Goal: Task Accomplishment & Management: Complete application form

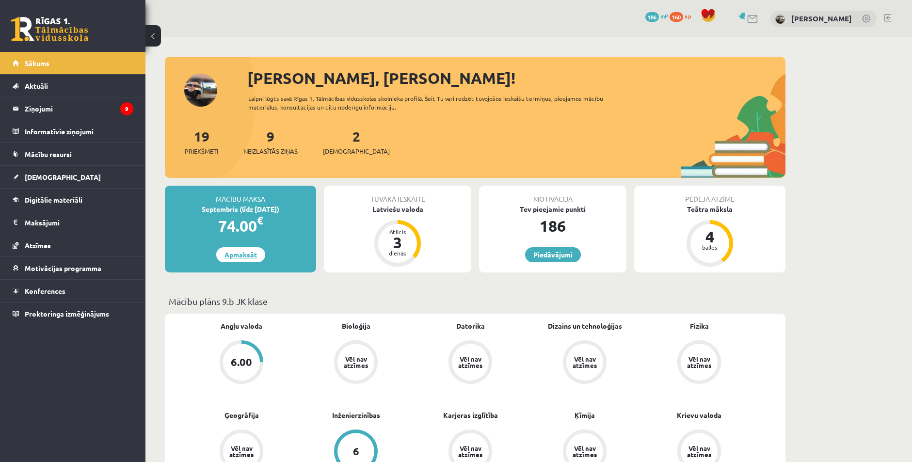
click at [232, 255] on link "Apmaksāt" at bounding box center [240, 254] width 49 height 15
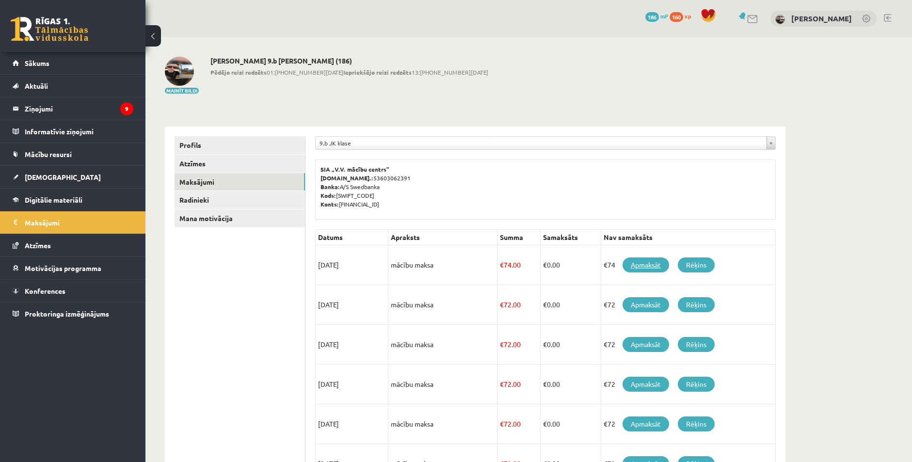
click at [631, 271] on link "Apmaksāt" at bounding box center [646, 264] width 47 height 15
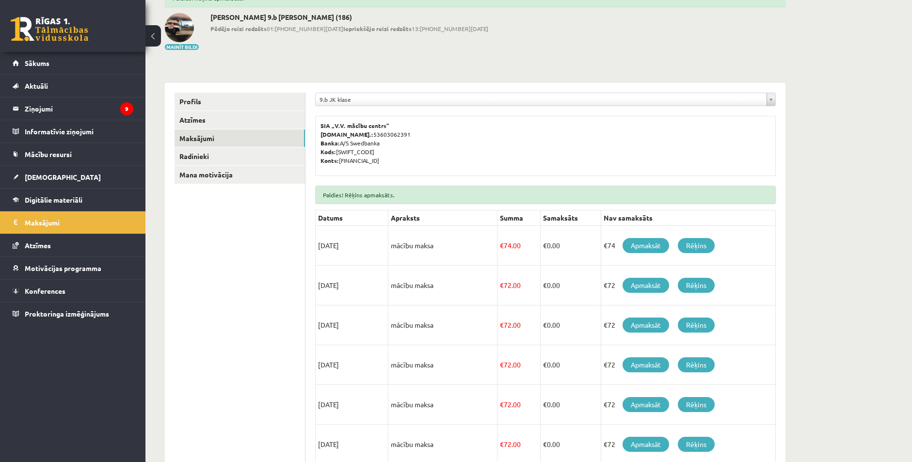
scroll to position [64, 0]
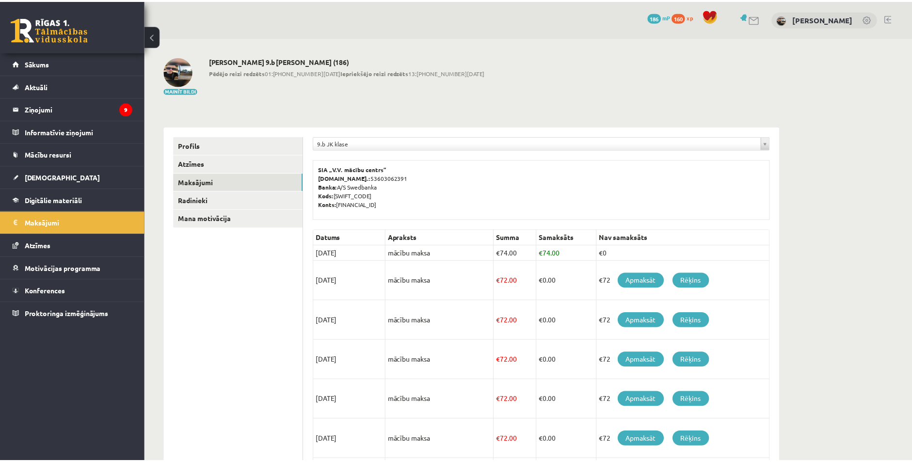
scroll to position [64, 0]
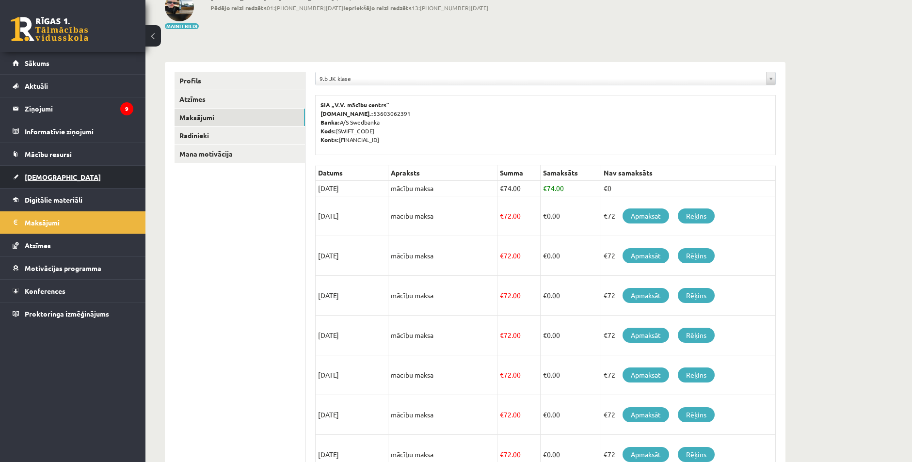
click at [48, 175] on span "[DEMOGRAPHIC_DATA]" at bounding box center [63, 177] width 76 height 9
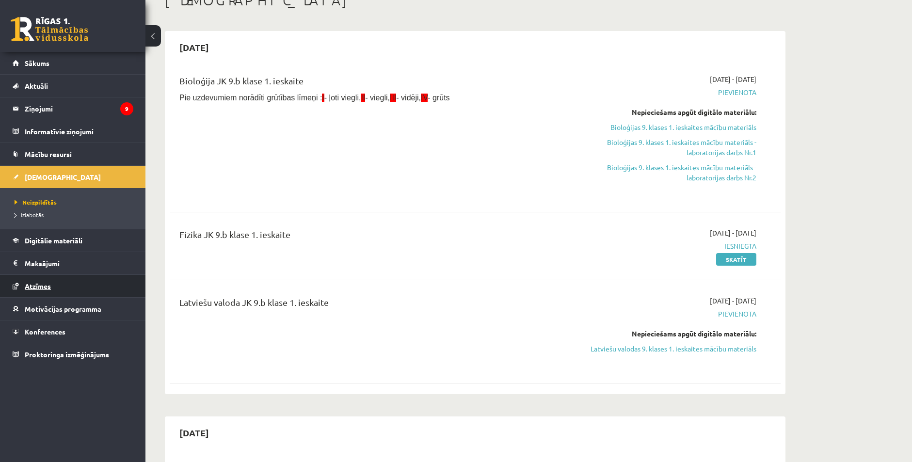
click at [25, 286] on span "Atzīmes" at bounding box center [38, 286] width 26 height 9
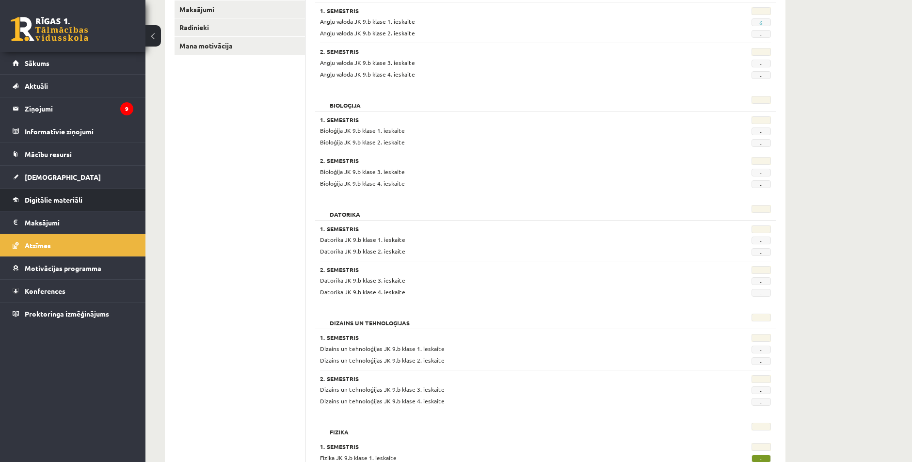
scroll to position [113, 0]
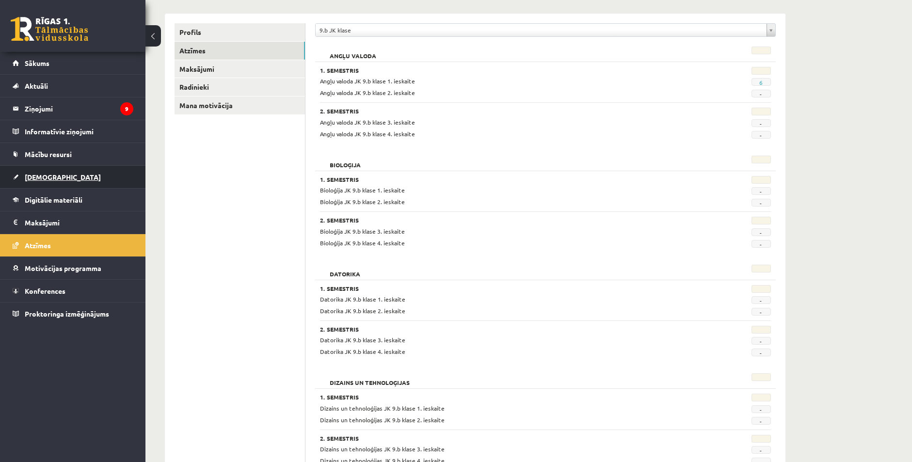
click at [32, 180] on span "[DEMOGRAPHIC_DATA]" at bounding box center [63, 177] width 76 height 9
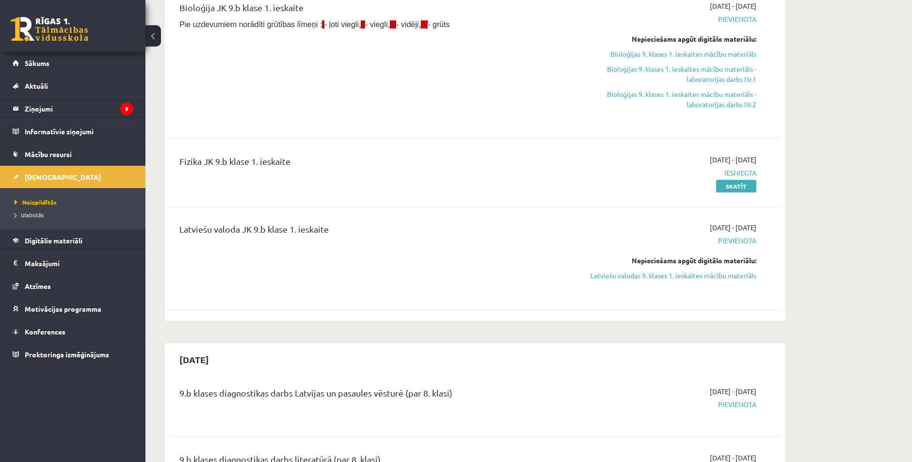
scroll to position [145, 0]
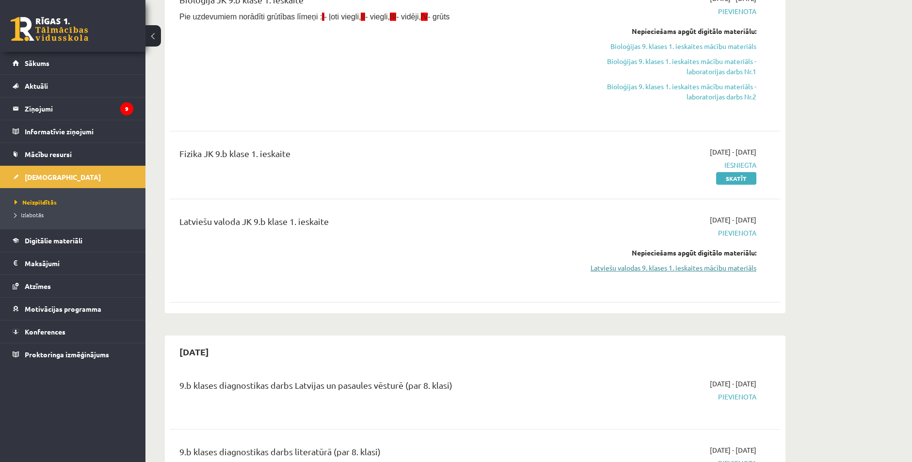
click at [698, 270] on link "Latviešu valodas 9. klases 1. ieskaites mācību materiāls" at bounding box center [665, 268] width 183 height 10
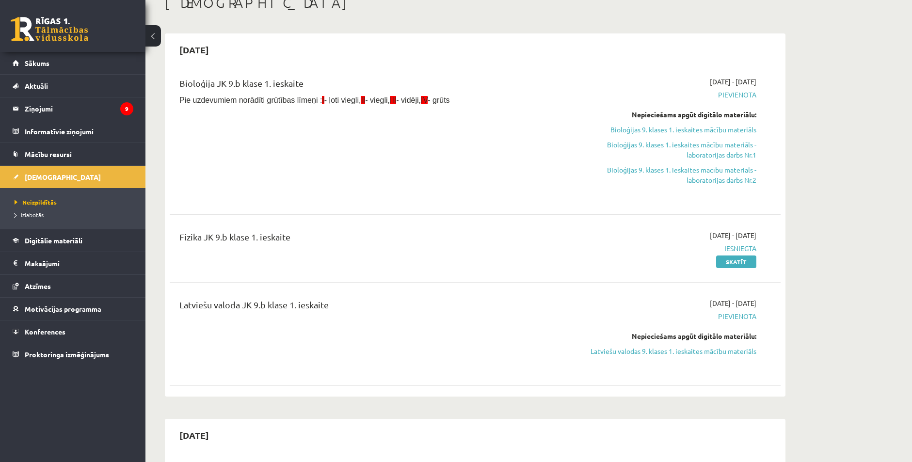
scroll to position [48, 0]
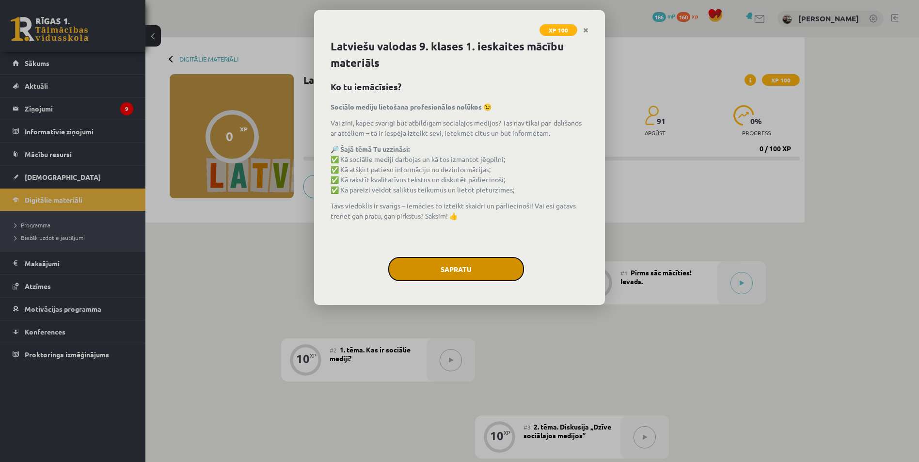
click at [459, 267] on button "Sapratu" at bounding box center [456, 269] width 136 height 24
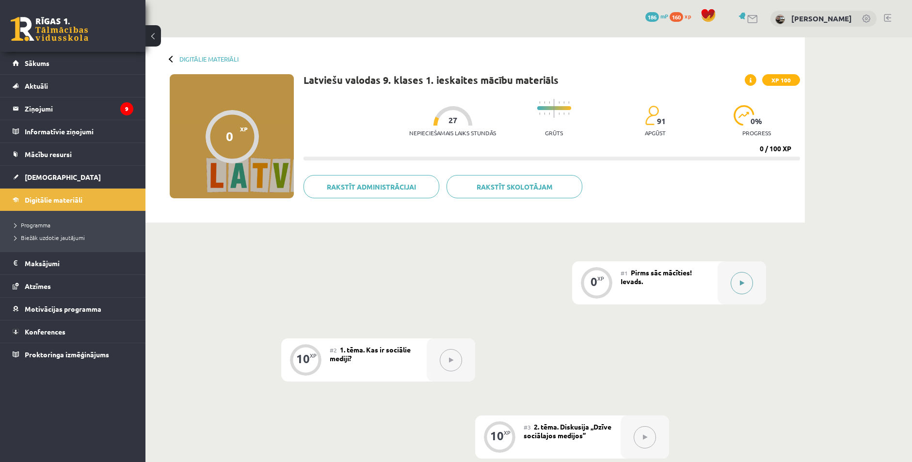
click at [738, 289] on button at bounding box center [742, 283] width 22 height 22
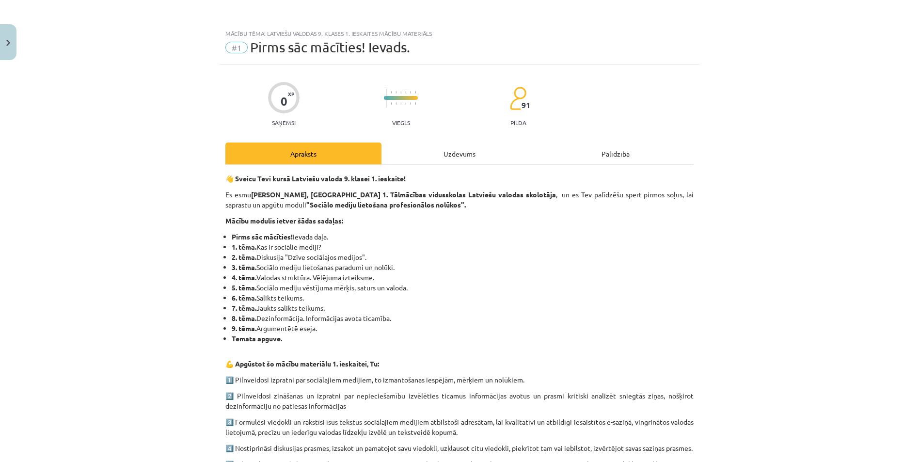
click at [457, 153] on div "Uzdevums" at bounding box center [460, 154] width 156 height 22
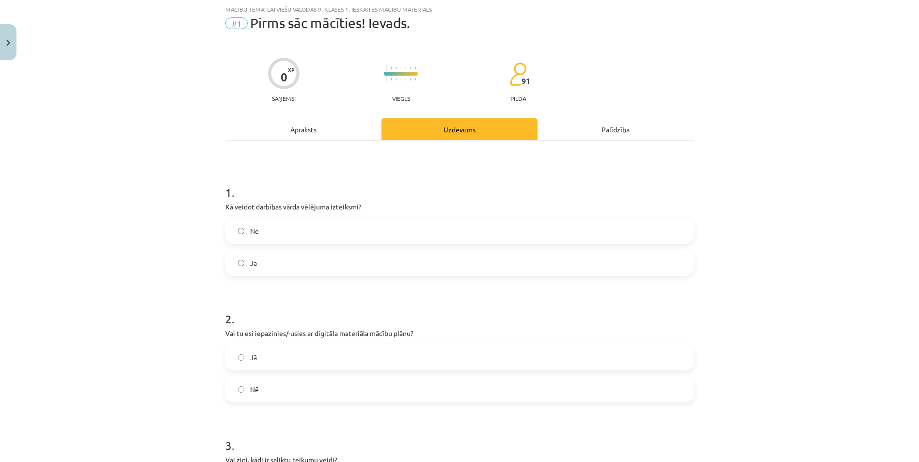
click at [290, 129] on div "Apraksts" at bounding box center [303, 129] width 156 height 22
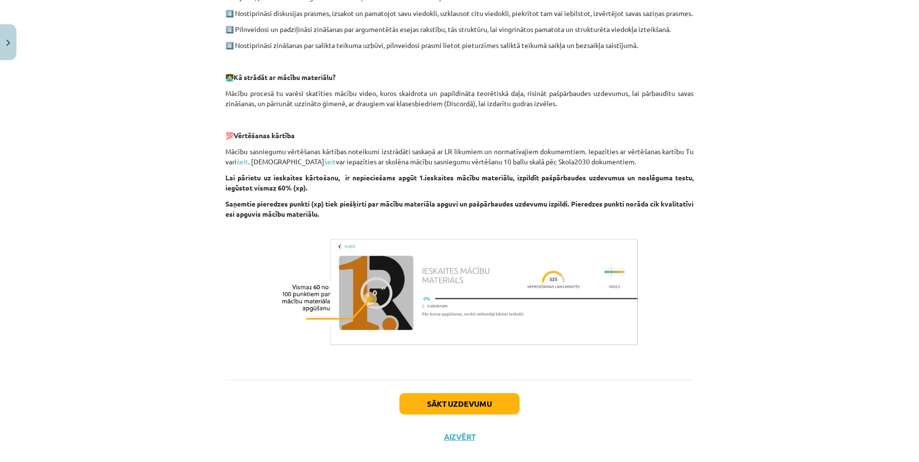
scroll to position [461, 0]
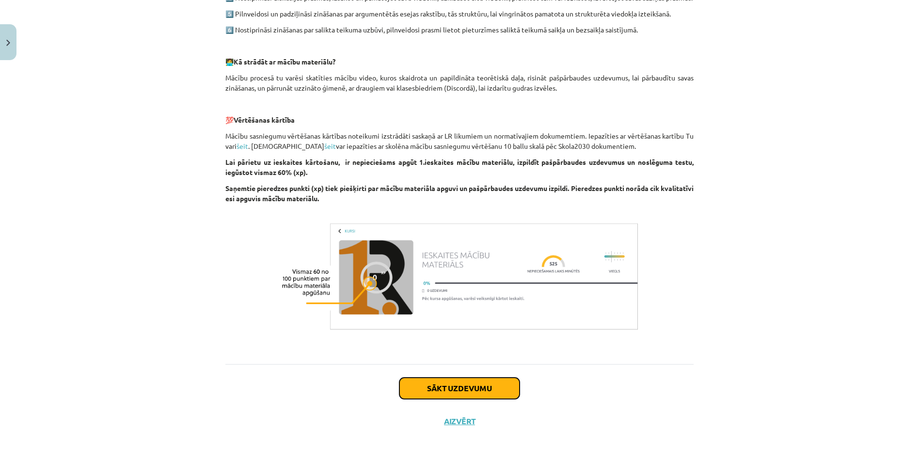
click at [435, 396] on button "Sākt uzdevumu" at bounding box center [460, 388] width 120 height 21
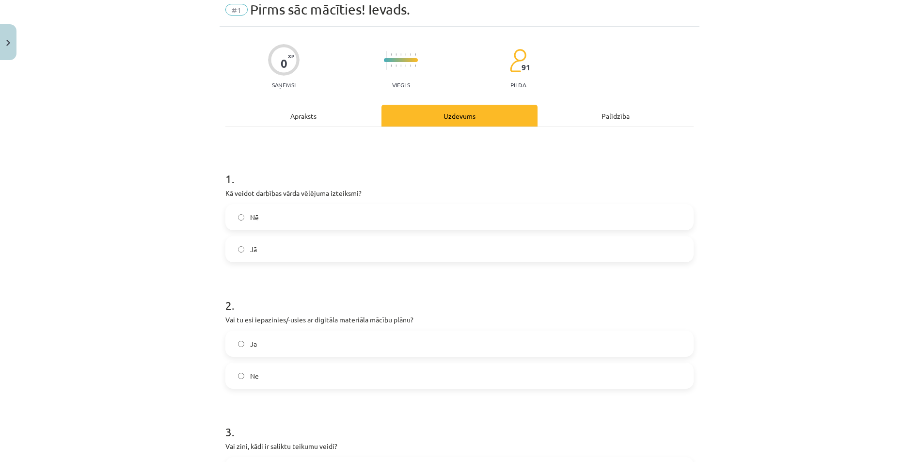
scroll to position [24, 0]
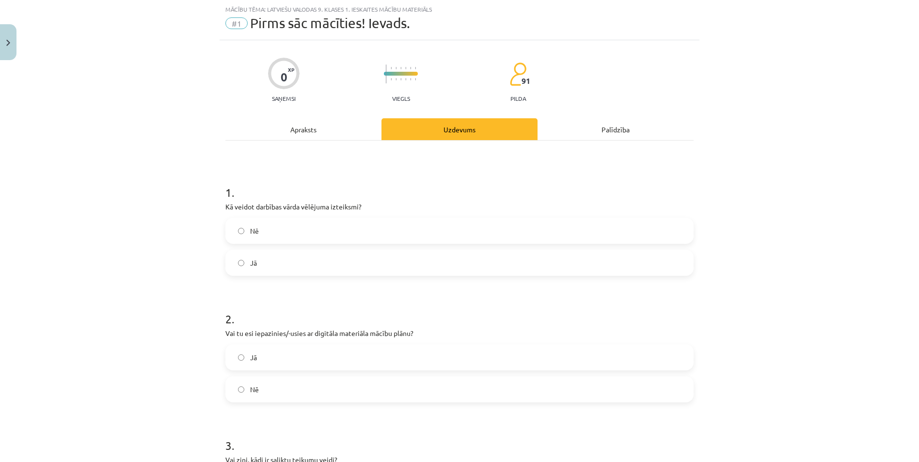
click at [240, 236] on label "Nē" at bounding box center [459, 231] width 466 height 24
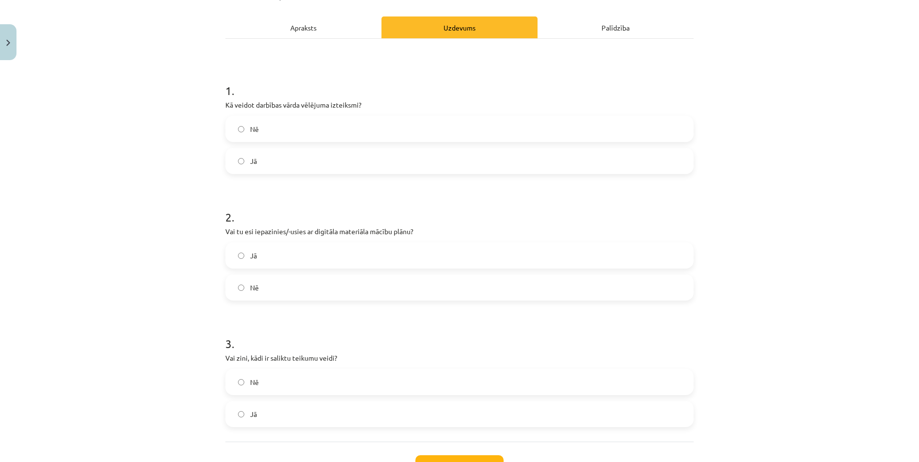
scroll to position [170, 0]
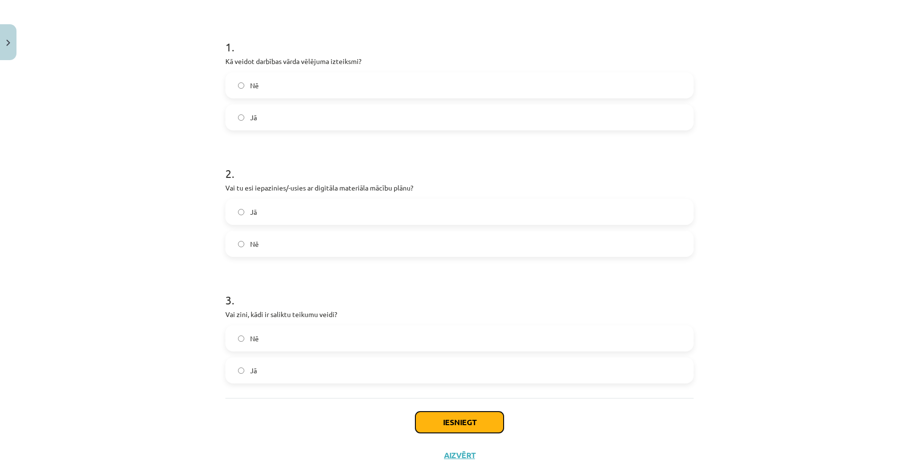
click at [433, 418] on button "Iesniegt" at bounding box center [460, 422] width 88 height 21
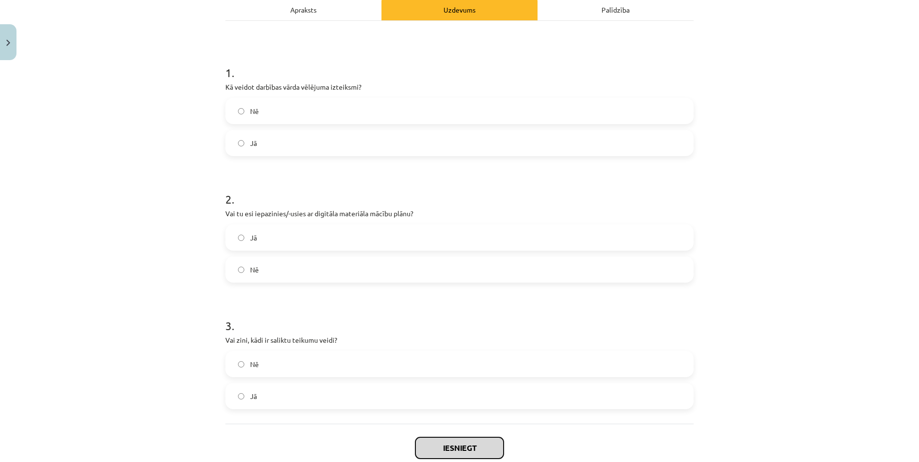
scroll to position [204, 0]
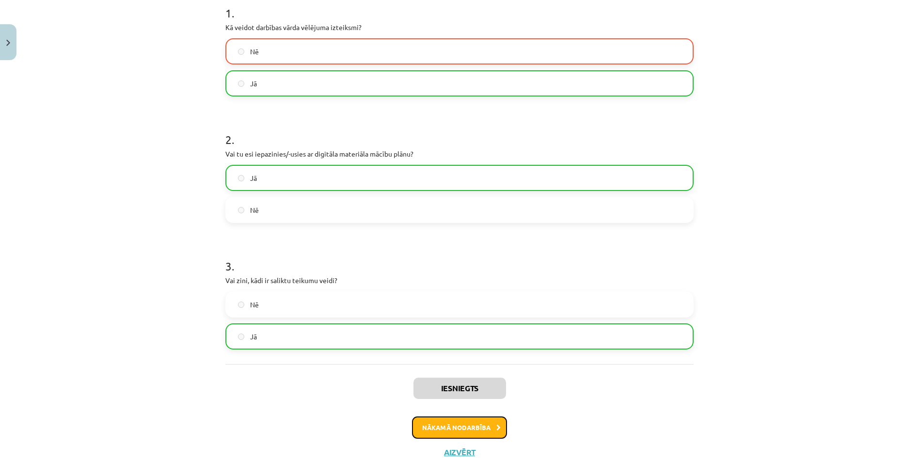
click at [442, 424] on button "Nākamā nodarbība" at bounding box center [459, 428] width 95 height 22
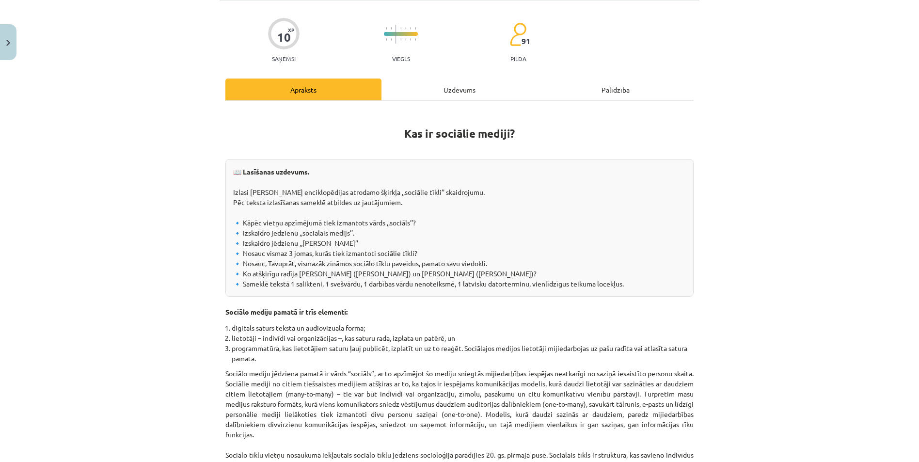
scroll to position [73, 0]
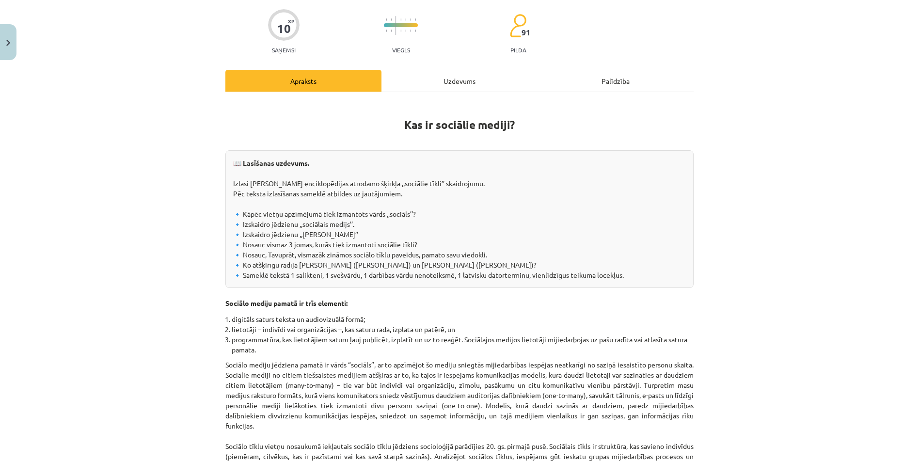
click at [469, 83] on div "Uzdevums" at bounding box center [460, 81] width 156 height 22
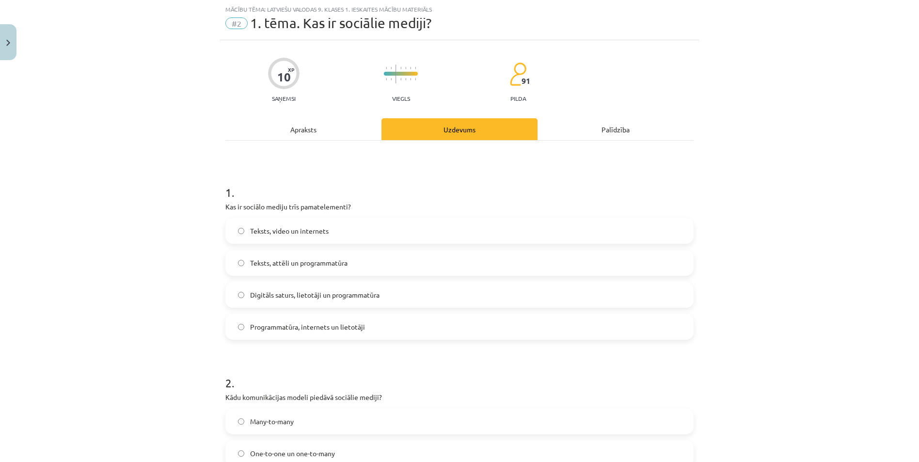
click at [290, 127] on div "Apraksts" at bounding box center [303, 129] width 156 height 22
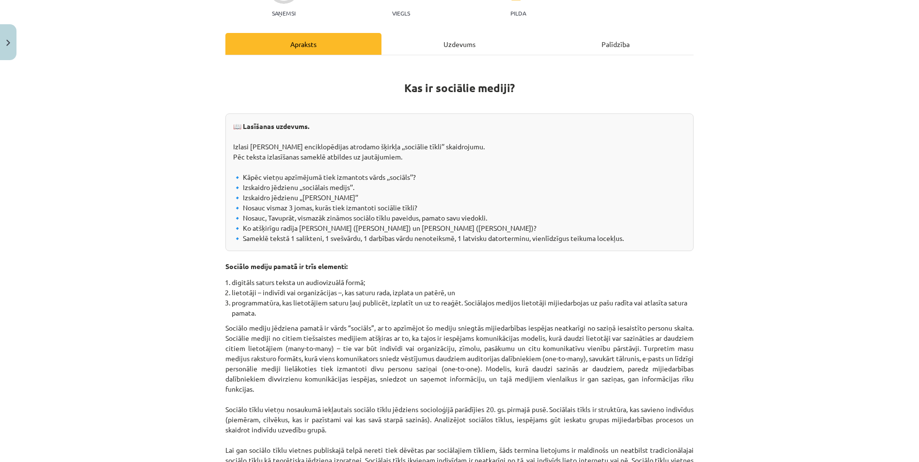
scroll to position [73, 0]
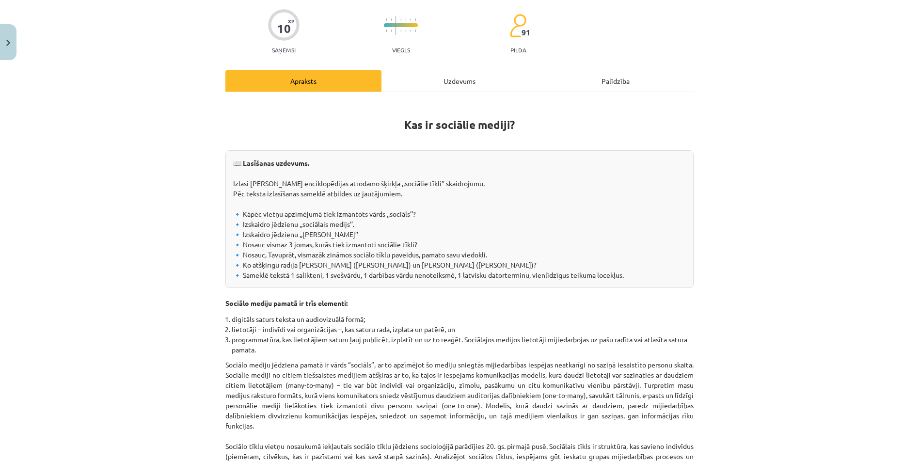
click at [433, 80] on div "Uzdevums" at bounding box center [460, 81] width 156 height 22
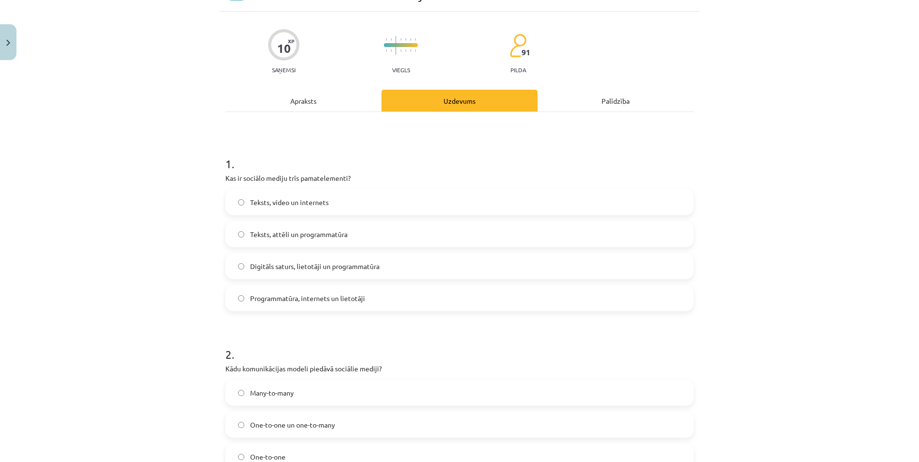
scroll to position [24, 0]
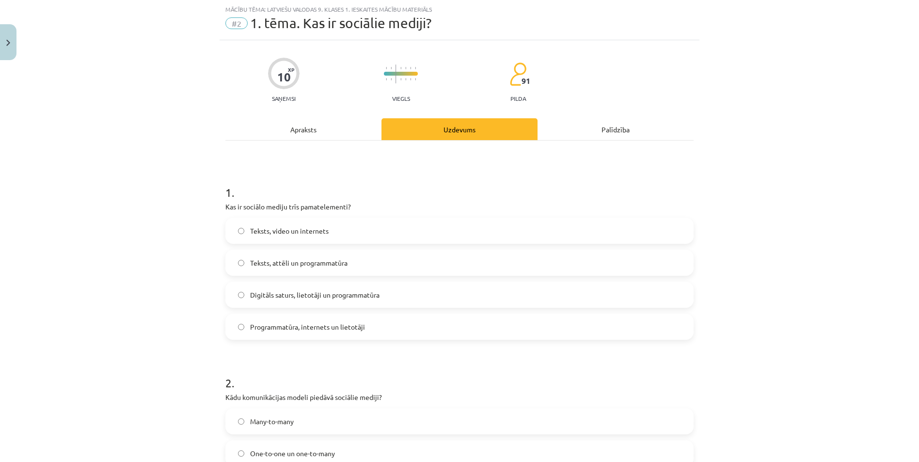
click at [307, 138] on div "Apraksts" at bounding box center [303, 129] width 156 height 22
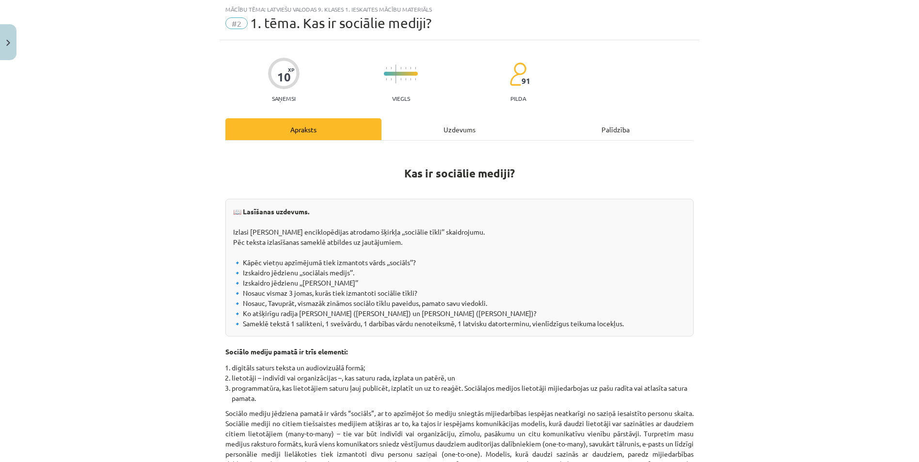
click at [443, 136] on div "Uzdevums" at bounding box center [460, 129] width 156 height 22
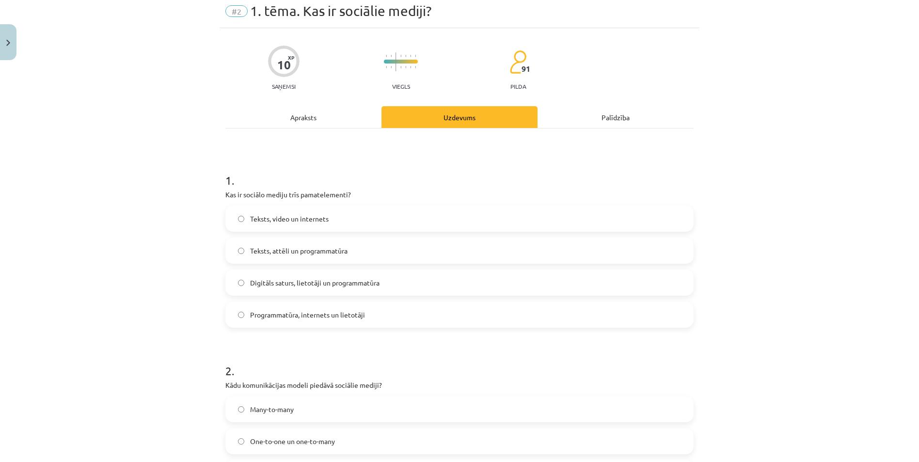
scroll to position [0, 0]
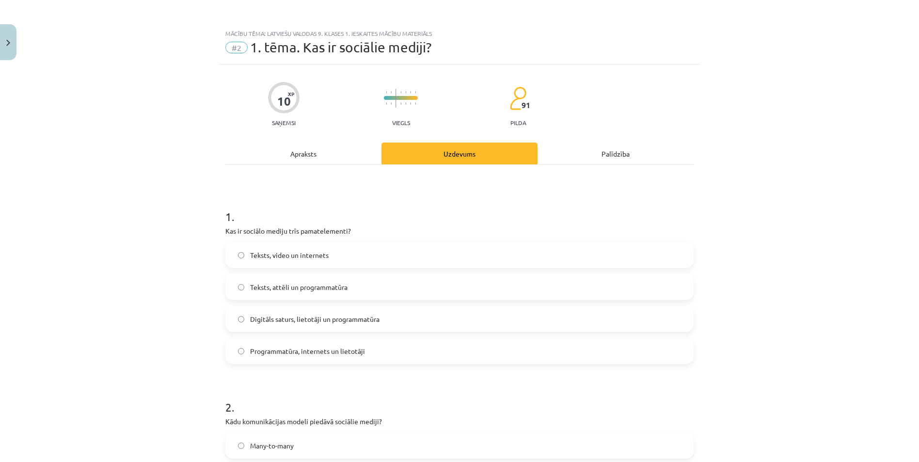
click at [307, 155] on div "Apraksts" at bounding box center [303, 154] width 156 height 22
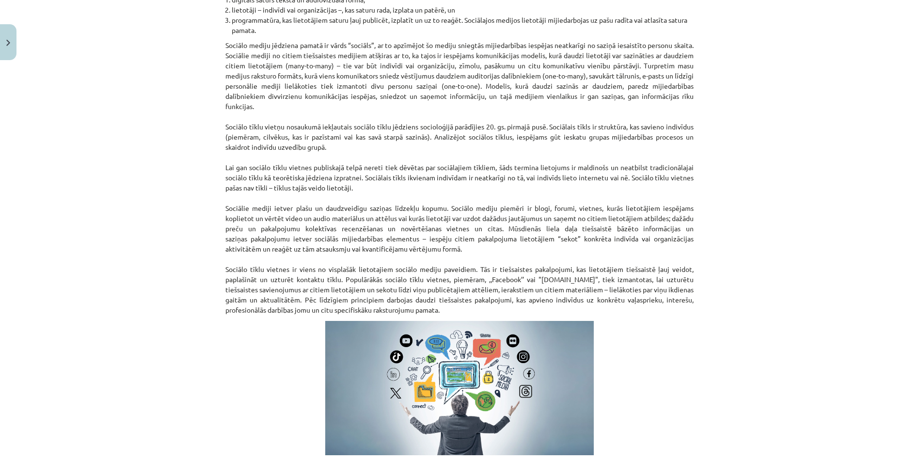
scroll to position [538, 0]
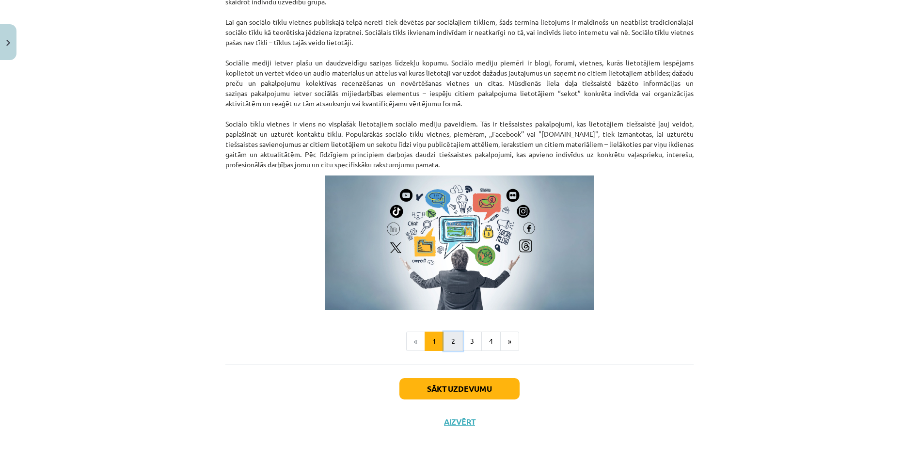
click at [449, 341] on button "2" at bounding box center [453, 341] width 19 height 19
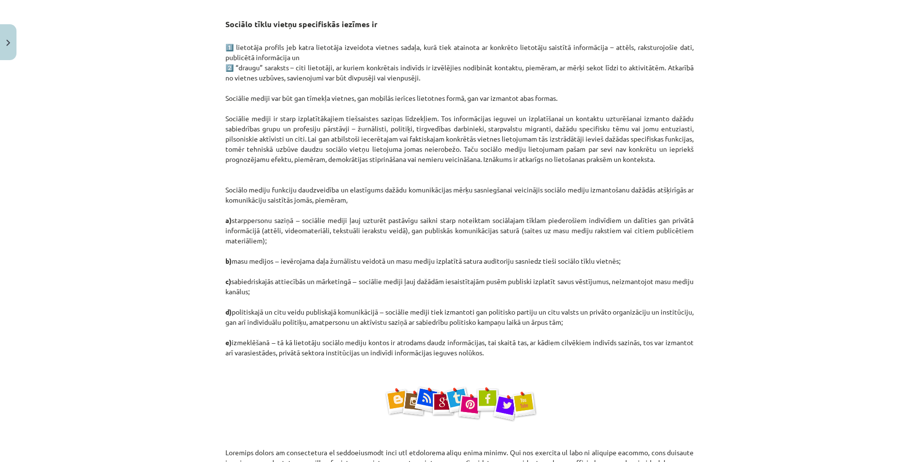
scroll to position [174, 0]
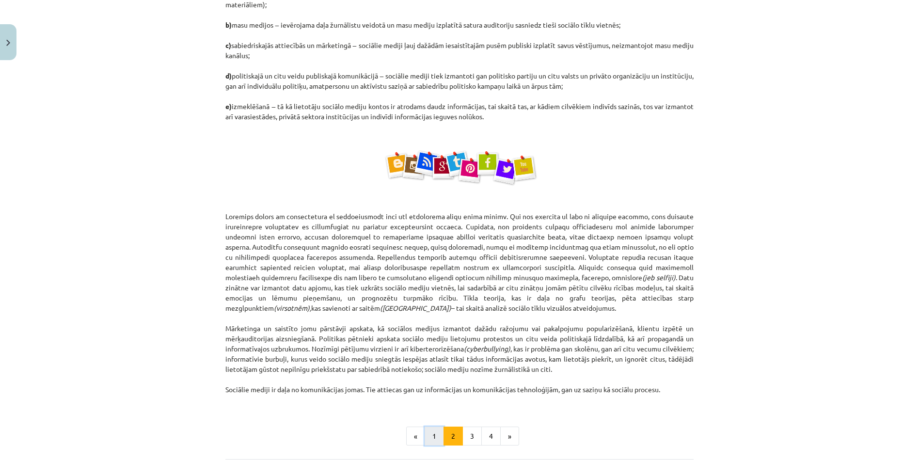
click at [432, 441] on button "1" at bounding box center [434, 436] width 19 height 19
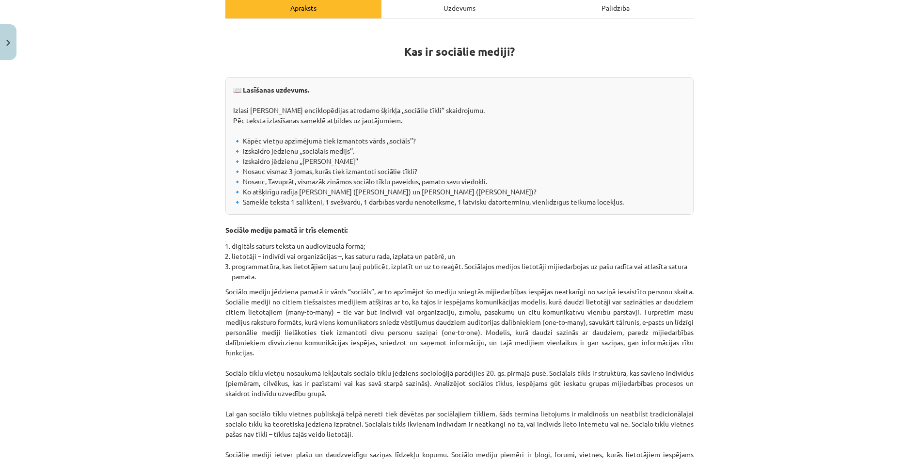
scroll to position [0, 0]
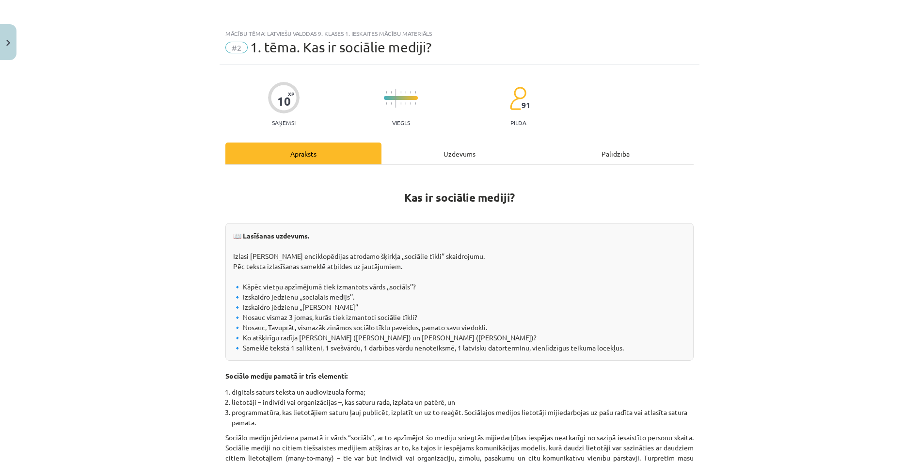
click at [460, 155] on div "Uzdevums" at bounding box center [460, 154] width 156 height 22
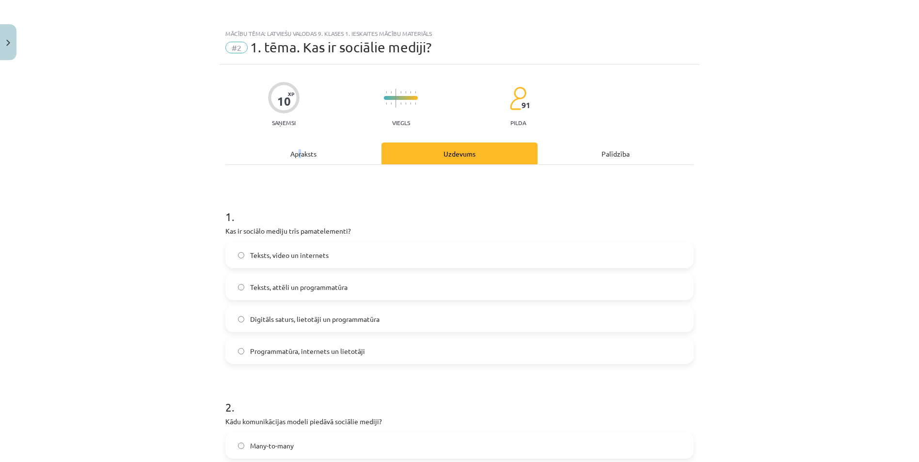
click at [296, 157] on div "Apraksts" at bounding box center [303, 154] width 156 height 22
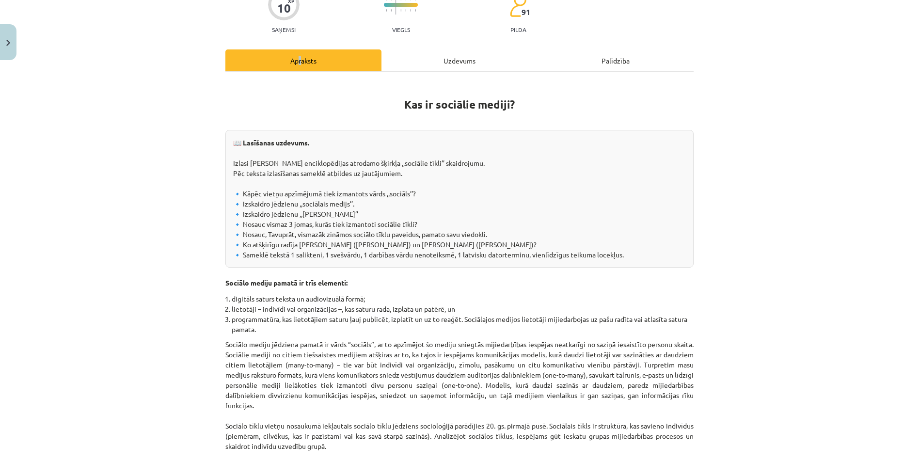
scroll to position [267, 0]
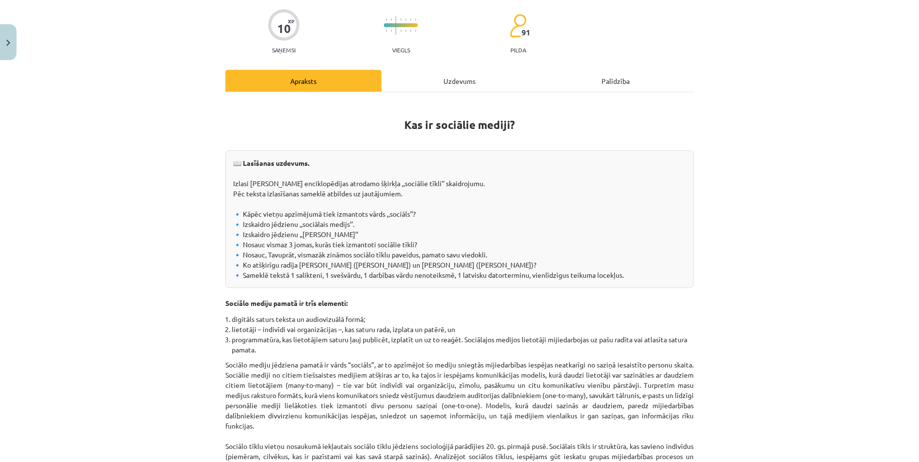
drag, startPoint x: 452, startPoint y: 85, endPoint x: 427, endPoint y: 137, distance: 57.5
click at [453, 86] on div "Uzdevums" at bounding box center [460, 81] width 156 height 22
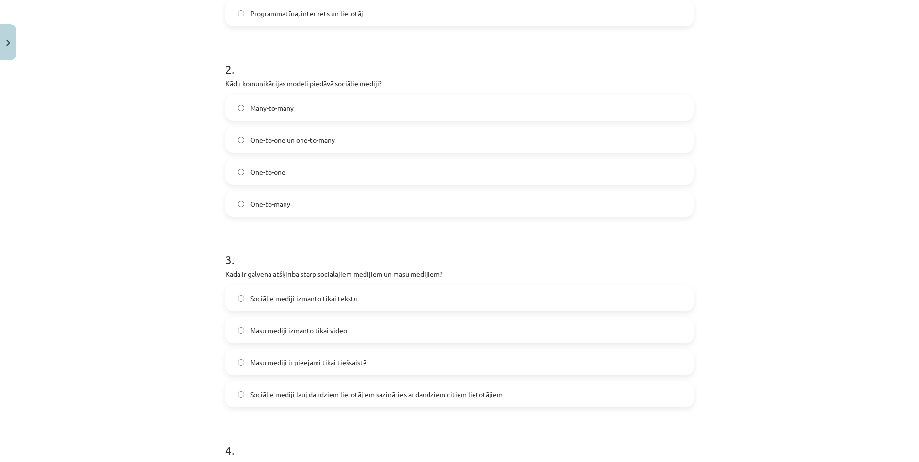
scroll to position [364, 0]
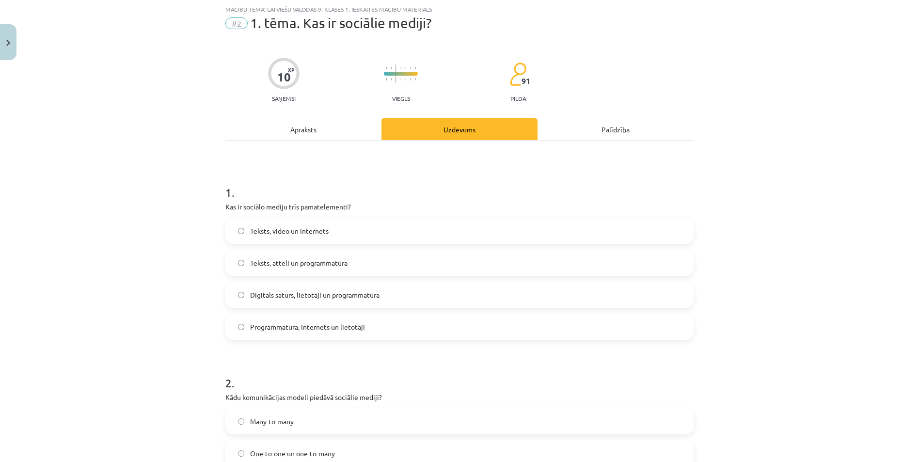
drag, startPoint x: 303, startPoint y: 121, endPoint x: 317, endPoint y: 147, distance: 29.5
click at [304, 121] on div "Apraksts" at bounding box center [303, 129] width 156 height 22
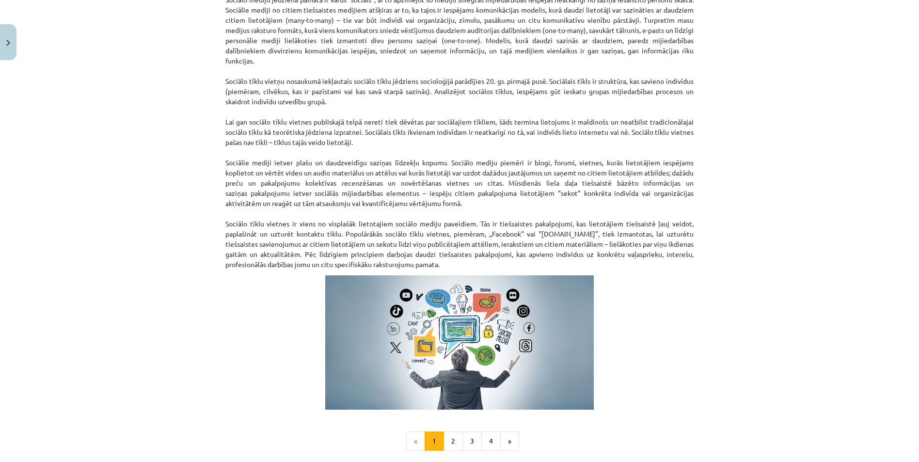
scroll to position [461, 0]
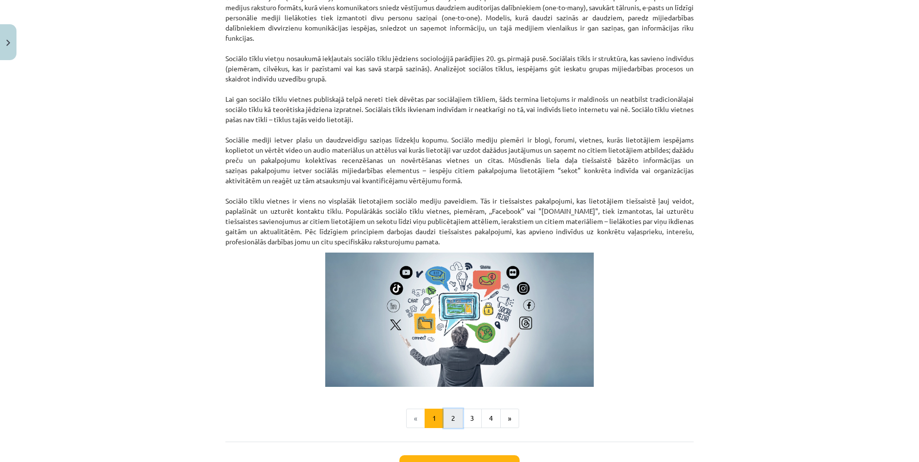
click at [454, 419] on button "2" at bounding box center [453, 418] width 19 height 19
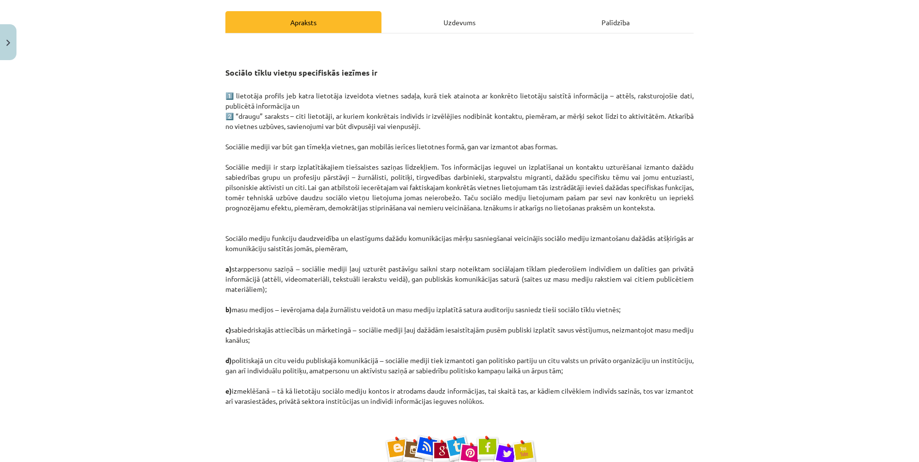
scroll to position [0, 0]
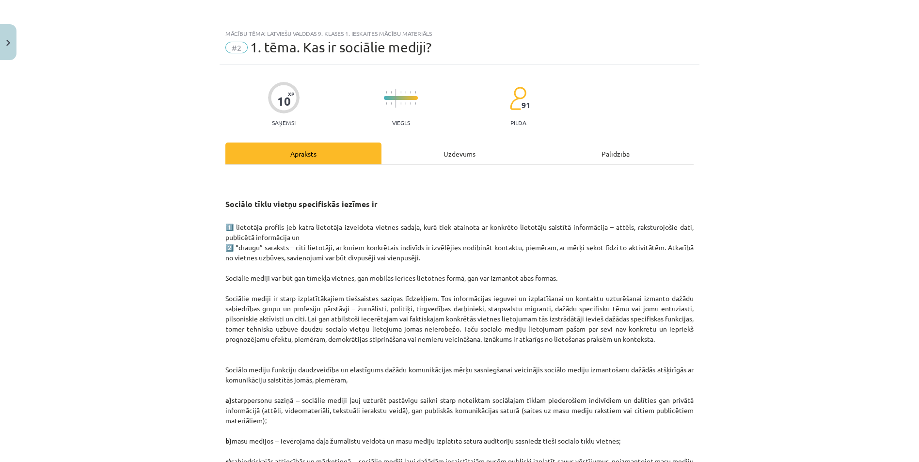
click at [440, 146] on div "Uzdevums" at bounding box center [460, 154] width 156 height 22
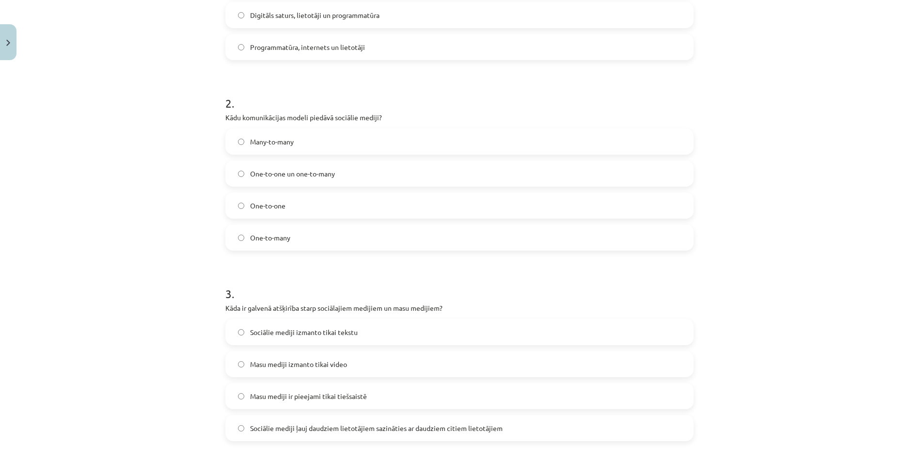
scroll to position [315, 0]
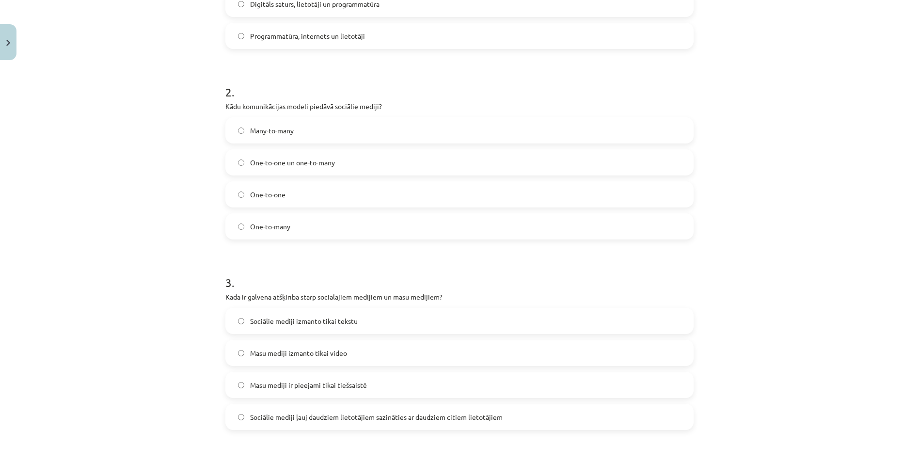
click at [235, 357] on label "Masu mediji izmanto tikai video" at bounding box center [459, 353] width 466 height 24
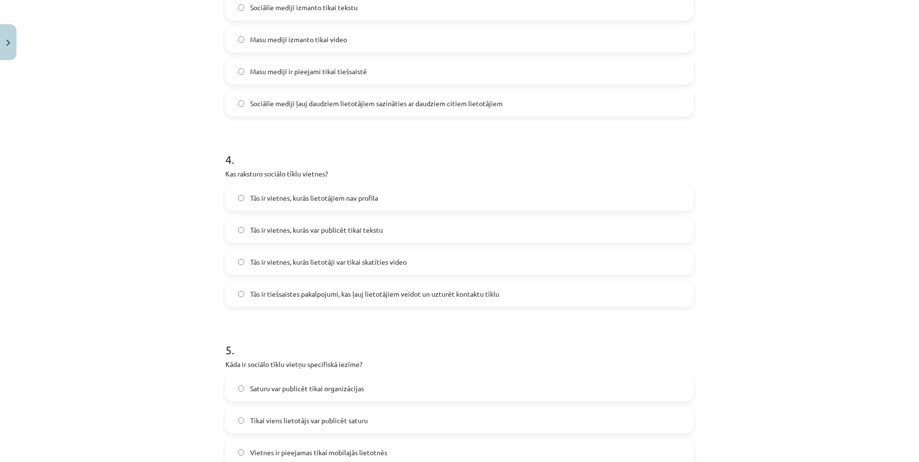
scroll to position [752, 0]
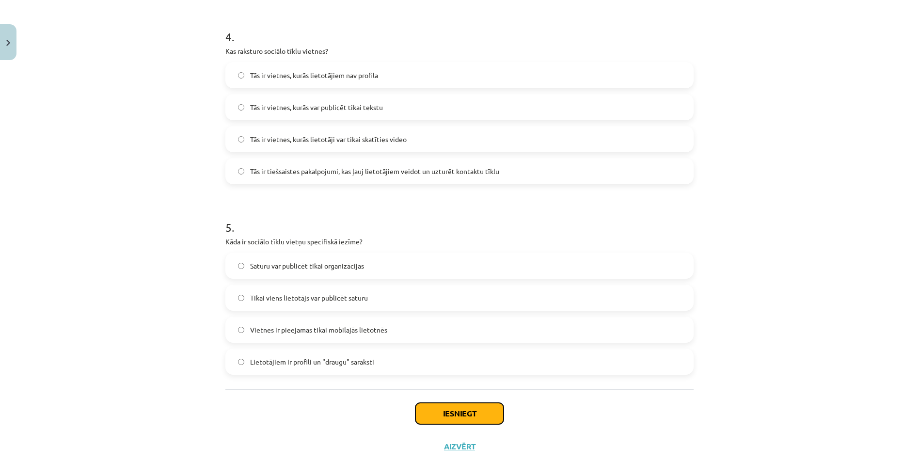
click at [459, 423] on button "Iesniegt" at bounding box center [460, 413] width 88 height 21
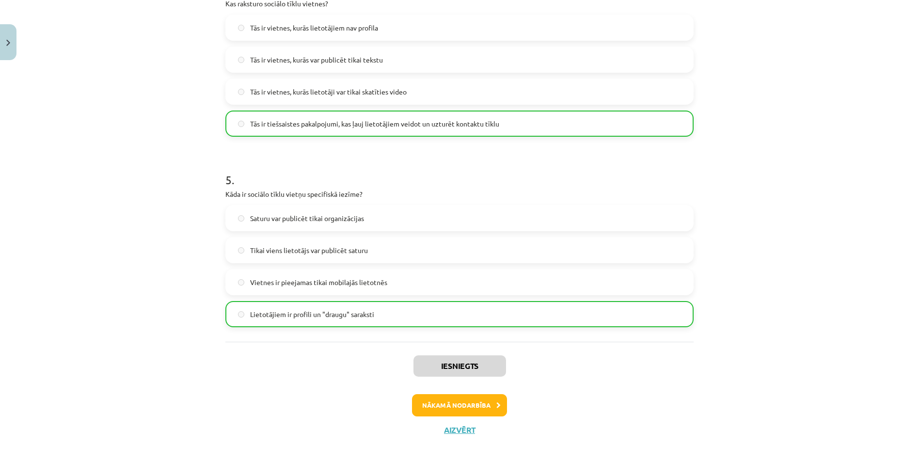
scroll to position [808, 0]
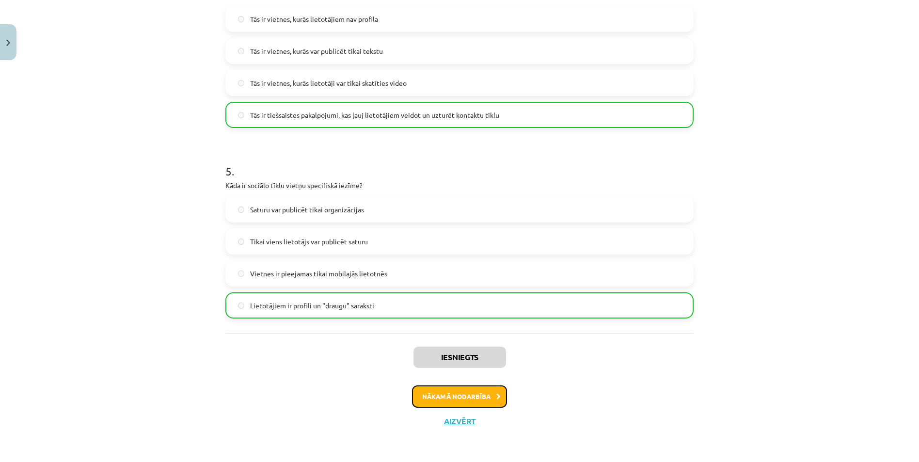
click at [435, 396] on button "Nākamā nodarbība" at bounding box center [459, 396] width 95 height 22
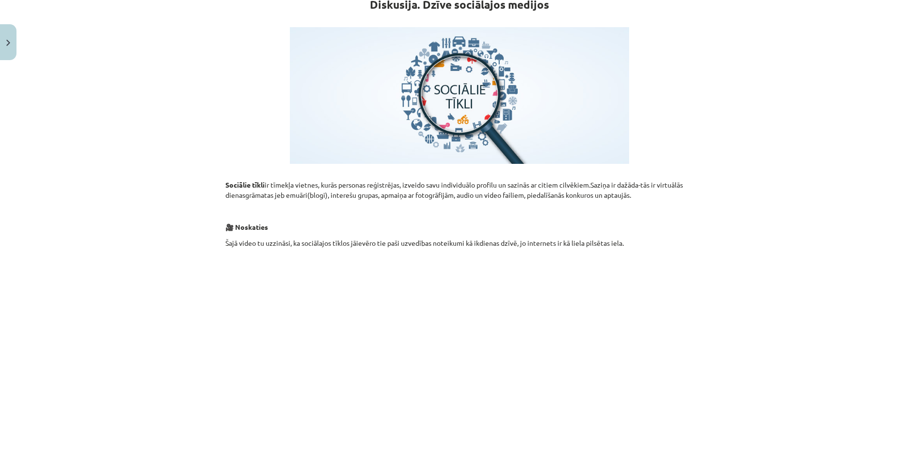
scroll to position [0, 0]
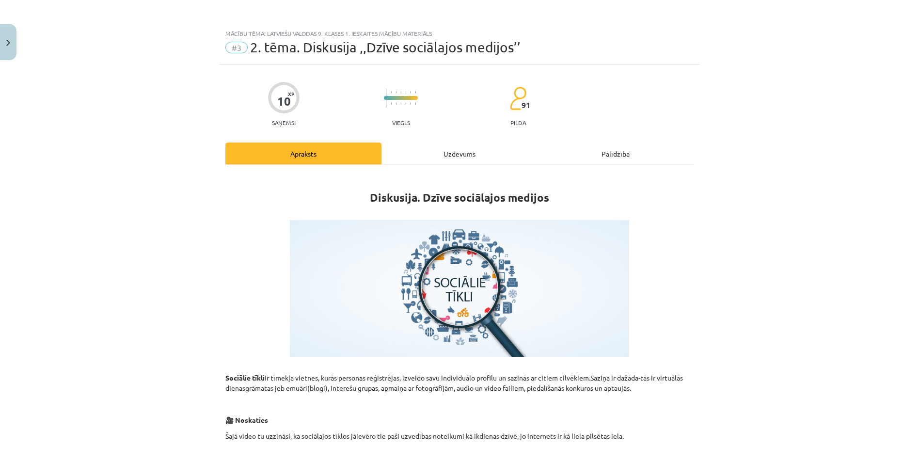
click at [450, 159] on div "Uzdevums" at bounding box center [460, 154] width 156 height 22
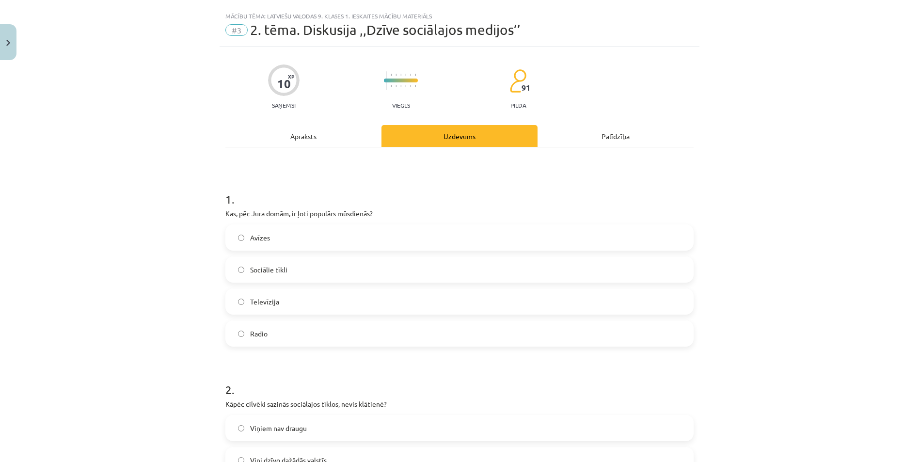
scroll to position [24, 0]
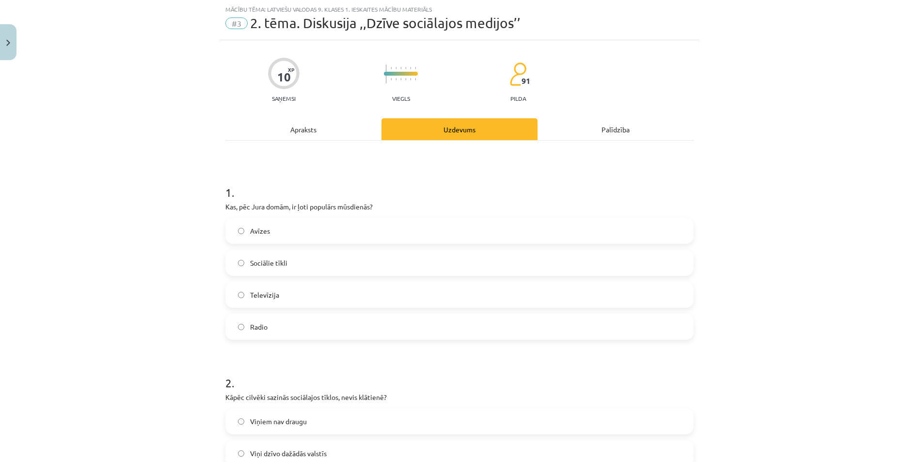
click at [302, 121] on div "Apraksts" at bounding box center [303, 129] width 156 height 22
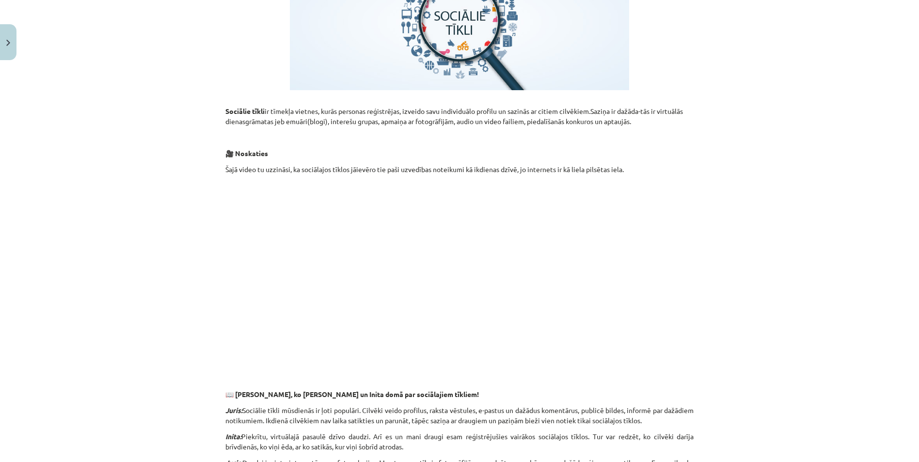
scroll to position [509, 0]
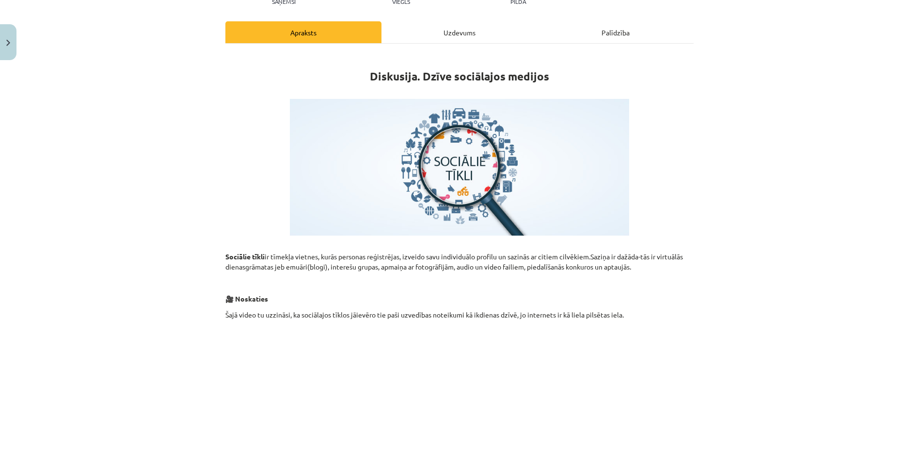
click at [456, 32] on div "Uzdevums" at bounding box center [460, 32] width 156 height 22
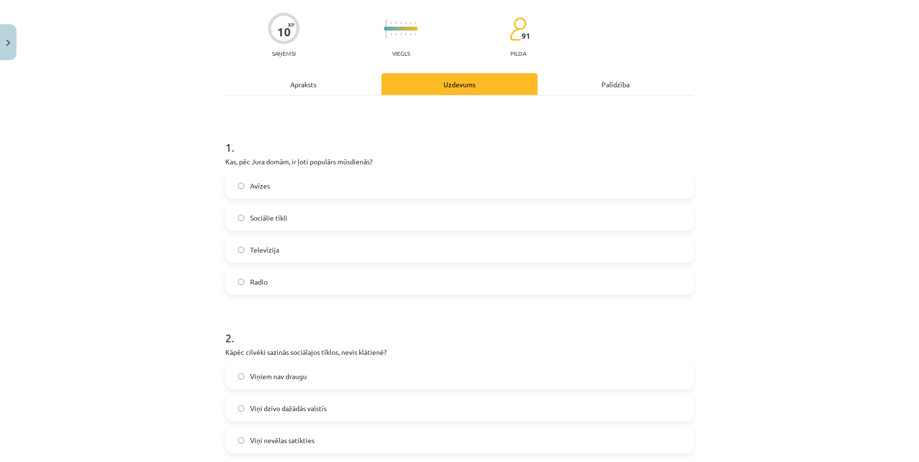
scroll to position [267, 0]
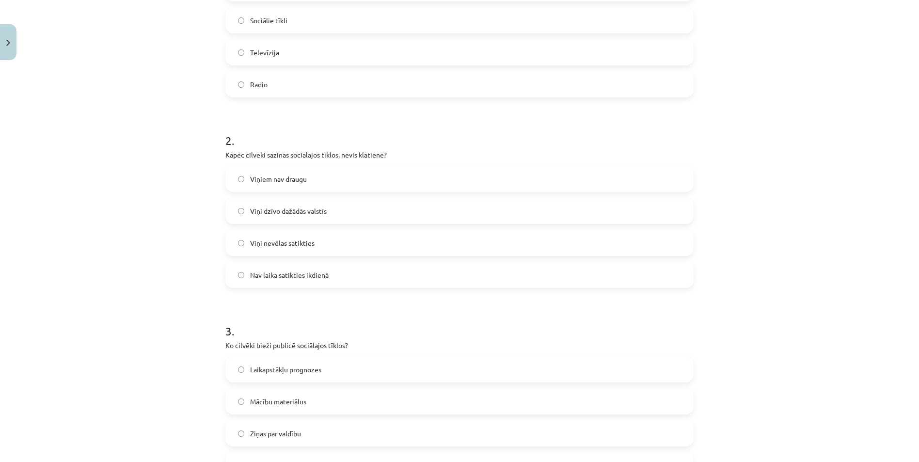
click at [236, 271] on label "Nav laika satikties ikdienā" at bounding box center [459, 275] width 466 height 24
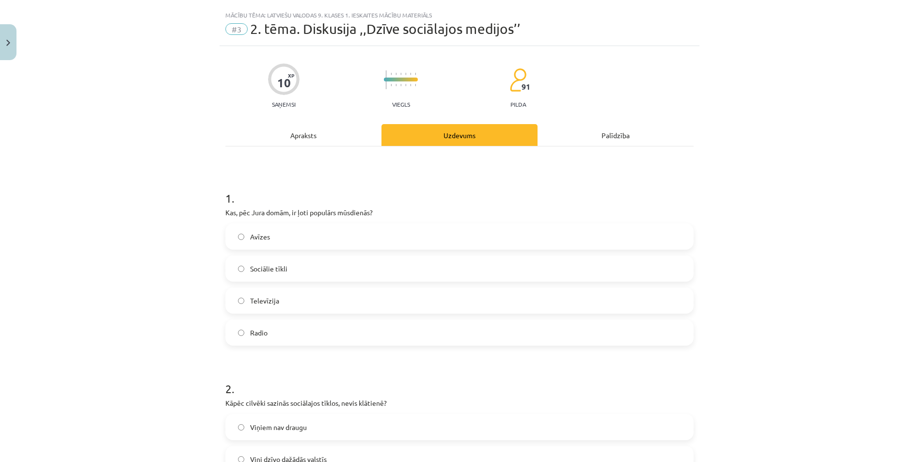
scroll to position [0, 0]
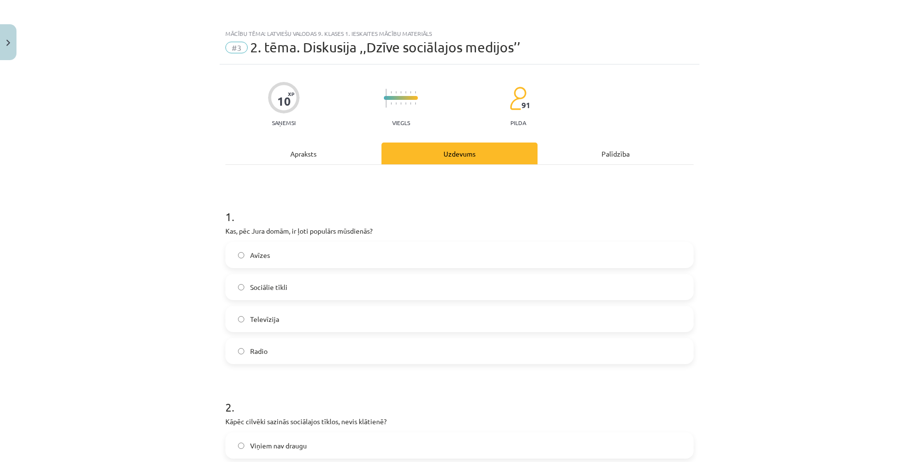
click at [289, 148] on div "Apraksts" at bounding box center [303, 154] width 156 height 22
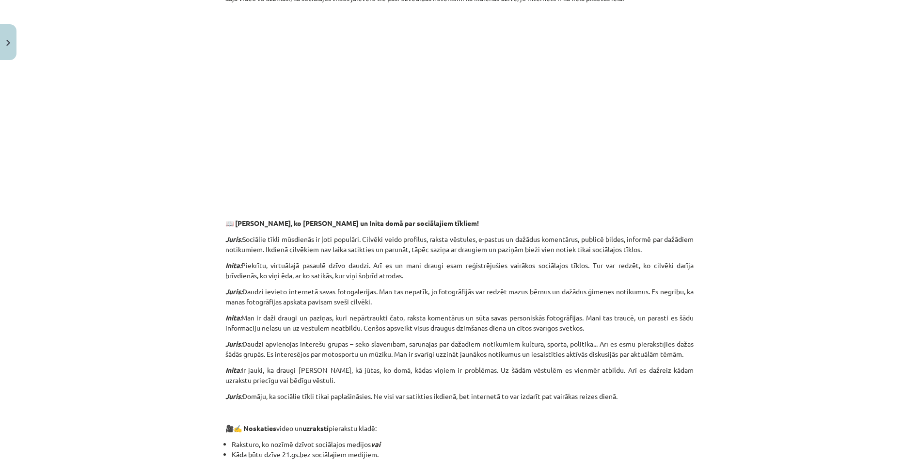
scroll to position [461, 0]
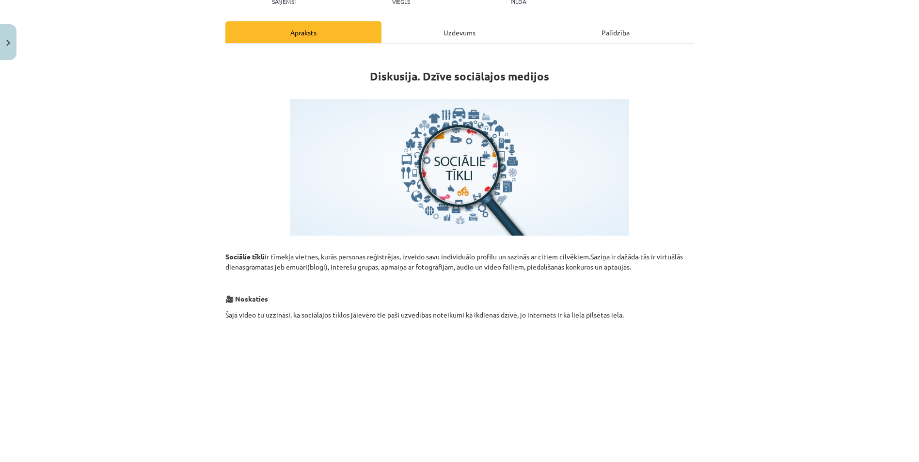
drag, startPoint x: 450, startPoint y: 36, endPoint x: 454, endPoint y: 44, distance: 8.5
click at [451, 35] on div "Uzdevums" at bounding box center [460, 32] width 156 height 22
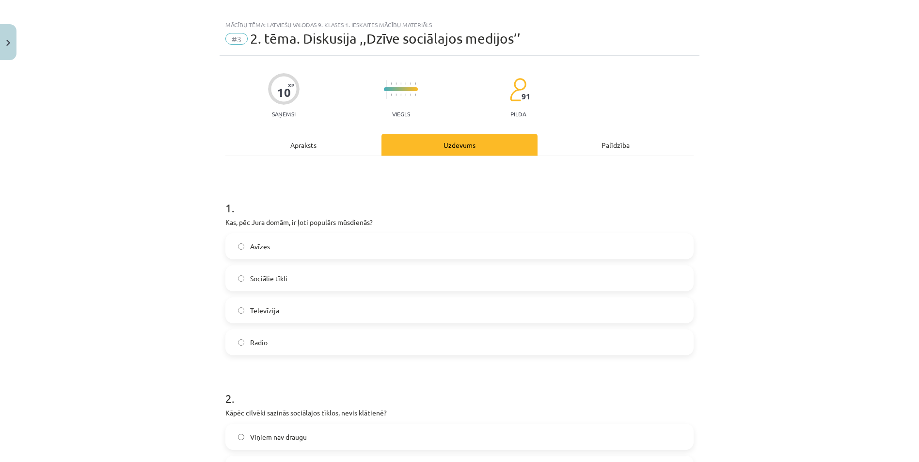
scroll to position [0, 0]
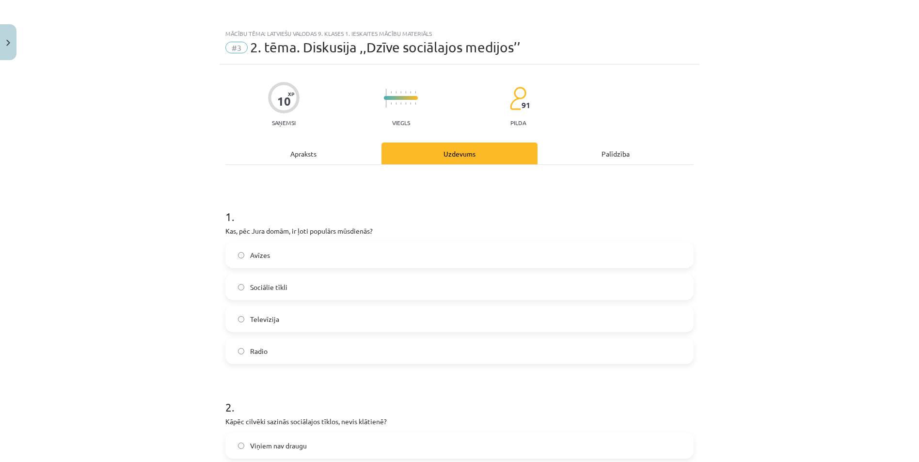
click at [306, 150] on div "Apraksts" at bounding box center [303, 154] width 156 height 22
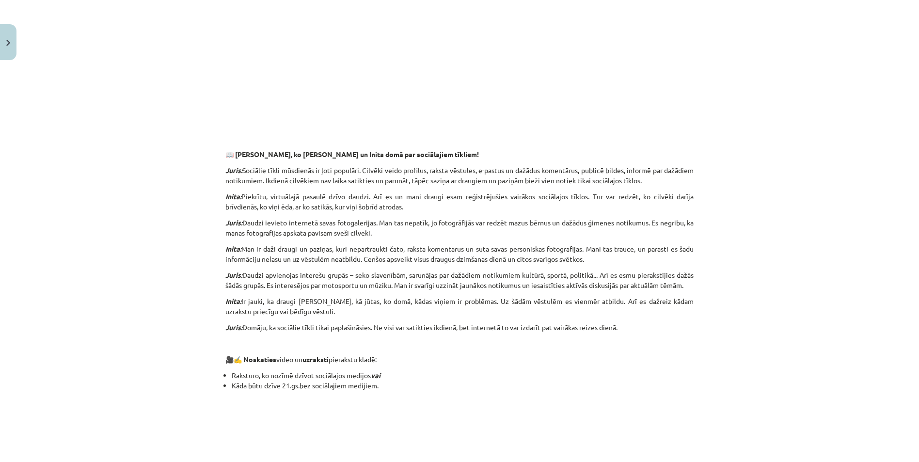
scroll to position [509, 0]
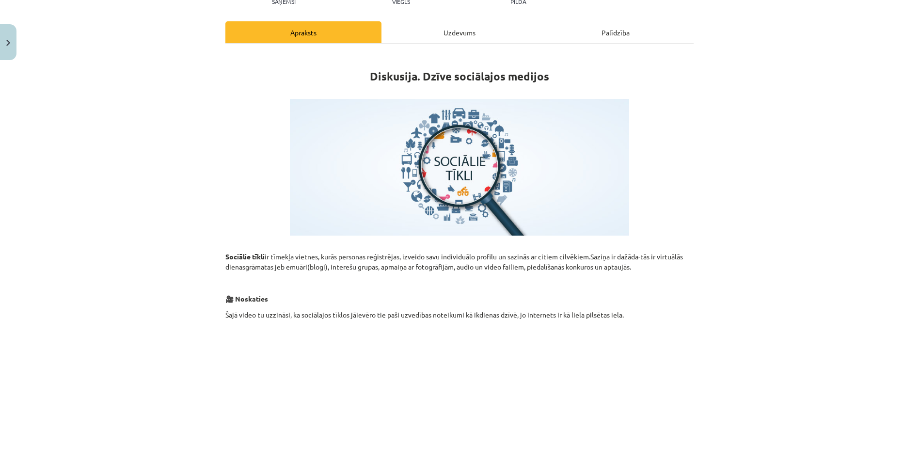
click at [464, 34] on div "Uzdevums" at bounding box center [460, 32] width 156 height 22
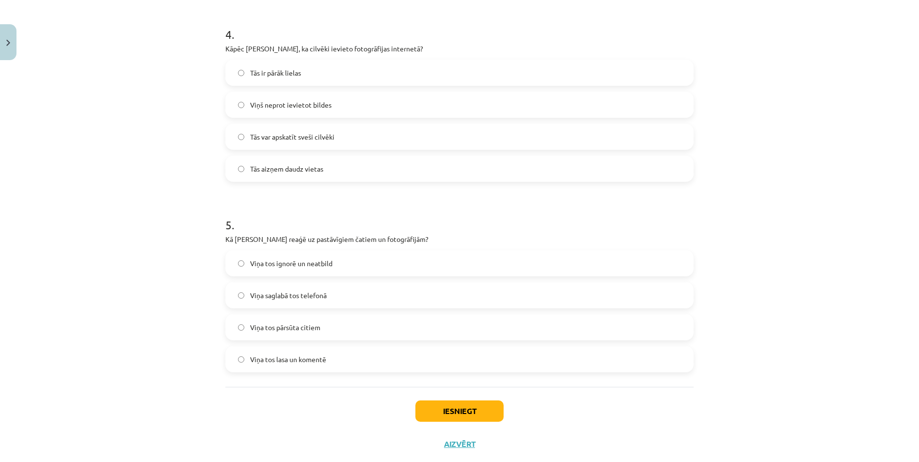
scroll to position [777, 0]
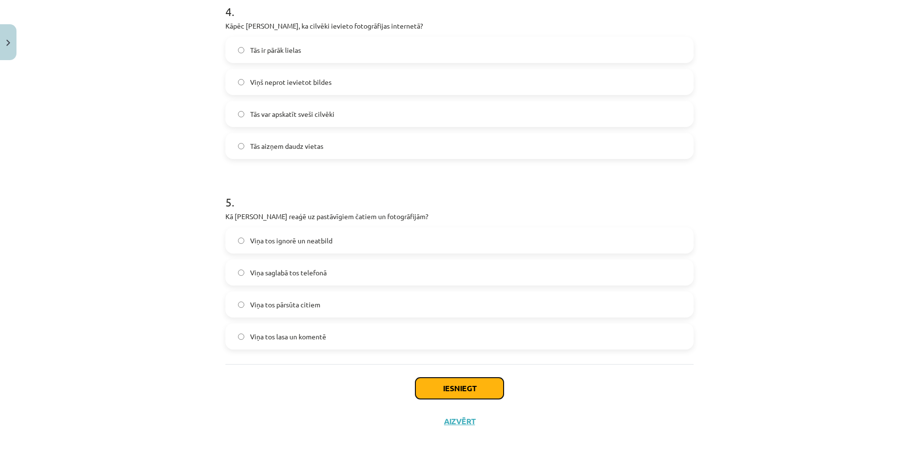
click at [431, 390] on button "Iesniegt" at bounding box center [460, 388] width 88 height 21
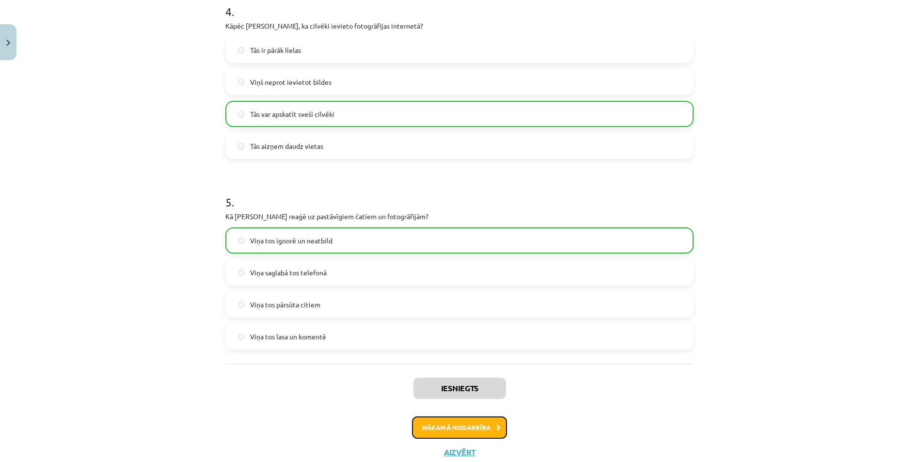
click at [448, 433] on button "Nākamā nodarbība" at bounding box center [459, 428] width 95 height 22
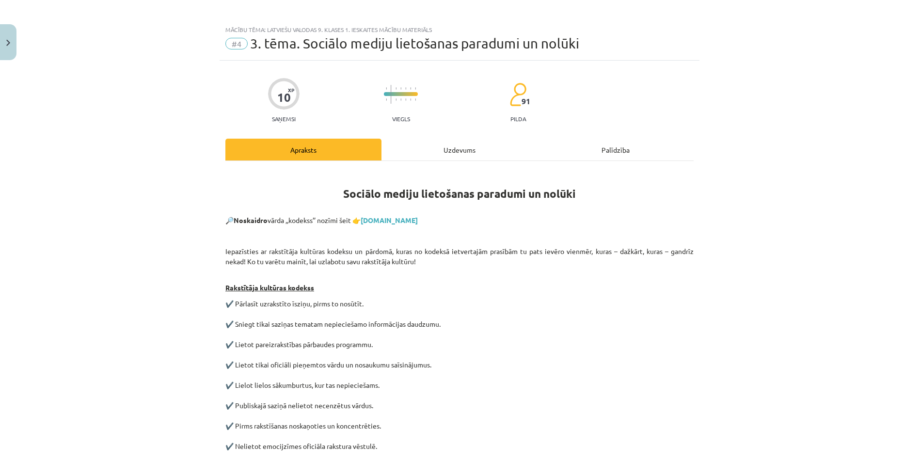
scroll to position [0, 0]
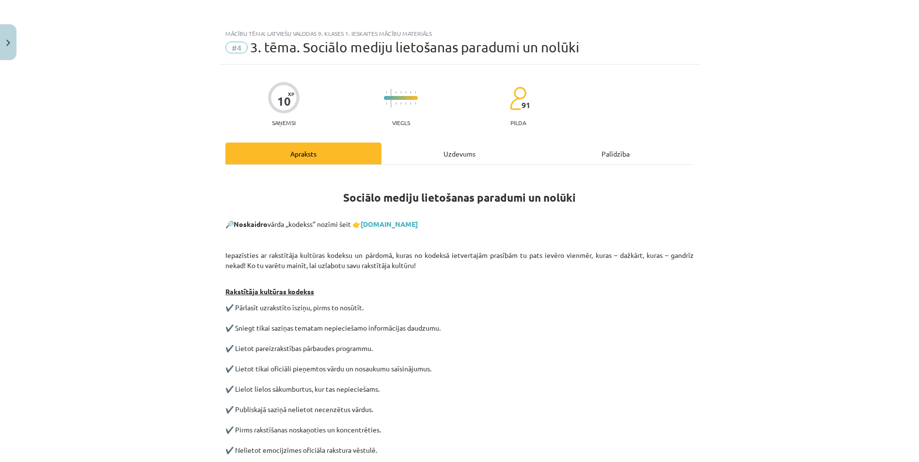
click at [441, 157] on div "Uzdevums" at bounding box center [460, 154] width 156 height 22
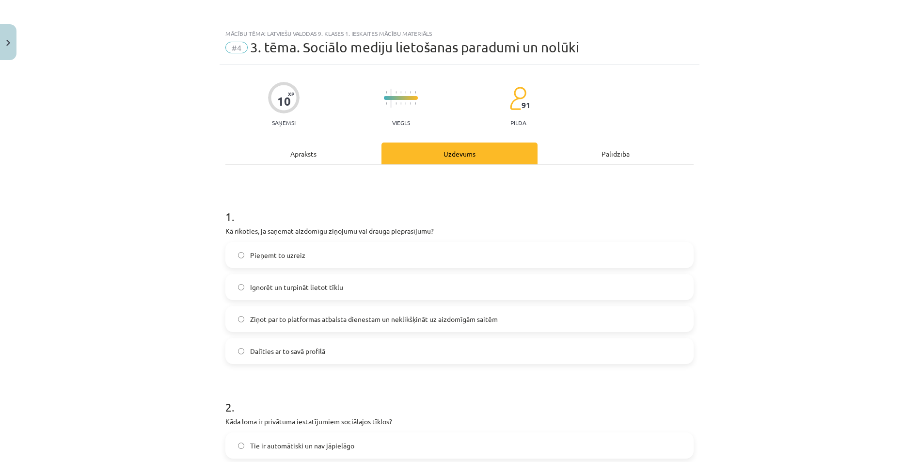
click at [292, 150] on div "Apraksts" at bounding box center [303, 154] width 156 height 22
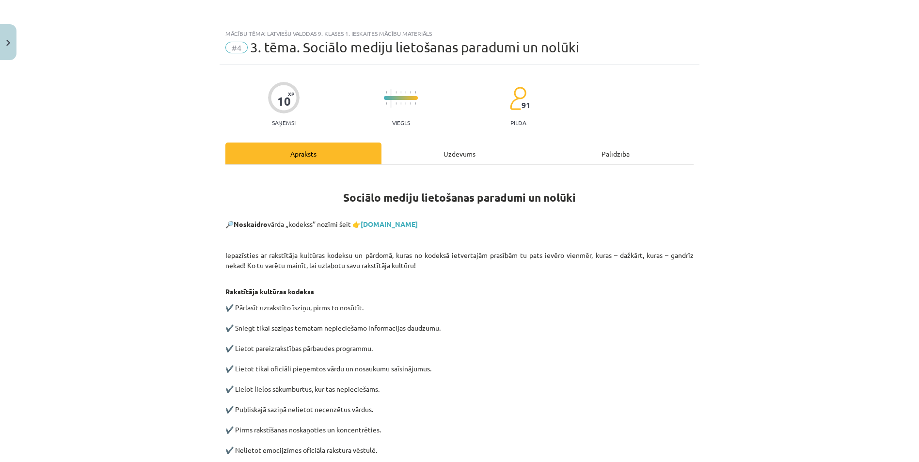
click at [458, 160] on div "Uzdevums" at bounding box center [460, 154] width 156 height 22
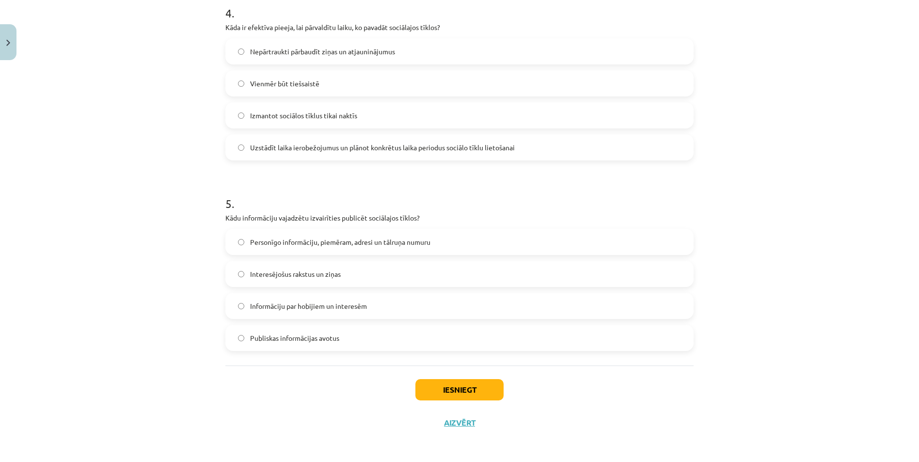
scroll to position [777, 0]
click at [431, 383] on button "Iesniegt" at bounding box center [460, 388] width 88 height 21
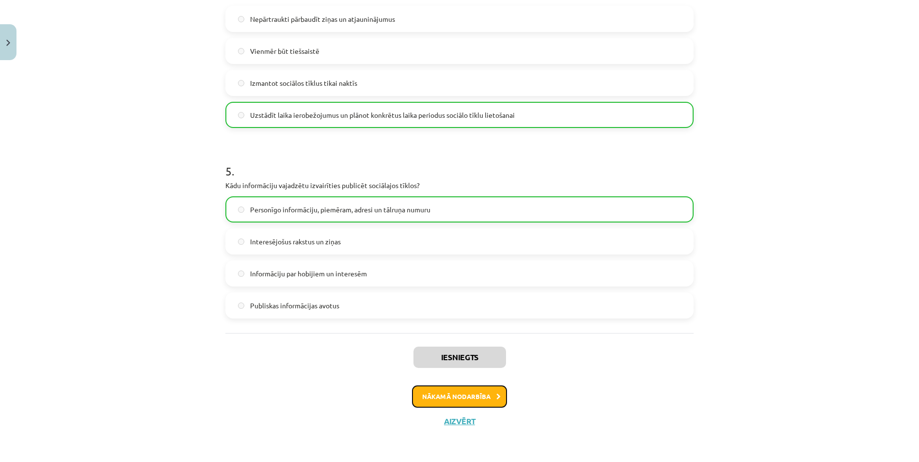
click at [434, 399] on button "Nākamā nodarbība" at bounding box center [459, 396] width 95 height 22
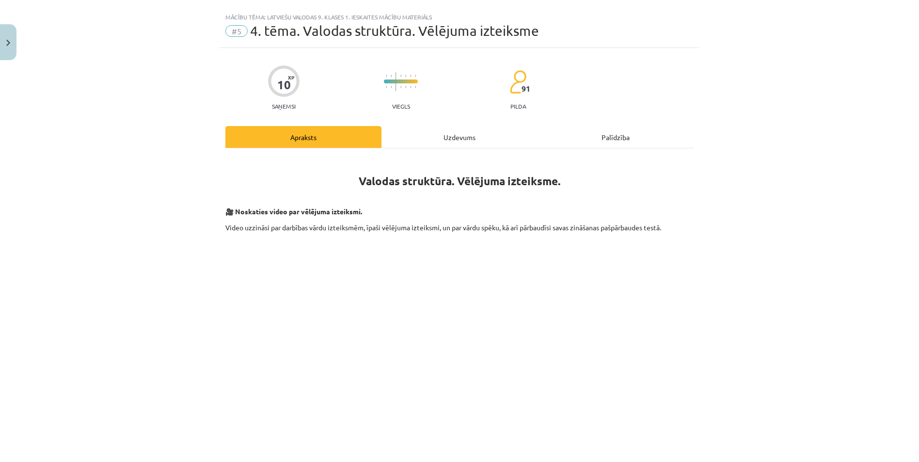
scroll to position [0, 0]
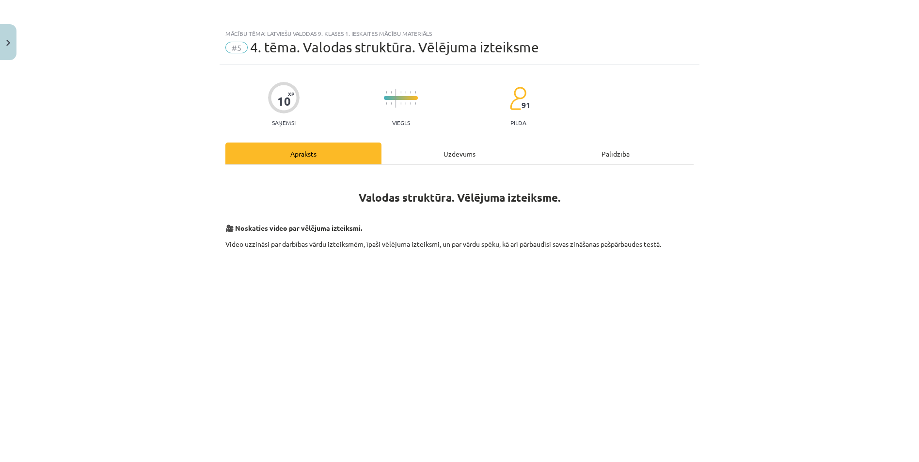
click at [466, 153] on div "Uzdevums" at bounding box center [460, 154] width 156 height 22
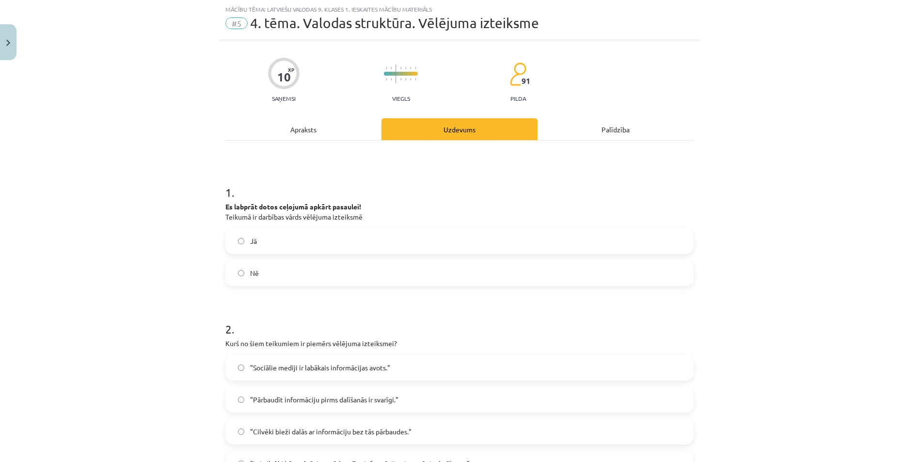
click at [298, 127] on div "Apraksts" at bounding box center [303, 129] width 156 height 22
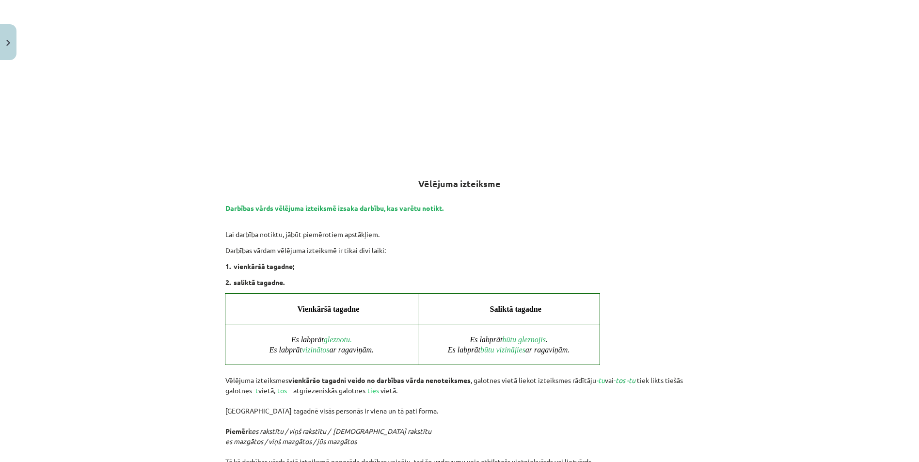
scroll to position [315, 0]
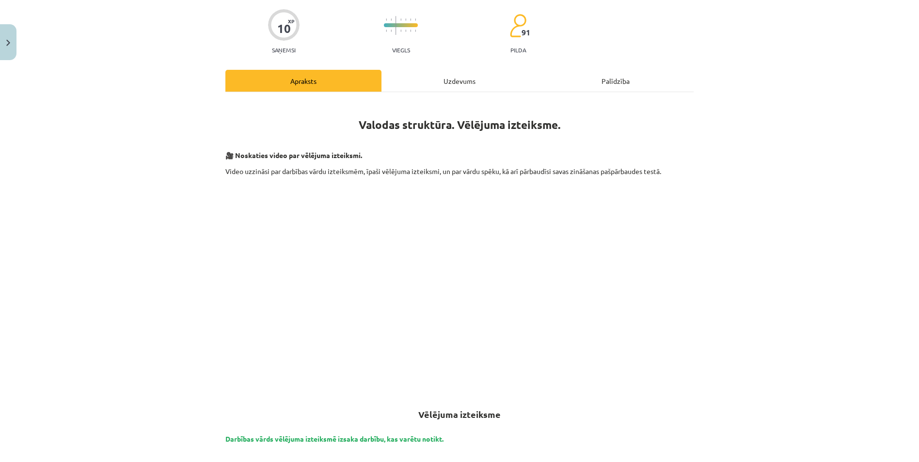
click at [450, 82] on div "Uzdevums" at bounding box center [460, 81] width 156 height 22
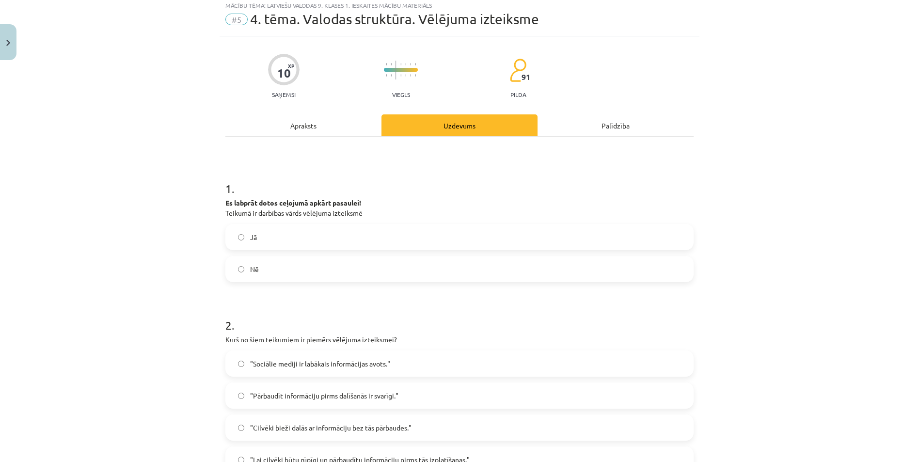
scroll to position [24, 0]
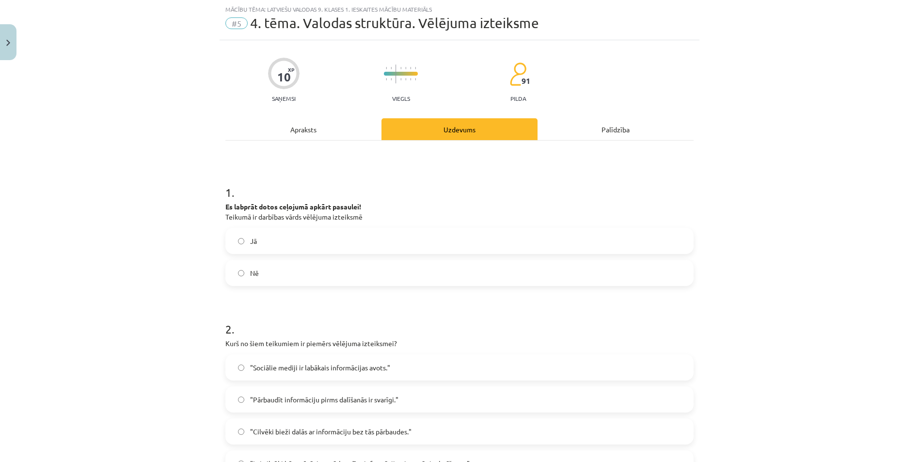
click at [299, 128] on div "Apraksts" at bounding box center [303, 129] width 156 height 22
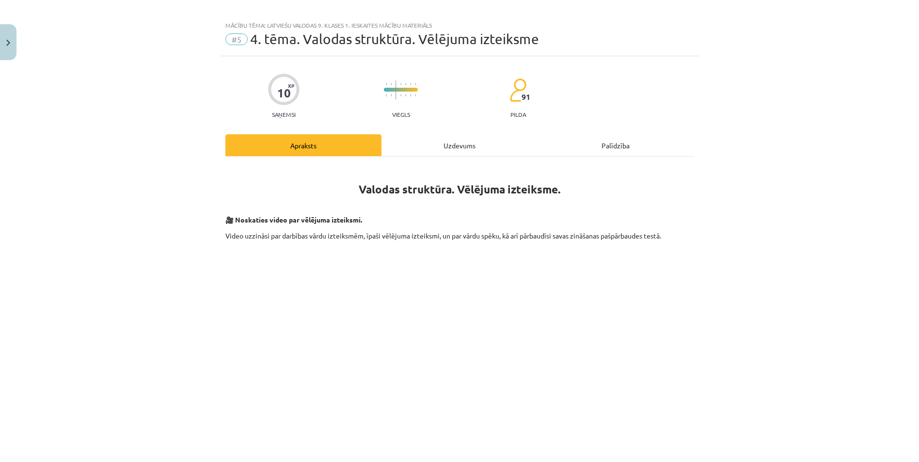
scroll to position [0, 0]
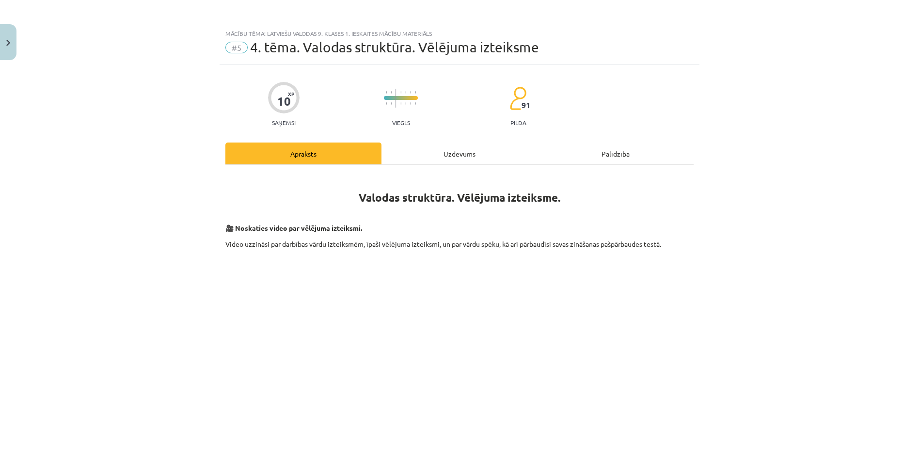
click at [452, 146] on div "Uzdevums" at bounding box center [460, 154] width 156 height 22
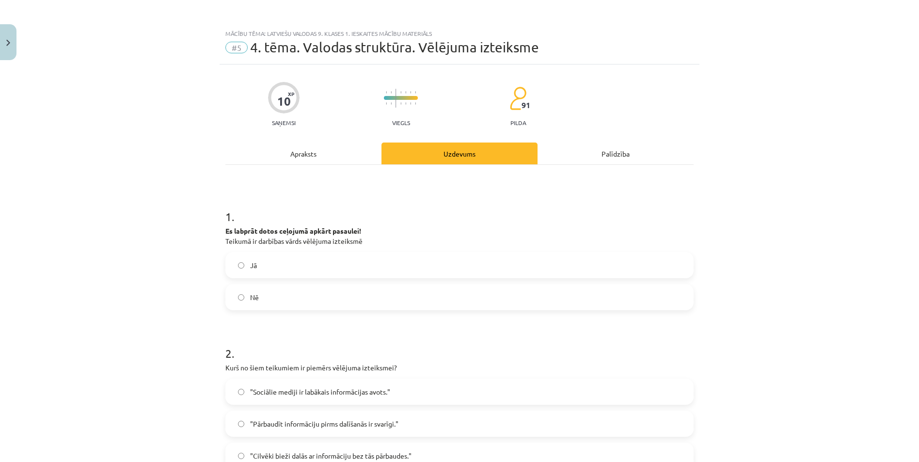
click at [313, 156] on div "Apraksts" at bounding box center [303, 154] width 156 height 22
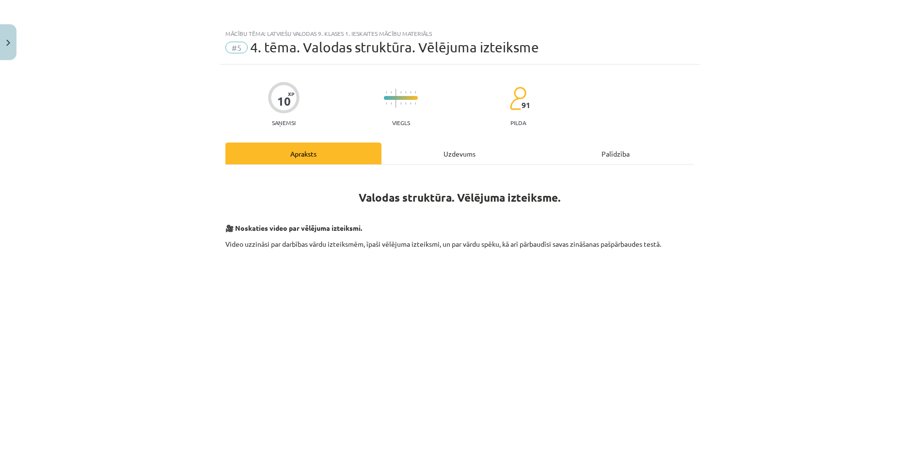
click at [443, 147] on div "Uzdevums" at bounding box center [460, 154] width 156 height 22
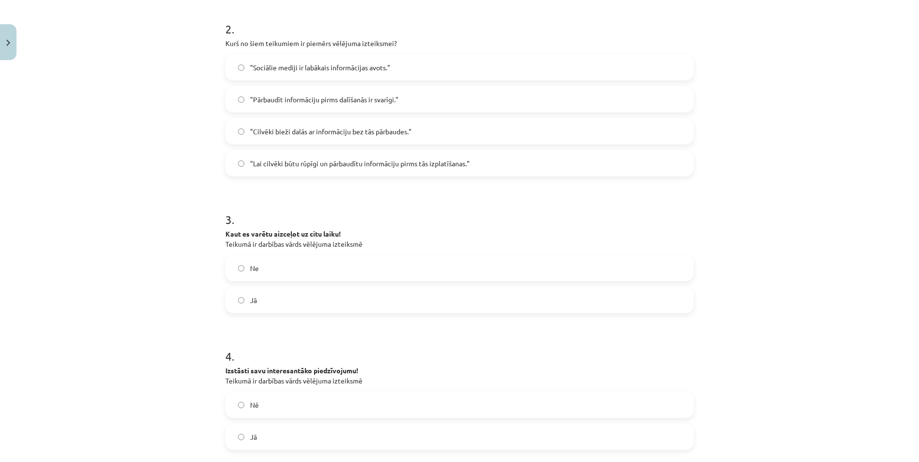
scroll to position [412, 0]
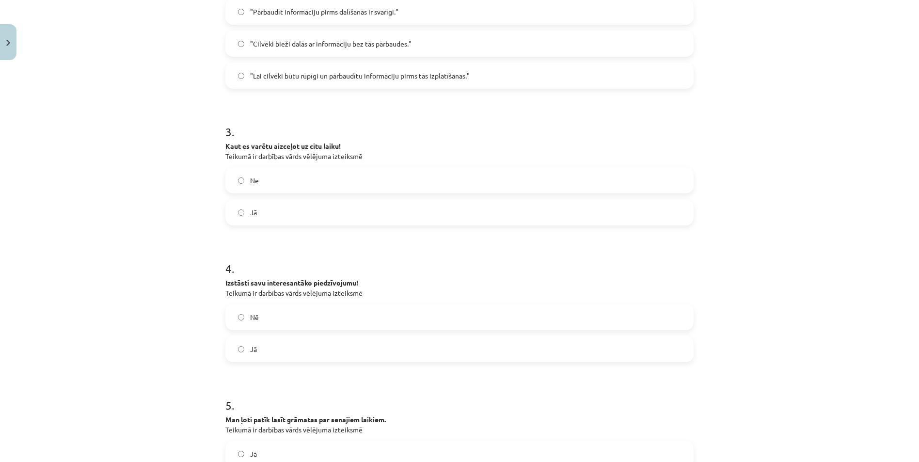
click at [239, 184] on label "Ne" at bounding box center [459, 180] width 466 height 24
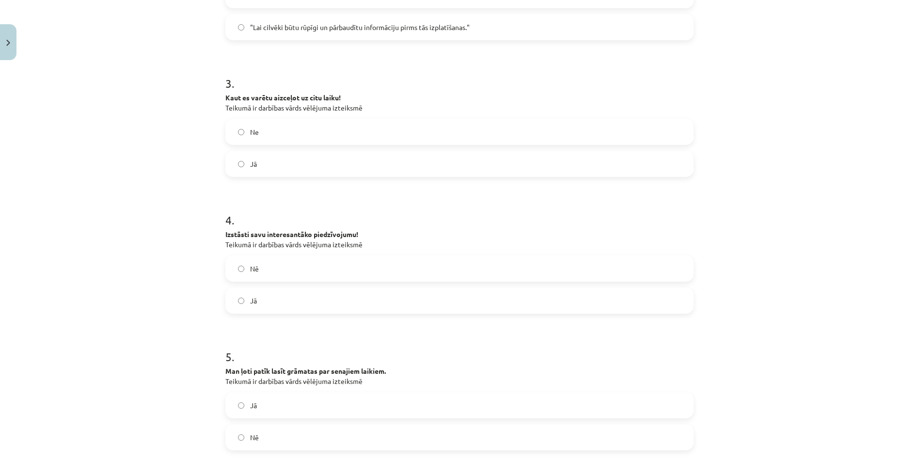
scroll to position [562, 0]
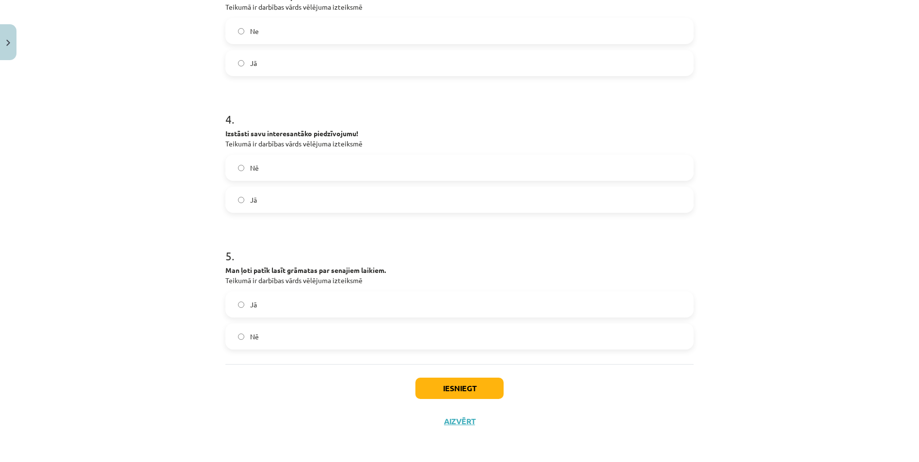
click at [458, 400] on div "Iesniegt Aizvērt" at bounding box center [459, 398] width 468 height 68
click at [456, 391] on button "Iesniegt" at bounding box center [460, 388] width 88 height 21
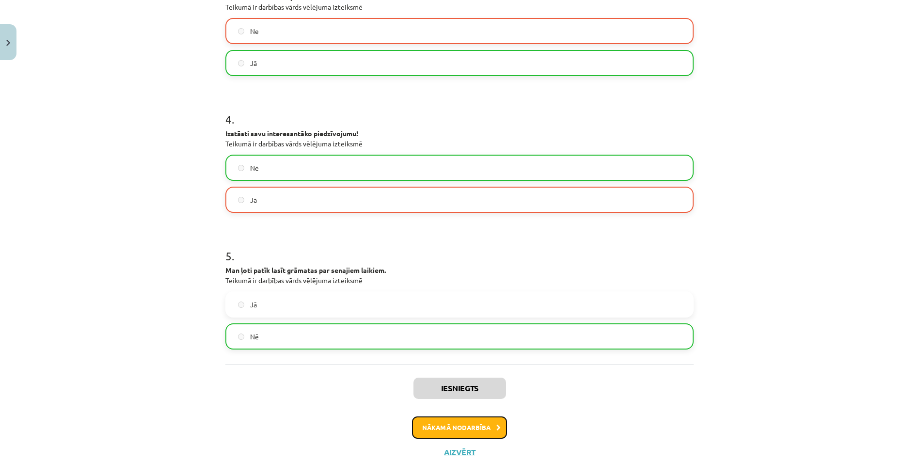
click at [435, 420] on button "Nākamā nodarbība" at bounding box center [459, 428] width 95 height 22
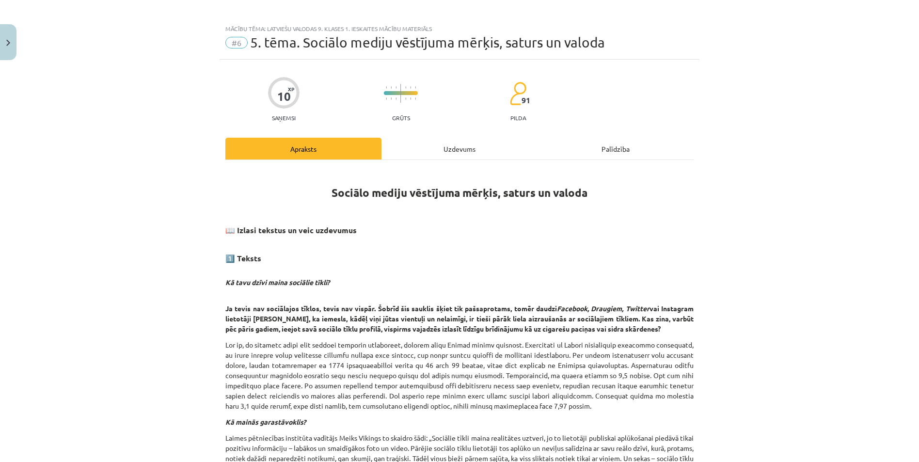
scroll to position [0, 0]
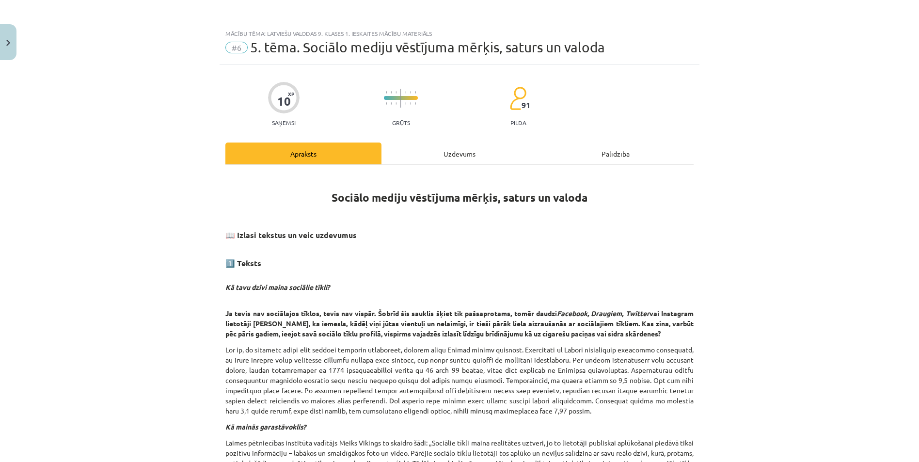
click at [436, 159] on div "Uzdevums" at bounding box center [460, 154] width 156 height 22
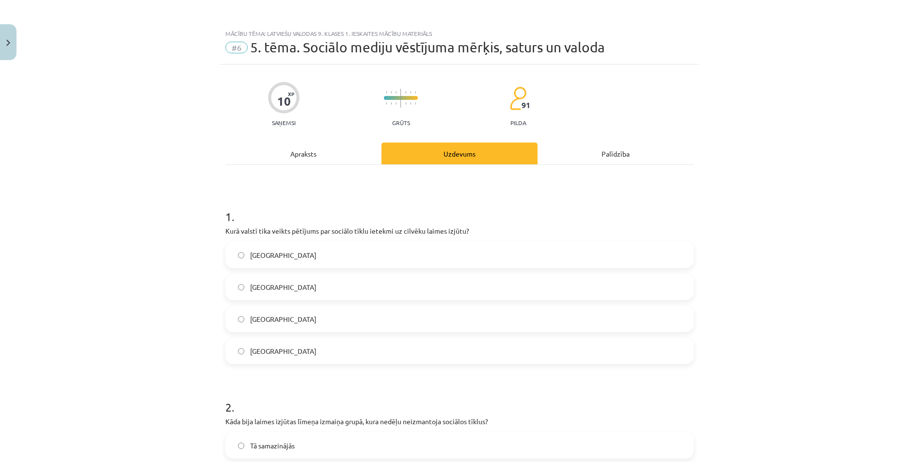
scroll to position [24, 0]
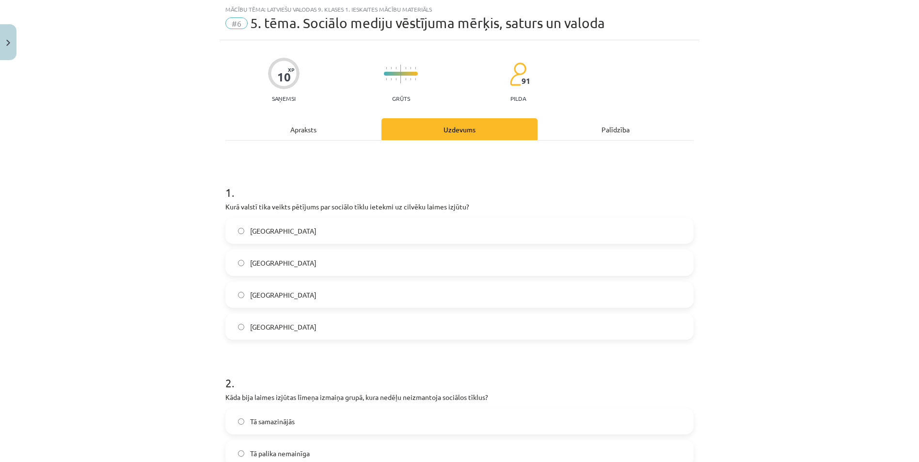
click at [297, 131] on div "Apraksts" at bounding box center [303, 129] width 156 height 22
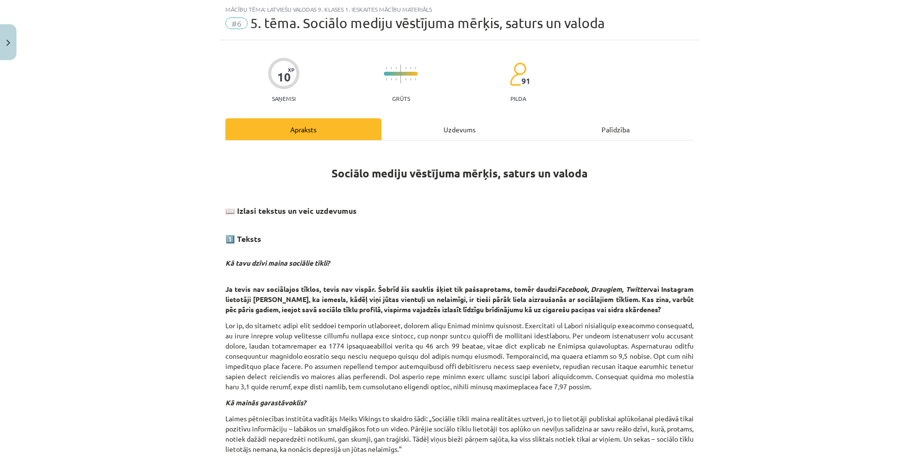
click at [474, 129] on div "Uzdevums" at bounding box center [460, 129] width 156 height 22
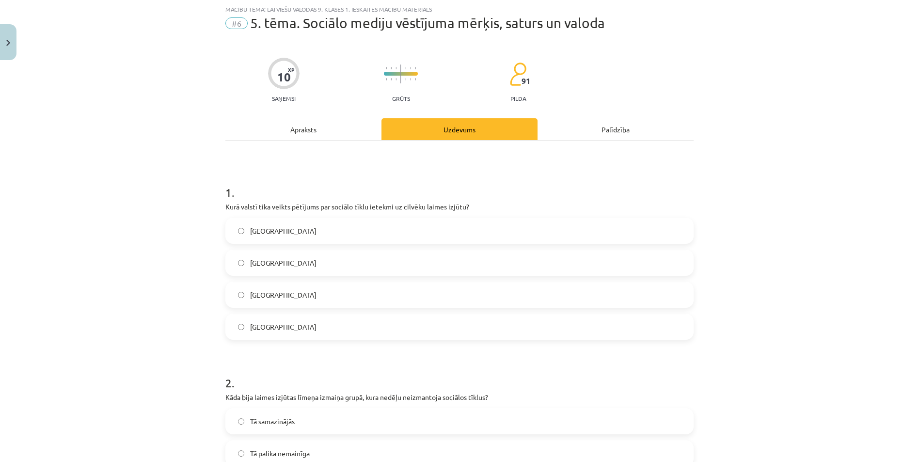
click at [237, 333] on label "Dānijā" at bounding box center [459, 327] width 466 height 24
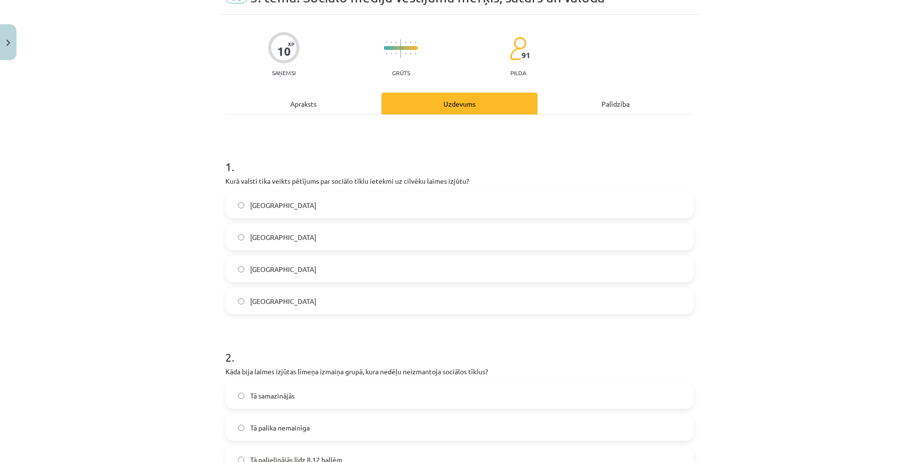
scroll to position [0, 0]
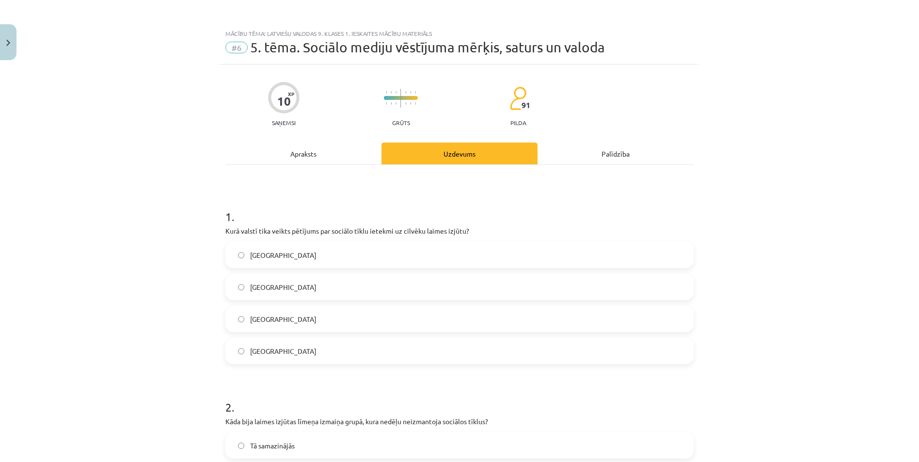
click at [318, 161] on div "Apraksts" at bounding box center [303, 154] width 156 height 22
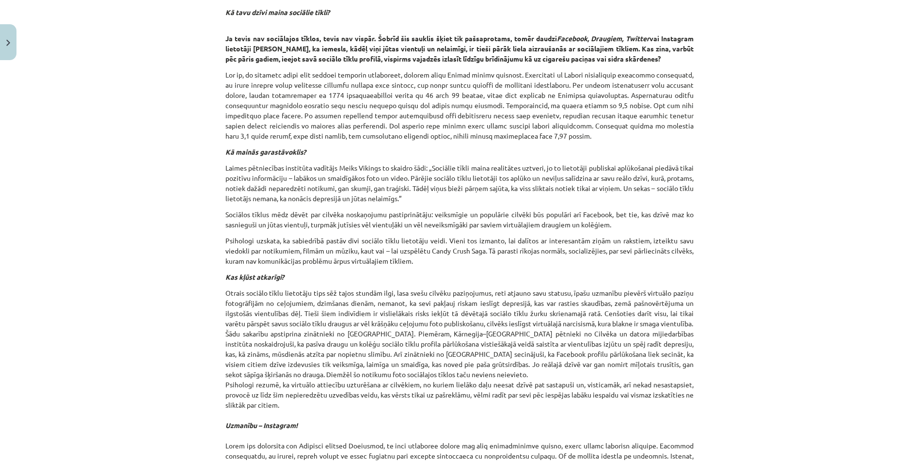
scroll to position [121, 0]
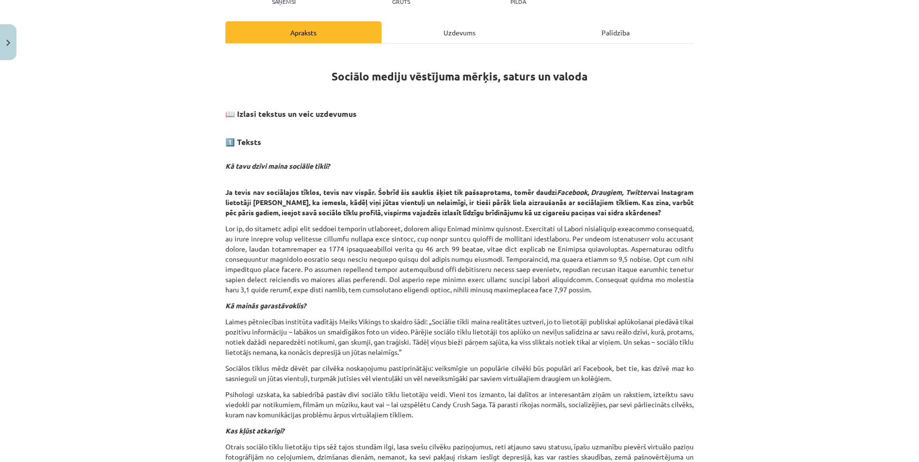
click at [440, 36] on div "Uzdevums" at bounding box center [460, 32] width 156 height 22
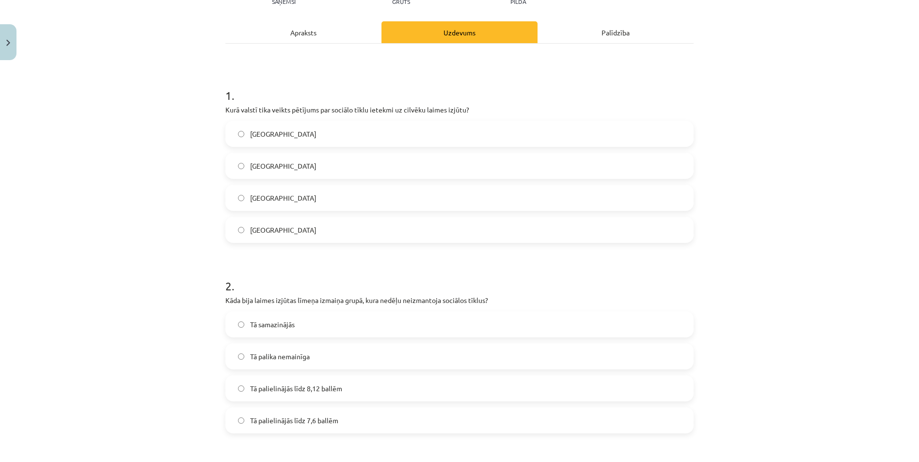
click at [307, 32] on div "Apraksts" at bounding box center [303, 32] width 156 height 22
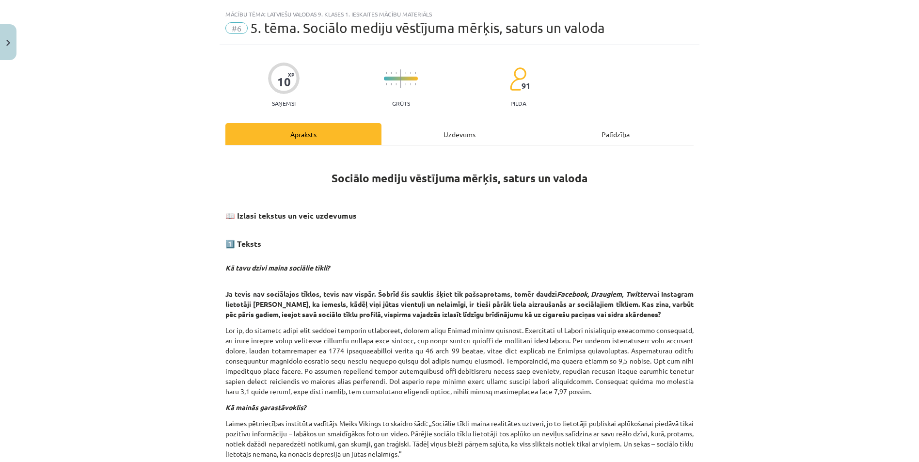
scroll to position [0, 0]
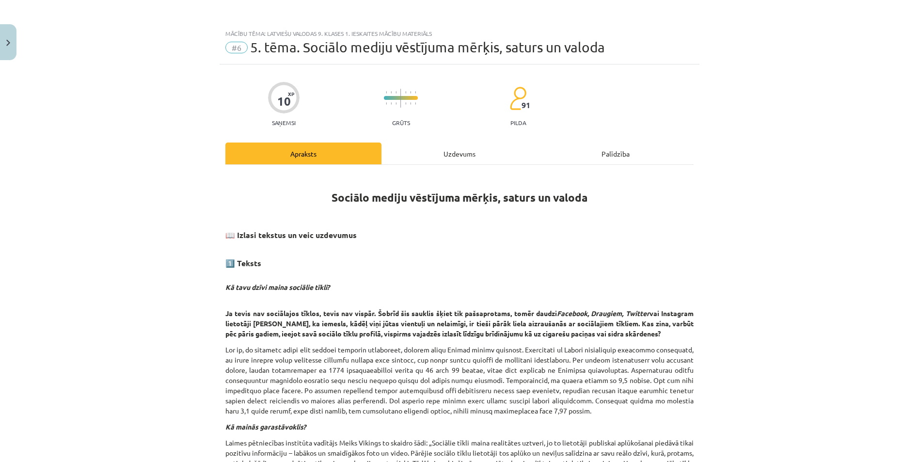
click at [433, 158] on div "Uzdevums" at bounding box center [460, 154] width 156 height 22
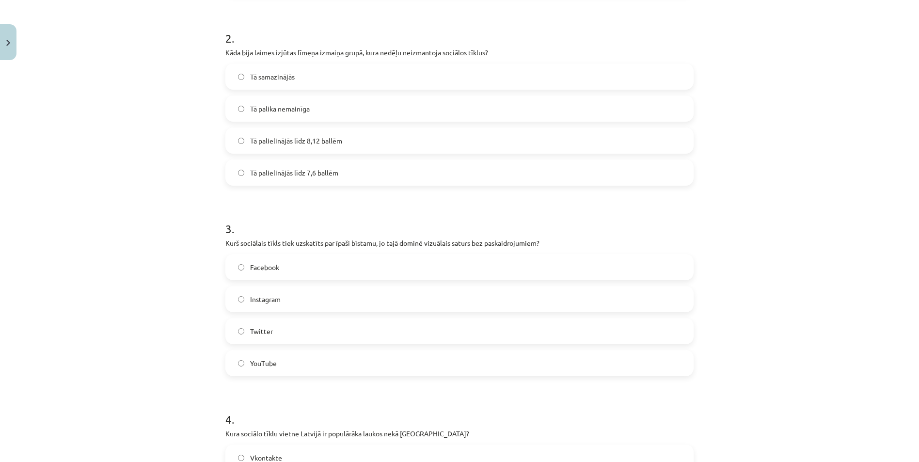
scroll to position [412, 0]
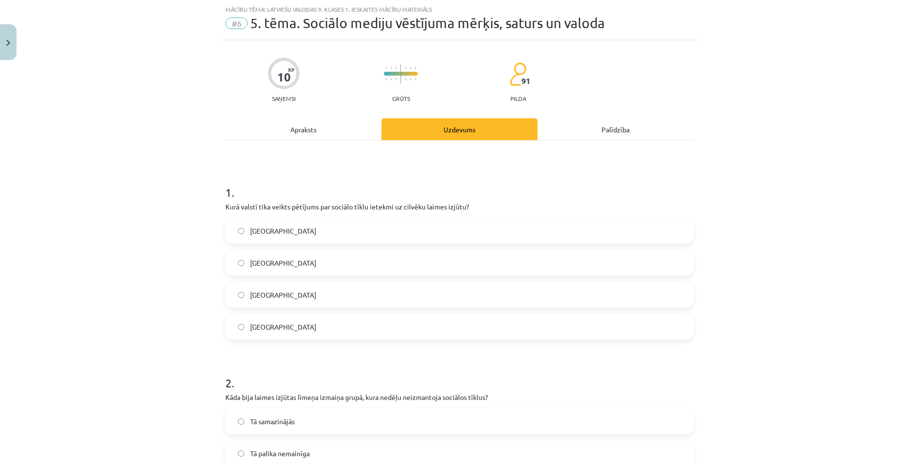
click at [298, 131] on div "Apraksts" at bounding box center [303, 129] width 156 height 22
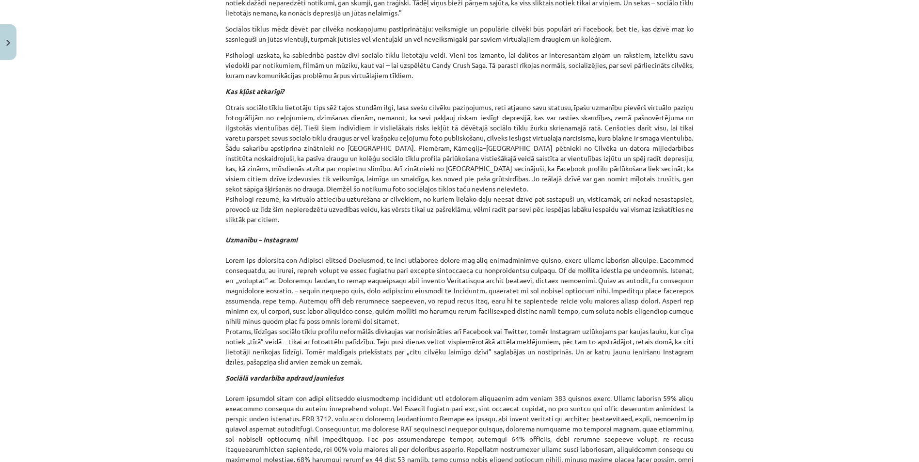
scroll to position [509, 0]
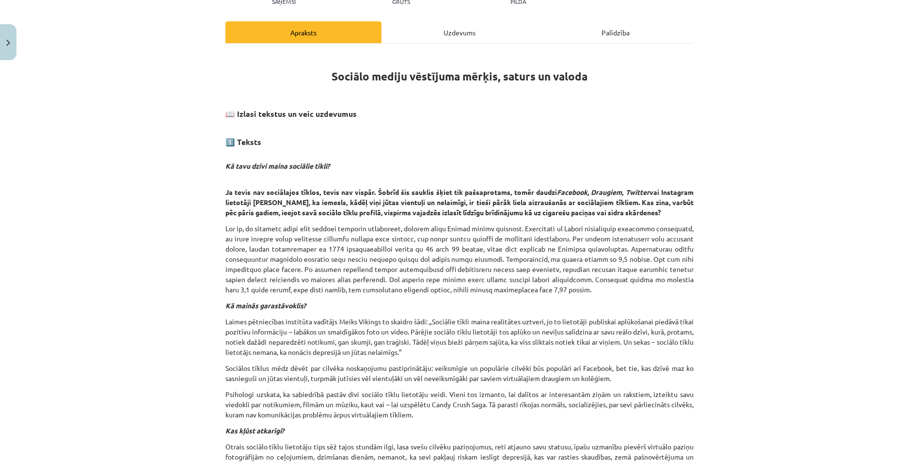
click at [447, 34] on div "Uzdevums" at bounding box center [460, 32] width 156 height 22
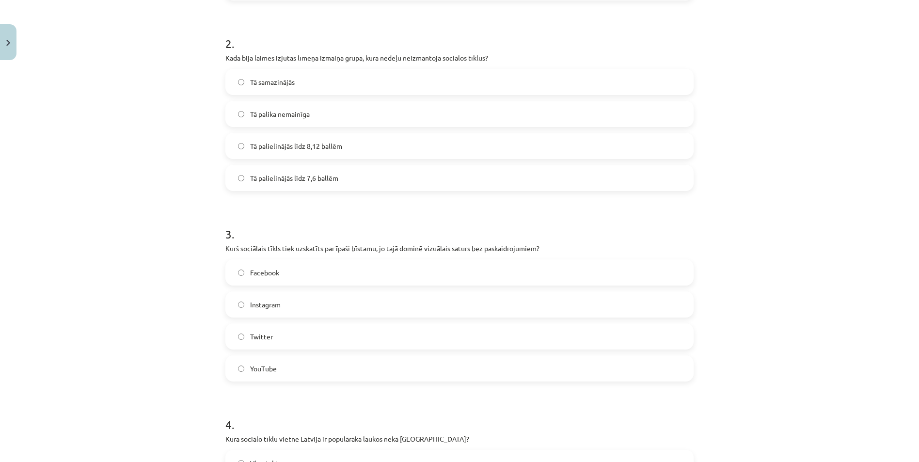
click at [242, 305] on label "Instagram" at bounding box center [459, 304] width 466 height 24
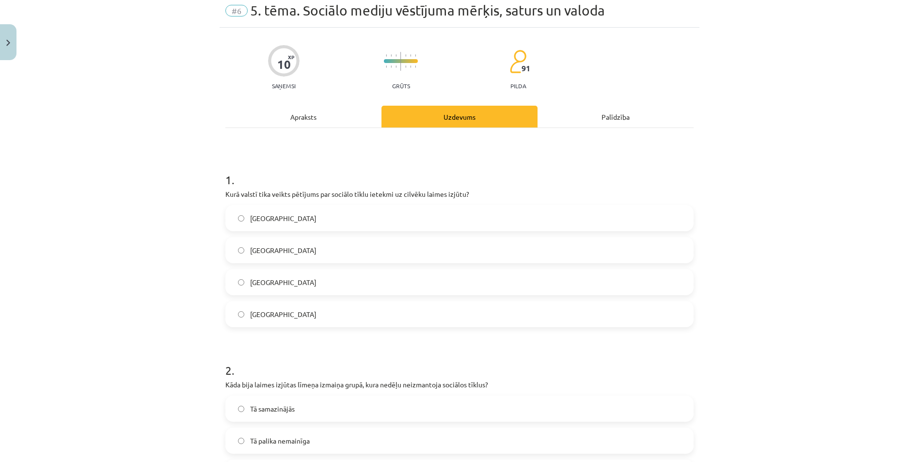
scroll to position [0, 0]
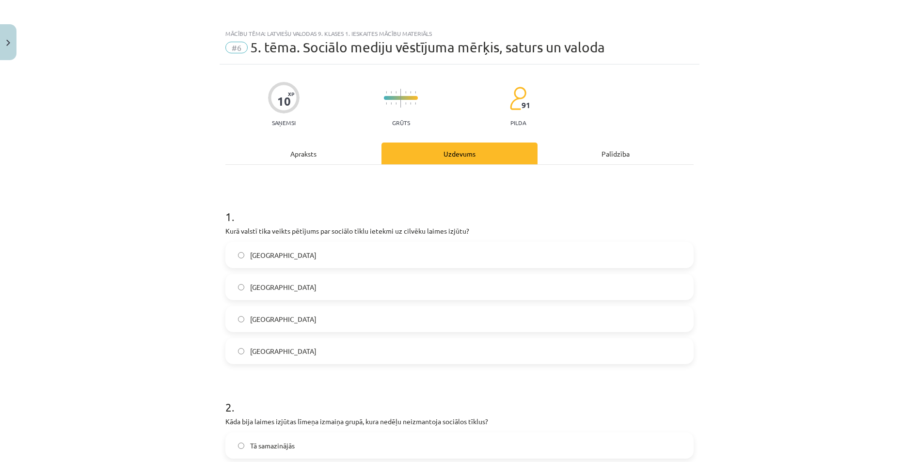
click at [282, 153] on div "Apraksts" at bounding box center [303, 154] width 156 height 22
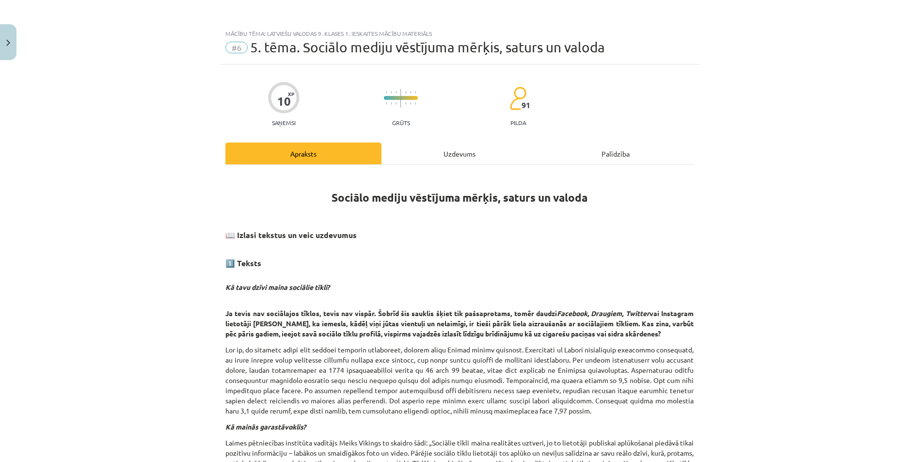
click at [437, 158] on div "Uzdevums" at bounding box center [460, 154] width 156 height 22
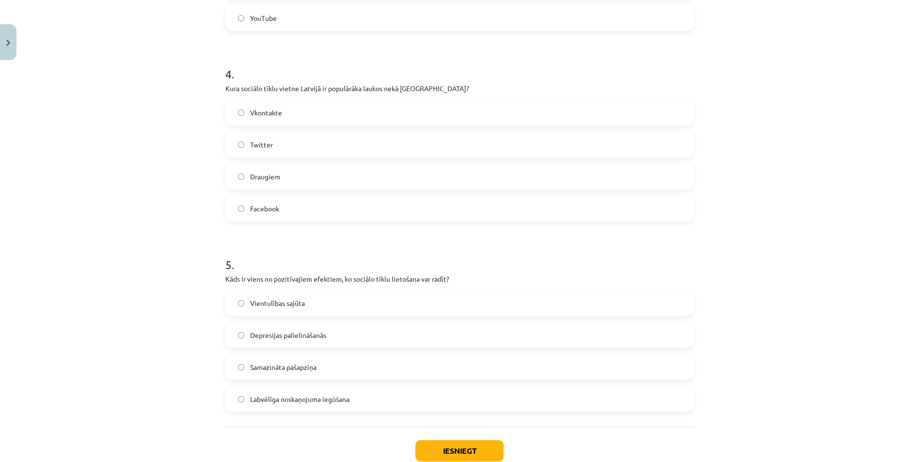
scroll to position [680, 0]
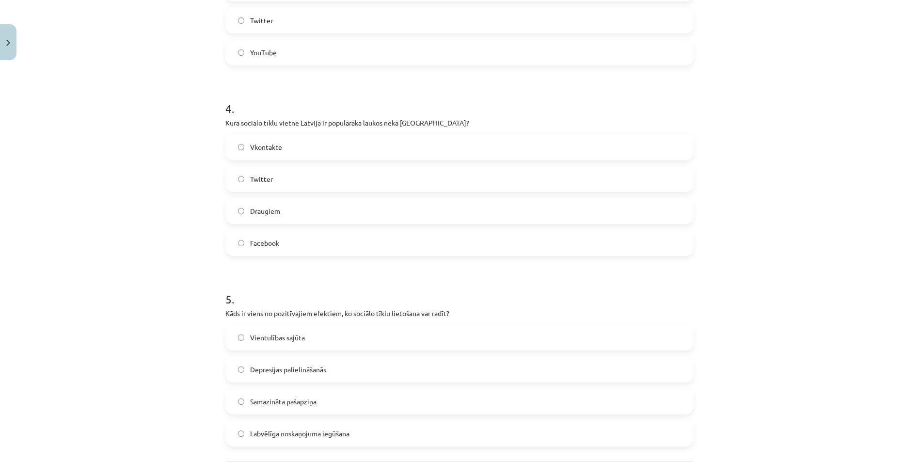
click at [237, 429] on label "Labvēlīga noskaņojuma iegūšana" at bounding box center [459, 433] width 466 height 24
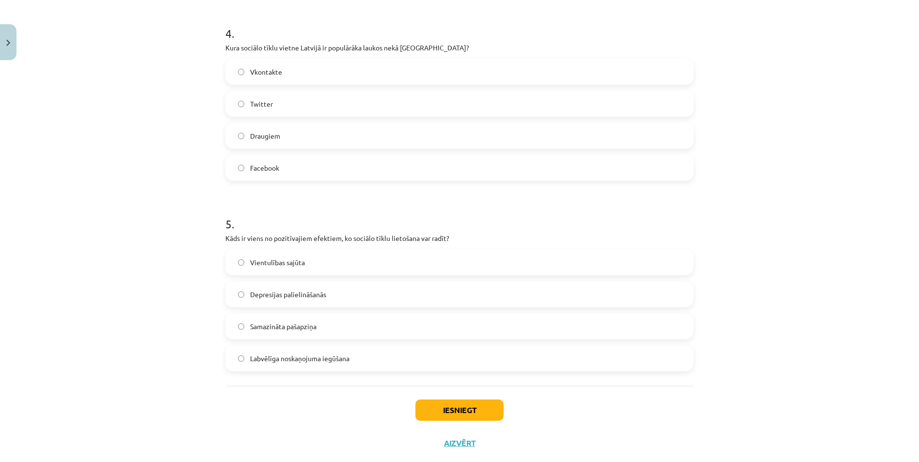
scroll to position [777, 0]
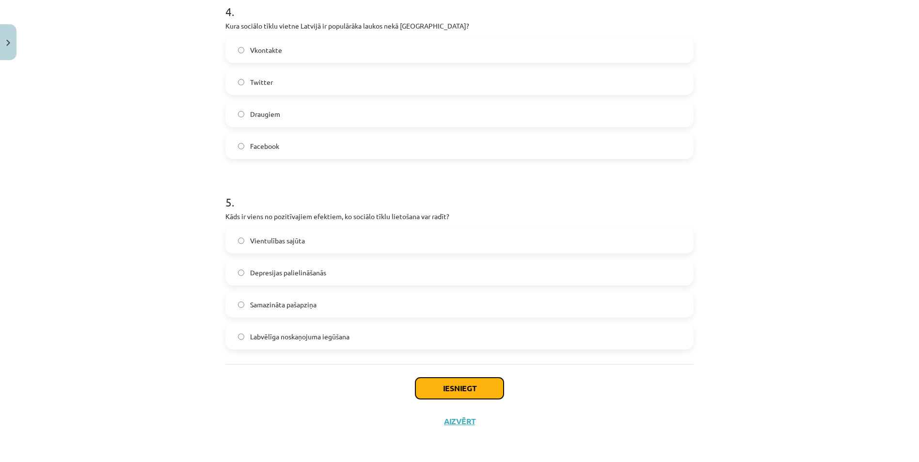
click at [450, 391] on button "Iesniegt" at bounding box center [460, 388] width 88 height 21
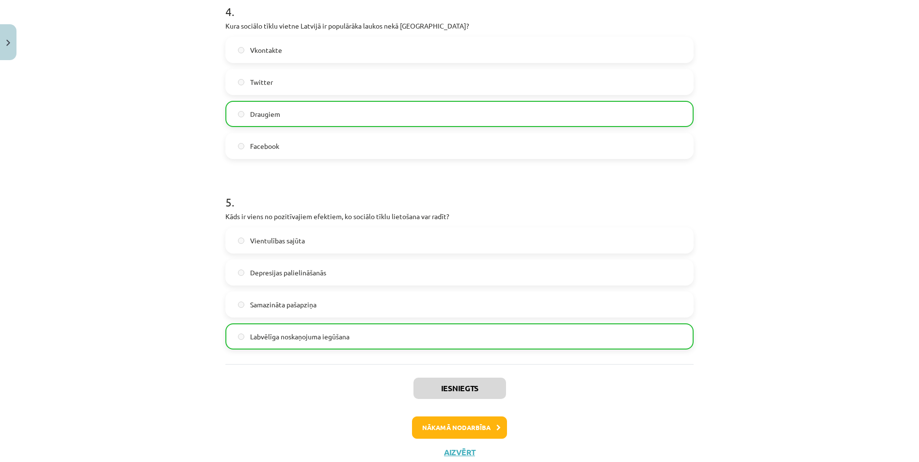
click at [505, 425] on div "Nākamā nodarbība" at bounding box center [459, 428] width 457 height 22
click at [497, 425] on icon at bounding box center [499, 428] width 4 height 6
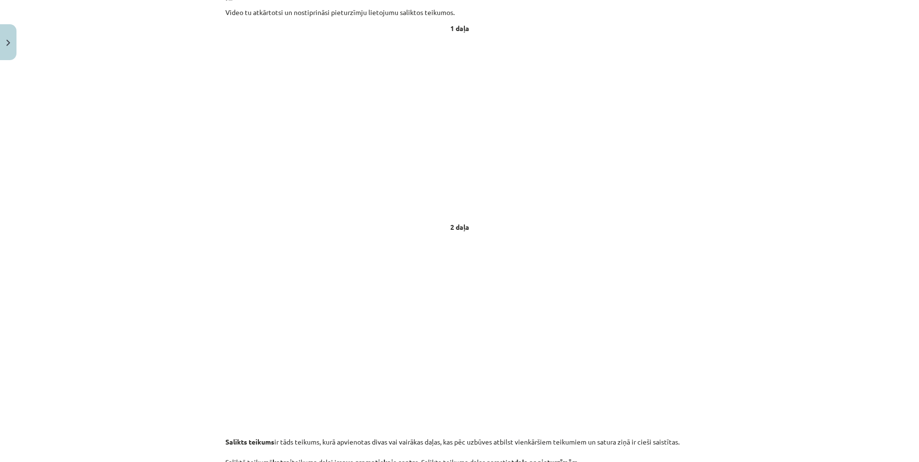
scroll to position [24, 0]
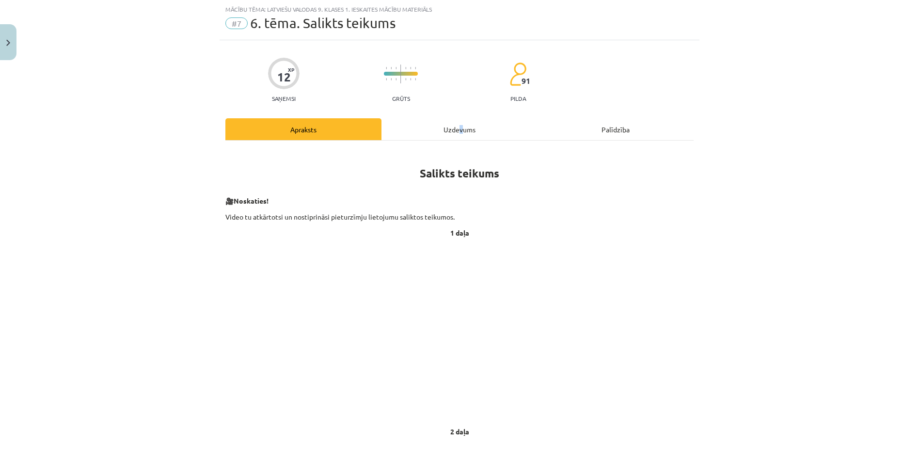
click at [459, 126] on div "Uzdevums" at bounding box center [460, 129] width 156 height 22
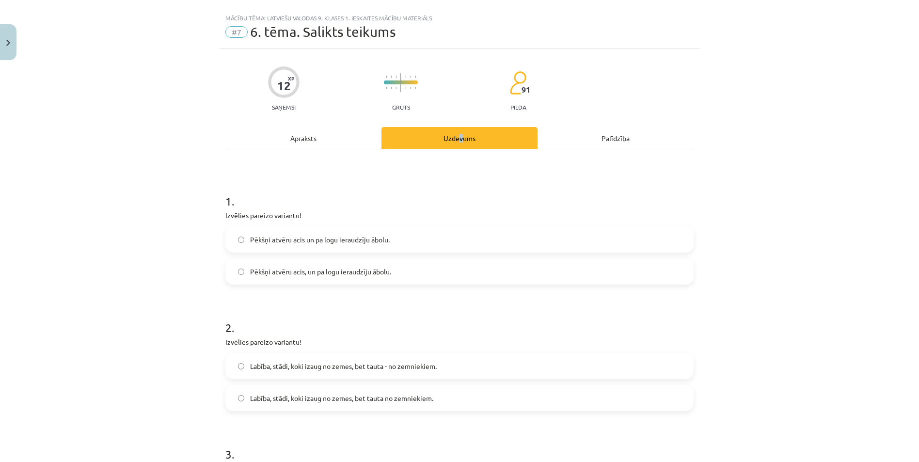
scroll to position [0, 0]
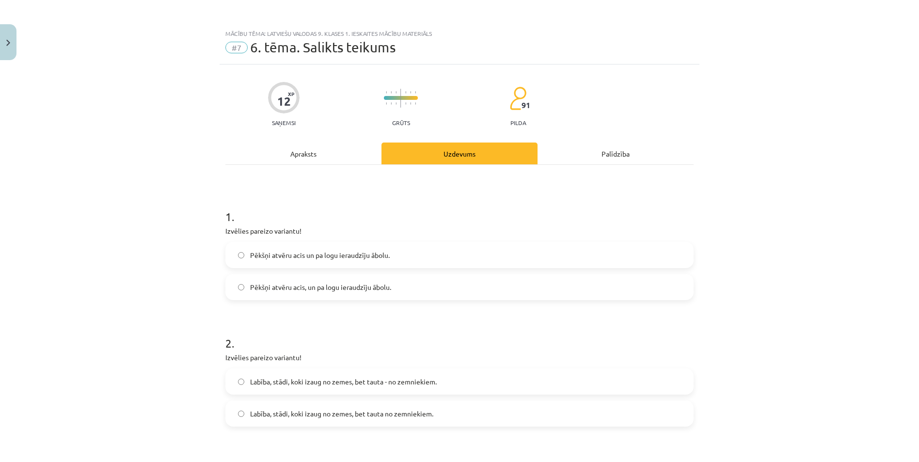
click at [297, 156] on div "Apraksts" at bounding box center [303, 154] width 156 height 22
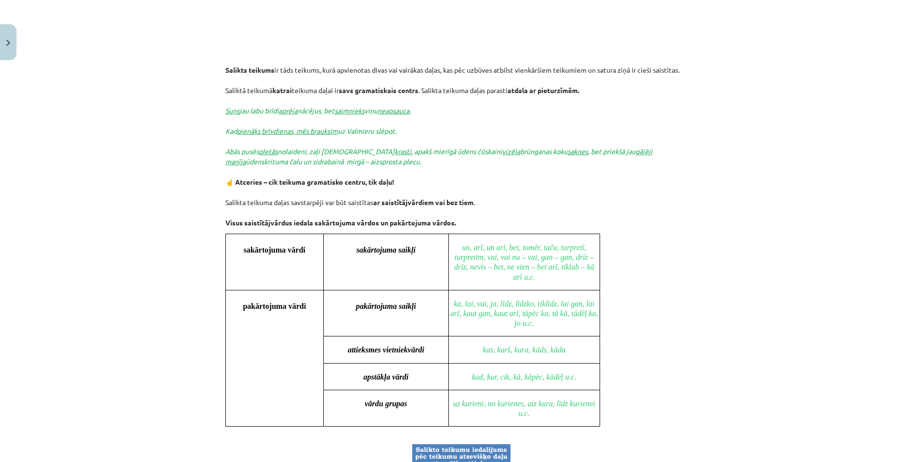
scroll to position [655, 0]
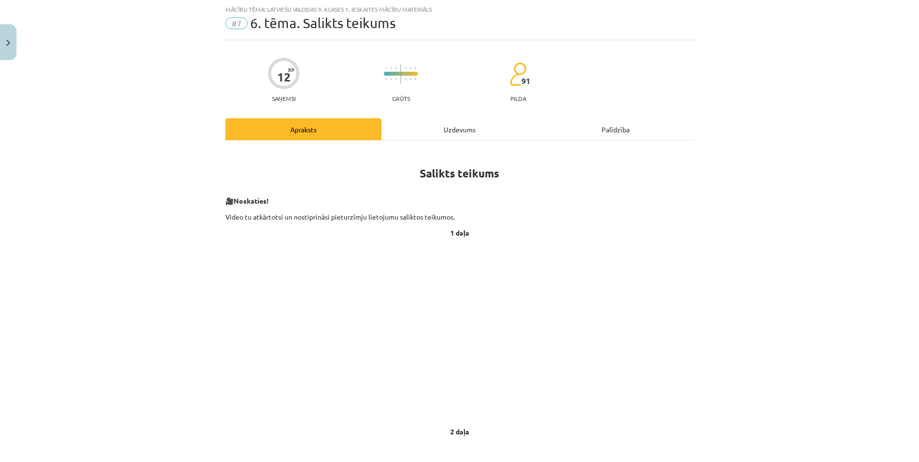
click at [444, 135] on div "Uzdevums" at bounding box center [460, 129] width 156 height 22
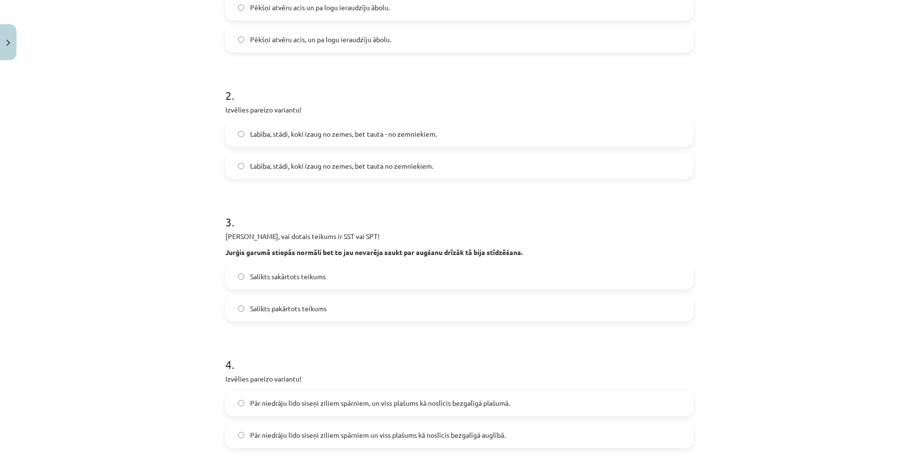
scroll to position [412, 0]
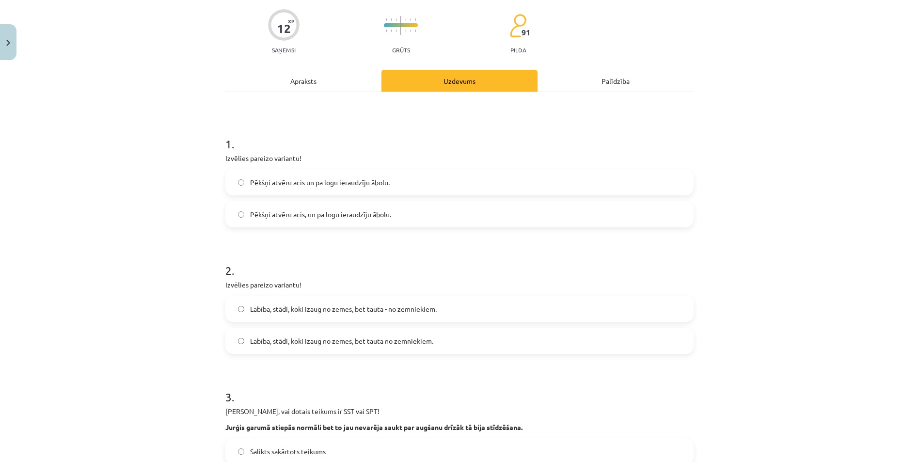
click at [330, 88] on div "Apraksts" at bounding box center [303, 81] width 156 height 22
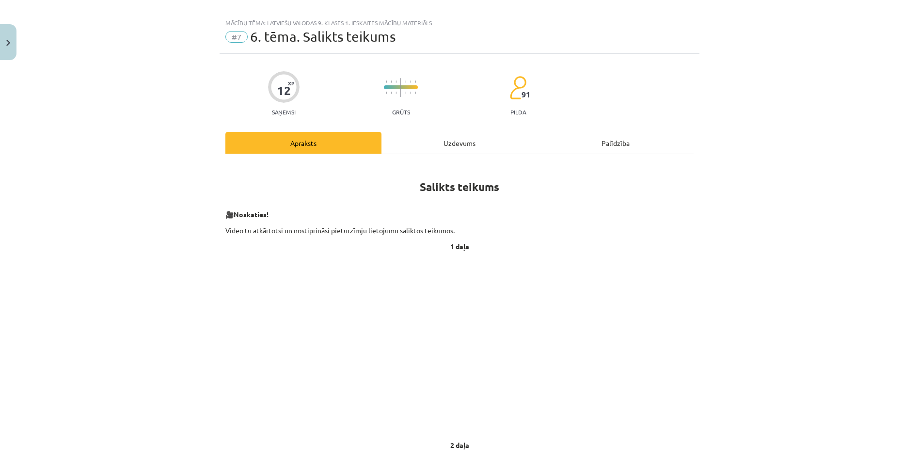
scroll to position [0, 0]
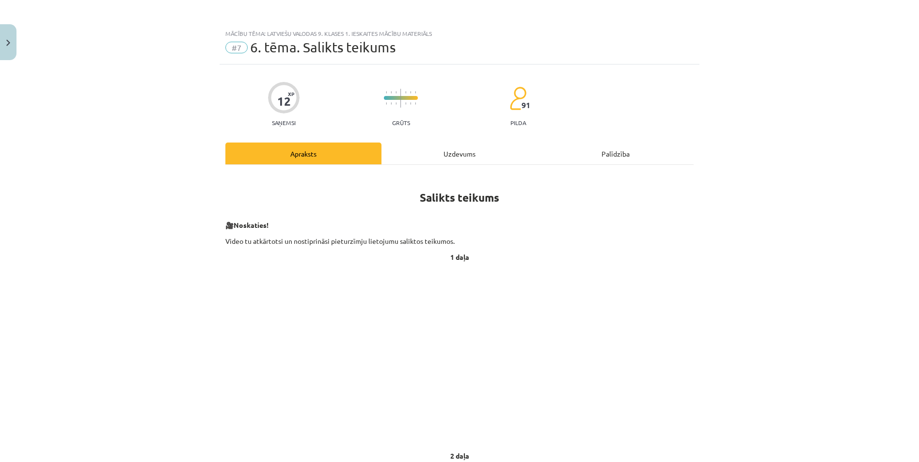
click at [438, 147] on div "Uzdevums" at bounding box center [460, 154] width 156 height 22
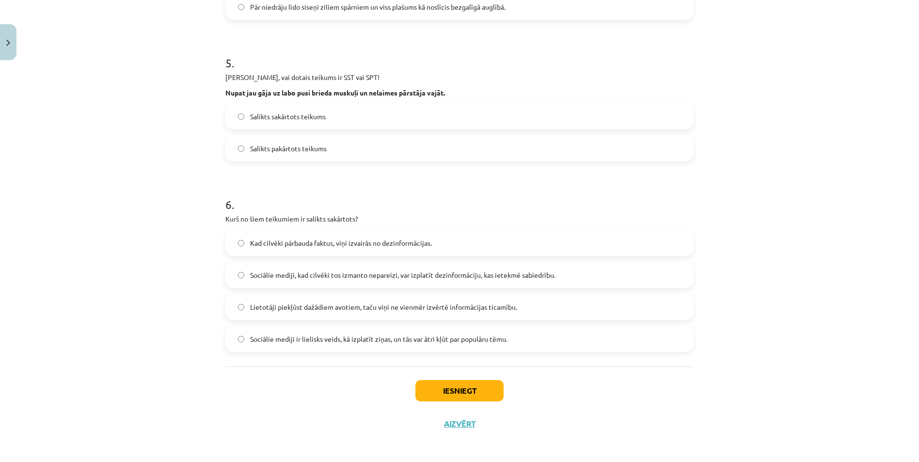
scroll to position [678, 0]
click at [435, 388] on button "Iesniegt" at bounding box center [460, 388] width 88 height 21
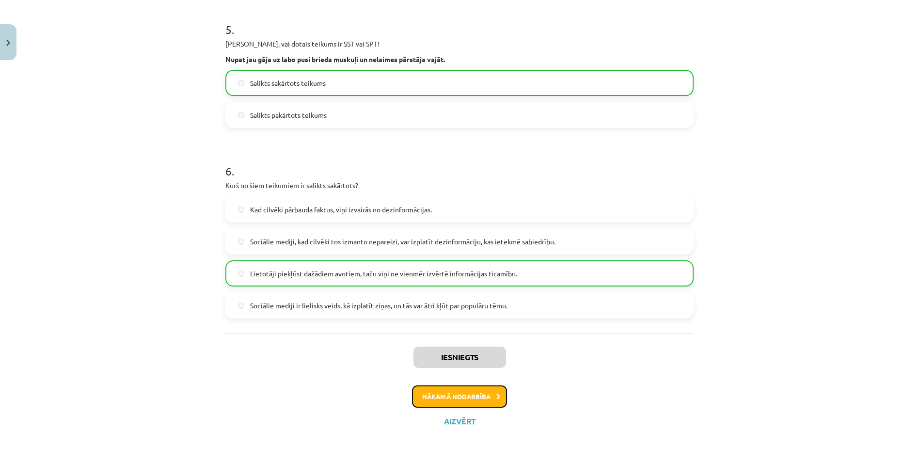
click at [414, 400] on button "Nākamā nodarbība" at bounding box center [459, 396] width 95 height 22
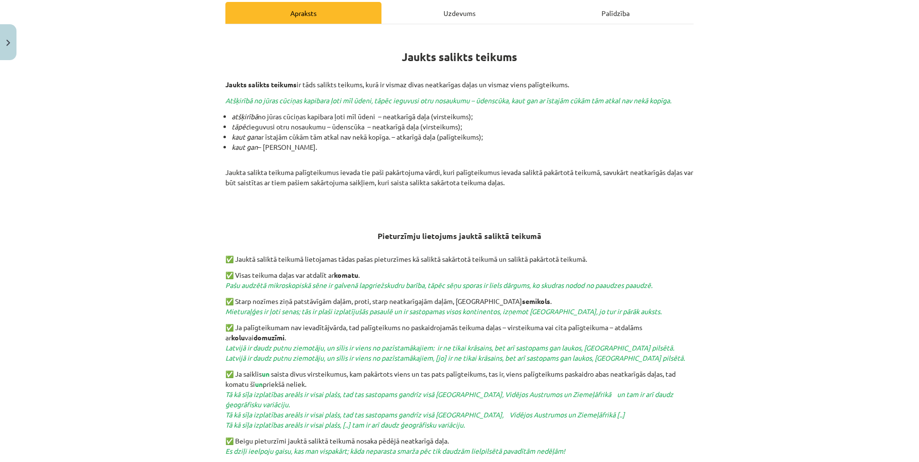
scroll to position [24, 0]
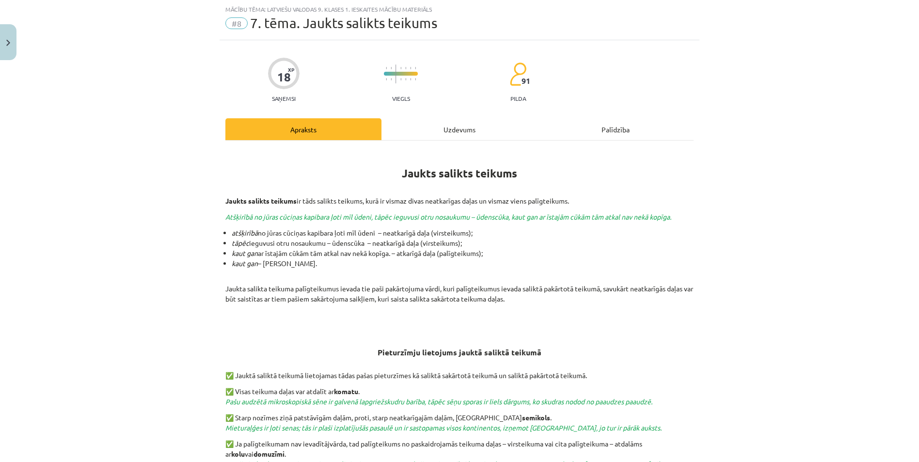
click at [438, 125] on div "Uzdevums" at bounding box center [460, 129] width 156 height 22
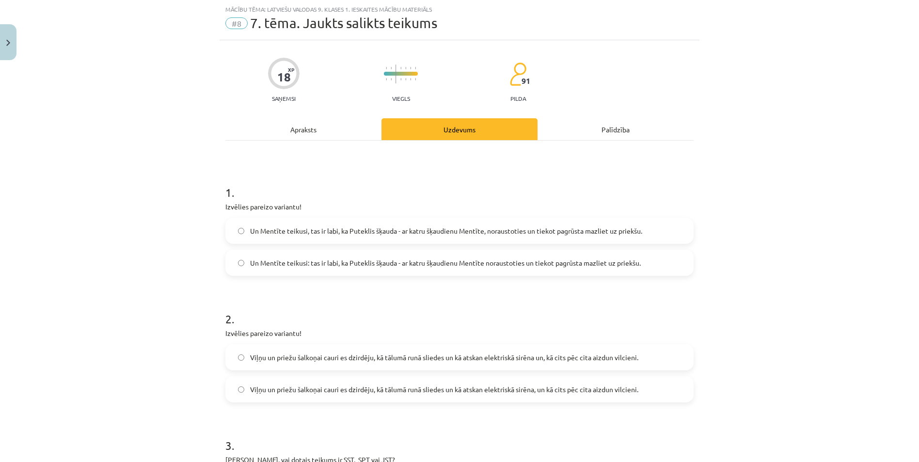
click at [305, 121] on div "Apraksts" at bounding box center [303, 129] width 156 height 22
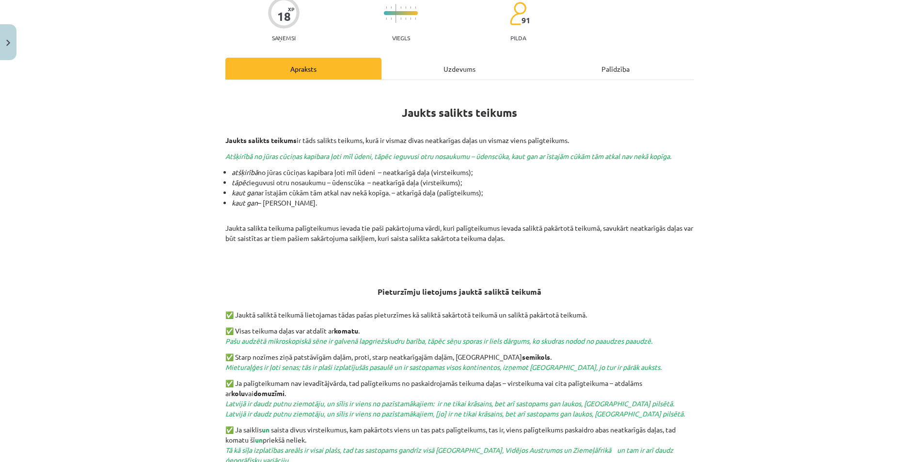
scroll to position [121, 0]
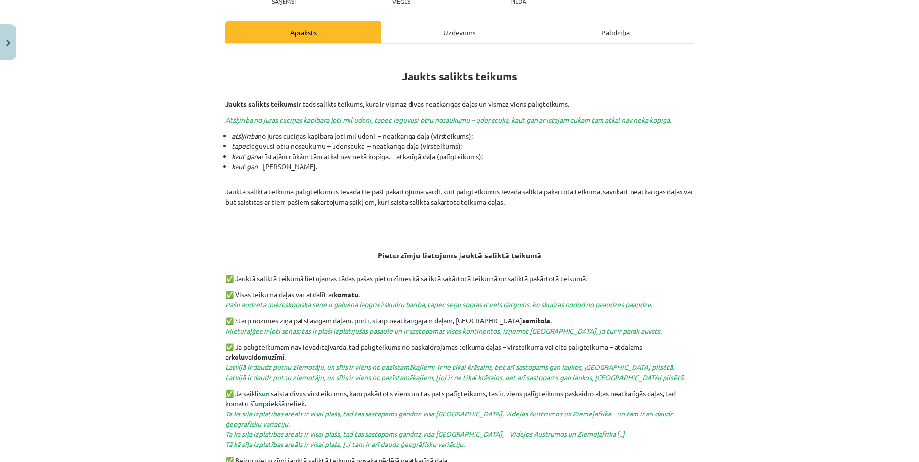
click at [468, 31] on div "Uzdevums" at bounding box center [460, 32] width 156 height 22
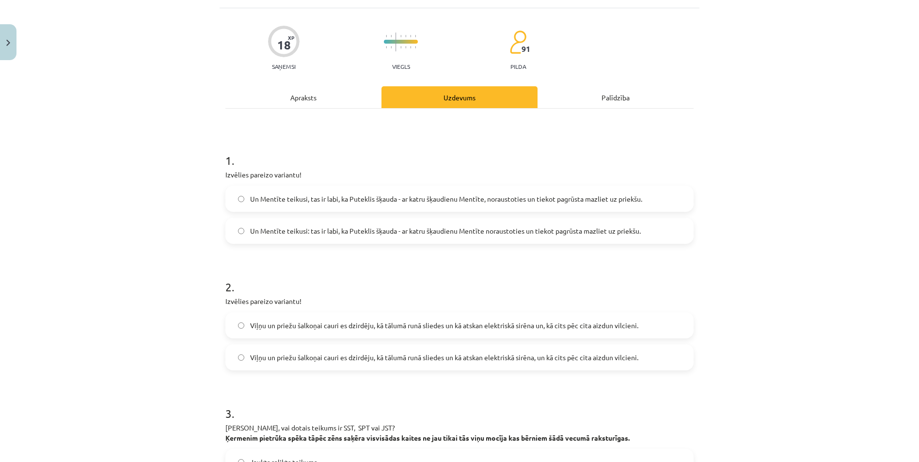
scroll to position [24, 0]
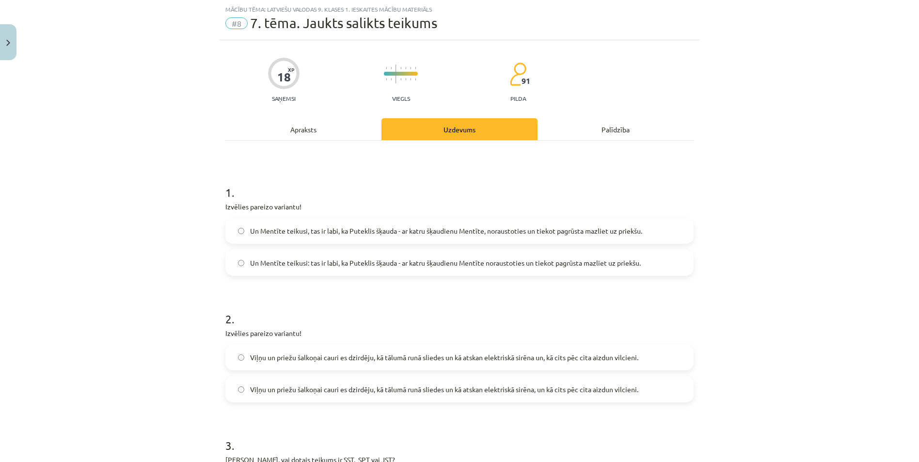
click at [302, 127] on div "Apraksts" at bounding box center [303, 129] width 156 height 22
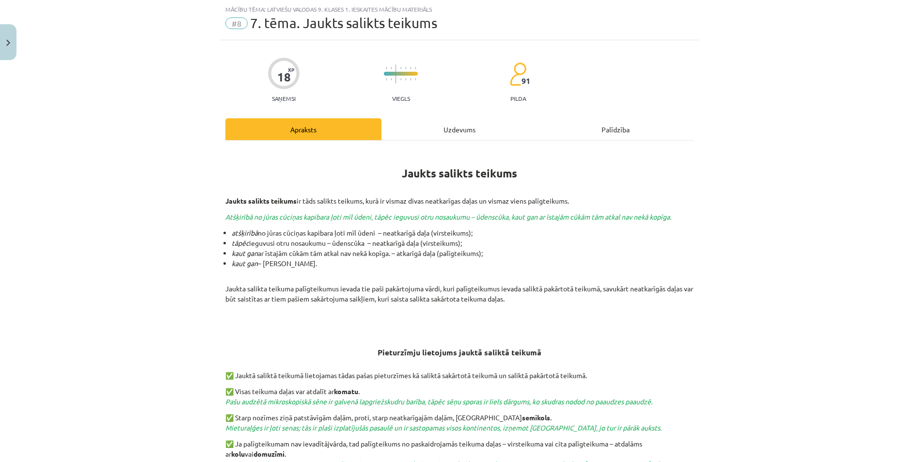
click at [440, 124] on div "Uzdevums" at bounding box center [460, 129] width 156 height 22
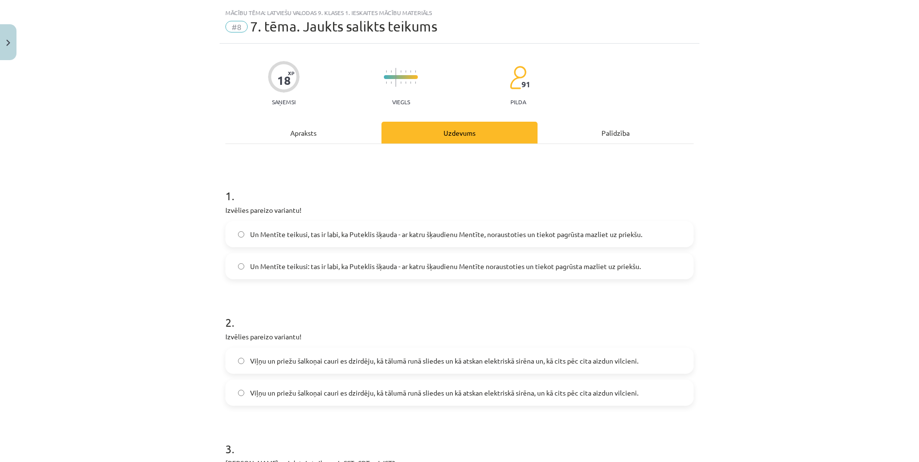
scroll to position [0, 0]
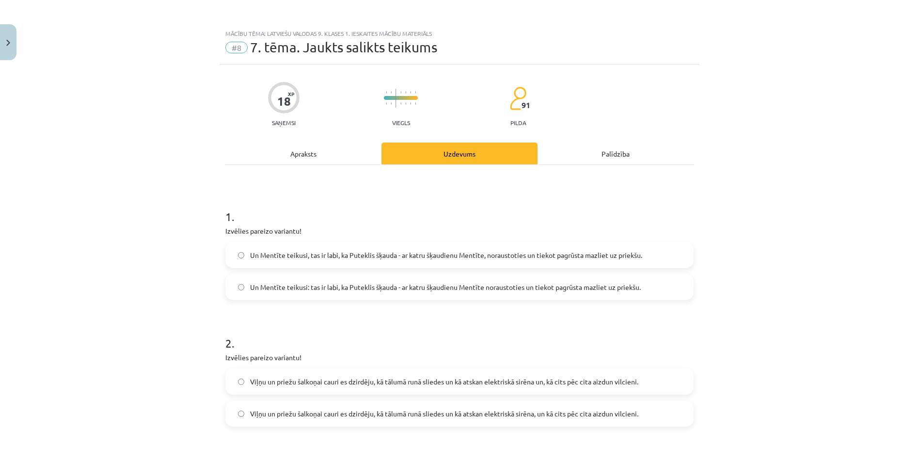
click at [292, 155] on div "Apraksts" at bounding box center [303, 154] width 156 height 22
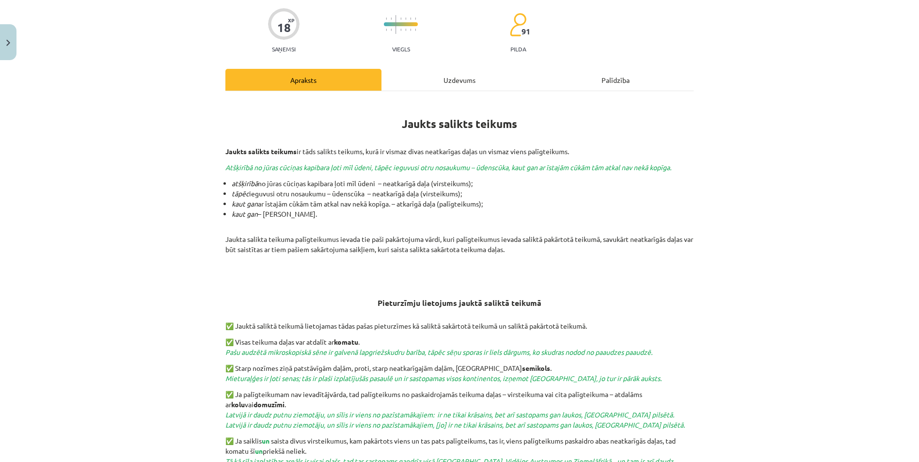
scroll to position [73, 0]
click at [437, 86] on div "Uzdevums" at bounding box center [460, 81] width 156 height 22
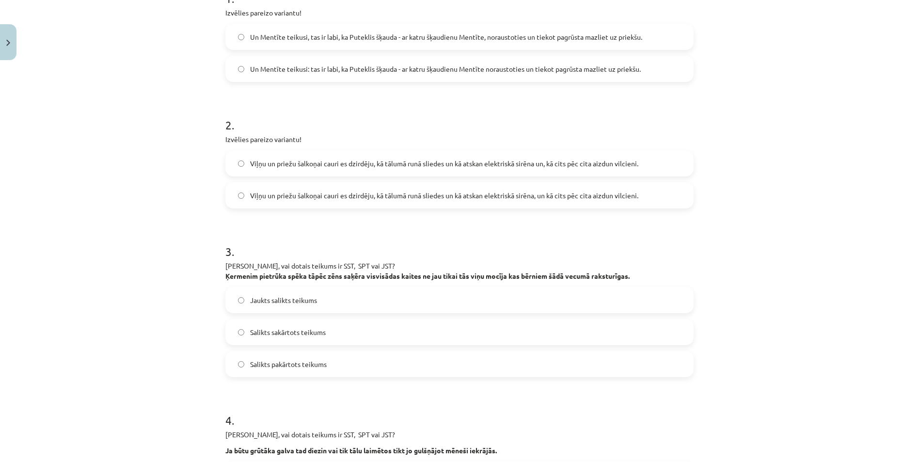
scroll to position [170, 0]
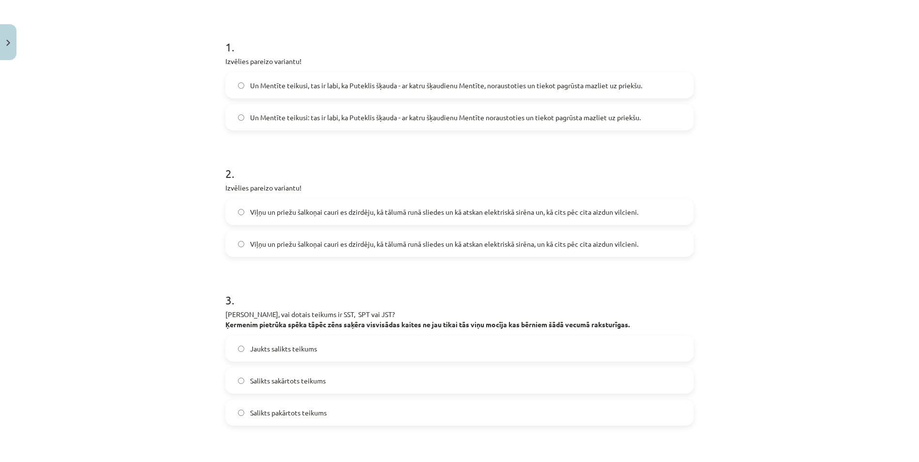
drag, startPoint x: 341, startPoint y: 272, endPoint x: 114, endPoint y: 362, distance: 244.0
click at [114, 362] on div "Mācību tēma: Latviešu valodas 9. klases 1. ieskaites mācību materiāls #8 7. tēm…" at bounding box center [459, 231] width 919 height 462
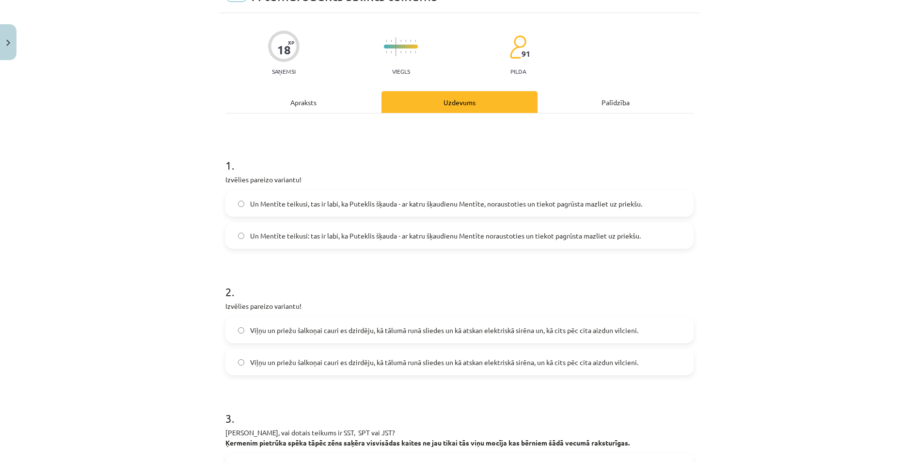
scroll to position [0, 0]
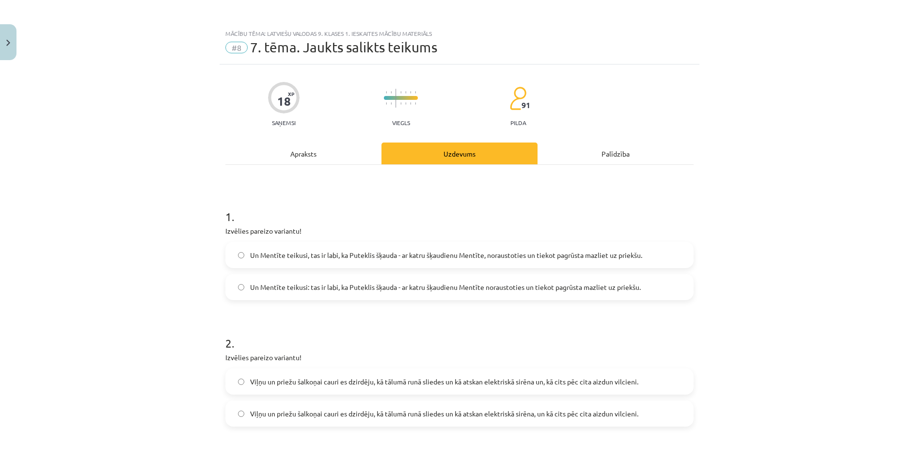
click at [309, 145] on div "Apraksts" at bounding box center [303, 154] width 156 height 22
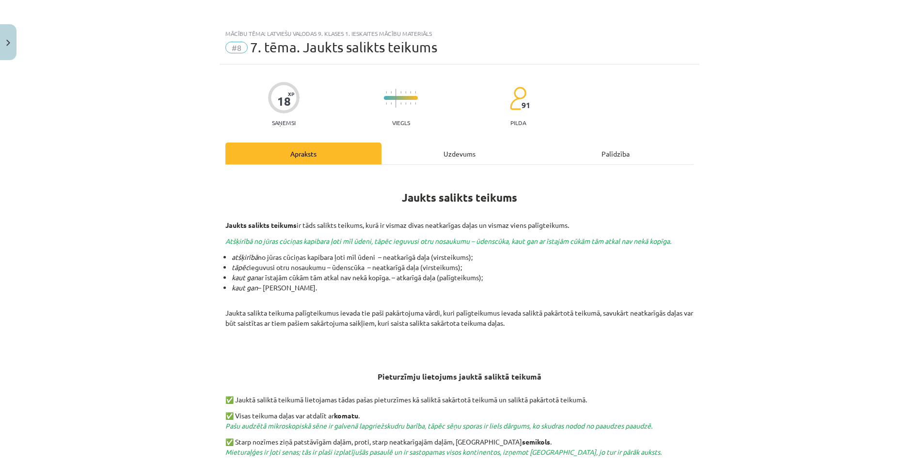
click at [436, 165] on div "Jaukts salikts teikums Jaukts salikts teikums ir tāds salikts teikums, kurā ir …" at bounding box center [459, 401] width 468 height 473
click at [441, 158] on div "Uzdevums" at bounding box center [460, 154] width 156 height 22
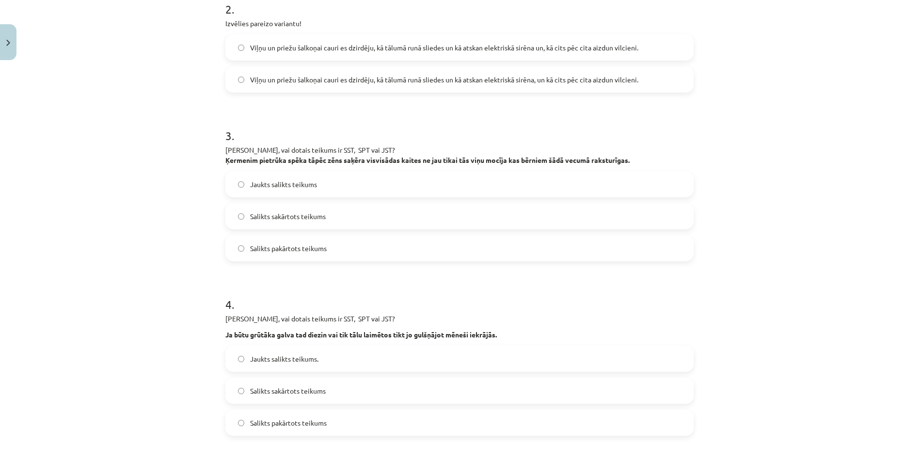
scroll to position [326, 0]
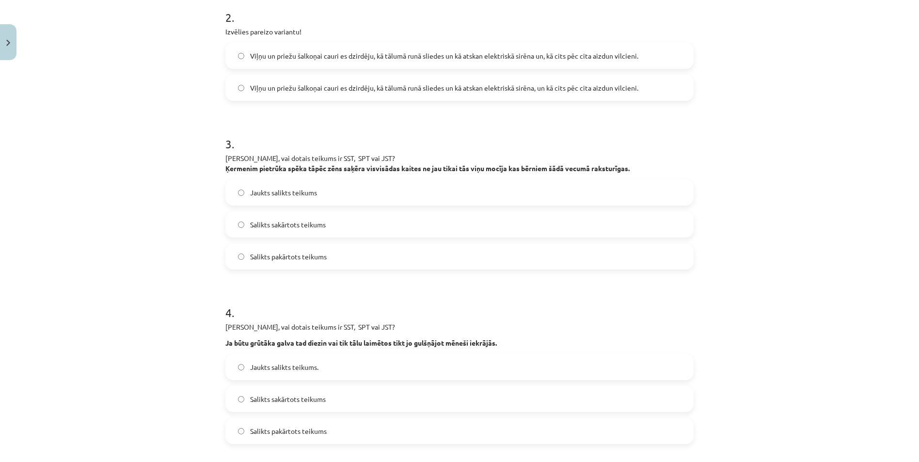
click at [235, 198] on label "Jaukts salikts teikums" at bounding box center [459, 192] width 466 height 24
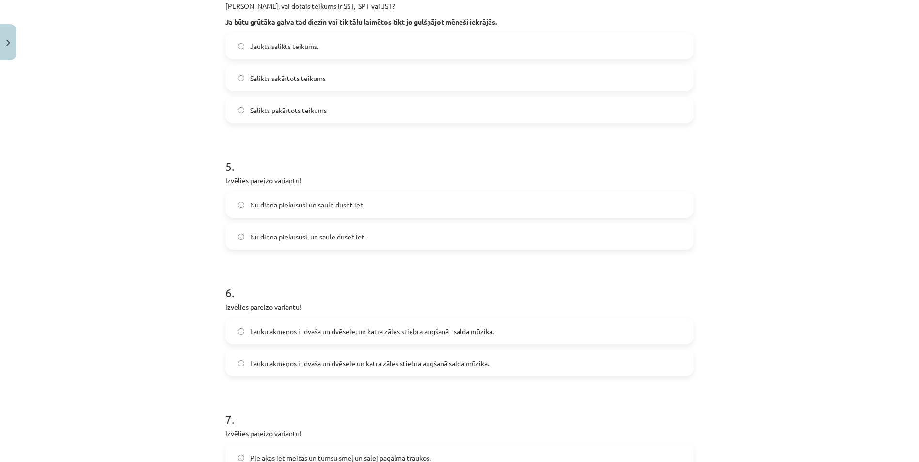
scroll to position [762, 0]
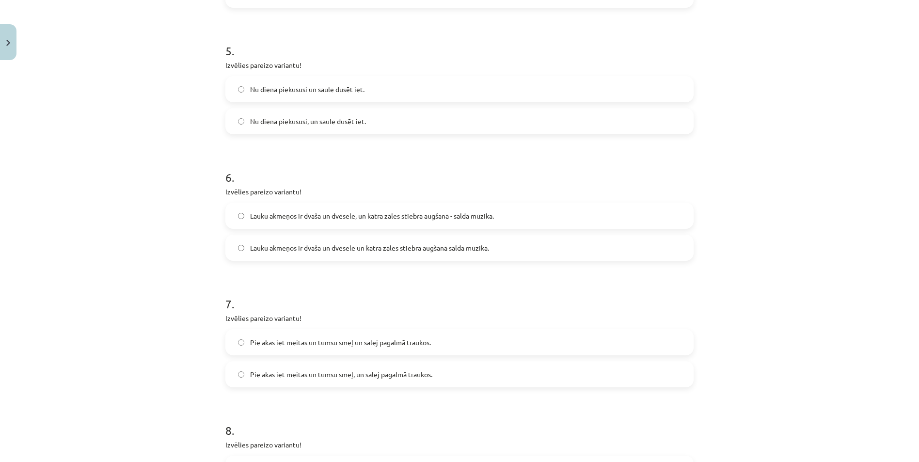
click at [242, 376] on label "Pie akas iet meitas un tumsu smeļ, un salej pagalmā traukos." at bounding box center [459, 374] width 466 height 24
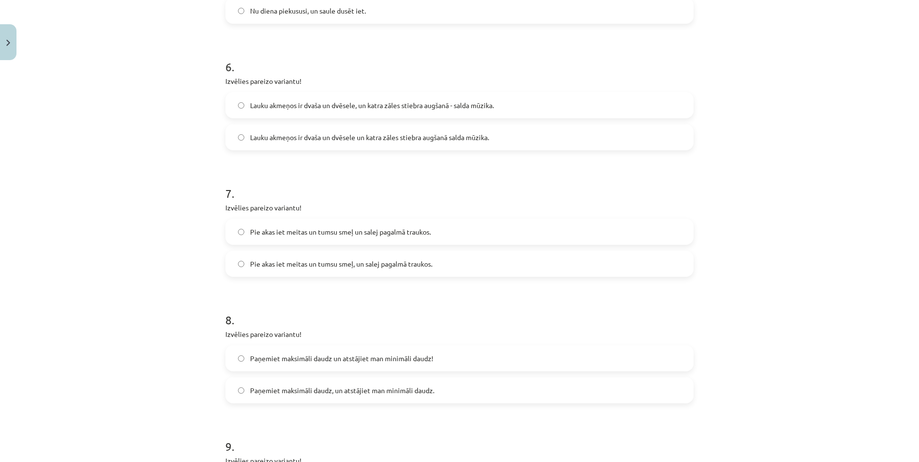
scroll to position [908, 0]
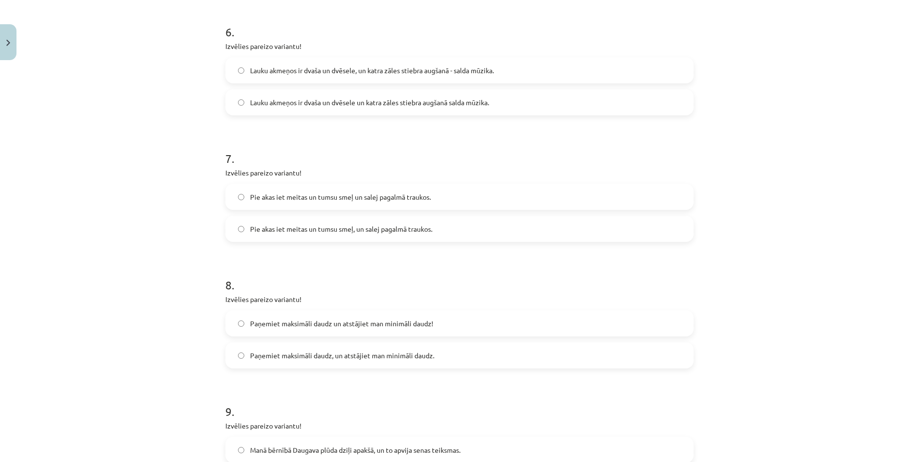
click at [243, 351] on label "Paņemiet maksimāli daudz, un atstājiet man minimāli daudz." at bounding box center [459, 355] width 466 height 24
click at [231, 320] on label "Paņemiet maksimāli daudz un atstājiet man minimāli daudz!" at bounding box center [459, 323] width 466 height 24
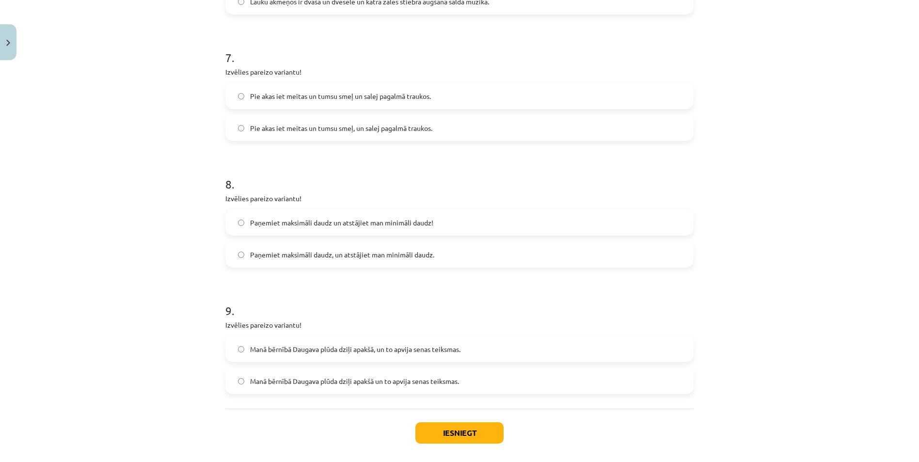
scroll to position [1053, 0]
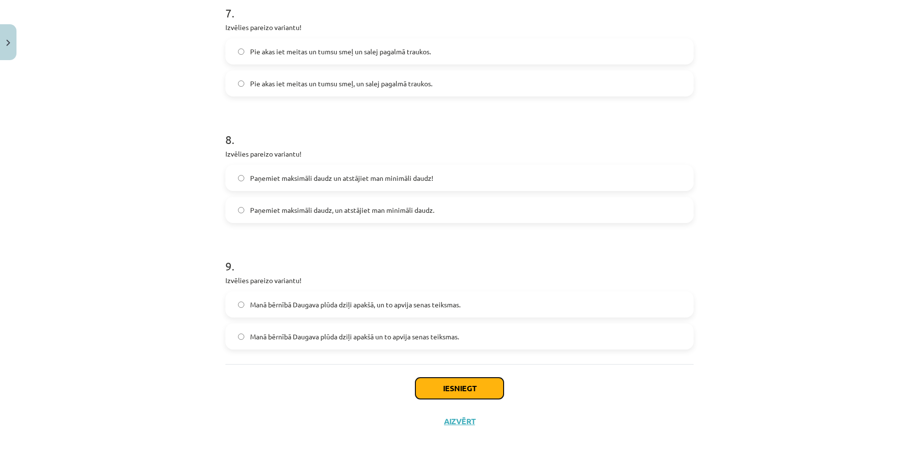
click at [421, 386] on button "Iesniegt" at bounding box center [460, 388] width 88 height 21
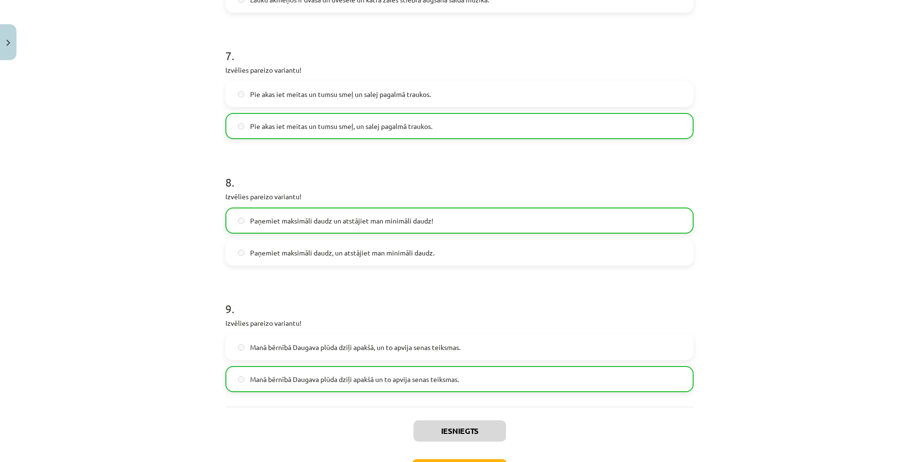
scroll to position [1084, 0]
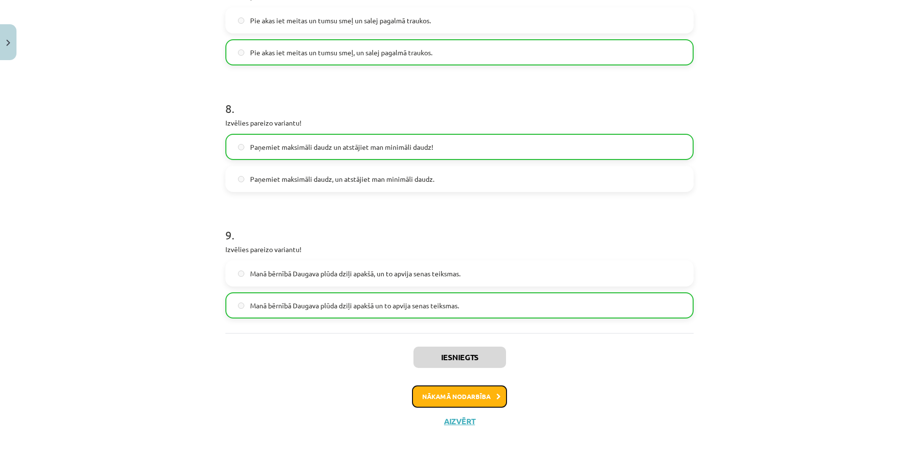
click at [448, 398] on button "Nākamā nodarbība" at bounding box center [459, 396] width 95 height 22
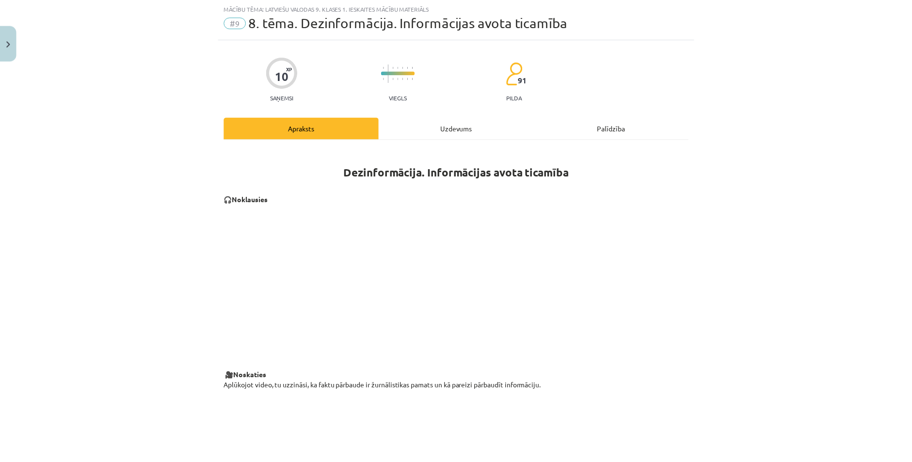
scroll to position [24, 0]
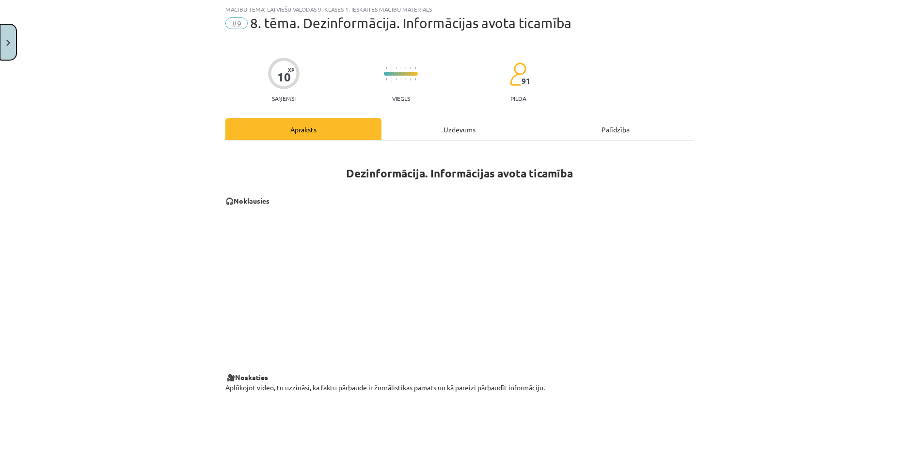
click at [8, 41] on img "Close" at bounding box center [8, 43] width 4 height 6
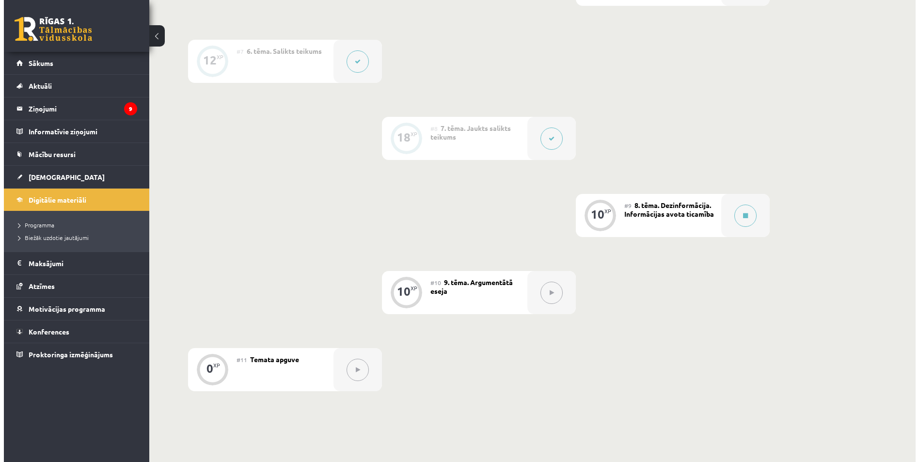
scroll to position [727, 0]
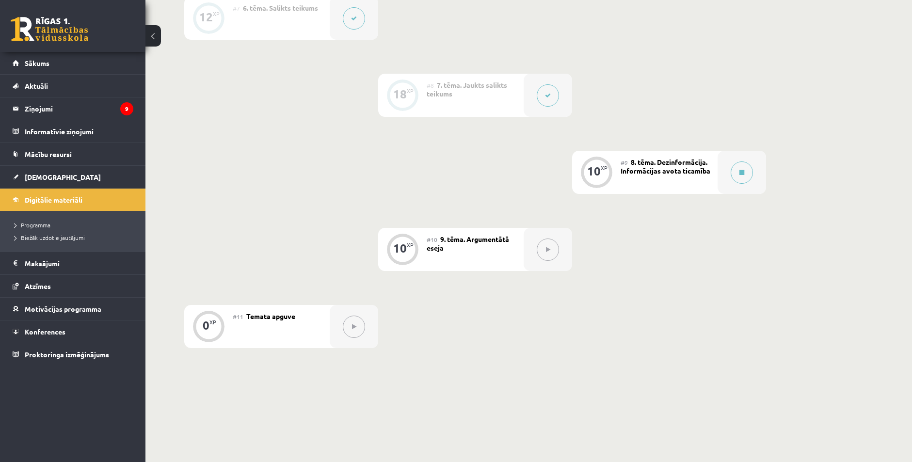
click at [687, 168] on span "8. tēma. Dezinformācija. Informācijas avota ticamība" at bounding box center [666, 166] width 90 height 17
click at [738, 177] on button at bounding box center [742, 172] width 22 height 22
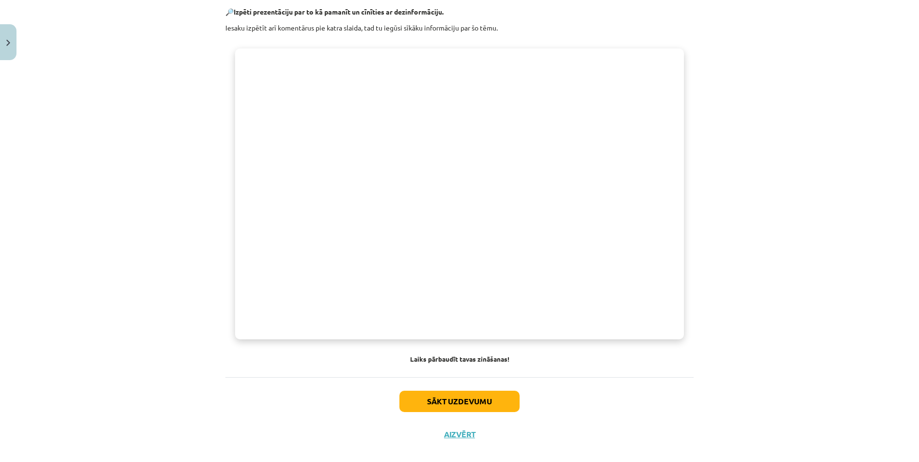
scroll to position [628, 0]
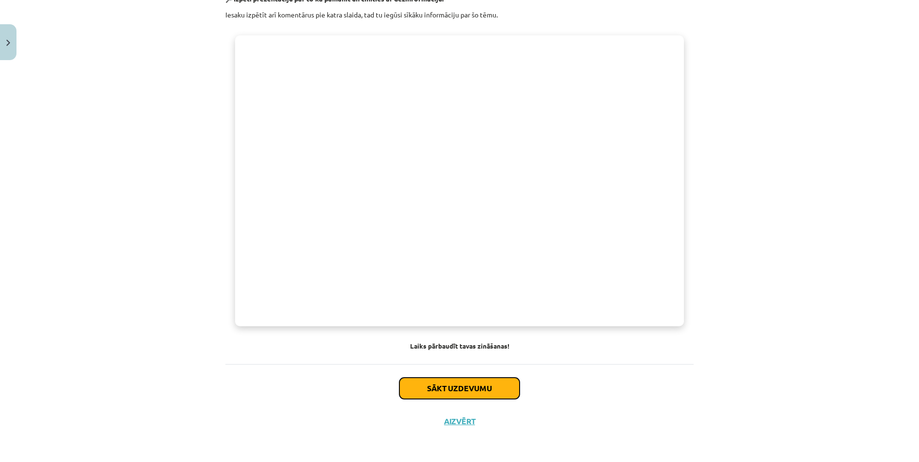
click at [436, 388] on button "Sākt uzdevumu" at bounding box center [460, 388] width 120 height 21
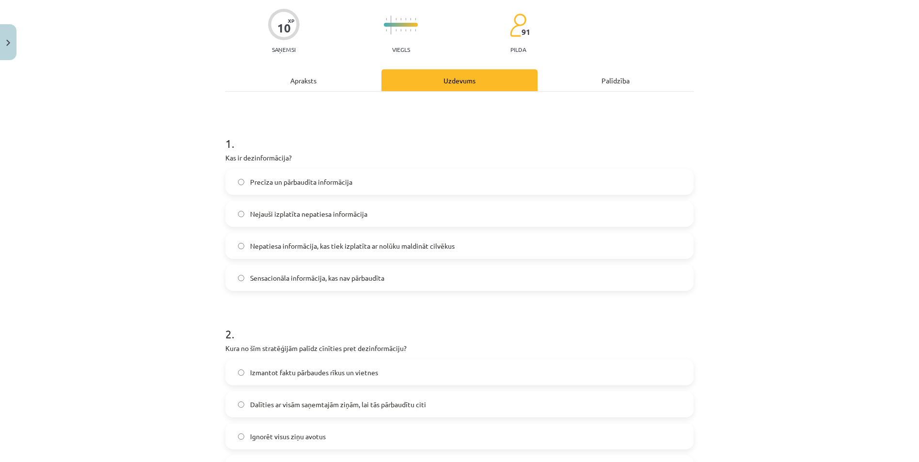
scroll to position [24, 0]
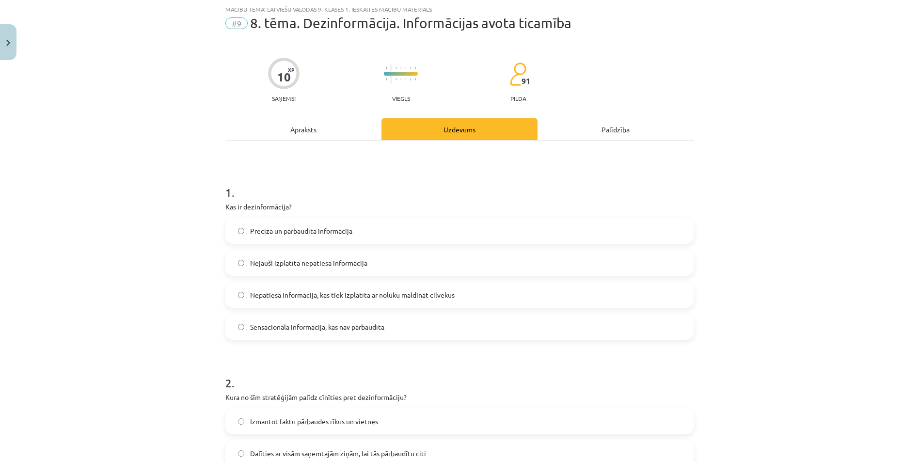
click at [300, 135] on div "Apraksts" at bounding box center [303, 129] width 156 height 22
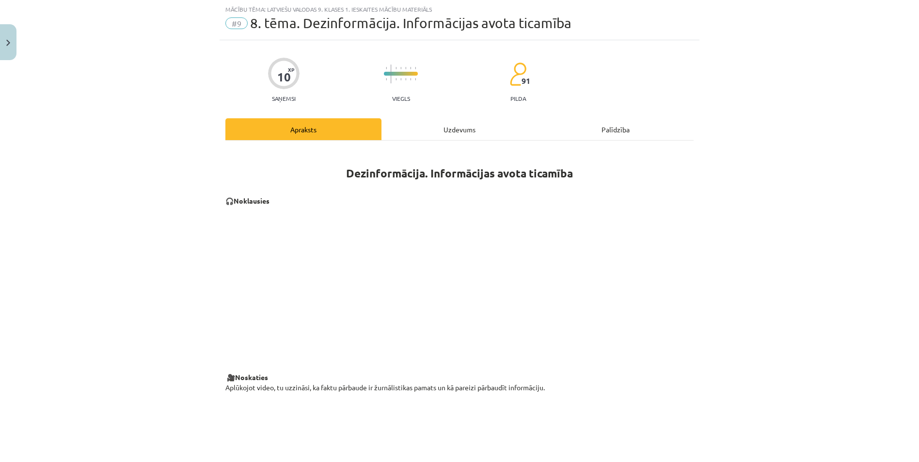
drag, startPoint x: 443, startPoint y: 132, endPoint x: 447, endPoint y: 140, distance: 8.5
click at [444, 132] on div "Uzdevums" at bounding box center [460, 129] width 156 height 22
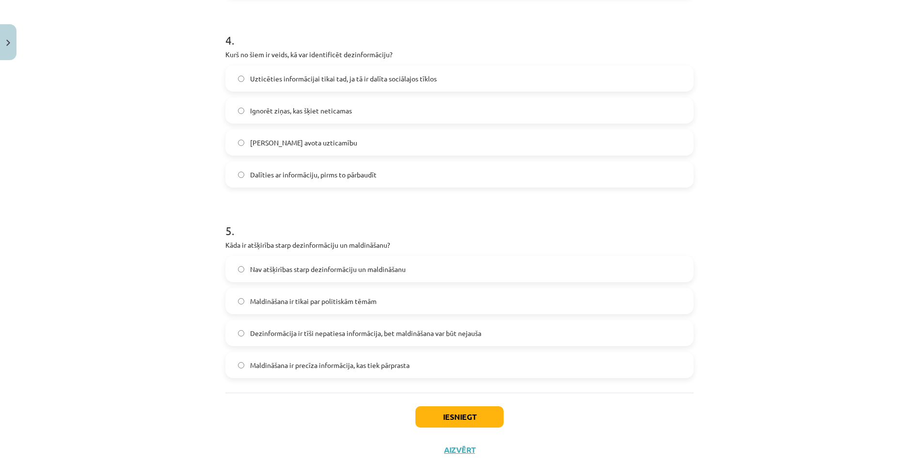
scroll to position [777, 0]
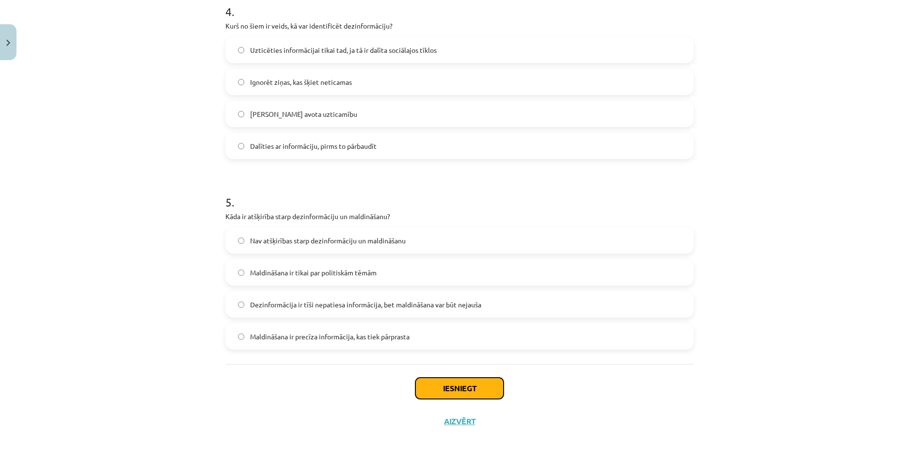
click at [465, 384] on button "Iesniegt" at bounding box center [460, 388] width 88 height 21
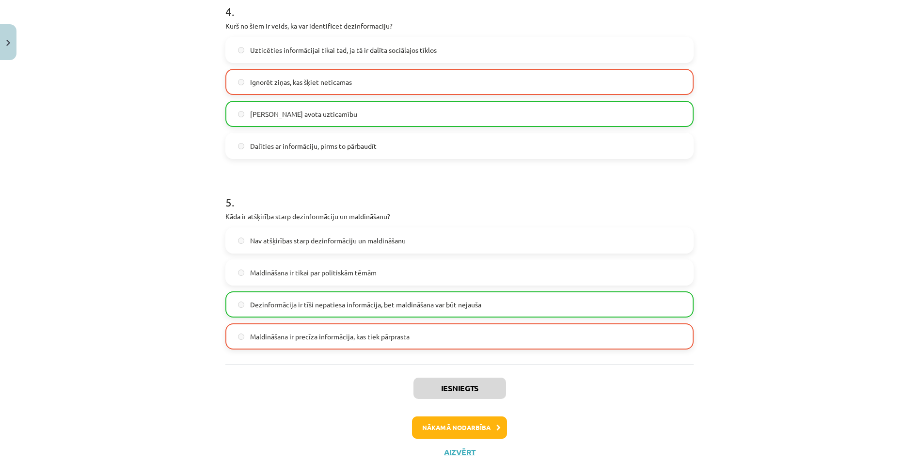
scroll to position [808, 0]
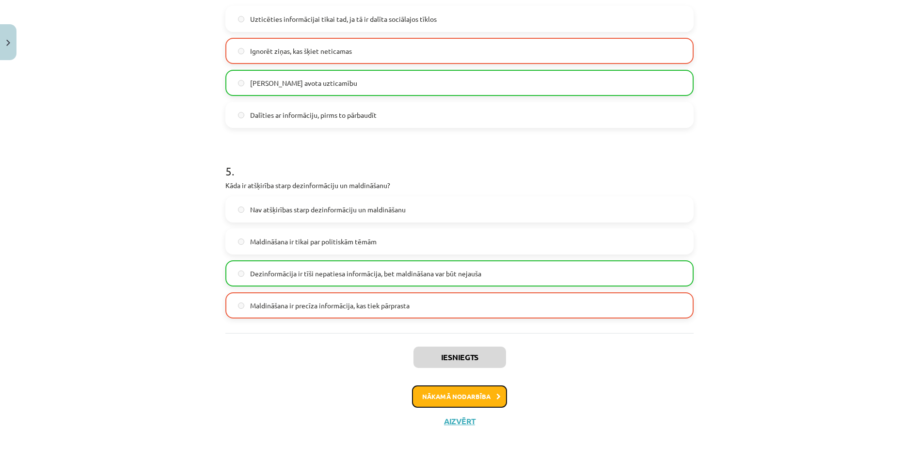
click at [451, 401] on button "Nākamā nodarbība" at bounding box center [459, 396] width 95 height 22
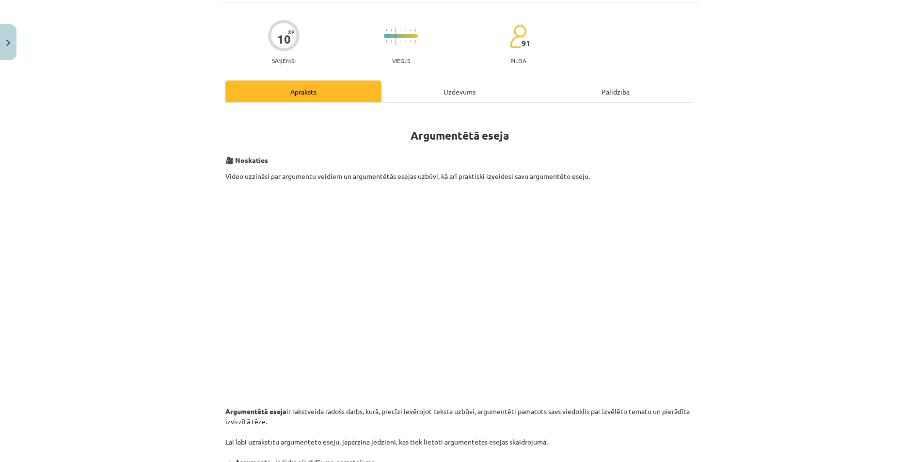
scroll to position [0, 0]
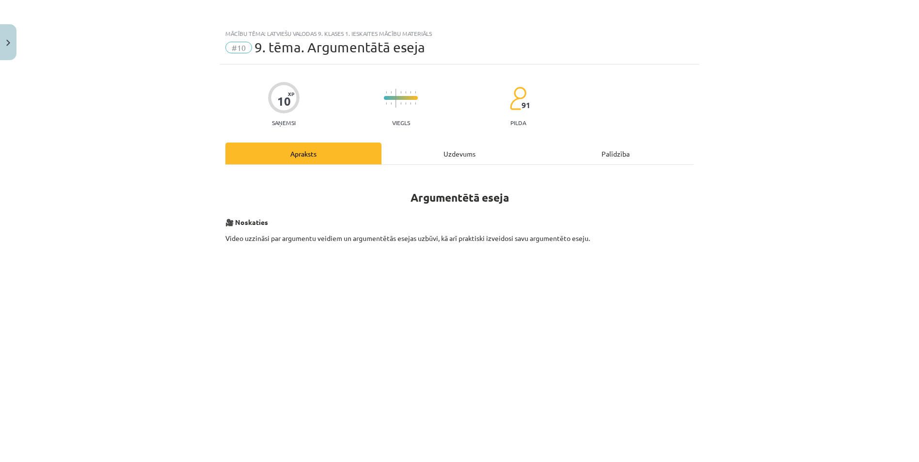
click at [444, 159] on div "Uzdevums" at bounding box center [460, 154] width 156 height 22
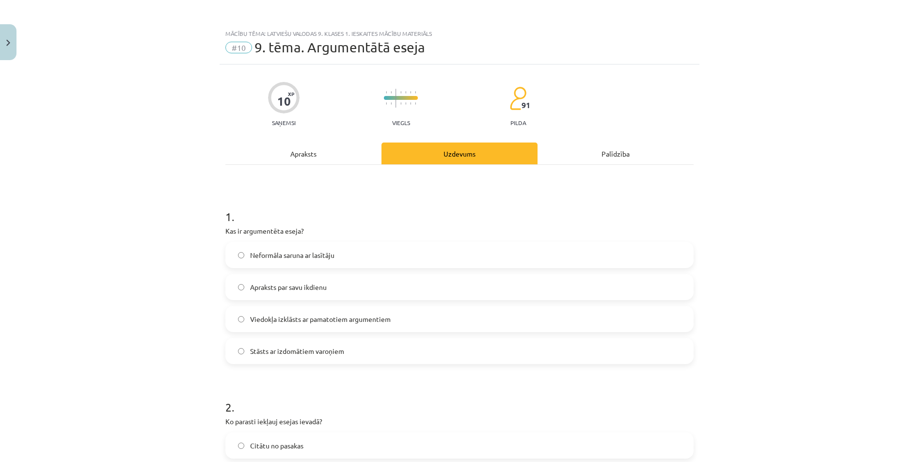
scroll to position [24, 0]
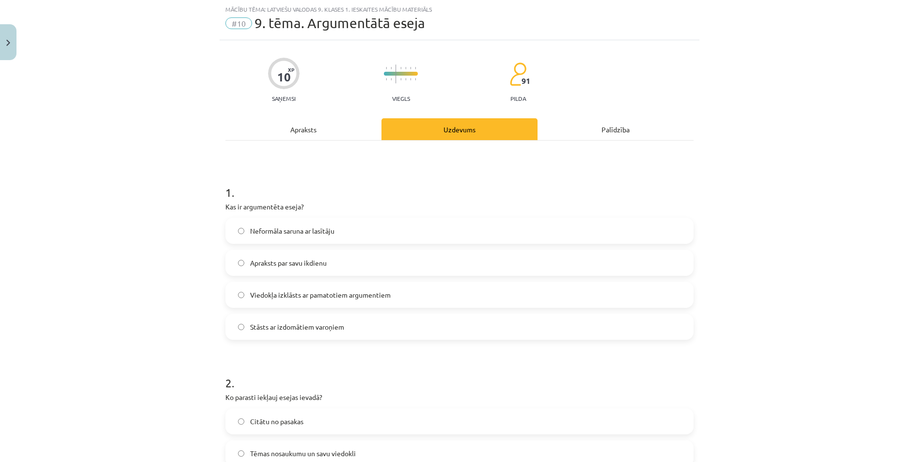
click at [298, 132] on div "Apraksts" at bounding box center [303, 129] width 156 height 22
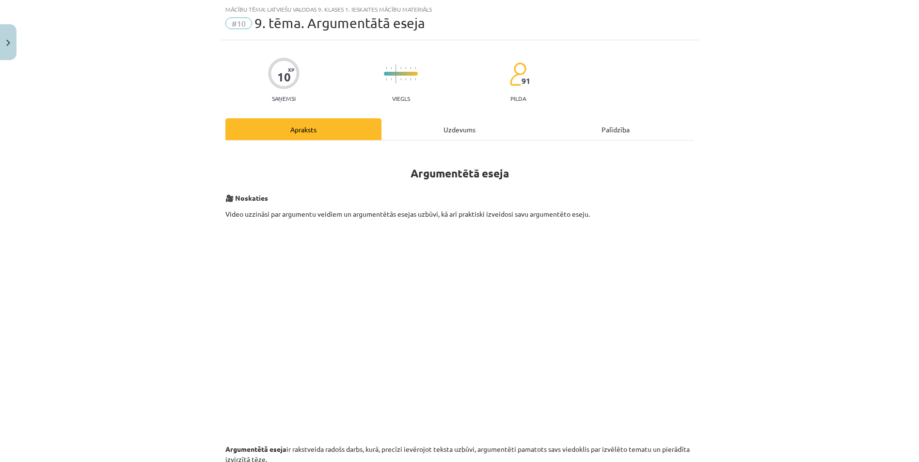
click at [445, 128] on div "Uzdevums" at bounding box center [460, 129] width 156 height 22
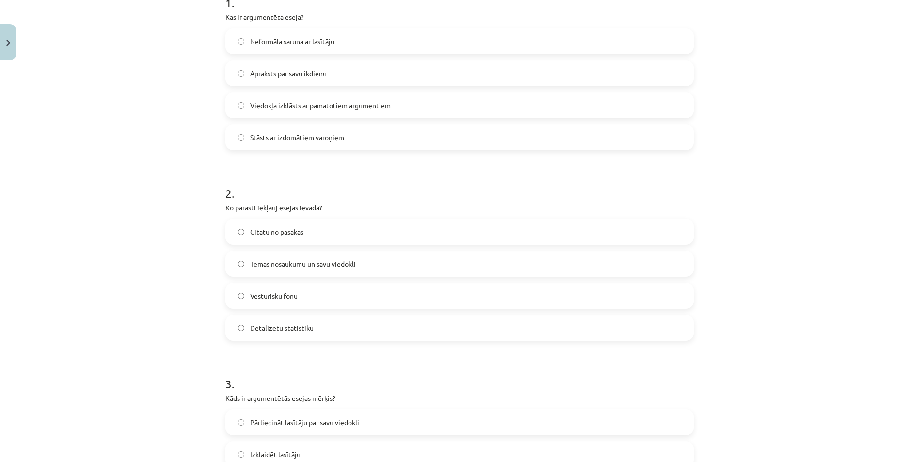
scroll to position [267, 0]
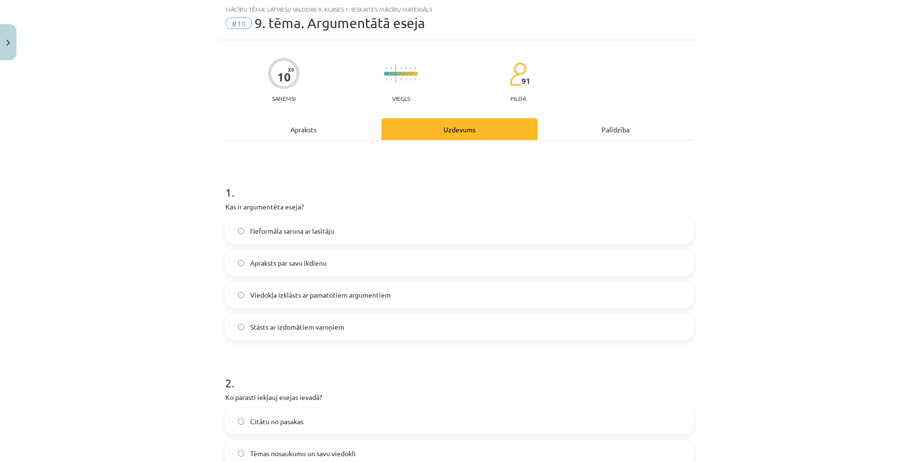
click at [312, 131] on div "Apraksts" at bounding box center [303, 129] width 156 height 22
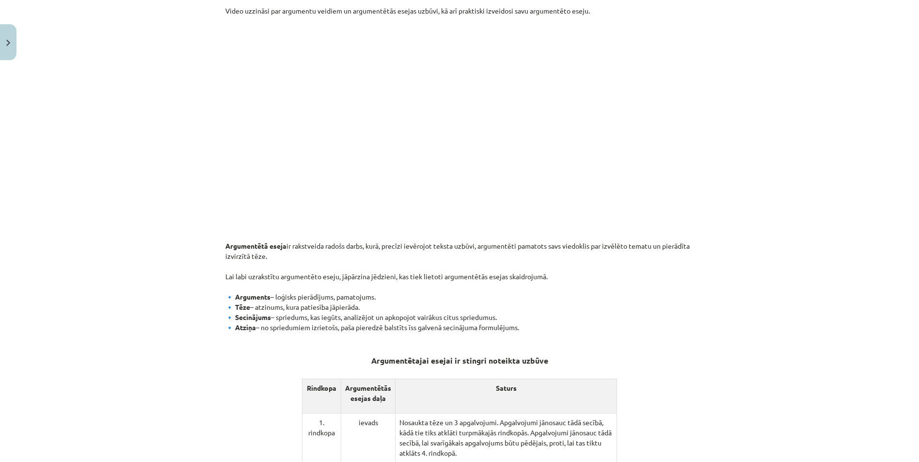
scroll to position [145, 0]
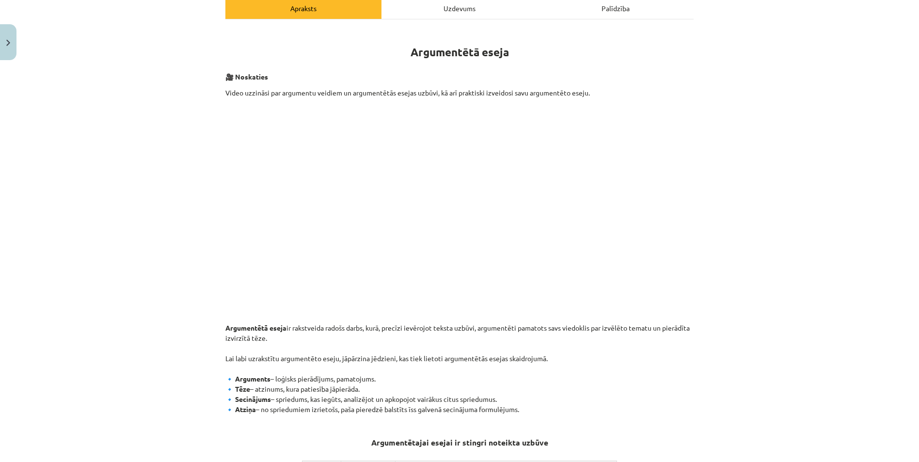
click at [452, 13] on div "Uzdevums" at bounding box center [460, 8] width 156 height 22
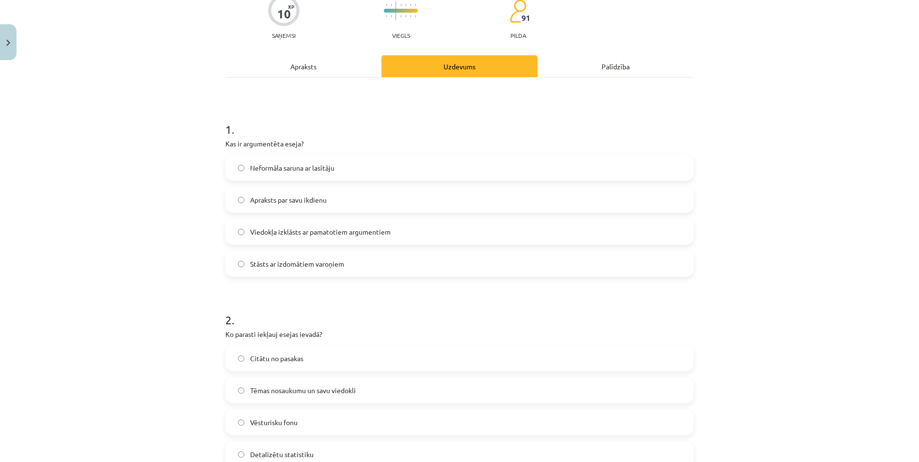
scroll to position [121, 0]
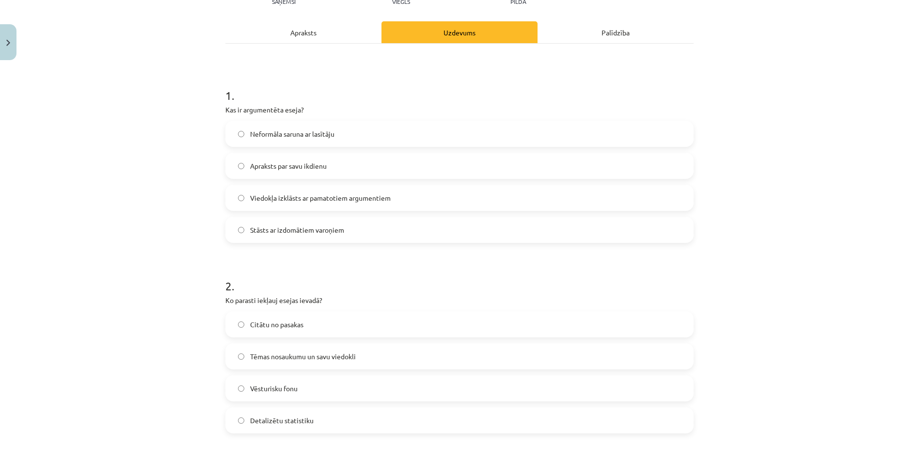
click at [316, 34] on div "Apraksts" at bounding box center [303, 32] width 156 height 22
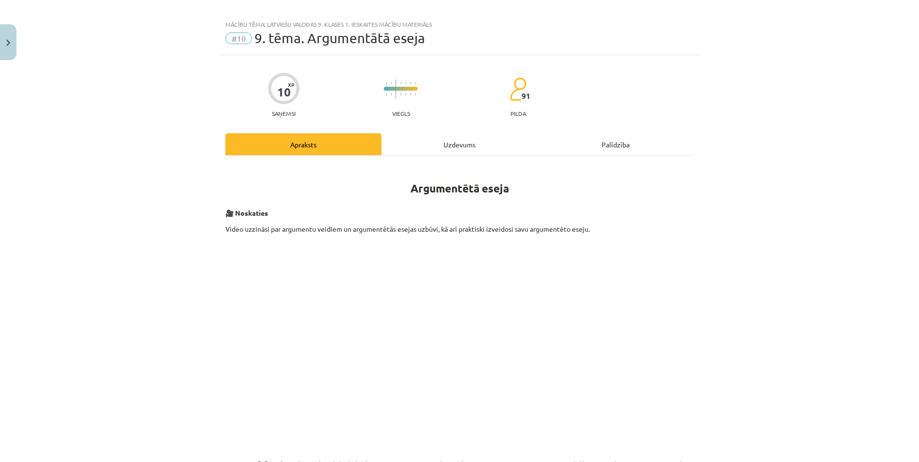
scroll to position [0, 0]
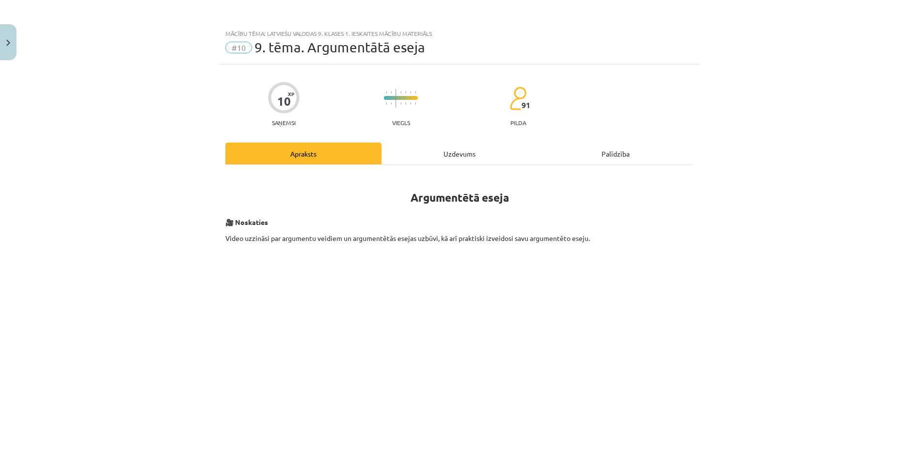
click at [457, 144] on div "Uzdevums" at bounding box center [460, 154] width 156 height 22
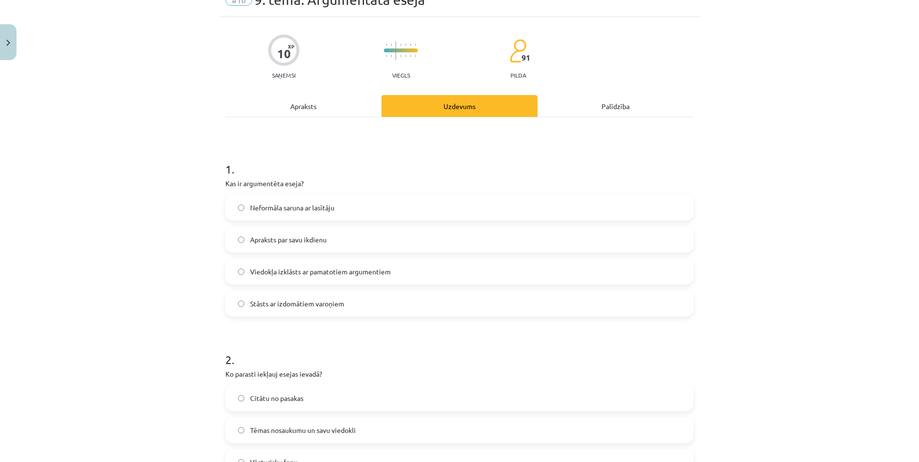
scroll to position [170, 0]
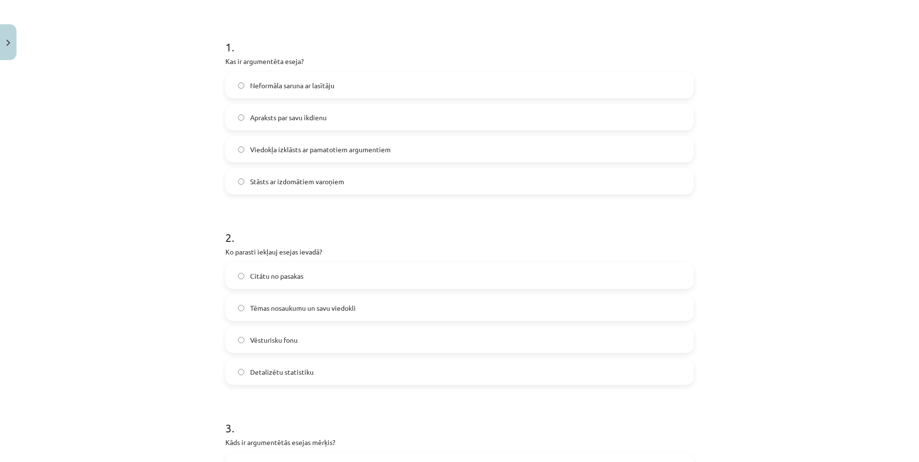
click at [235, 312] on label "Tēmas nosaukumu un savu viedokli" at bounding box center [459, 308] width 466 height 24
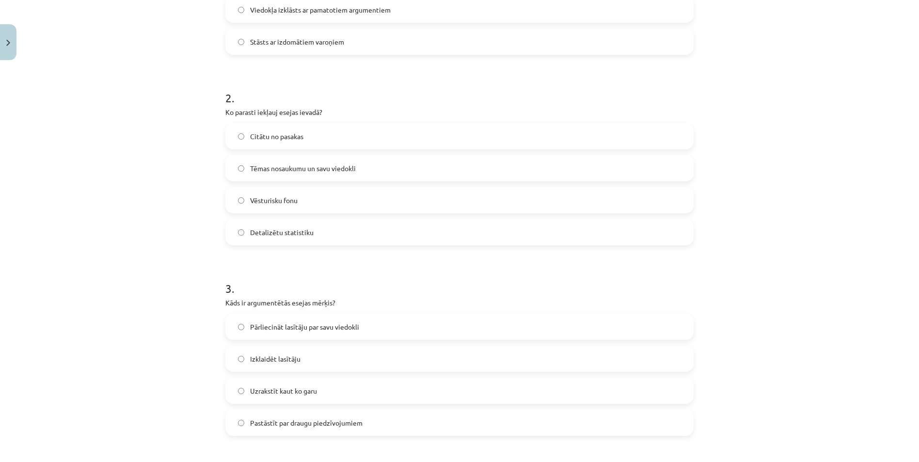
scroll to position [73, 0]
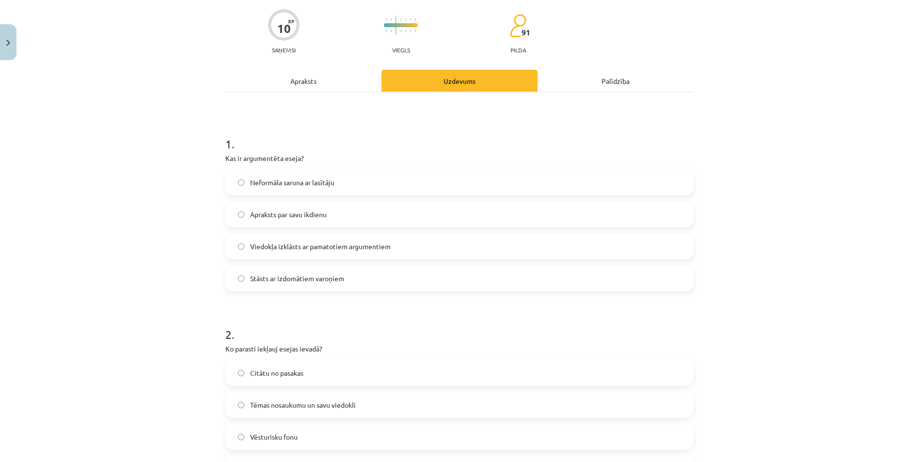
click at [304, 89] on div "Apraksts" at bounding box center [303, 81] width 156 height 22
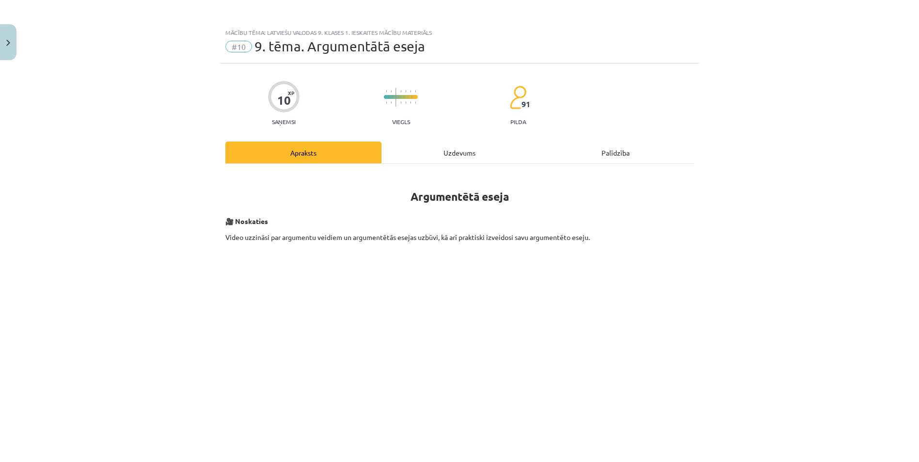
scroll to position [0, 0]
click at [465, 161] on div "Uzdevums" at bounding box center [460, 154] width 156 height 22
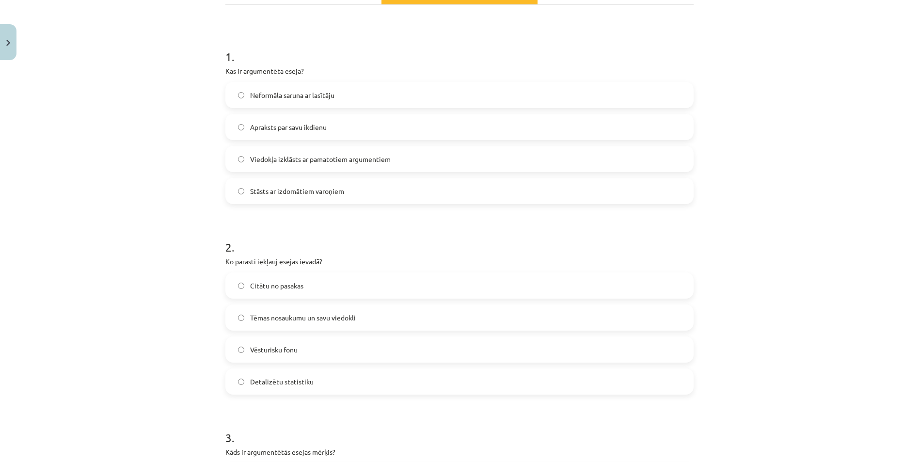
scroll to position [315, 0]
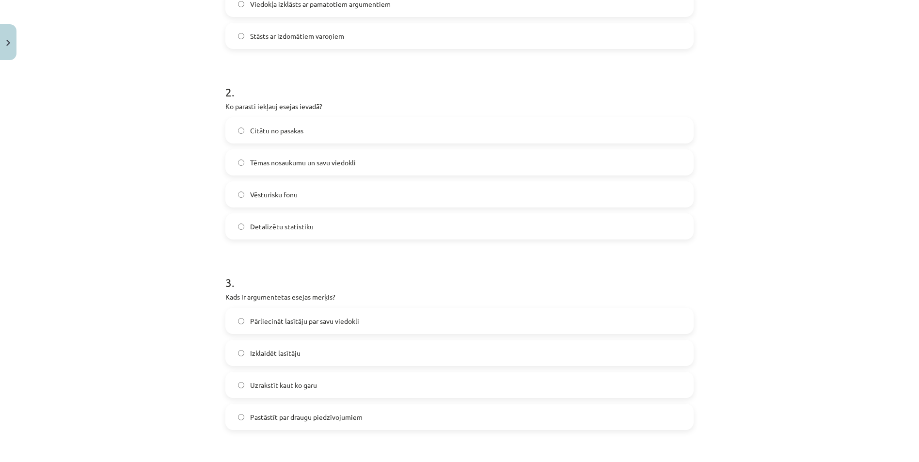
click at [237, 325] on label "Pārliecināt lasītāju par savu viedokli" at bounding box center [459, 321] width 466 height 24
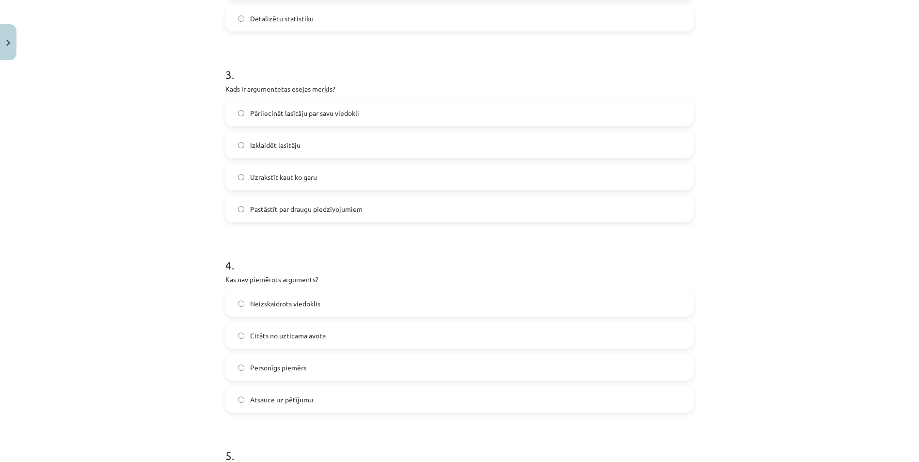
scroll to position [558, 0]
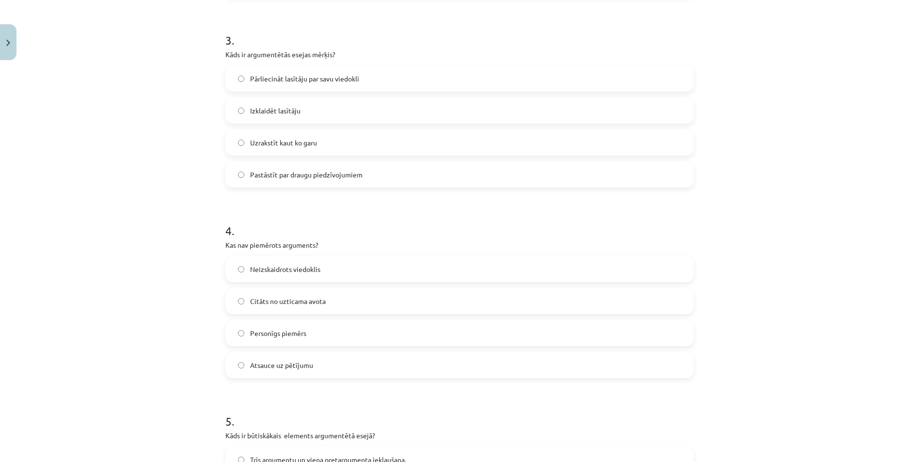
click at [233, 268] on label "Neizskaidrots viedoklis" at bounding box center [459, 269] width 466 height 24
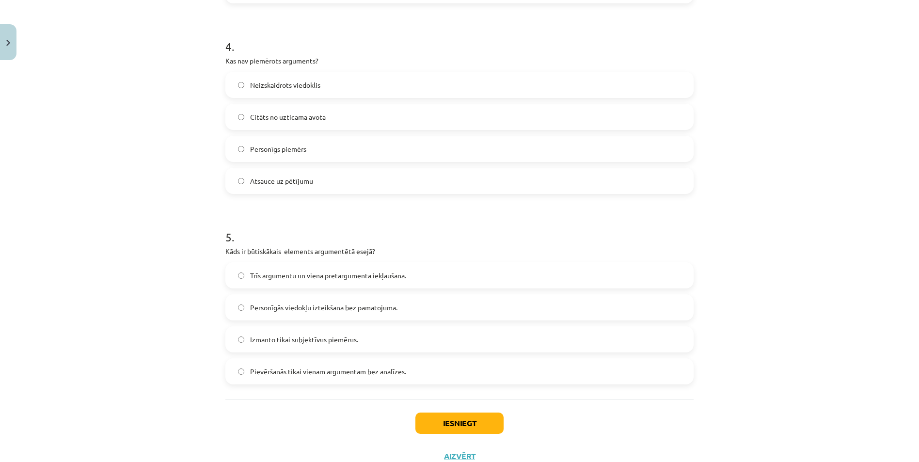
scroll to position [777, 0]
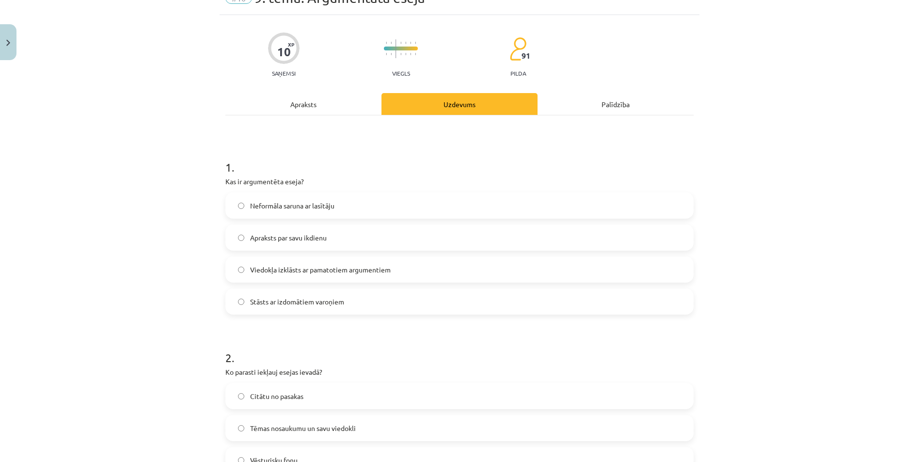
click at [330, 109] on div "Apraksts" at bounding box center [303, 104] width 156 height 22
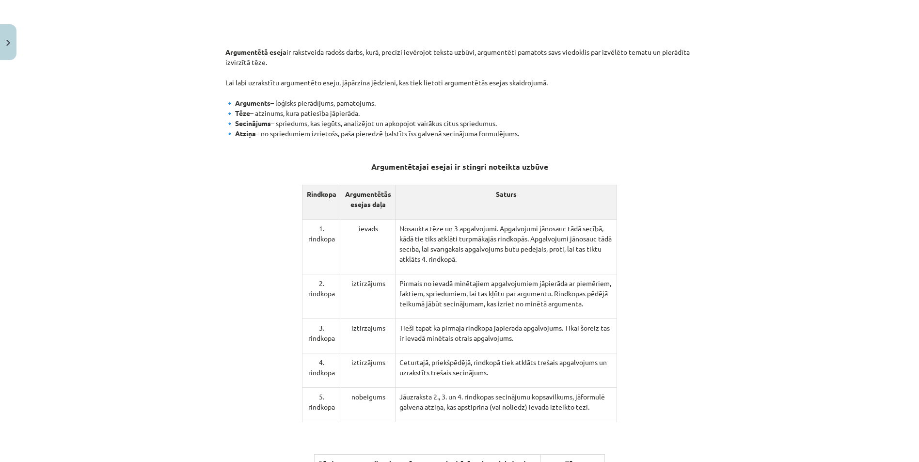
scroll to position [461, 0]
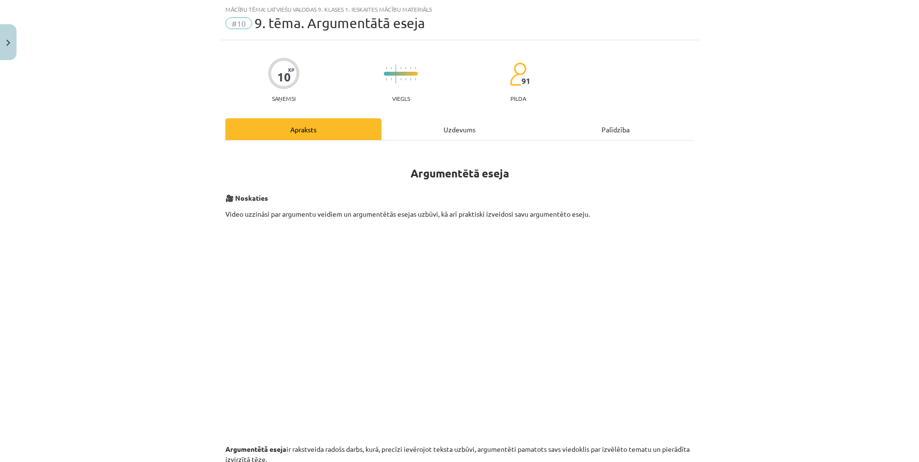
click at [454, 138] on div "Uzdevums" at bounding box center [460, 129] width 156 height 22
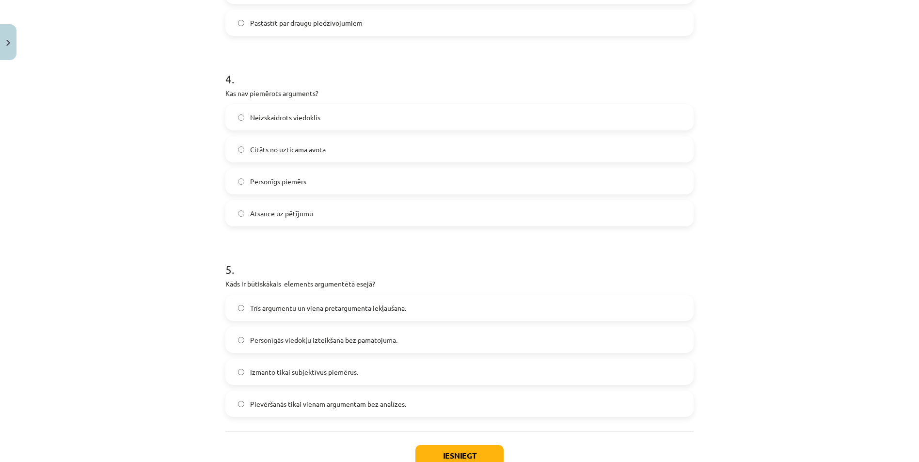
scroll to position [752, 0]
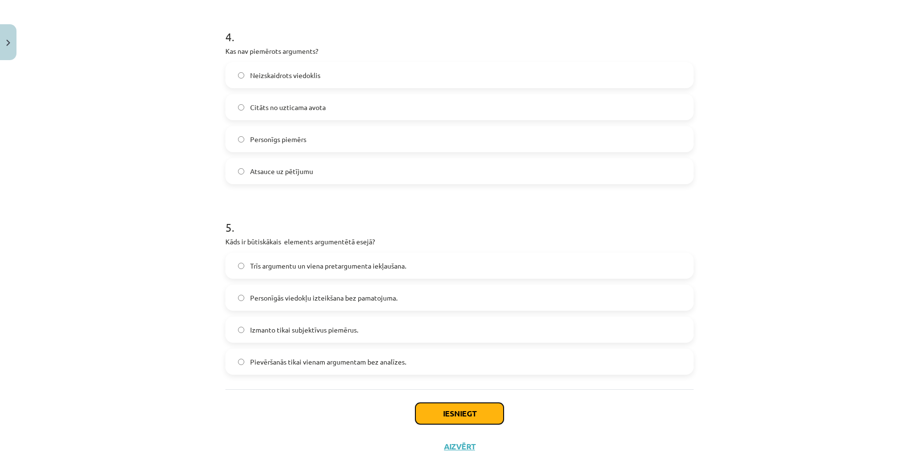
click at [455, 411] on button "Iesniegt" at bounding box center [460, 413] width 88 height 21
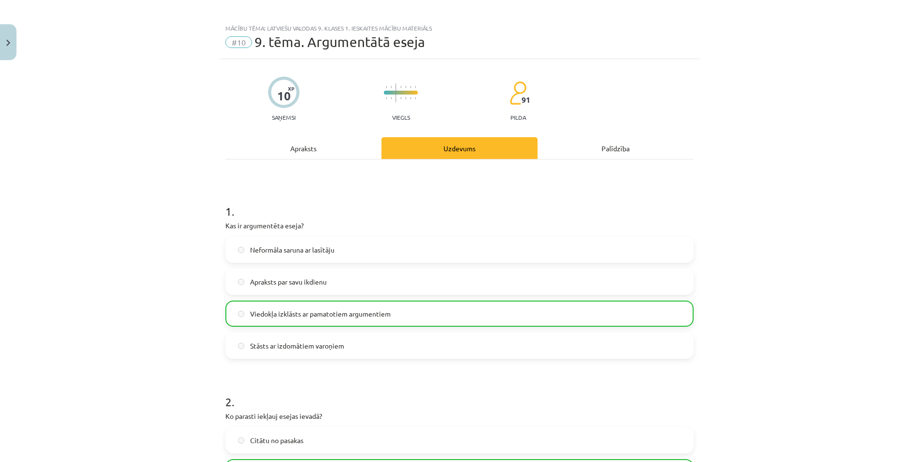
scroll to position [0, 0]
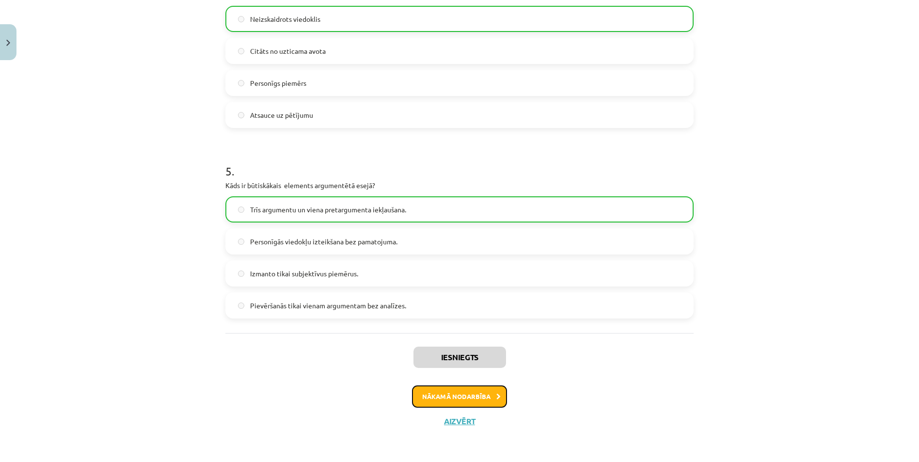
click at [477, 399] on button "Nākamā nodarbība" at bounding box center [459, 396] width 95 height 22
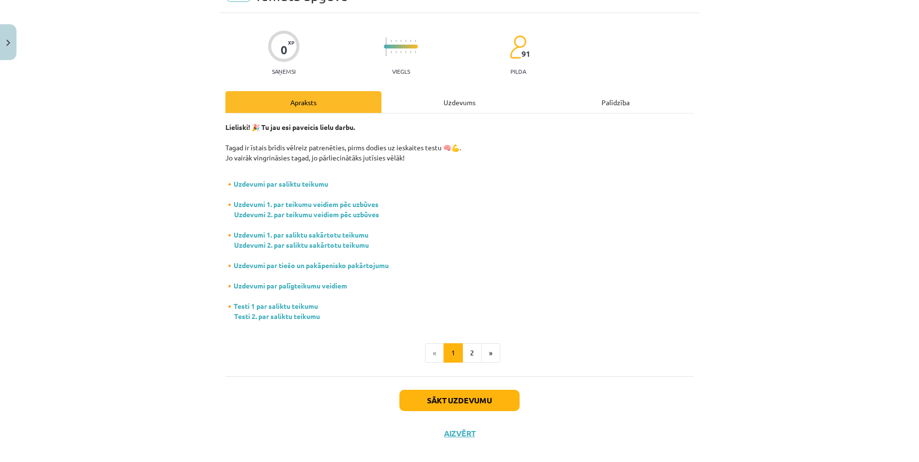
scroll to position [24, 0]
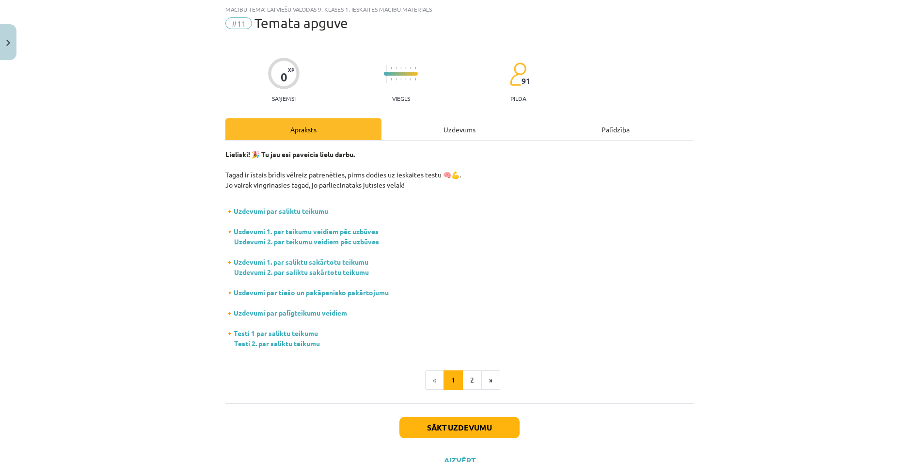
click at [460, 132] on div "Uzdevums" at bounding box center [460, 129] width 156 height 22
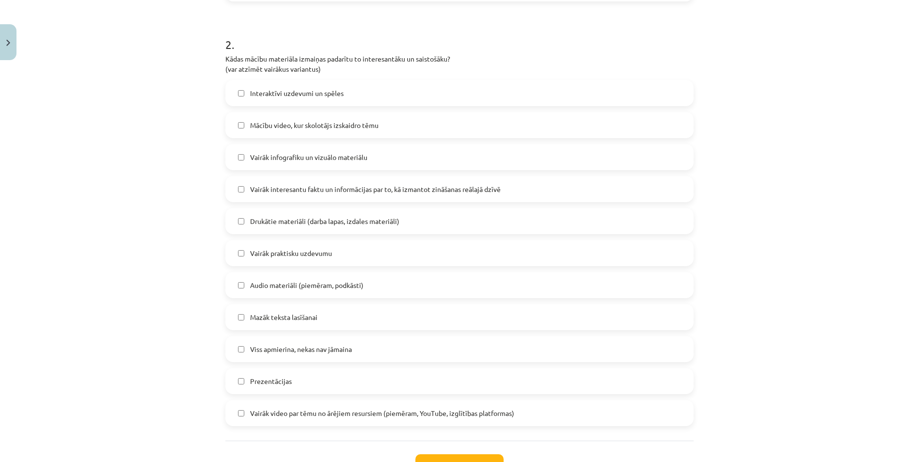
scroll to position [461, 0]
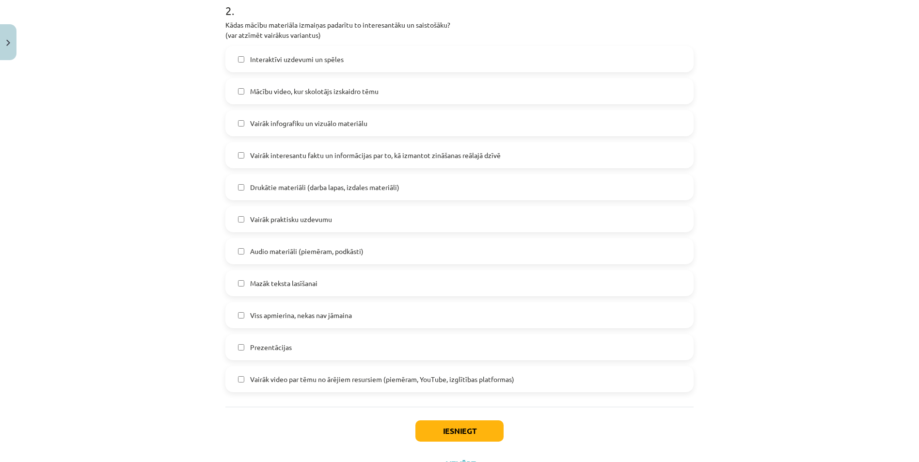
click at [239, 319] on label "Viss apmierina, nekas nav jāmaina" at bounding box center [459, 315] width 466 height 24
click at [468, 428] on button "Iesniegt" at bounding box center [460, 430] width 88 height 21
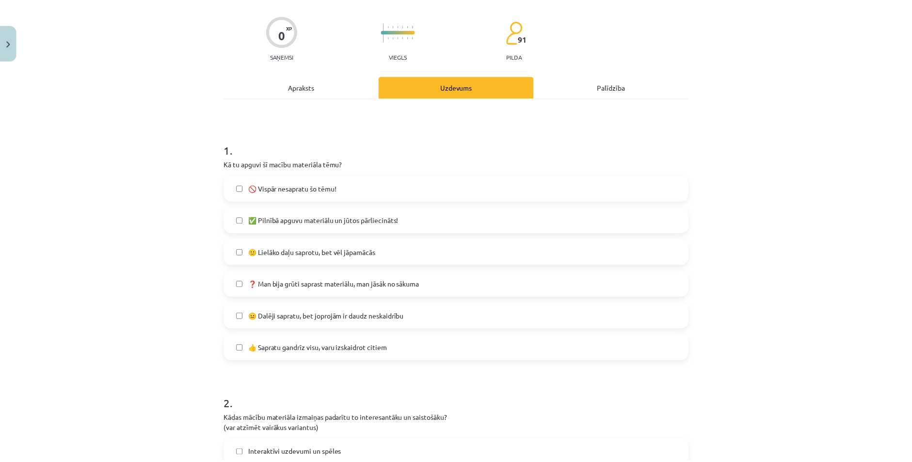
scroll to position [0, 0]
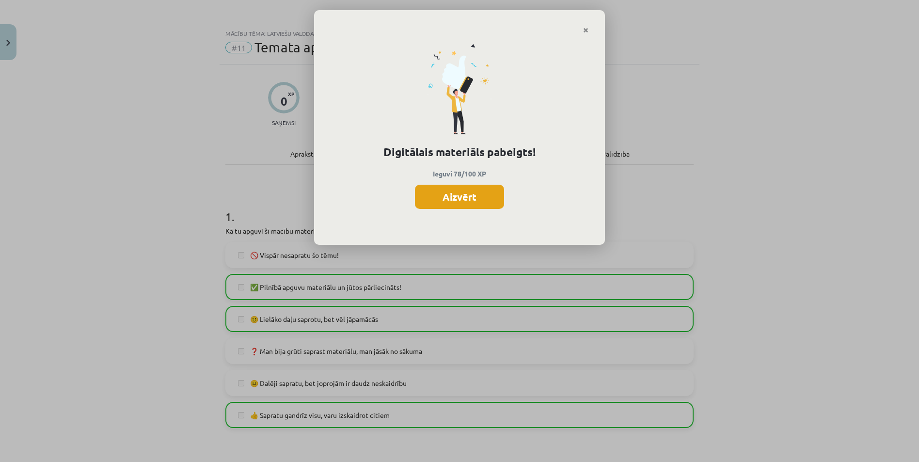
click at [483, 197] on button "Aizvērt" at bounding box center [459, 197] width 89 height 24
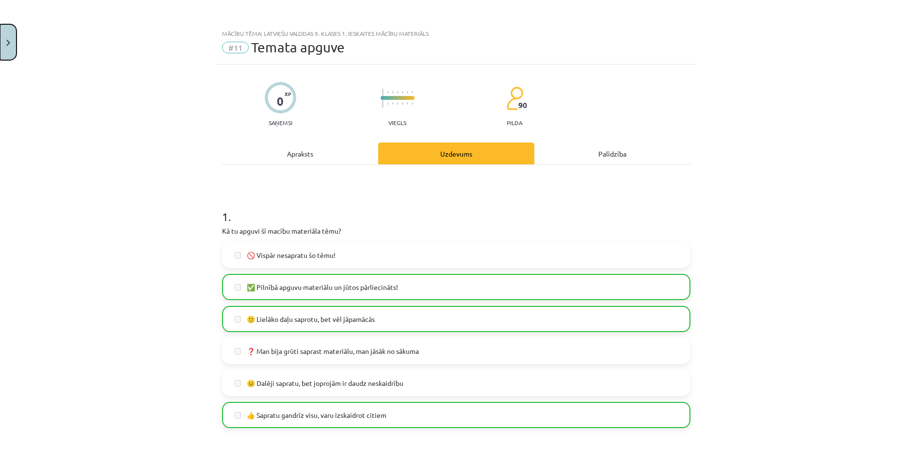
click at [2, 46] on button "Close" at bounding box center [8, 42] width 16 height 36
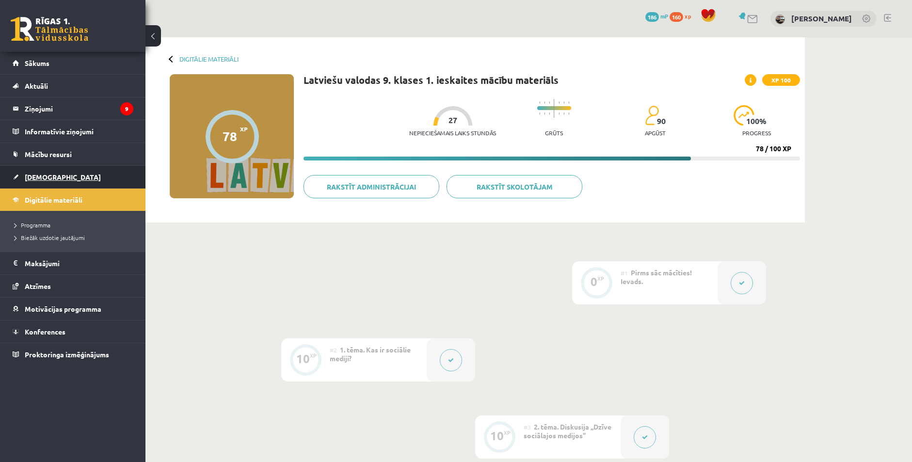
click at [36, 185] on link "[DEMOGRAPHIC_DATA]" at bounding box center [73, 177] width 121 height 22
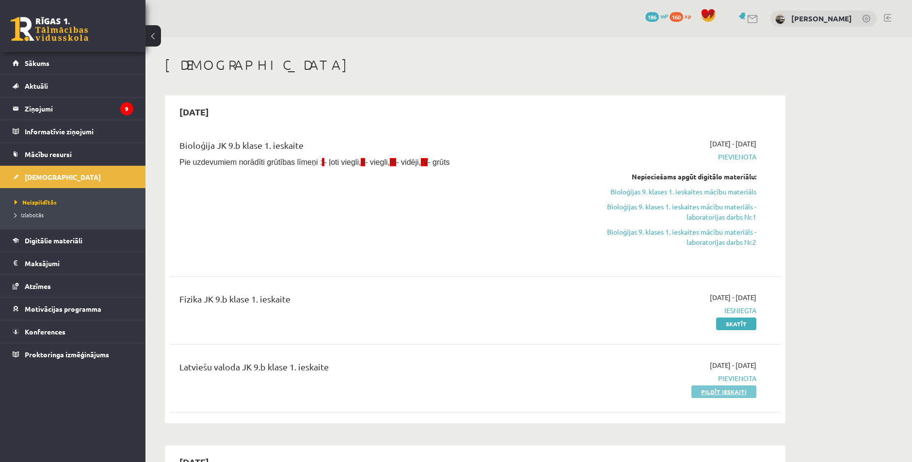
click at [704, 390] on link "Pildīt ieskaiti" at bounding box center [723, 391] width 65 height 13
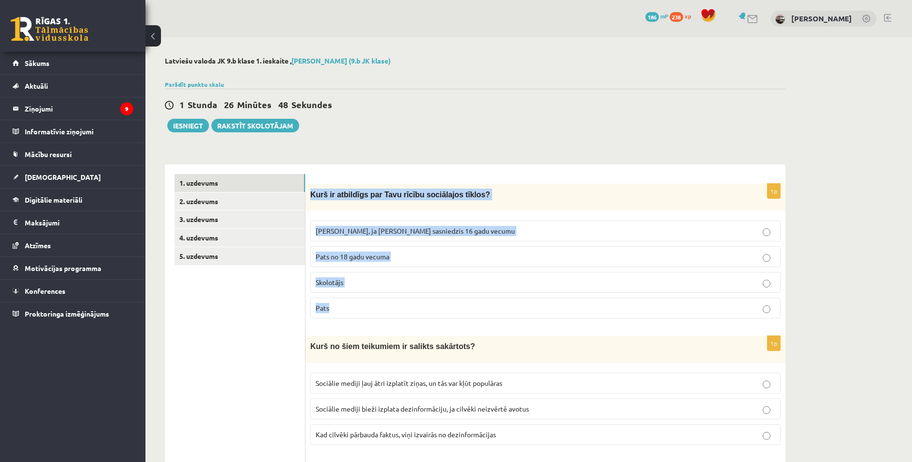
drag, startPoint x: 310, startPoint y: 194, endPoint x: 498, endPoint y: 294, distance: 212.8
click at [498, 294] on div "1p Kurš ir atbildīgs par Tavu rīcību sociālajos tīklos? [PERSON_NAME], ja neesm…" at bounding box center [545, 255] width 480 height 143
copy div "Kurš ir atbildīgs par Tavu rīcību sociālajos tīklos? [PERSON_NAME], ja neesmu s…"
click at [321, 306] on span "Pats" at bounding box center [323, 308] width 14 height 9
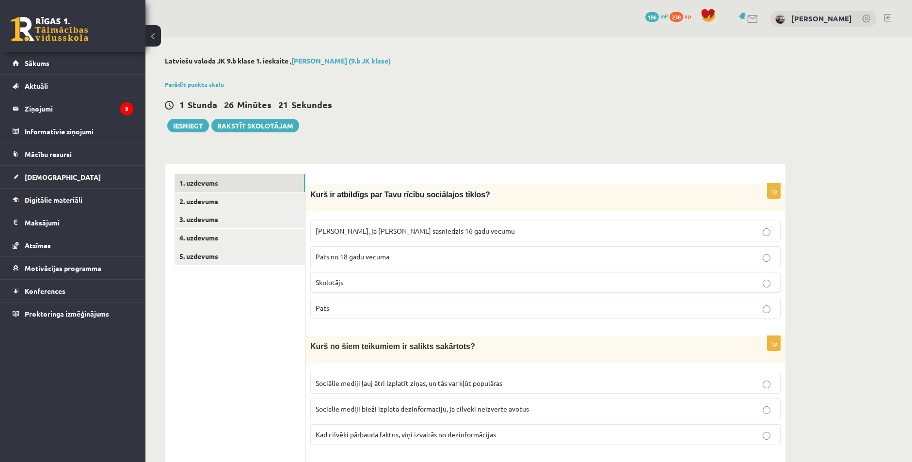
click at [338, 227] on span "Vecāki, ja neesmu sasniedzis 16 gadu vecumu" at bounding box center [415, 230] width 199 height 9
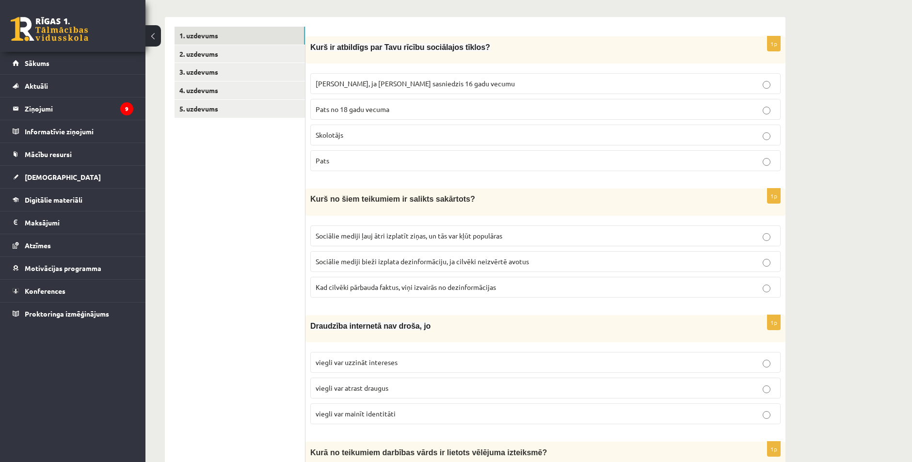
scroll to position [194, 0]
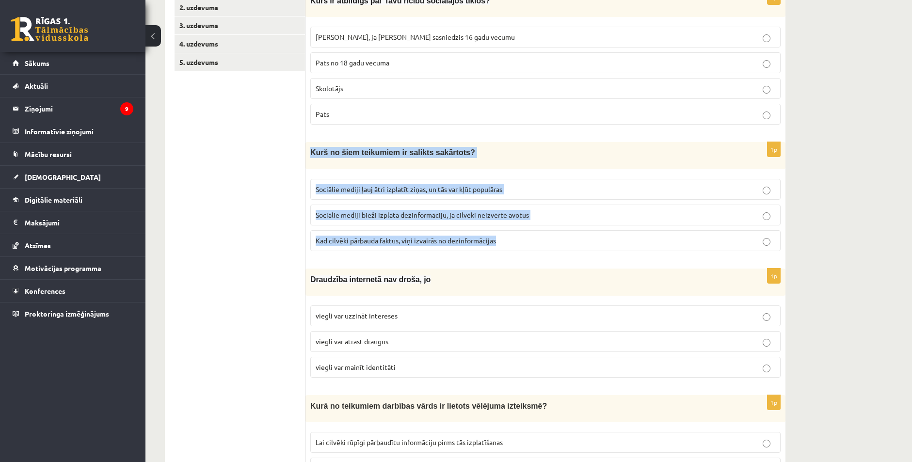
drag, startPoint x: 308, startPoint y: 155, endPoint x: 504, endPoint y: 251, distance: 218.2
click at [504, 251] on div "1p Kurš no šiem teikumiem ir salikts sakārtots? Sociālie mediji ļauj ātri izpla…" at bounding box center [545, 200] width 480 height 116
copy div "Kurš no šiem teikumiem ir salikts sakārtots? Sociālie mediji ļauj ātri izplatīt…"
click at [363, 189] on span "Sociālie mediji ļauj ātri izplatīt ziņas, un tās var kļūt populāras" at bounding box center [409, 189] width 187 height 9
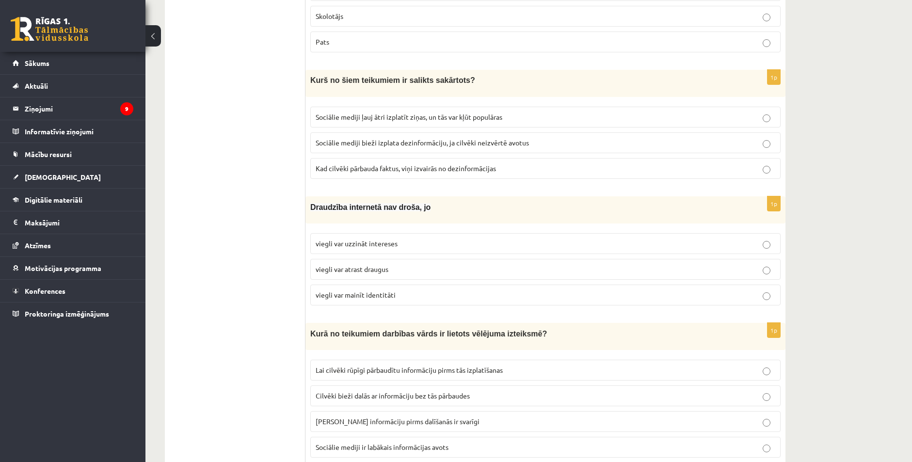
scroll to position [339, 0]
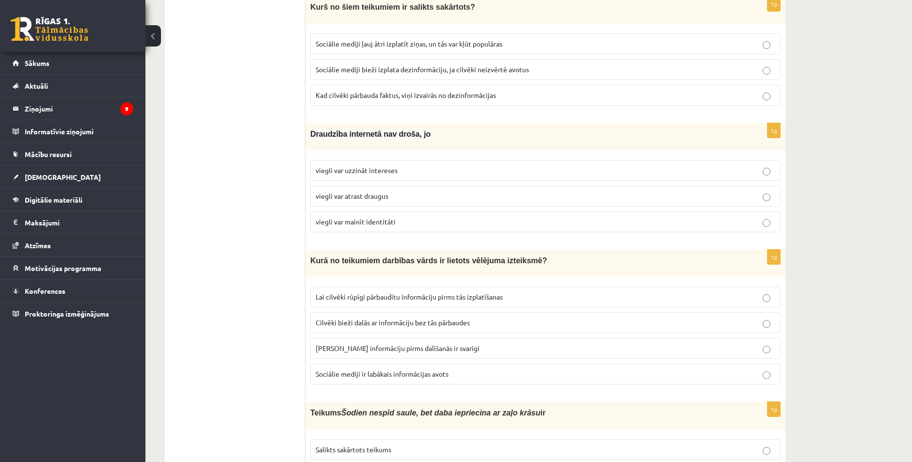
click at [376, 220] on span "viegli var mainīt identitāti" at bounding box center [356, 221] width 80 height 9
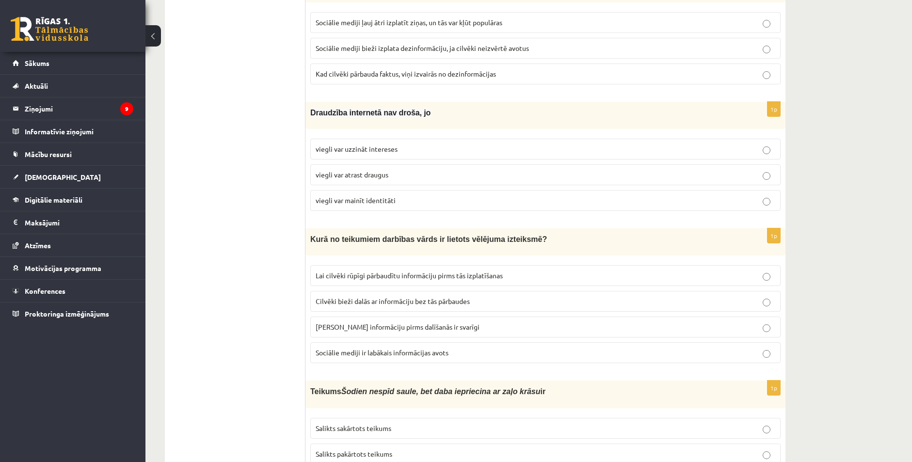
scroll to position [436, 0]
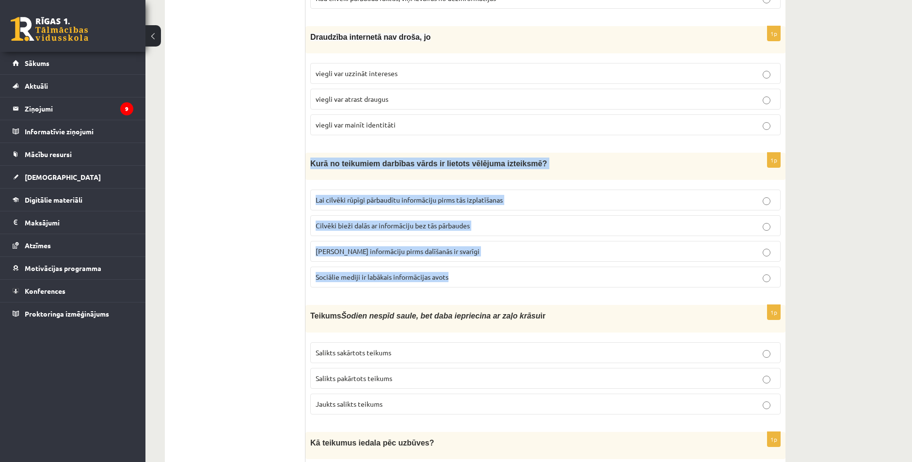
drag, startPoint x: 314, startPoint y: 163, endPoint x: 499, endPoint y: 269, distance: 212.8
click at [499, 269] on div "1p Kurā no teikumiem darbības vārds ir lietots vēlējuma izteiksmē? Lai cilvēki …" at bounding box center [545, 224] width 480 height 143
copy div "Kurā no teikumiem darbības vārds ir lietots vēlējuma izteiksmē? Lai cilvēki rūp…"
click at [336, 200] on span "Lai cilvēki rūpīgi pārbaudītu informāciju pirms tās izplatīšanas" at bounding box center [409, 199] width 187 height 9
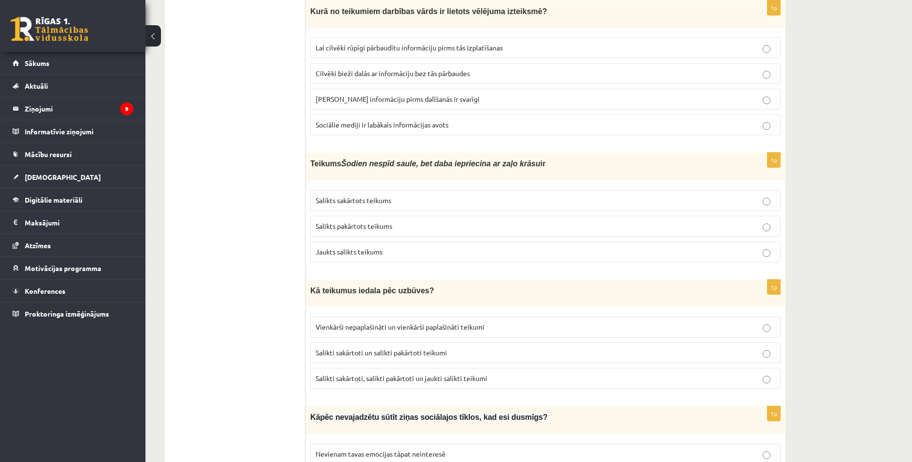
scroll to position [582, 0]
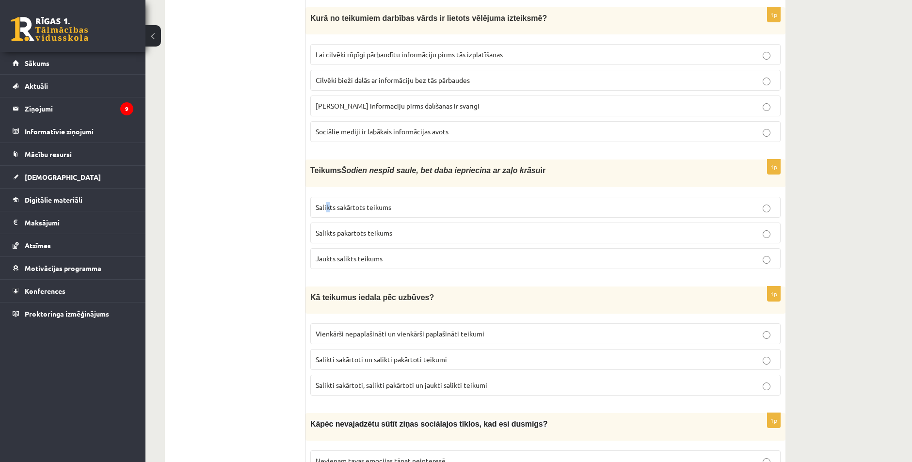
click at [328, 207] on span "Salikts sakārtots teikums" at bounding box center [354, 207] width 76 height 9
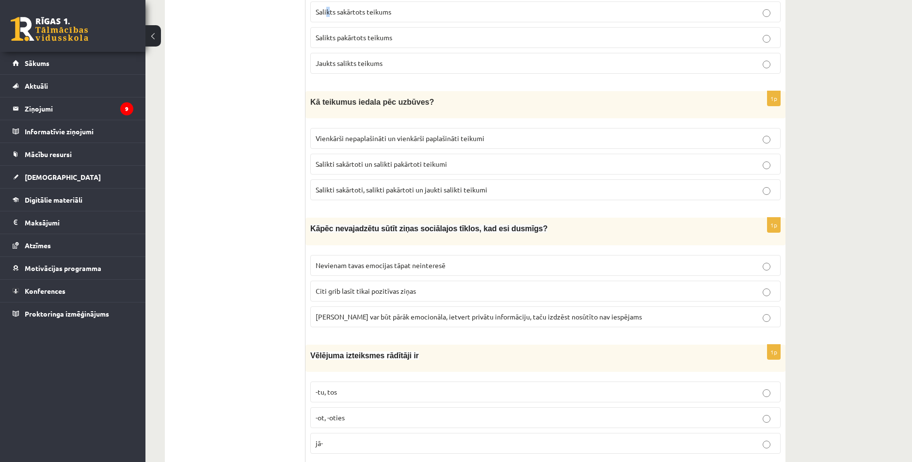
scroll to position [824, 0]
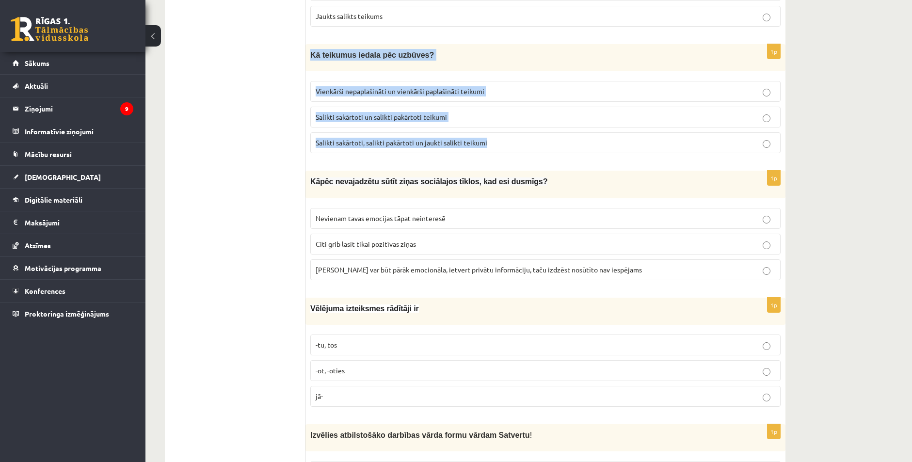
drag, startPoint x: 310, startPoint y: 53, endPoint x: 525, endPoint y: 128, distance: 227.6
click at [565, 139] on div "1p Kā teikumus iedala pēc uzbūves? Vienkārši nepaplašināti un vienkārši paplaši…" at bounding box center [545, 102] width 480 height 117
copy div "Kā teikumus iedala pēc uzbūves? Vienkārši nepaplašināti un vienkārši paplašināt…"
click at [332, 116] on span "Salikti sakārtoti un salikti pakārtoti teikumi" at bounding box center [381, 116] width 131 height 9
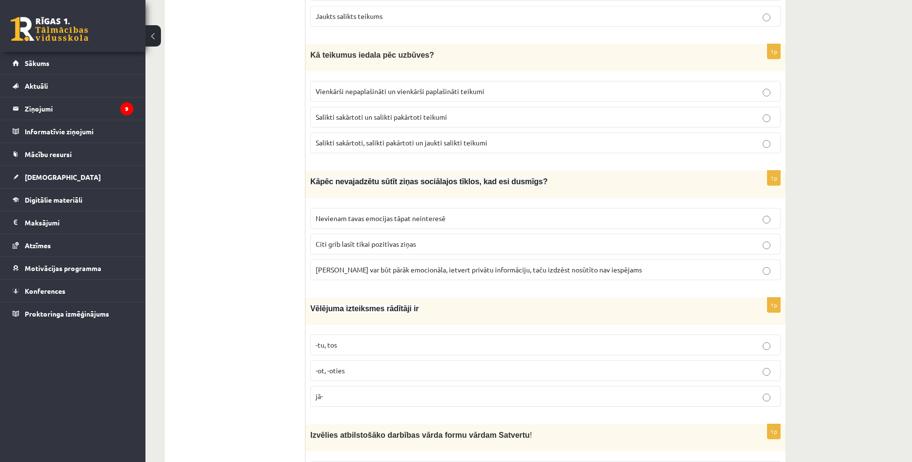
click at [413, 145] on p "Salikti sakārtoti, salikti pakārtoti un jaukti salikti teikumi" at bounding box center [546, 143] width 460 height 10
click at [357, 270] on span "Ziņa var būt pārāk emocionāla, ietvert privātu informāciju, taču izdzēst nosūtī…" at bounding box center [479, 269] width 326 height 9
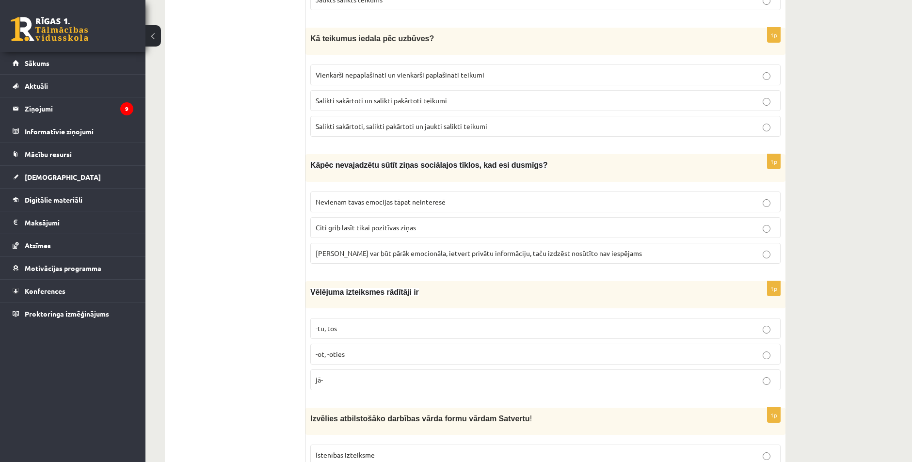
scroll to position [921, 0]
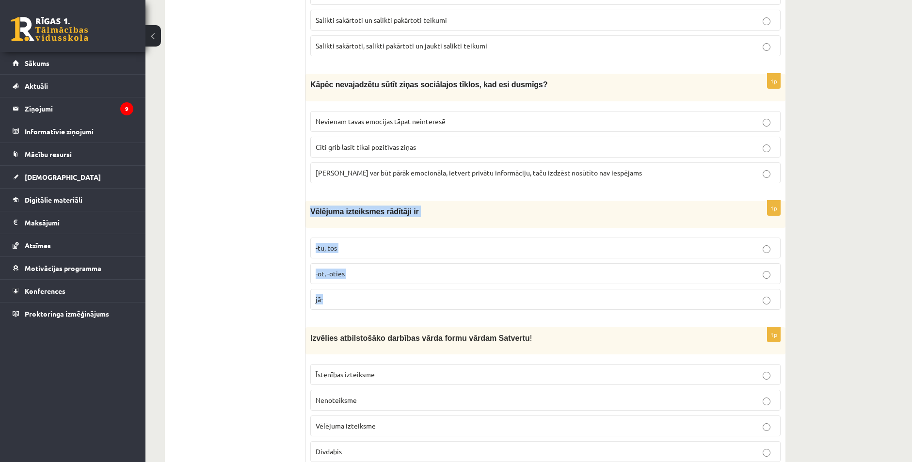
drag, startPoint x: 309, startPoint y: 207, endPoint x: 443, endPoint y: 288, distance: 156.7
click at [443, 288] on div "1p Vēlējuma izteiksmes rādītāji ir -tu, tos -ot, -oties jā-" at bounding box center [545, 259] width 480 height 117
copy div "Vēlējuma izteiksmes rādītāji ir -tu, tos -ot, -oties jā-"
click at [375, 264] on label "-ot, -oties" at bounding box center [545, 273] width 470 height 21
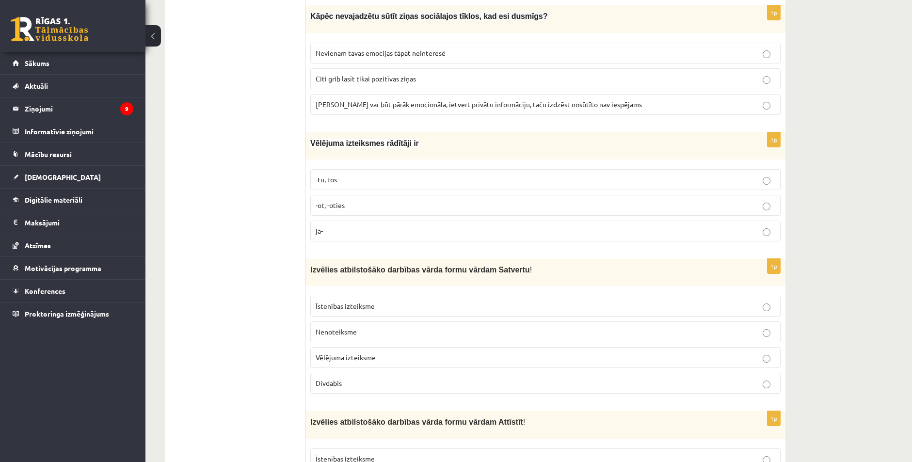
scroll to position [1018, 0]
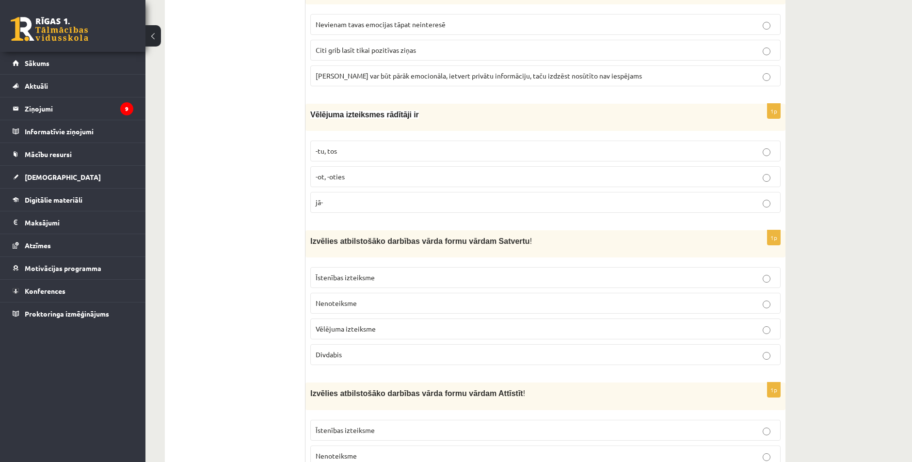
click at [373, 301] on p "Nenoteiksme" at bounding box center [546, 303] width 460 height 10
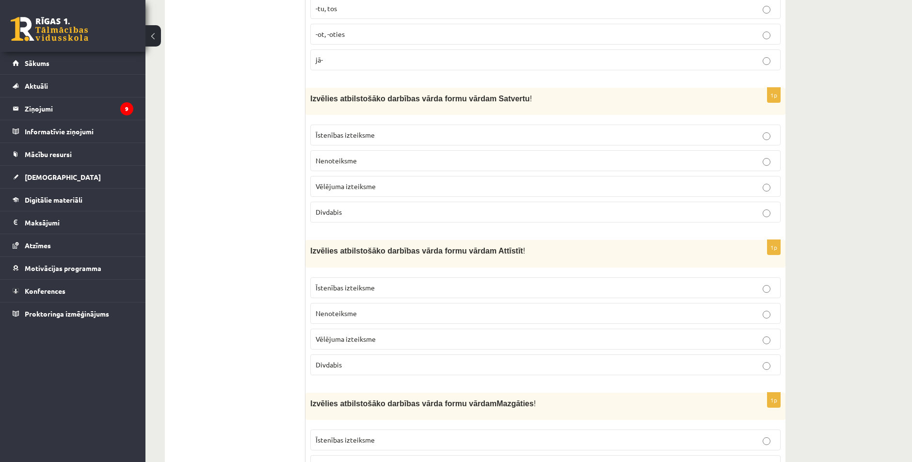
scroll to position [1164, 0]
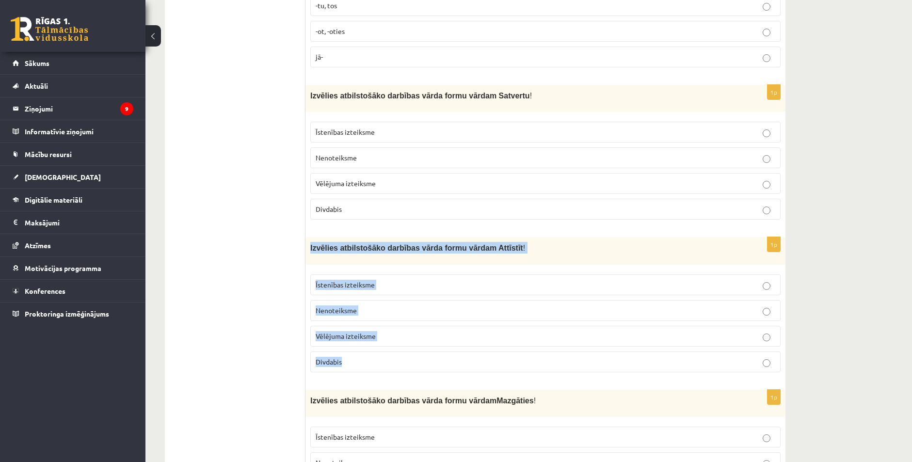
drag, startPoint x: 311, startPoint y: 247, endPoint x: 394, endPoint y: 284, distance: 91.2
click at [422, 347] on div "1p Izvēlies atbilstošāko darbības vārda formu vārdam Attīstīt ! Īstenības iztei…" at bounding box center [545, 308] width 480 height 143
copy div "Izvēlies atbilstošāko darbības vārda formu vārdam Attīstīt ! Īstenības izteiksm…"
click at [375, 307] on p "Nenoteiksme" at bounding box center [546, 310] width 460 height 10
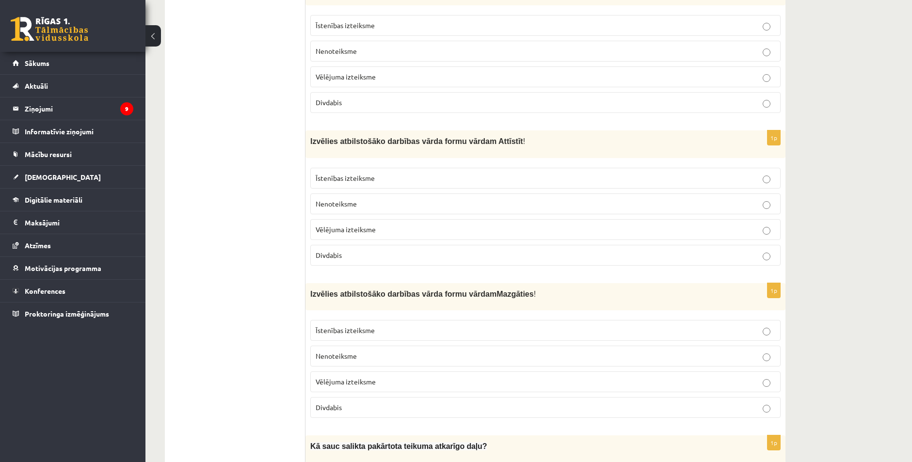
scroll to position [1431, 0]
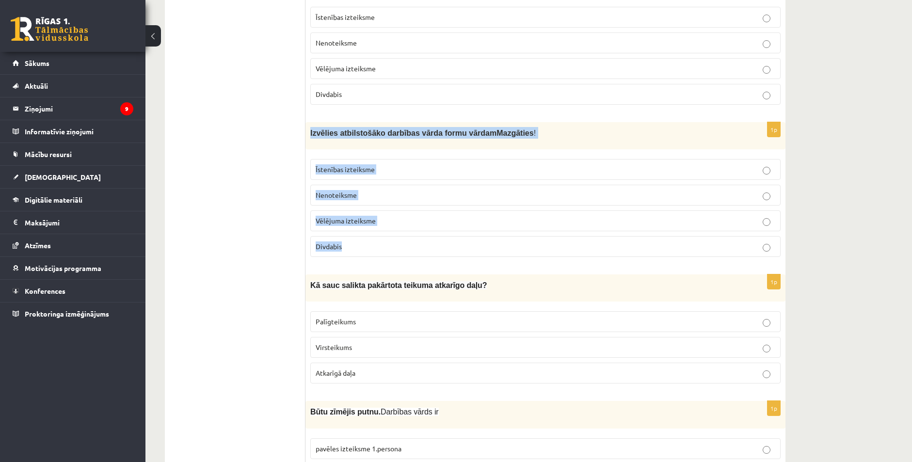
drag, startPoint x: 308, startPoint y: 127, endPoint x: 416, endPoint y: 244, distance: 159.6
click at [416, 244] on div "1p Izvēlies atbilstošāko darbības vārda formu vārdam Mazgāties ! Īstenības izte…" at bounding box center [545, 193] width 480 height 143
copy div "Izvēlies atbilstošāko darbības vārda formu vārdam Mazgāties ! Īstenības izteiks…"
click at [381, 190] on p "Nenoteiksme" at bounding box center [546, 195] width 460 height 10
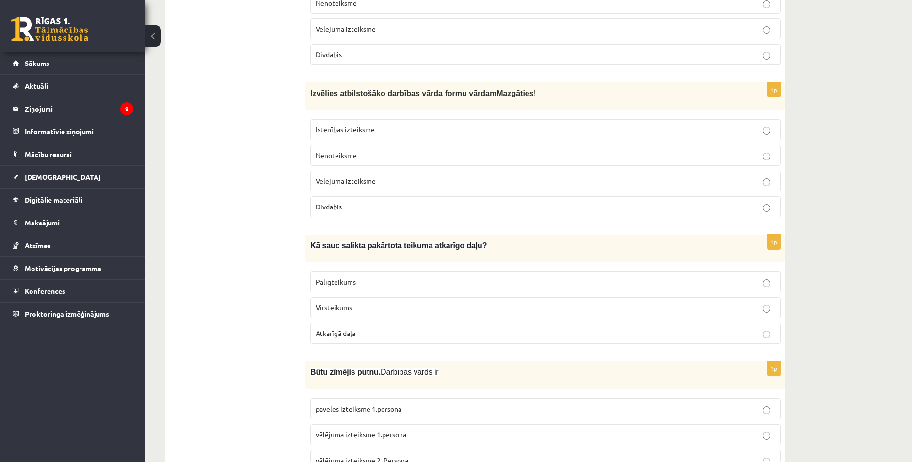
scroll to position [1480, 0]
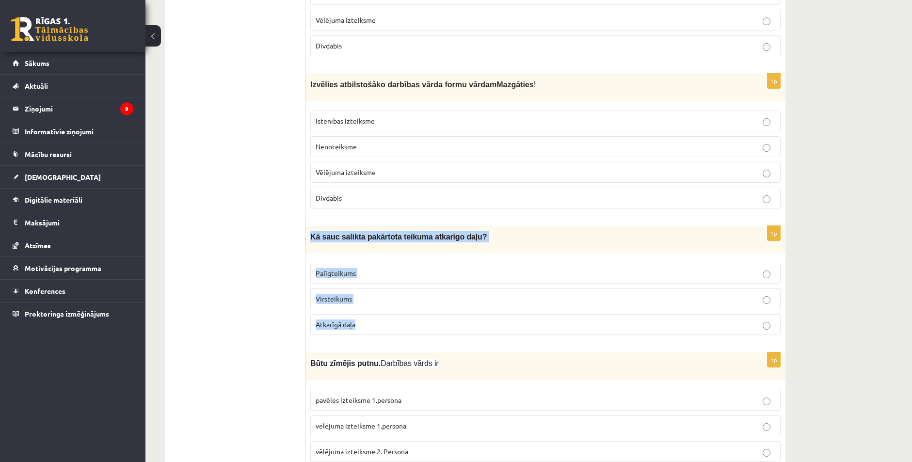
drag, startPoint x: 317, startPoint y: 236, endPoint x: 412, endPoint y: 317, distance: 125.2
click at [412, 317] on div "1p Kā sauc salikta pakārtota teikuma atkarīgo daļu? Palīgteikums Virsteikums At…" at bounding box center [545, 284] width 480 height 117
copy div "Kā sauc salikta pakārtota teikuma atkarīgo daļu? Palīgteikums Virsteikums Atkar…"
click at [324, 269] on span "Palīgteikums" at bounding box center [336, 273] width 40 height 9
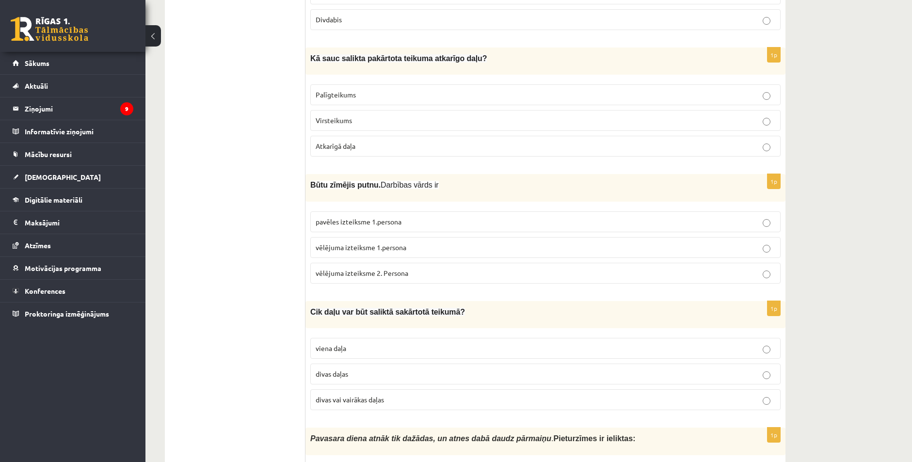
scroll to position [1625, 0]
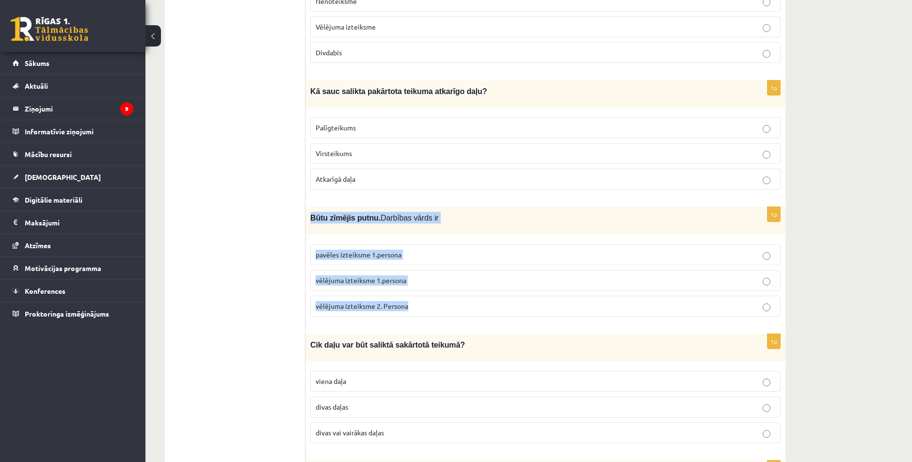
drag, startPoint x: 328, startPoint y: 229, endPoint x: 392, endPoint y: 237, distance: 64.1
click at [414, 305] on div "1p Būtu zīmējis putnu. Darbības vārds ir pavēles izteiksme 1.persona vēlējuma i…" at bounding box center [545, 265] width 480 height 117
copy div "Būtu zīmējis putnu. Darbības vārds ir pavēles izteiksme 1.persona vēlējuma izte…"
click at [351, 280] on label "vēlējuma izteiksme 1.persona" at bounding box center [545, 280] width 470 height 21
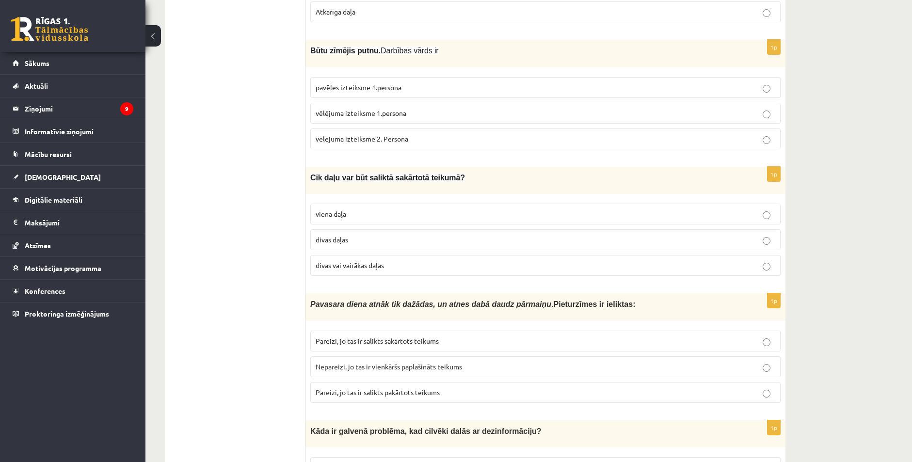
scroll to position [1819, 0]
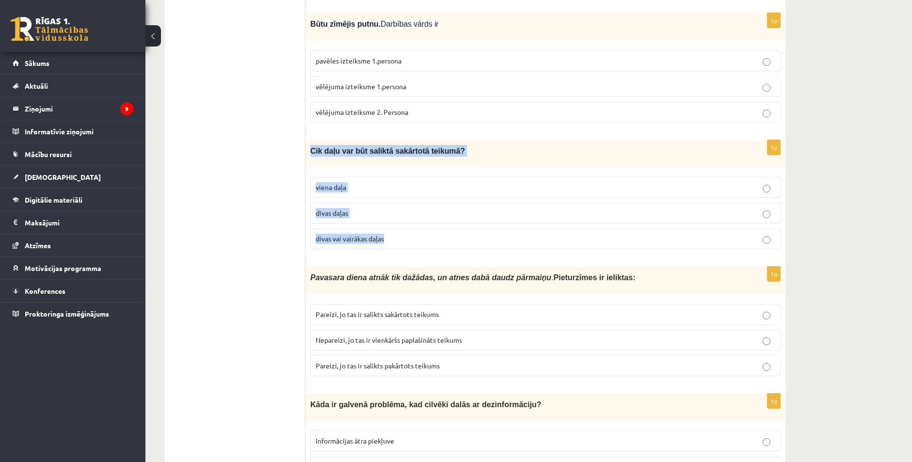
drag, startPoint x: 307, startPoint y: 143, endPoint x: 487, endPoint y: 228, distance: 199.1
click at [489, 231] on div "1p Cik daļu var būt saliktā sakārtotā teikumā? viena daļa divas daļas divas vai…" at bounding box center [545, 198] width 480 height 117
drag, startPoint x: 413, startPoint y: 147, endPoint x: 332, endPoint y: 208, distance: 101.1
click at [332, 209] on span "divas daļas" at bounding box center [332, 213] width 32 height 9
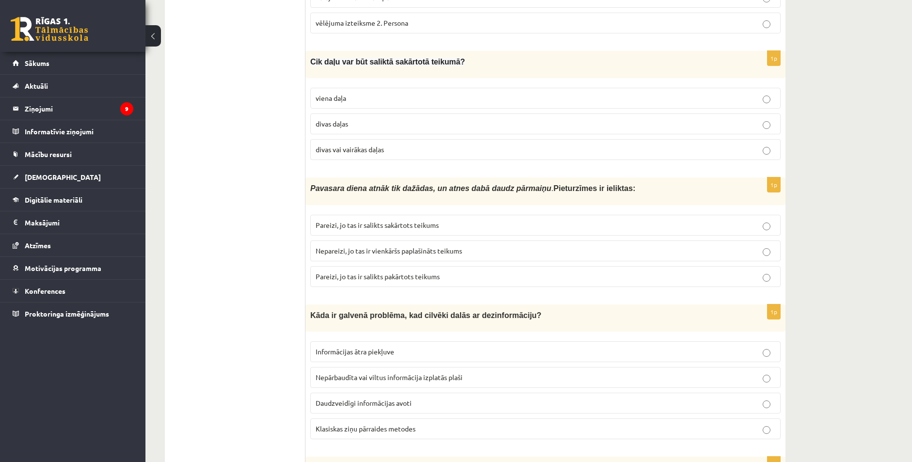
scroll to position [1916, 0]
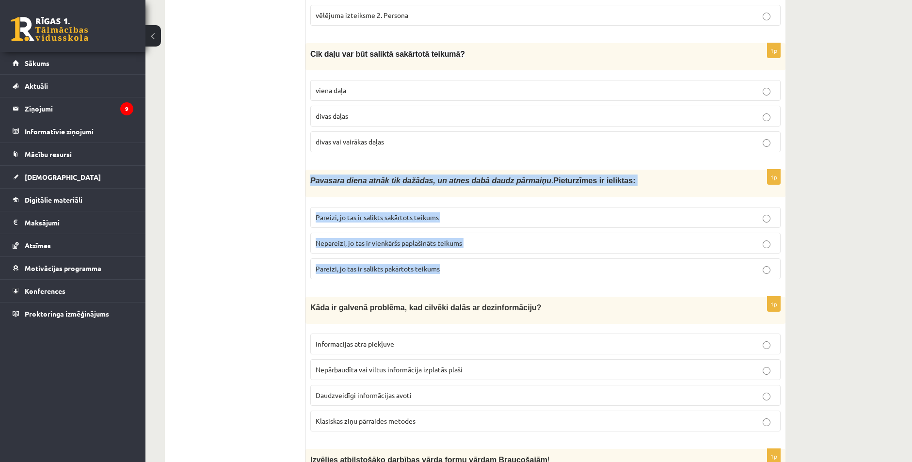
drag, startPoint x: 310, startPoint y: 174, endPoint x: 446, endPoint y: 238, distance: 150.3
click at [448, 262] on div "1p Pavasara diena atnāk tik dažādas, un atnes dabā daudz pārmaiņu . Pieturzīmes…" at bounding box center [545, 228] width 480 height 117
copy div "Pavasara diena atnāk tik dažādas, un atnes dabā daudz pārmaiņu . Pieturzīmes ir…"
click at [337, 213] on span "Pareizi, jo tas ir salikts sakārtots teikums" at bounding box center [377, 217] width 123 height 9
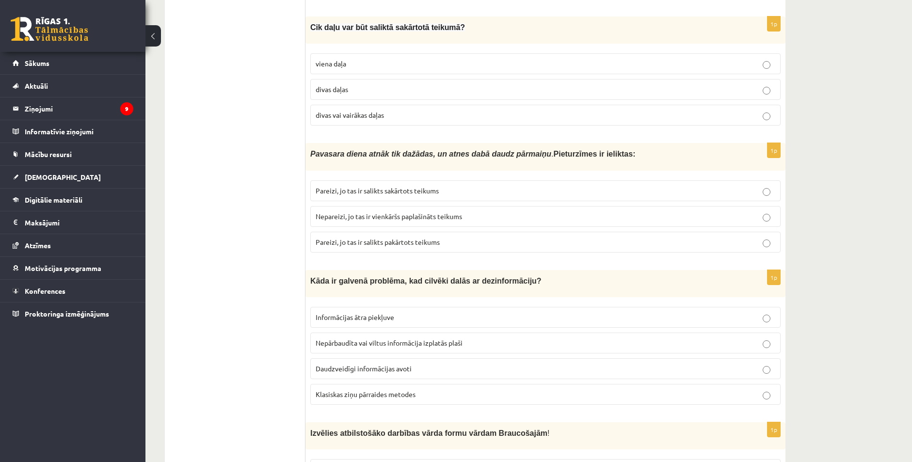
scroll to position [2159, 0]
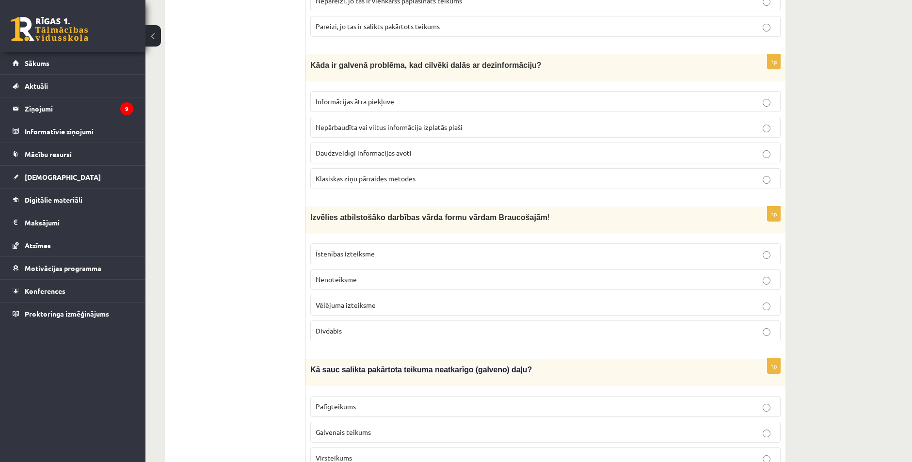
click at [389, 127] on label "Nepārbaudīta vai viltus informācija izplatās plaši" at bounding box center [545, 127] width 470 height 21
click at [353, 254] on label "Īstenības izteiksme" at bounding box center [545, 253] width 470 height 21
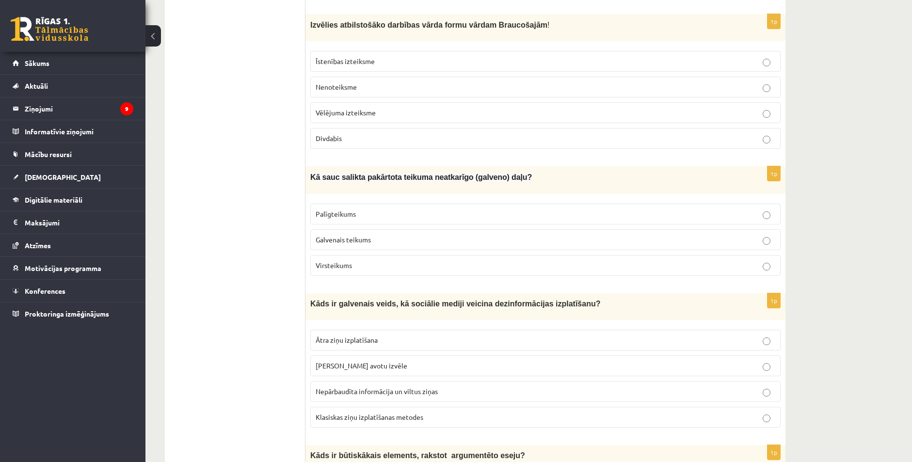
scroll to position [2353, 0]
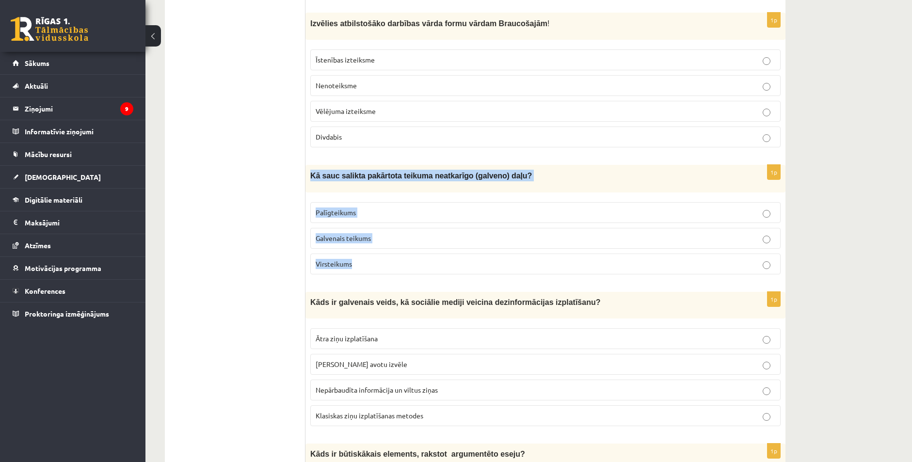
drag, startPoint x: 307, startPoint y: 170, endPoint x: 539, endPoint y: 235, distance: 240.2
click at [544, 241] on div "1p Kā sauc salikta pakārtota teikuma neatkarīgo (galveno) daļu? Palīgteikums Ga…" at bounding box center [545, 223] width 480 height 117
click at [329, 259] on span "Virsteikums" at bounding box center [334, 263] width 36 height 9
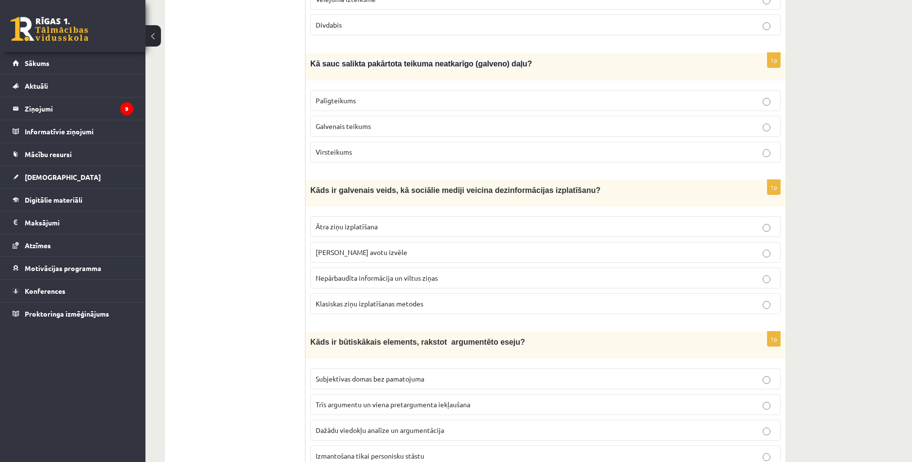
scroll to position [2498, 0]
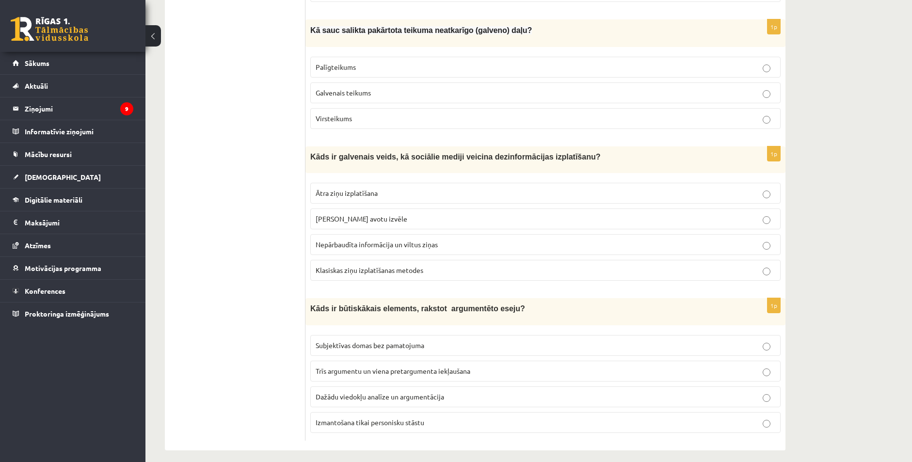
click at [337, 189] on span "Ātra ziņu izplatīšana" at bounding box center [347, 193] width 62 height 9
click at [344, 367] on span "Trīs argumentu un viena pretargumenta iekļaušana" at bounding box center [393, 371] width 155 height 9
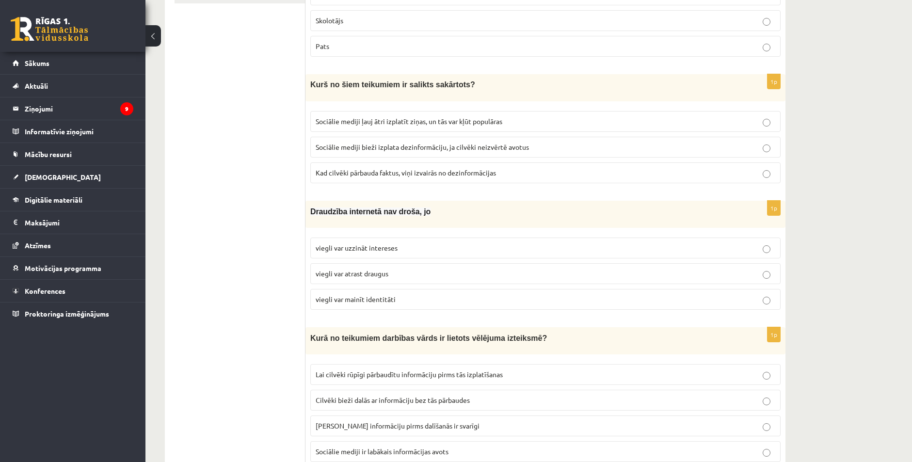
scroll to position [0, 0]
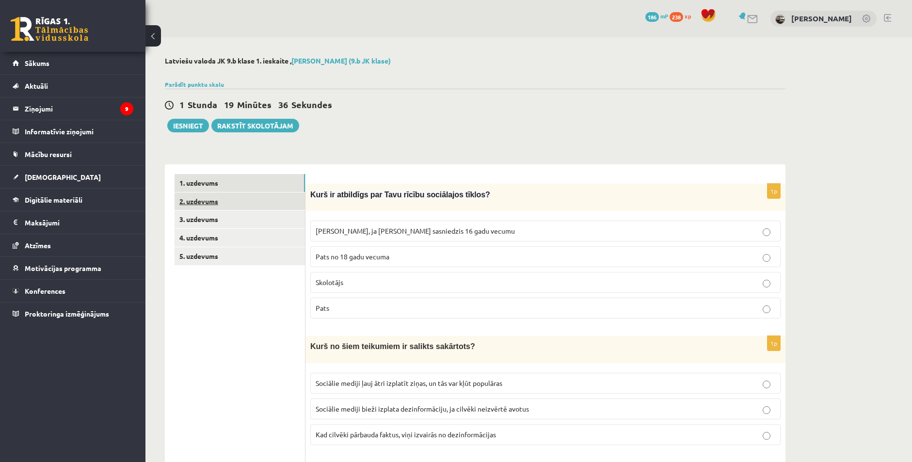
click at [289, 202] on link "2. uzdevums" at bounding box center [240, 202] width 130 height 18
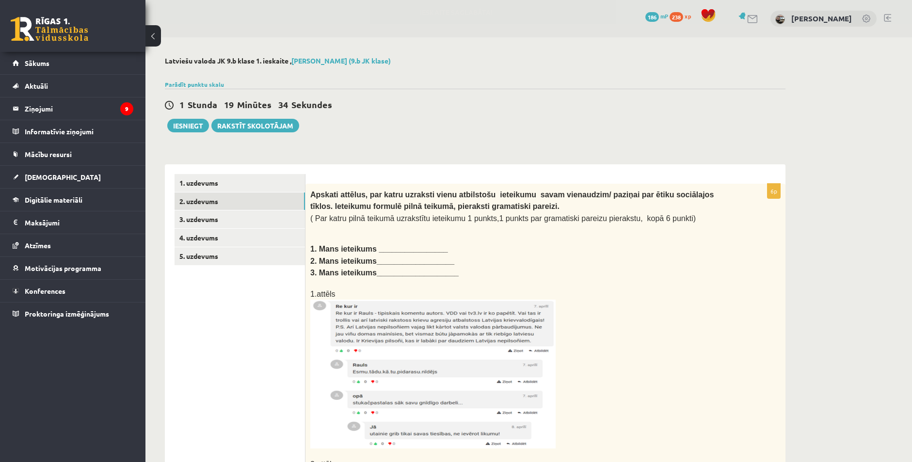
click at [395, 245] on b "1. Mans ieteikums ________________" at bounding box center [379, 249] width 138 height 8
click at [373, 245] on b "1. Mans ieteikums ________________" at bounding box center [379, 249] width 138 height 8
click at [377, 247] on b "1. Mans ieteikums ________________" at bounding box center [379, 249] width 138 height 8
click at [382, 248] on b "1. Mans ieteikums ________________" at bounding box center [379, 249] width 138 height 8
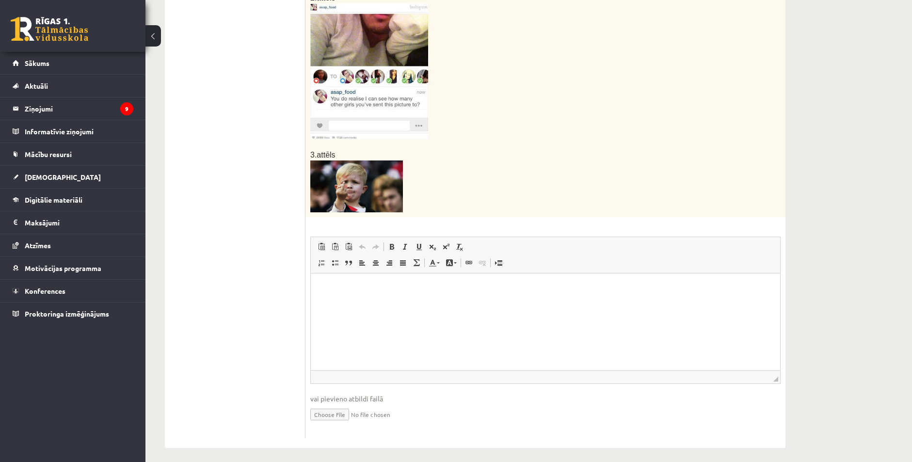
scroll to position [468, 0]
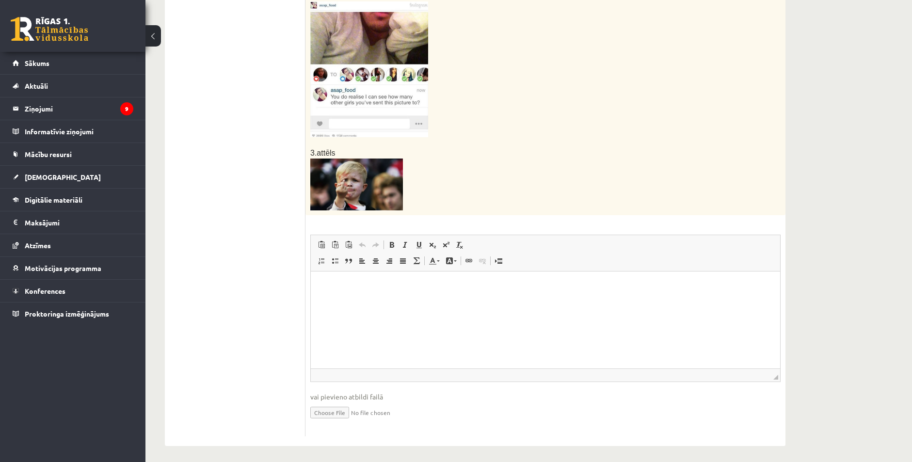
click at [376, 292] on html at bounding box center [545, 287] width 469 height 30
click at [286, 287] on ul "1. uzdevums 2. uzdevums 3. uzdevums 4. uzdevums 5. uzdevums" at bounding box center [240, 71] width 131 height 731
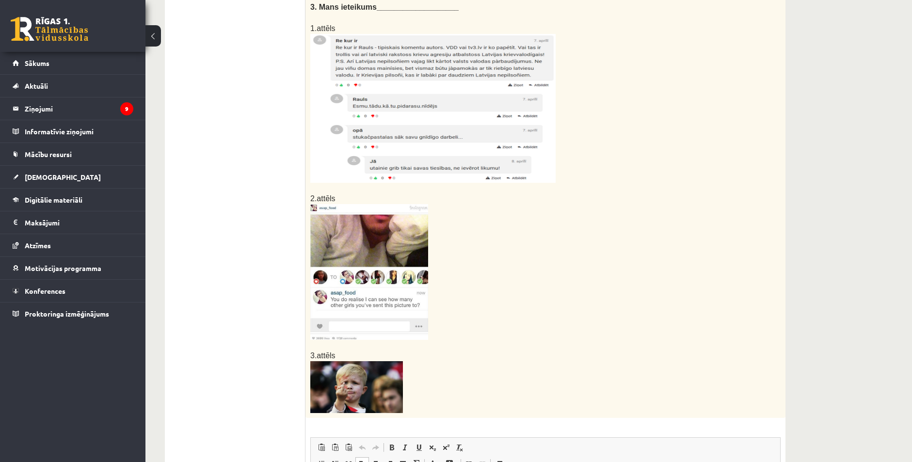
scroll to position [274, 0]
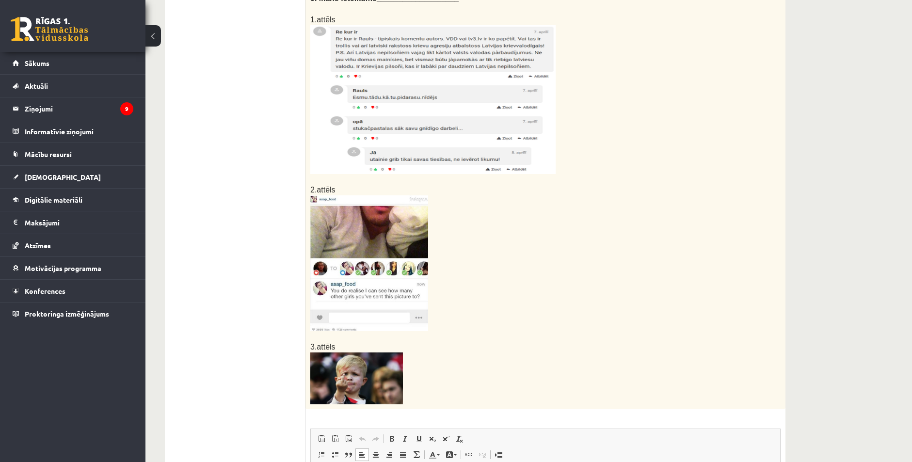
click at [369, 353] on img at bounding box center [356, 379] width 93 height 52
click at [373, 273] on img at bounding box center [369, 263] width 118 height 136
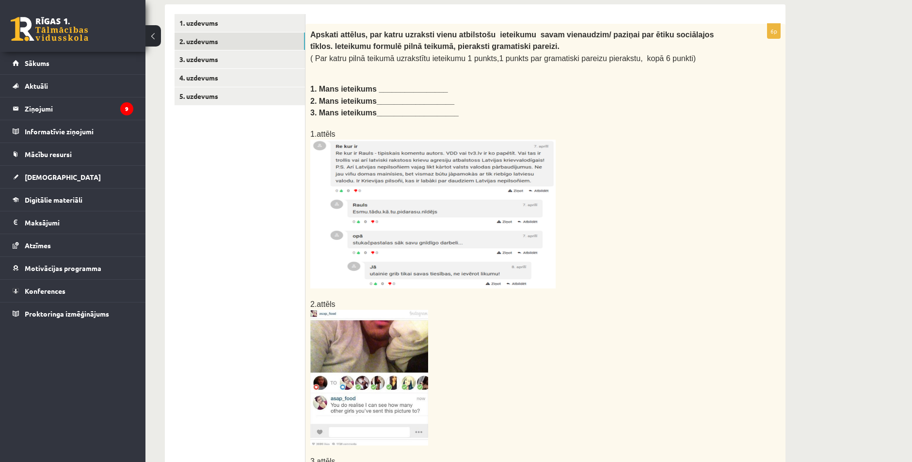
scroll to position [129, 0]
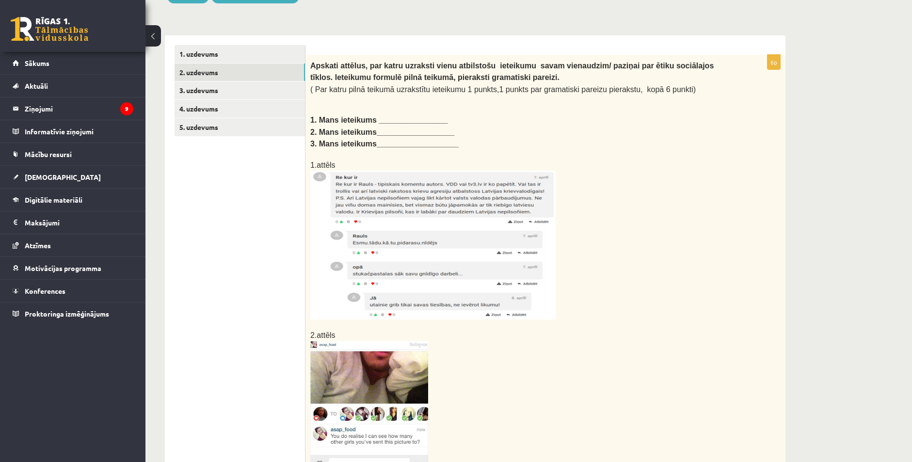
click at [391, 116] on b "1. Mans ieteikums ________________" at bounding box center [379, 120] width 138 height 8
click at [390, 119] on b "1. Mans ieteikums ________________" at bounding box center [379, 120] width 138 height 8
click at [379, 132] on b "2. Mans ieteikums__________________" at bounding box center [382, 132] width 144 height 8
click at [377, 143] on b "3. Mans ieteikums___________________" at bounding box center [384, 144] width 148 height 8
click at [375, 120] on b "1. Mans ieteikums ________________" at bounding box center [379, 120] width 138 height 8
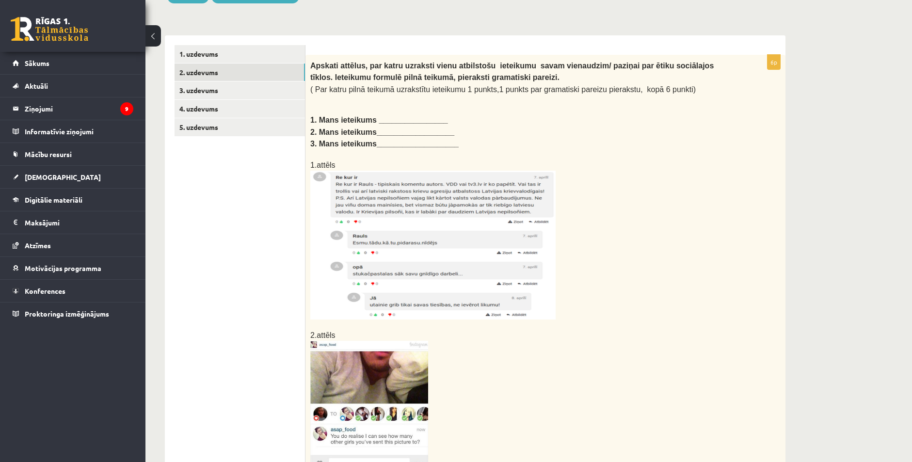
click at [375, 134] on b "2. Mans ieteikums__________________" at bounding box center [382, 132] width 144 height 8
click at [374, 141] on b "3. Mans ieteikums___________________" at bounding box center [384, 144] width 148 height 8
click at [370, 118] on b "1. Mans ieteikums ________________" at bounding box center [379, 120] width 138 height 8
click at [373, 140] on b "3. Mans ieteikums___________________" at bounding box center [384, 144] width 148 height 8
click at [373, 149] on p at bounding box center [521, 154] width 422 height 10
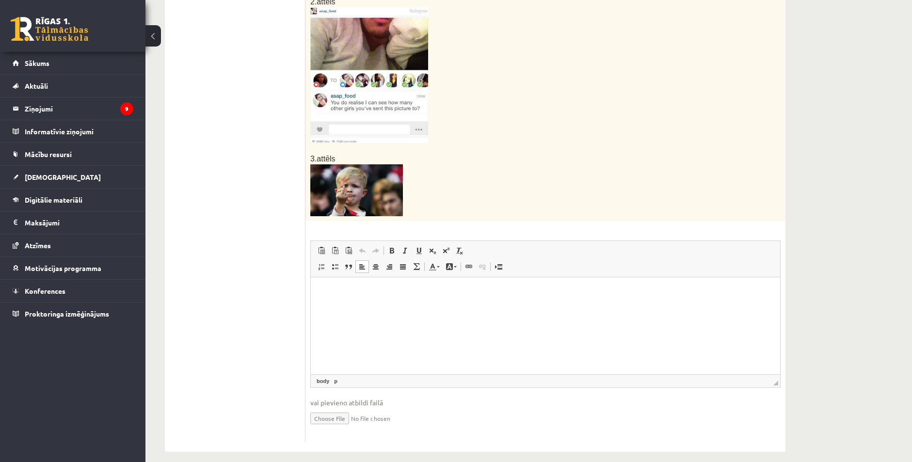
scroll to position [468, 0]
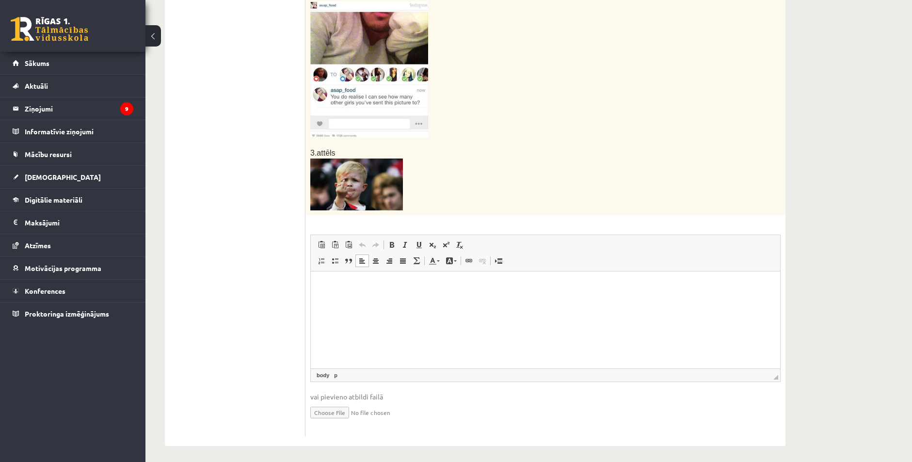
drag, startPoint x: 637, startPoint y: 572, endPoint x: 326, endPoint y: 305, distance: 410.2
click at [326, 301] on html at bounding box center [545, 287] width 469 height 30
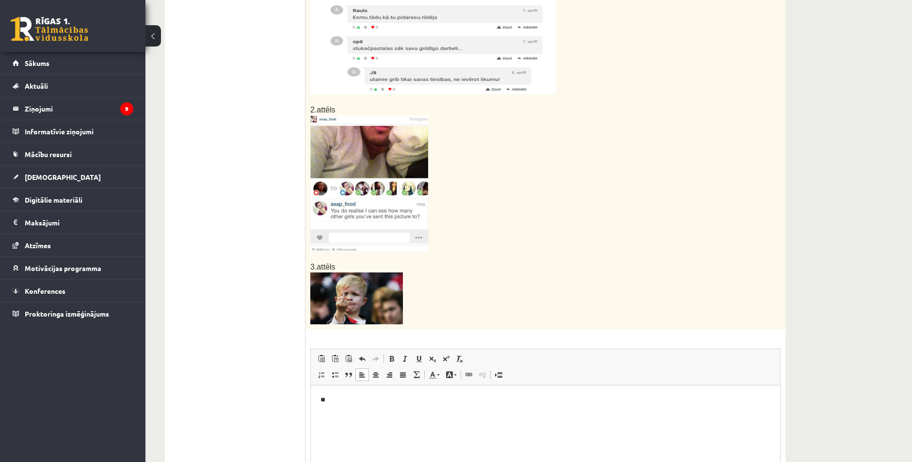
scroll to position [371, 0]
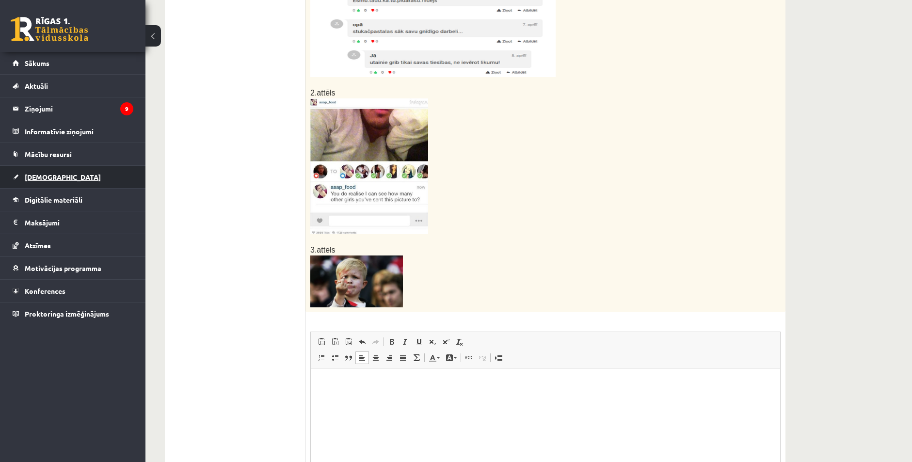
click at [34, 175] on span "[DEMOGRAPHIC_DATA]" at bounding box center [63, 177] width 76 height 9
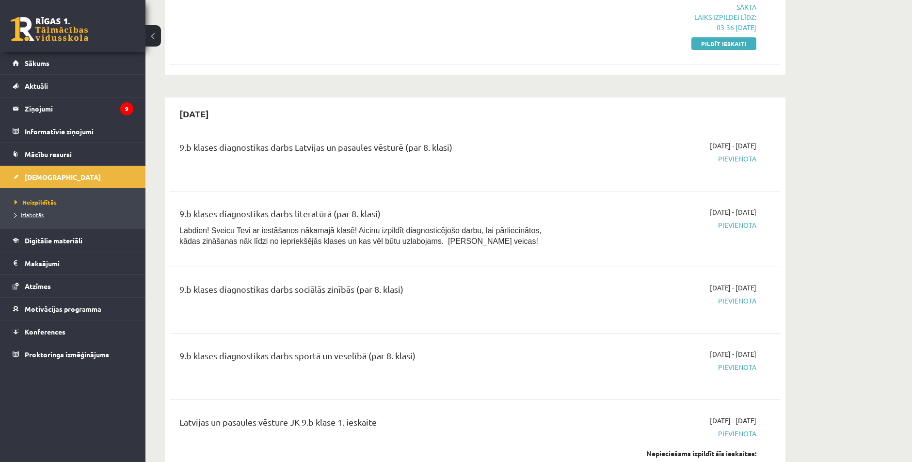
click at [31, 213] on span "Izlabotās" at bounding box center [29, 215] width 29 height 8
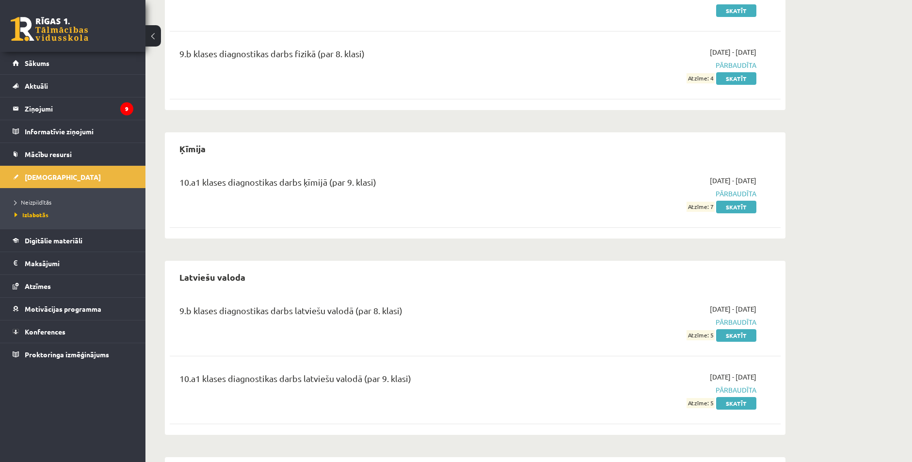
scroll to position [517, 0]
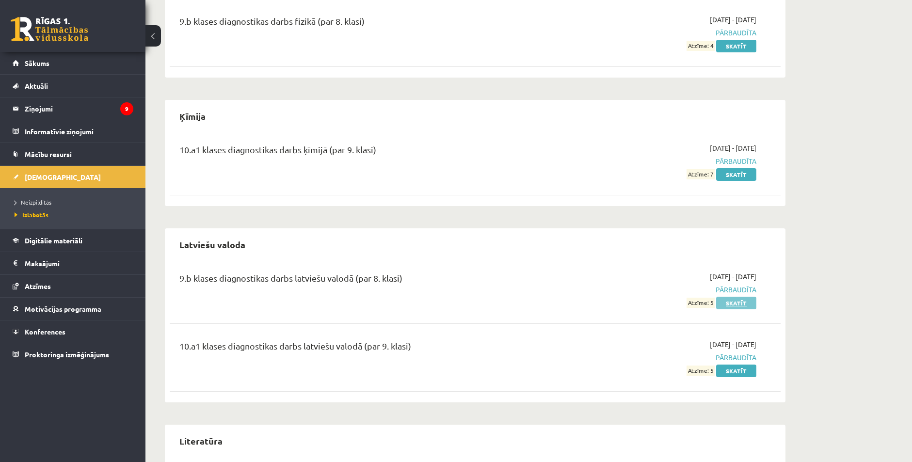
click at [732, 298] on link "Skatīt" at bounding box center [736, 303] width 40 height 13
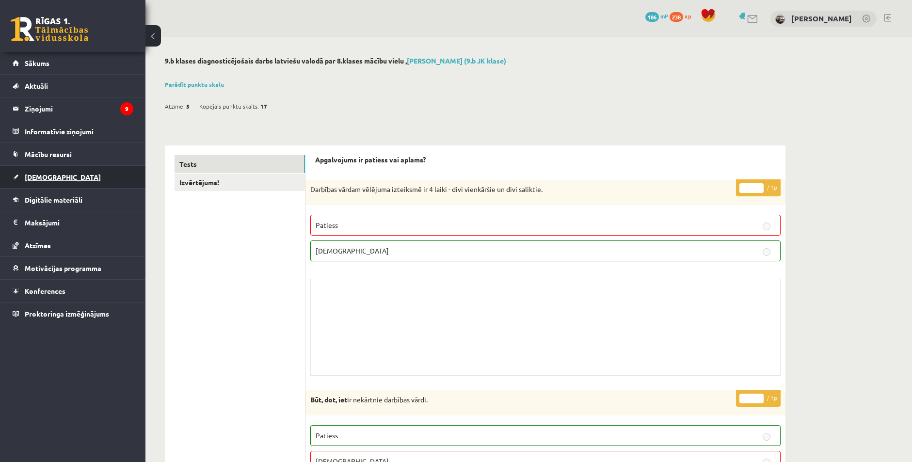
click at [48, 179] on span "[DEMOGRAPHIC_DATA]" at bounding box center [63, 177] width 76 height 9
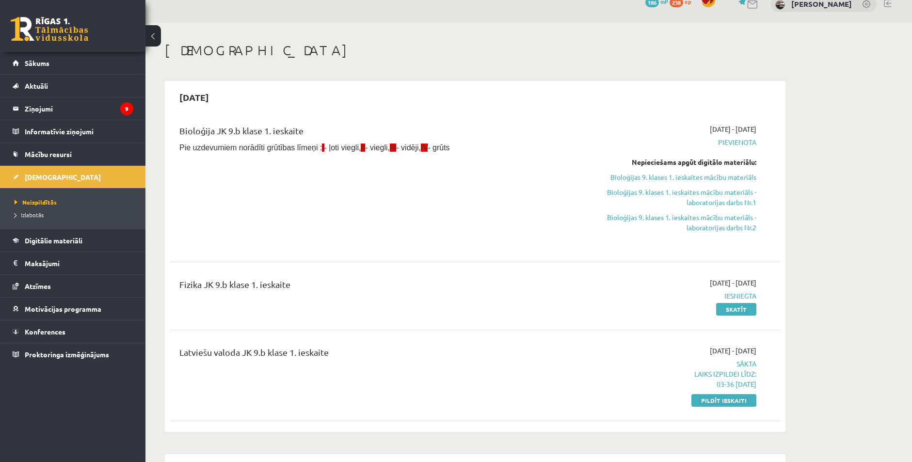
scroll to position [48, 0]
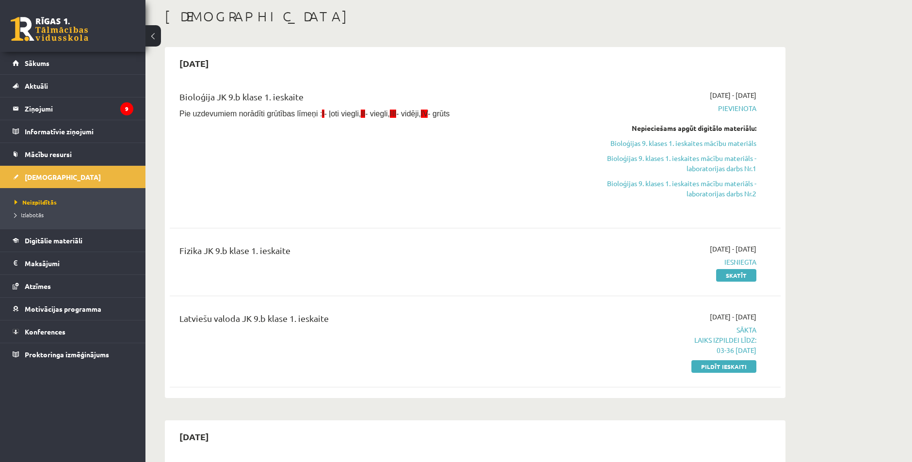
click at [25, 209] on li "Izlabotās" at bounding box center [75, 215] width 121 height 13
click at [33, 218] on link "Izlabotās" at bounding box center [75, 214] width 121 height 9
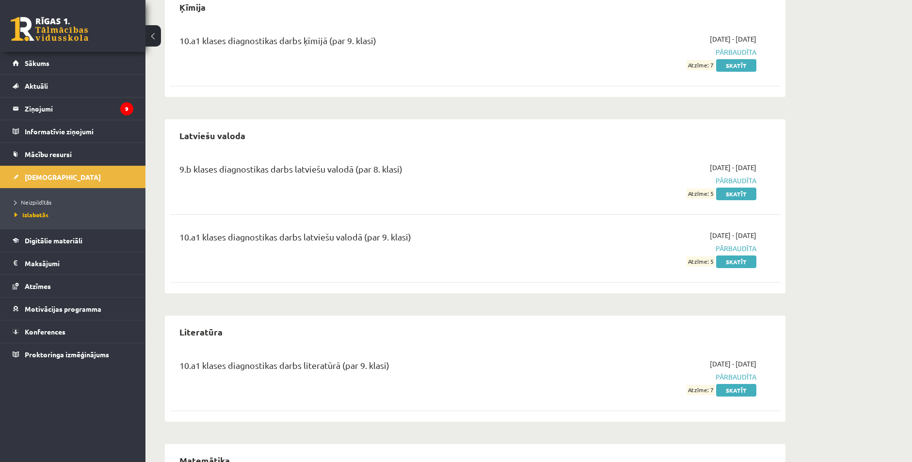
scroll to position [630, 0]
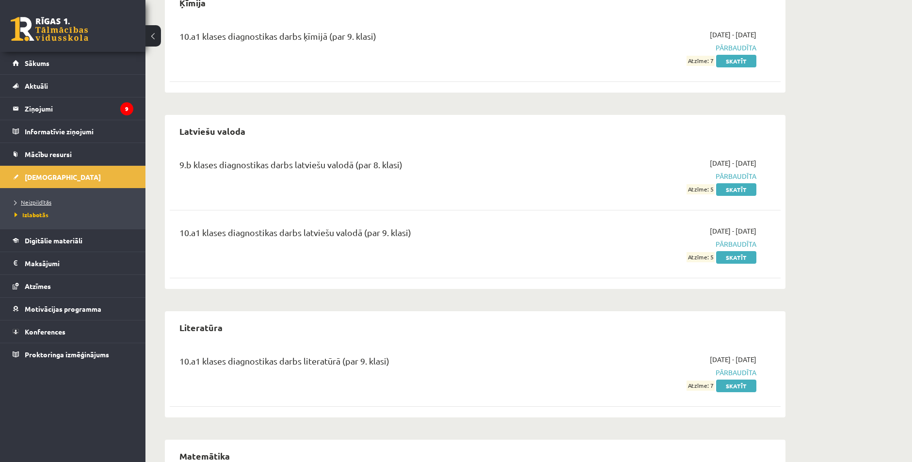
click at [34, 200] on span "Neizpildītās" at bounding box center [33, 202] width 37 height 8
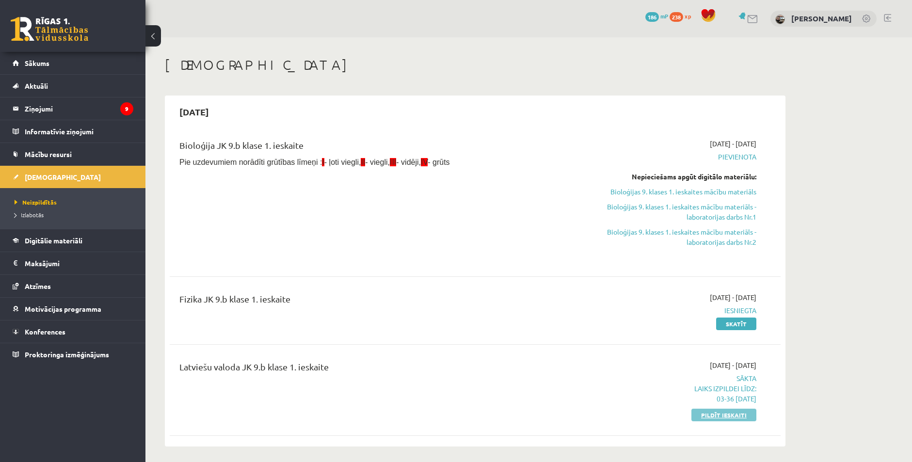
click at [708, 412] on link "Pildīt ieskaiti" at bounding box center [723, 415] width 65 height 13
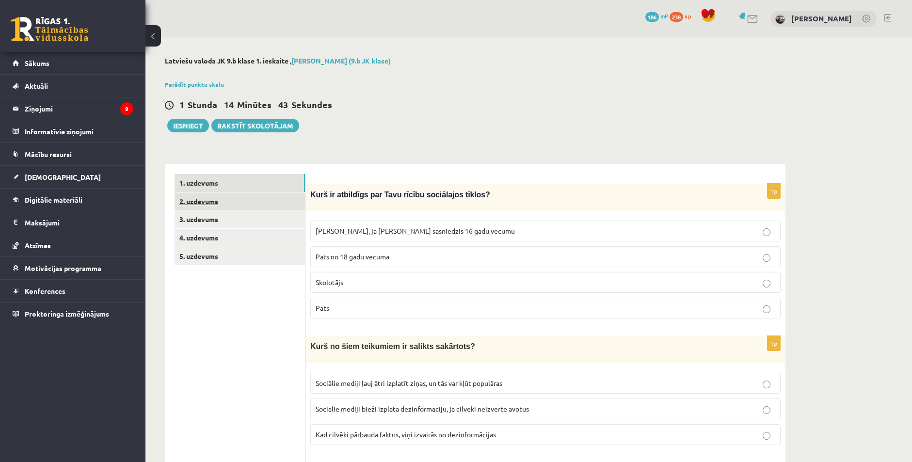
click at [203, 202] on link "2. uzdevums" at bounding box center [240, 202] width 130 height 18
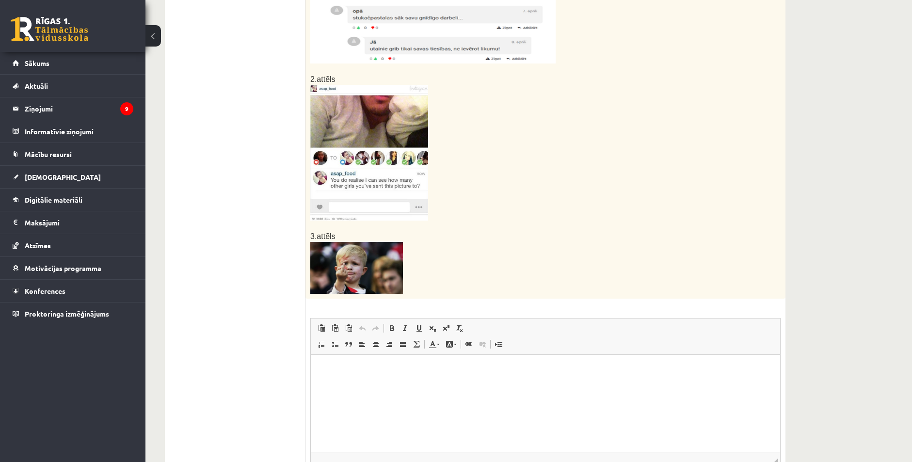
scroll to position [371, 0]
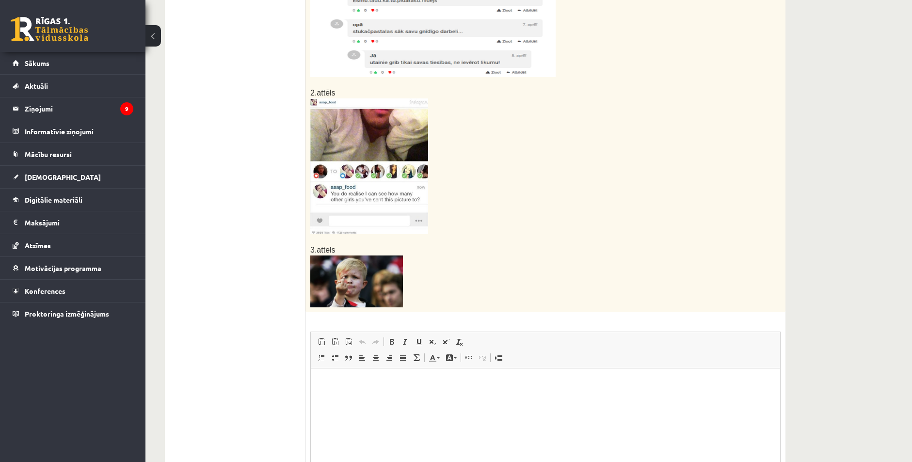
click at [373, 289] on img at bounding box center [356, 282] width 93 height 52
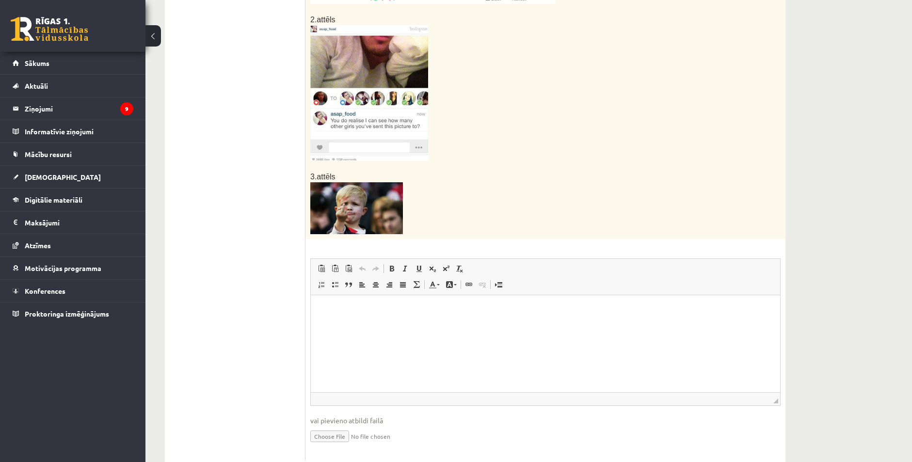
scroll to position [468, 0]
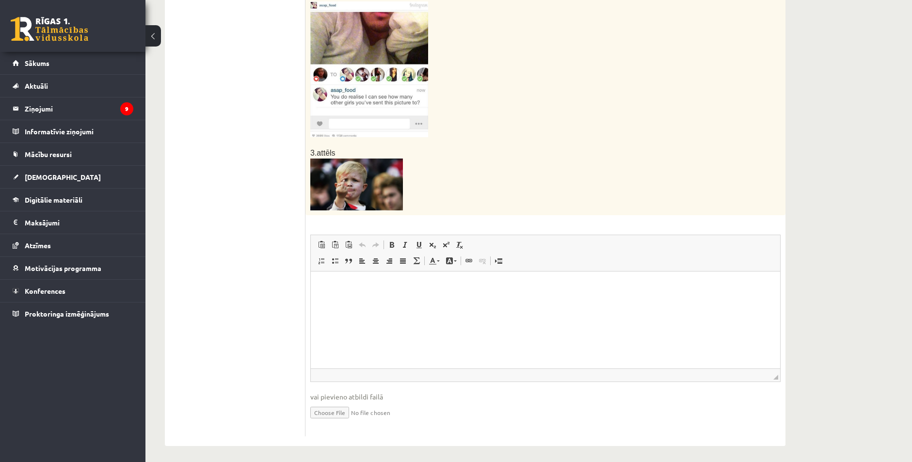
click at [350, 290] on p "Bagātinātā teksta redaktors, wiswyg-editor-user-answer-47024980595540" at bounding box center [546, 286] width 450 height 10
click at [372, 293] on span "Ielīmēt" at bounding box center [376, 292] width 27 height 14
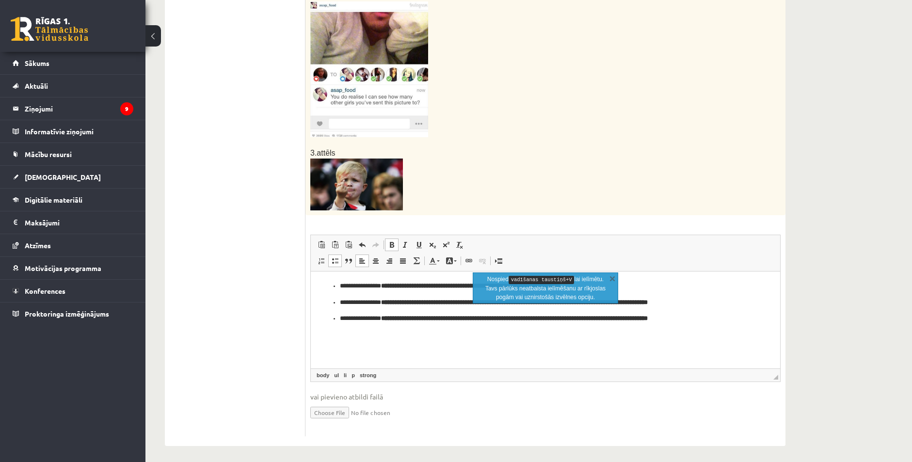
click at [340, 289] on p "**********" at bounding box center [545, 286] width 411 height 10
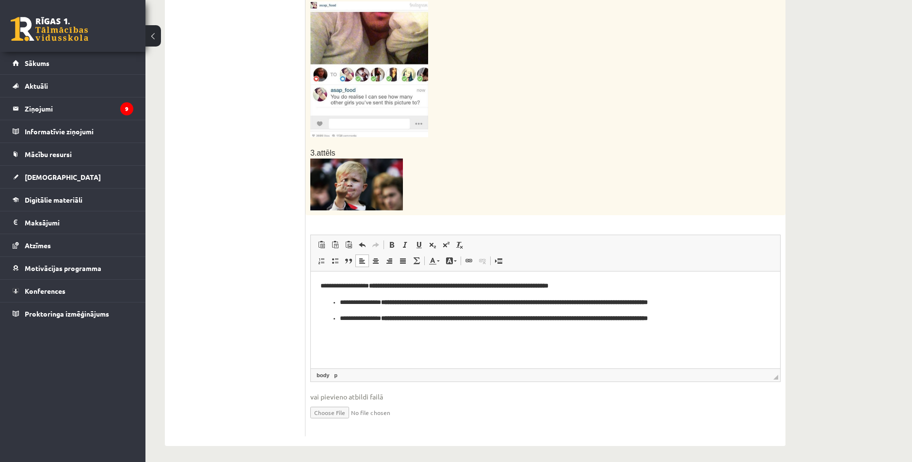
click at [340, 301] on li "**********" at bounding box center [545, 303] width 411 height 10
click at [337, 317] on ul "**********" at bounding box center [546, 319] width 450 height 10
click at [388, 302] on strong "**********" at bounding box center [502, 302] width 267 height 6
click at [638, 301] on strong "**********" at bounding box center [503, 302] width 269 height 6
click at [641, 301] on strong "**********" at bounding box center [505, 302] width 272 height 6
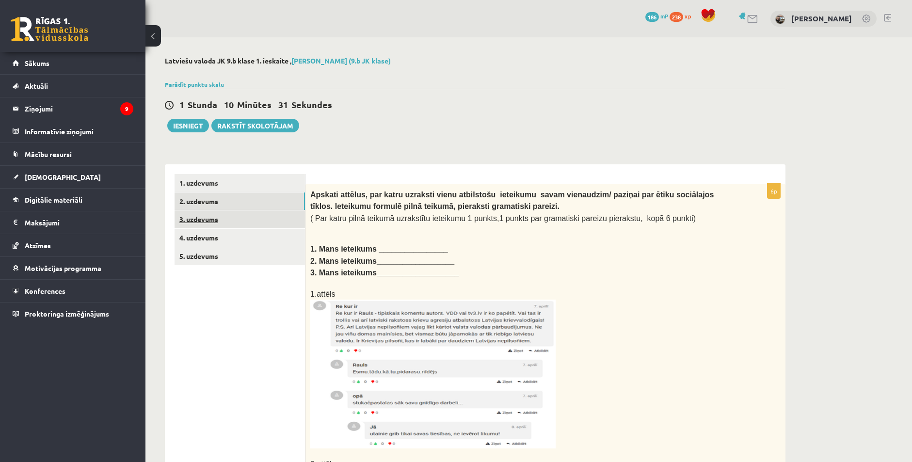
click at [220, 219] on link "3. uzdevums" at bounding box center [240, 219] width 130 height 18
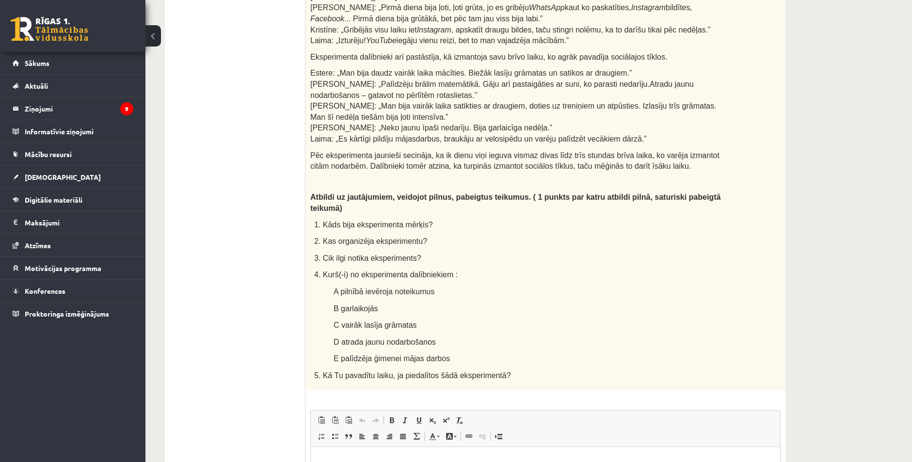
scroll to position [436, 0]
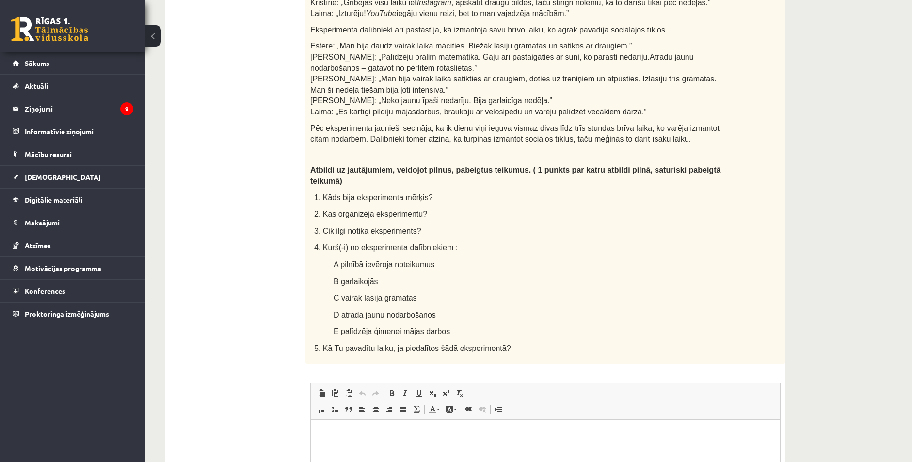
click at [367, 439] on p "Bagātinātā teksta redaktors, wiswyg-editor-user-answer-47024748844080" at bounding box center [546, 434] width 450 height 10
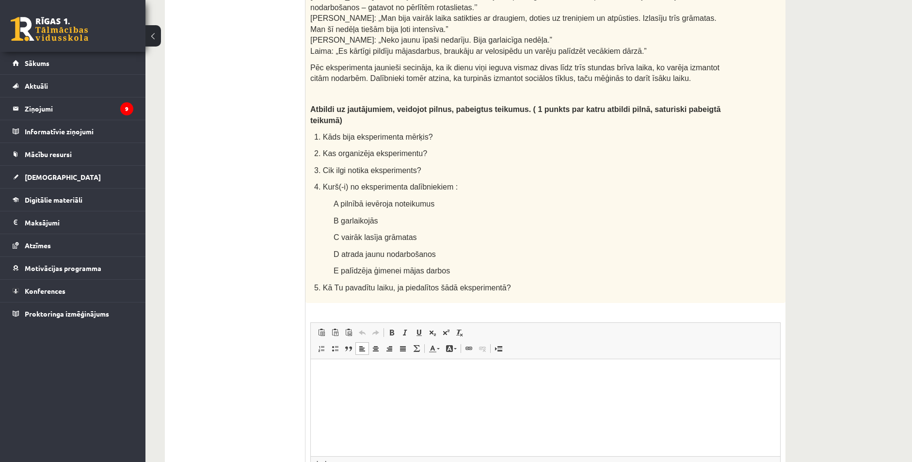
scroll to position [533, 0]
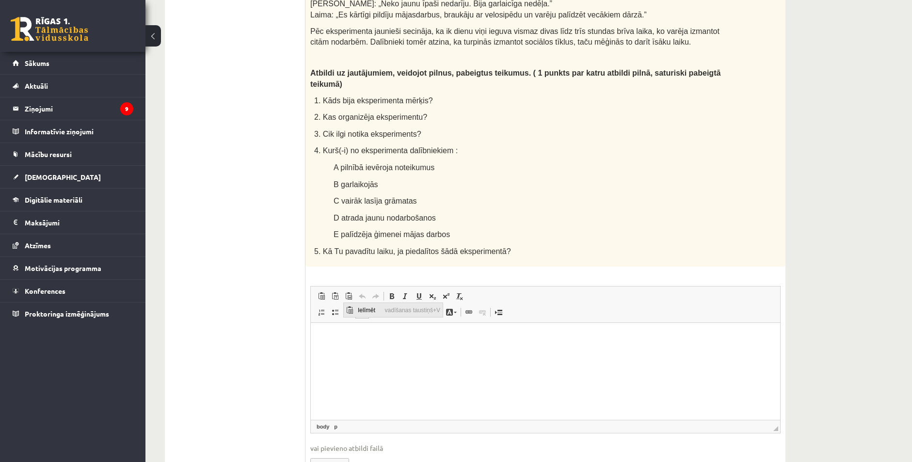
click at [367, 312] on span "Ielīmēt" at bounding box center [368, 310] width 27 height 14
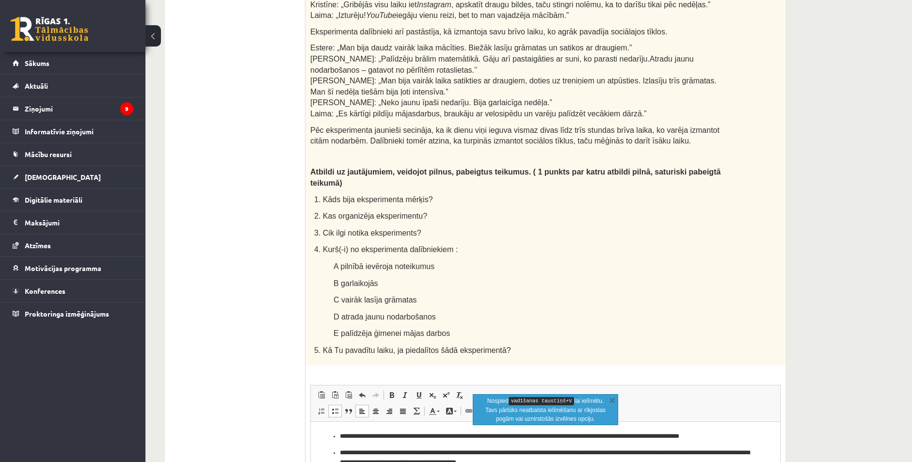
scroll to position [556, 0]
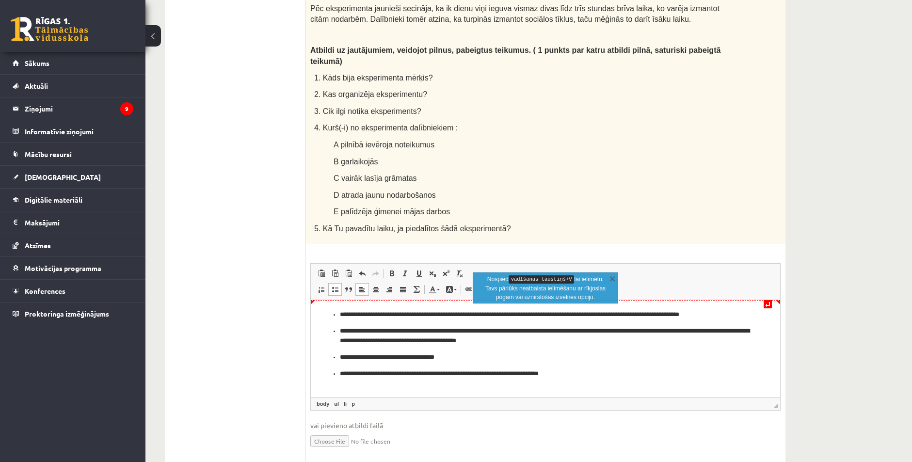
click at [340, 315] on li "**********" at bounding box center [545, 314] width 411 height 10
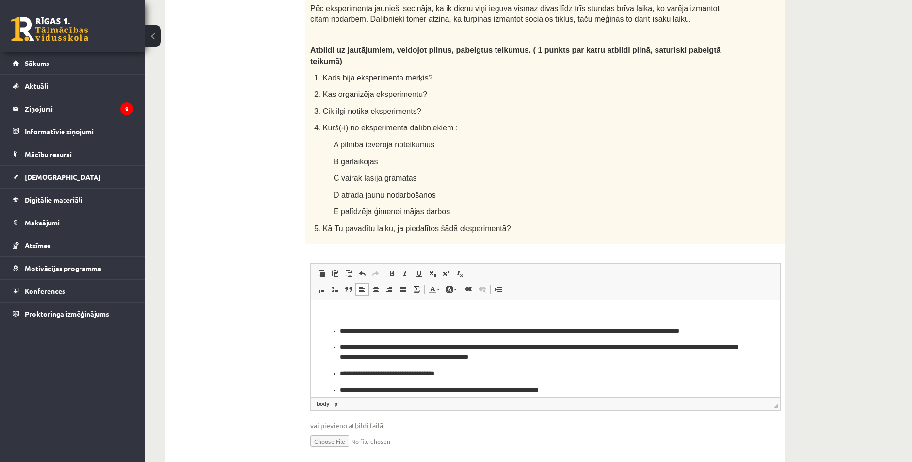
click at [337, 331] on ul "**********" at bounding box center [546, 360] width 450 height 69
click at [336, 350] on ul "**********" at bounding box center [546, 368] width 450 height 53
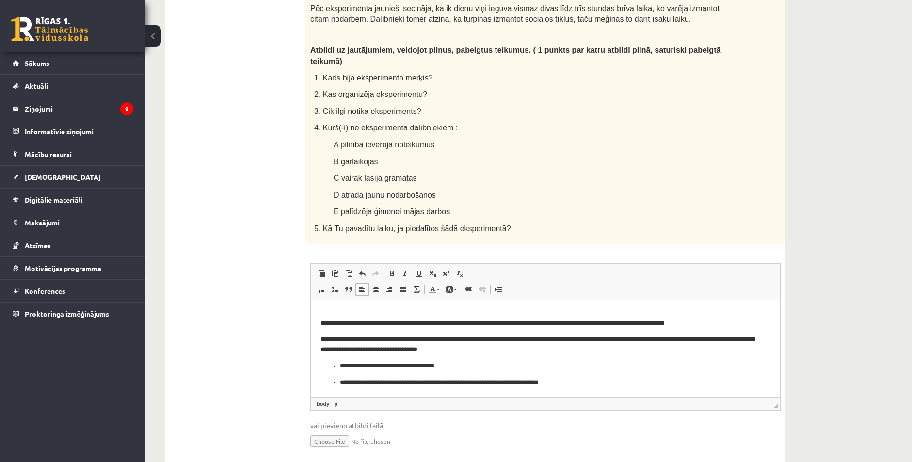
scroll to position [8, 0]
click at [337, 362] on ul "**********" at bounding box center [546, 374] width 450 height 26
click at [337, 381] on ul "**********" at bounding box center [546, 382] width 450 height 10
click at [429, 366] on p "**********" at bounding box center [542, 366] width 443 height 10
click at [378, 323] on p "**********" at bounding box center [542, 323] width 443 height 10
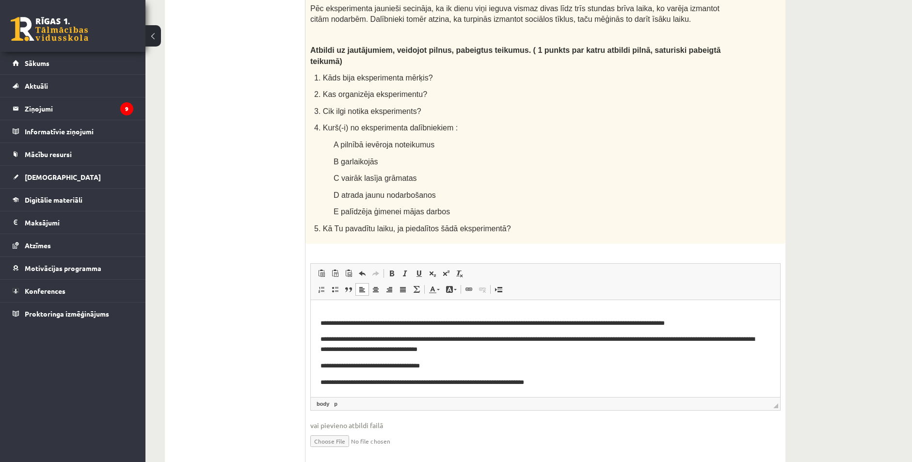
click at [509, 323] on p "**********" at bounding box center [542, 323] width 443 height 10
click at [567, 323] on p "**********" at bounding box center [542, 323] width 443 height 10
click at [574, 321] on p "**********" at bounding box center [542, 323] width 443 height 10
click at [579, 339] on p "**********" at bounding box center [542, 344] width 443 height 20
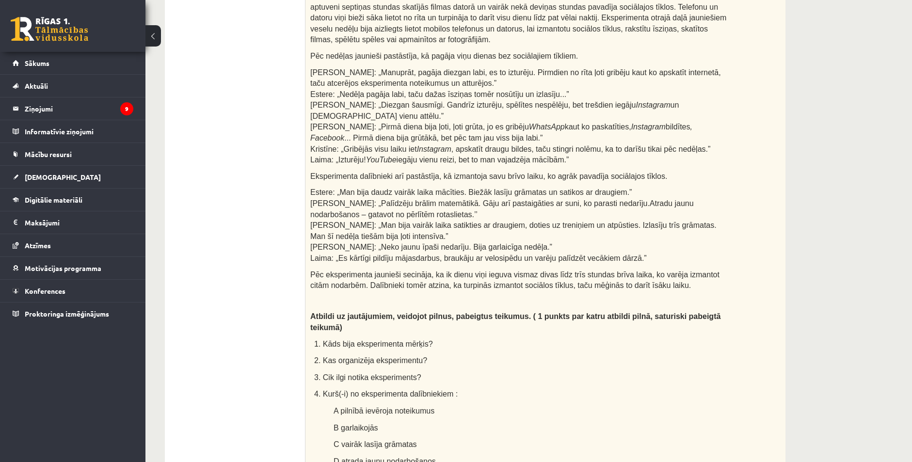
scroll to position [0, 0]
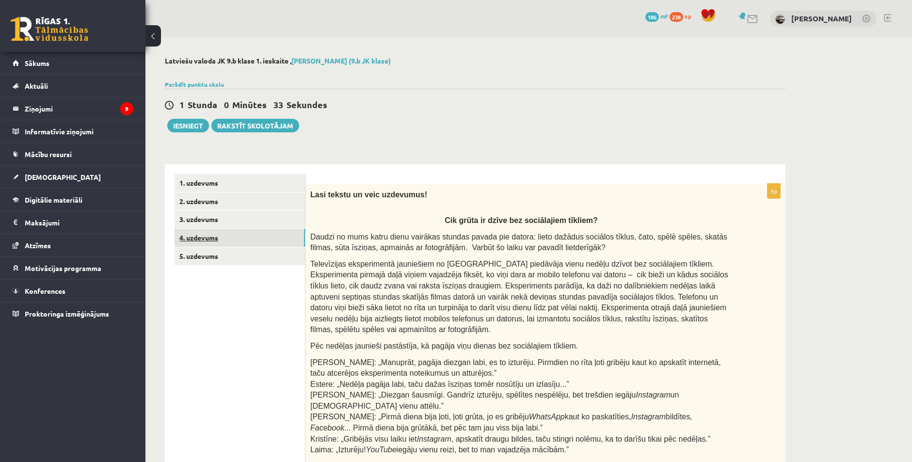
click at [236, 241] on link "4. uzdevums" at bounding box center [240, 238] width 130 height 18
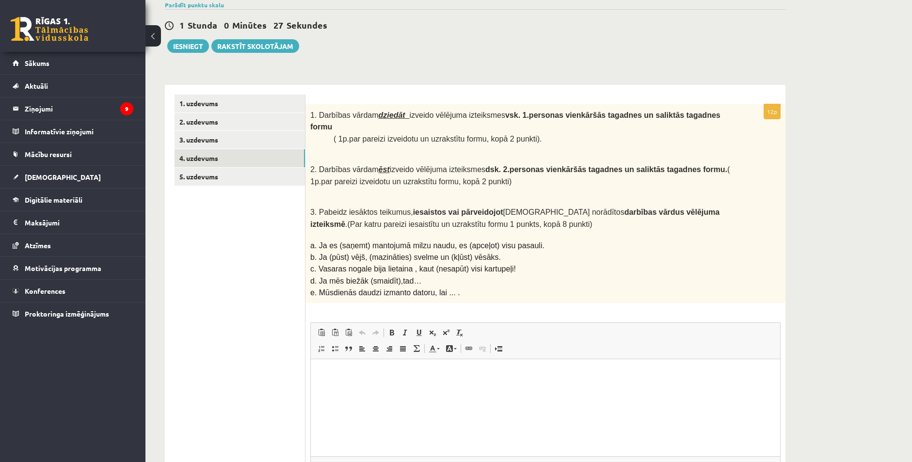
scroll to position [9, 0]
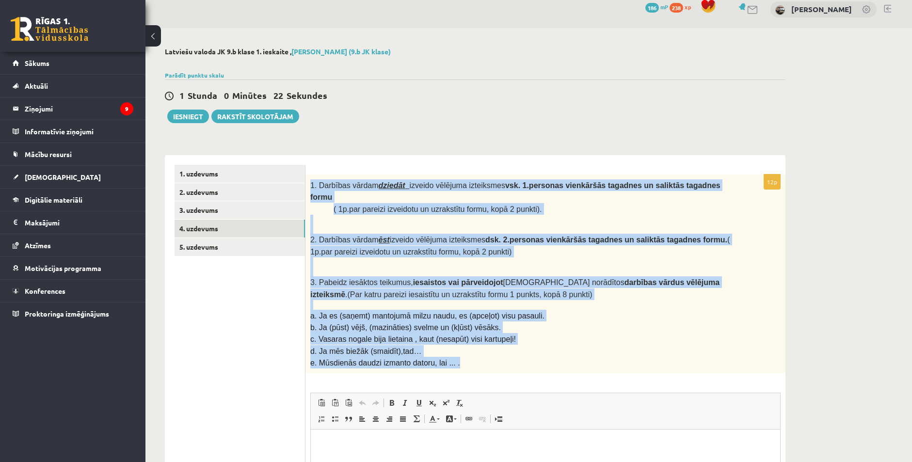
drag, startPoint x: 309, startPoint y: 185, endPoint x: 500, endPoint y: 341, distance: 247.4
click at [499, 346] on div "1. Darbības vārdam dziedāt izveido vēlējuma izteiksmes vsk. 1.personas vienkārš…" at bounding box center [545, 274] width 480 height 199
copy div "1. Darbības vārdam dziedāt izveido vēlējuma izteiksmes vsk. 1.personas vienkārš…"
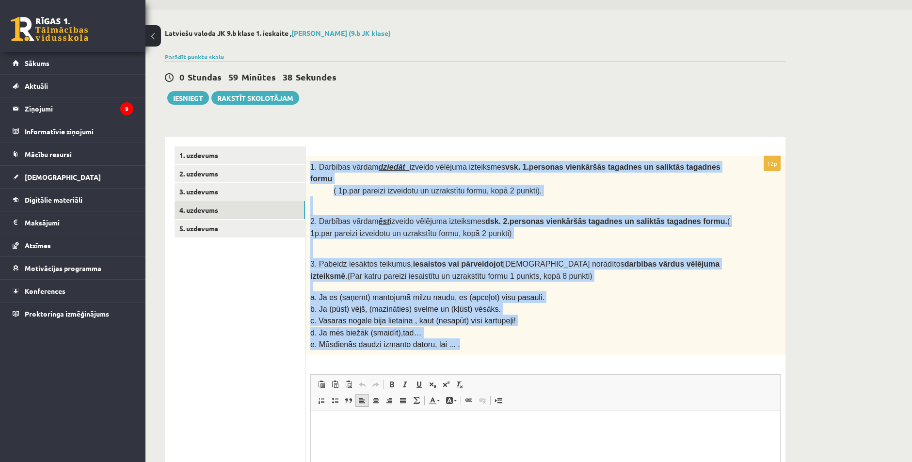
scroll to position [155, 0]
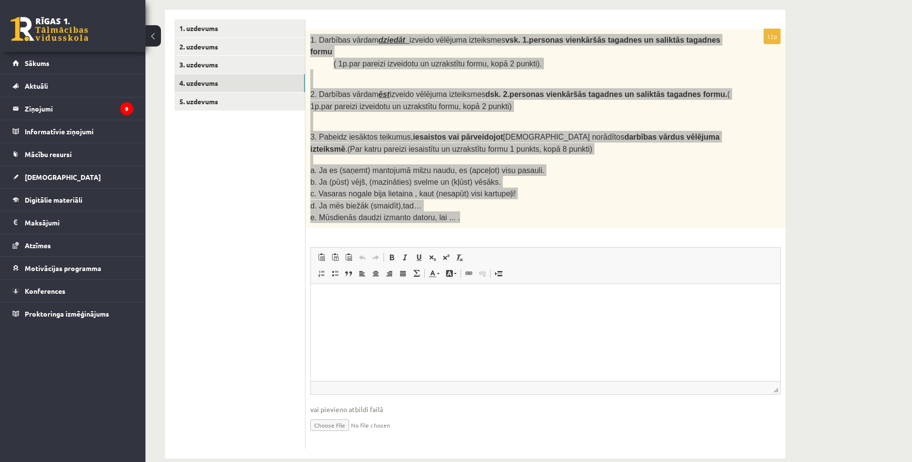
click at [335, 305] on html at bounding box center [545, 299] width 469 height 30
drag, startPoint x: 335, startPoint y: 305, endPoint x: 316, endPoint y: 293, distance: 22.0
click at [316, 293] on html at bounding box center [545, 299] width 469 height 30
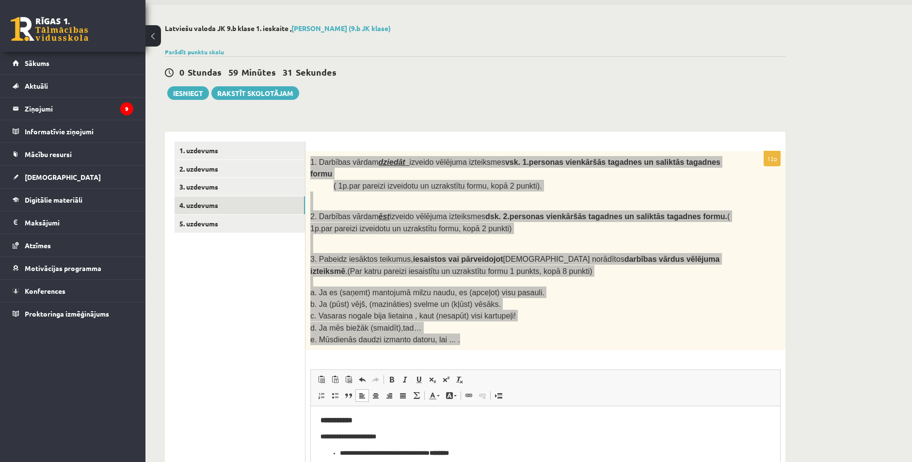
scroll to position [145, 0]
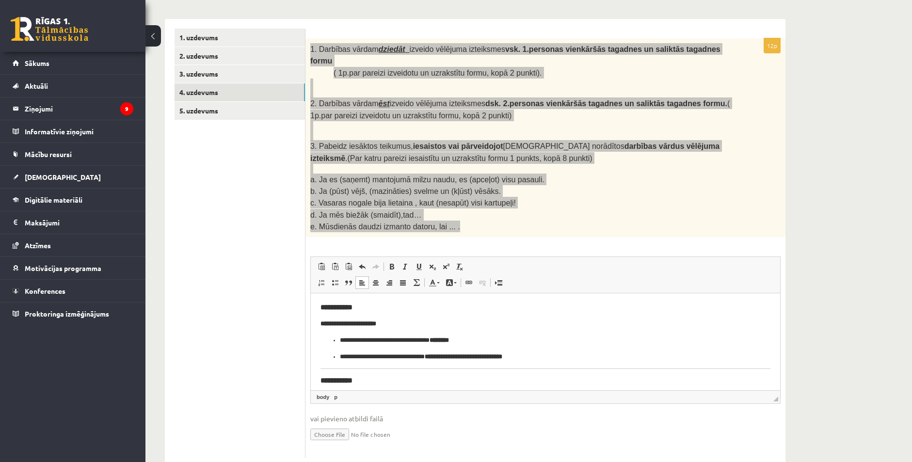
click at [392, 322] on p "**********" at bounding box center [546, 324] width 450 height 10
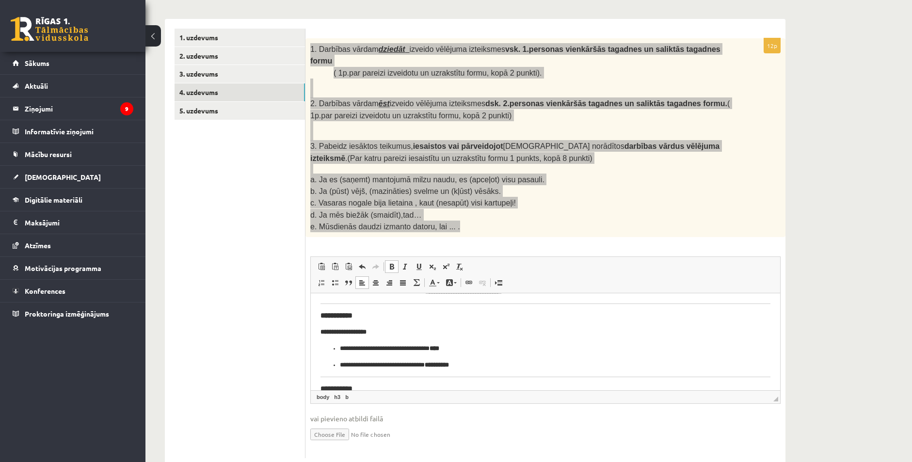
scroll to position [0, 0]
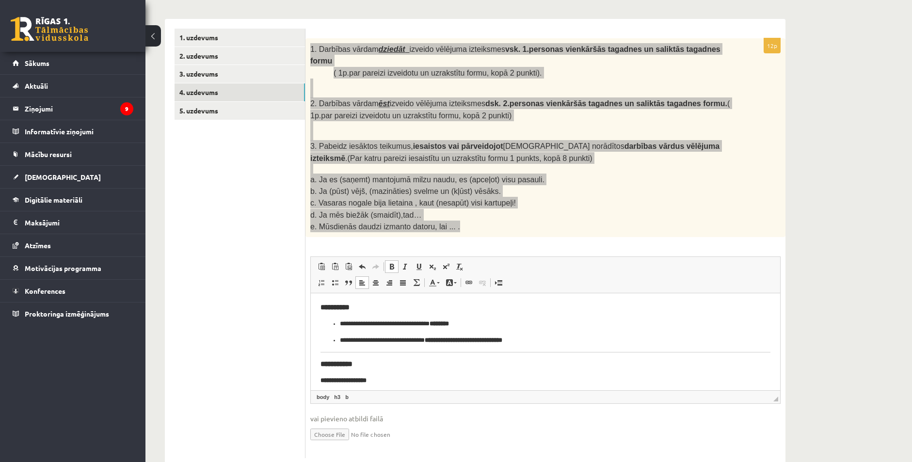
click at [381, 382] on p "**********" at bounding box center [546, 381] width 450 height 10
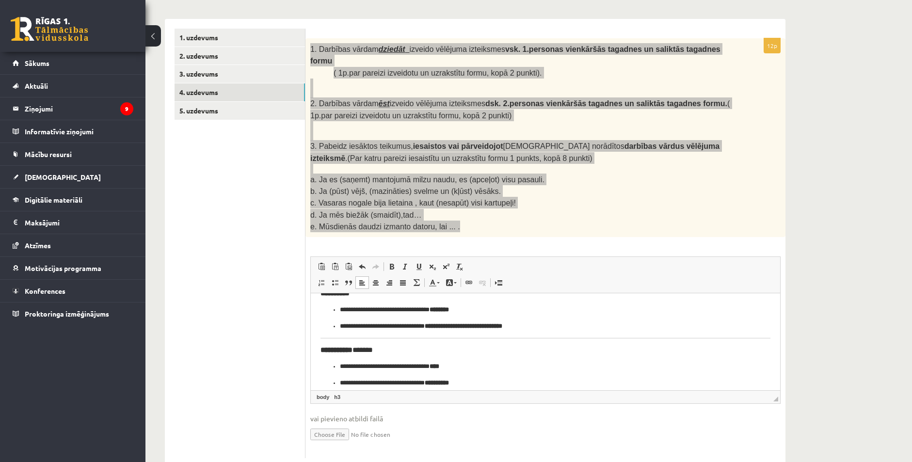
scroll to position [48, 0]
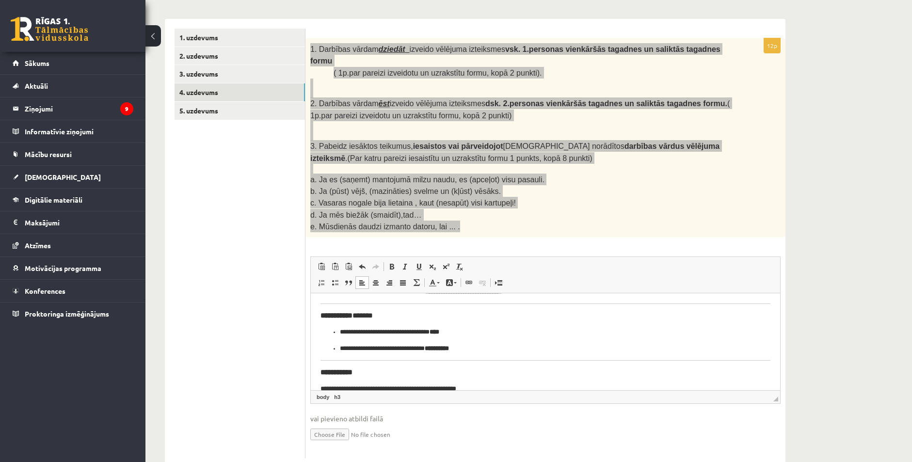
click at [439, 331] on strong "****" at bounding box center [435, 332] width 10 height 6
click at [449, 348] on strong "**********" at bounding box center [437, 348] width 24 height 6
click at [351, 347] on p "**********" at bounding box center [542, 349] width 404 height 10
click at [353, 347] on p "**********" at bounding box center [542, 349] width 404 height 10
click at [352, 333] on p "**********" at bounding box center [542, 332] width 404 height 10
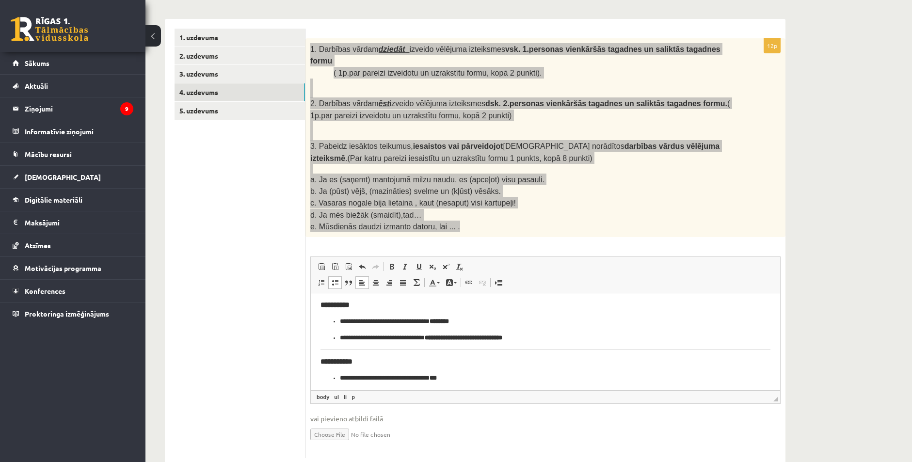
scroll to position [0, 0]
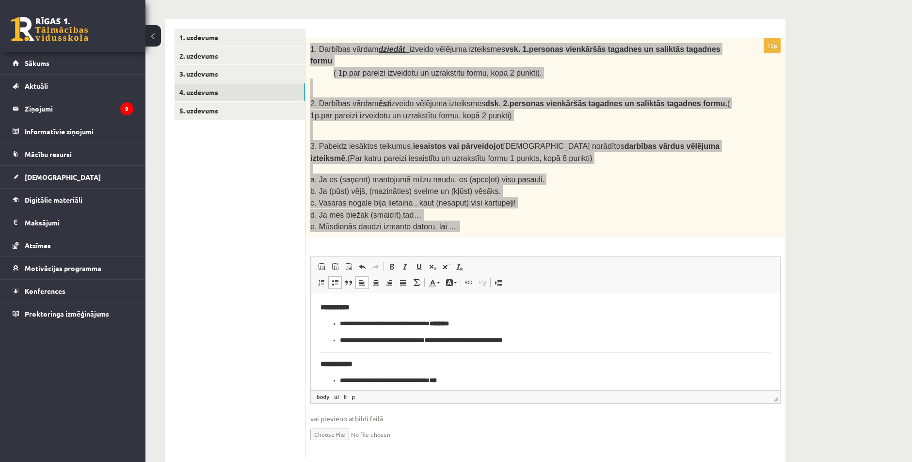
click at [743, 351] on body "**********" at bounding box center [546, 401] width 450 height 196
drag, startPoint x: 742, startPoint y: 352, endPoint x: 735, endPoint y: 353, distance: 7.4
click at [735, 353] on body "**********" at bounding box center [546, 401] width 450 height 196
click at [727, 354] on body "**********" at bounding box center [546, 401] width 450 height 196
click at [741, 351] on body "**********" at bounding box center [546, 401] width 450 height 196
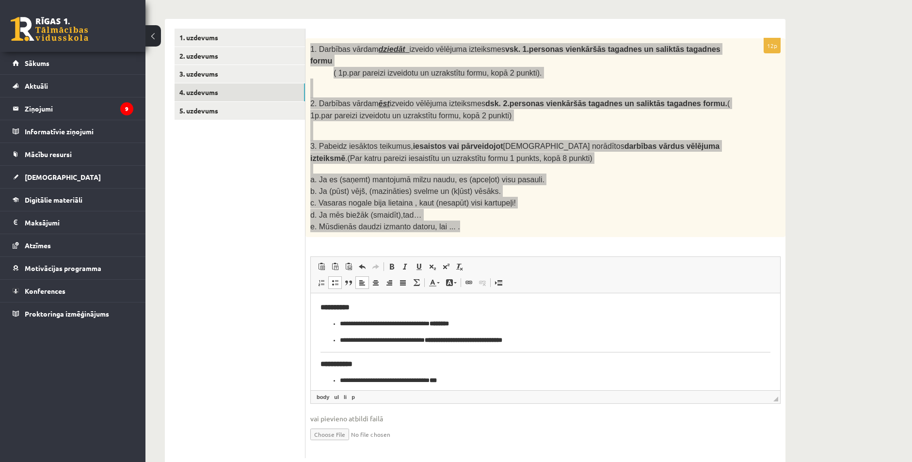
click at [318, 363] on html "**********" at bounding box center [545, 401] width 469 height 216
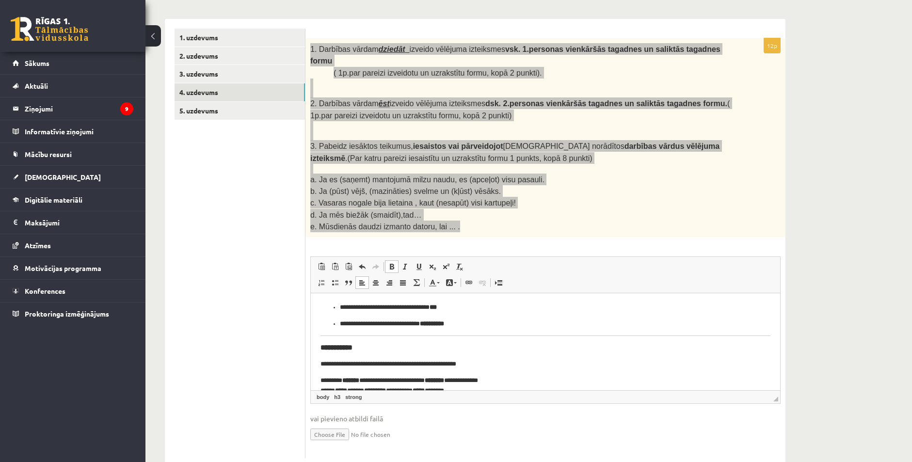
scroll to position [97, 0]
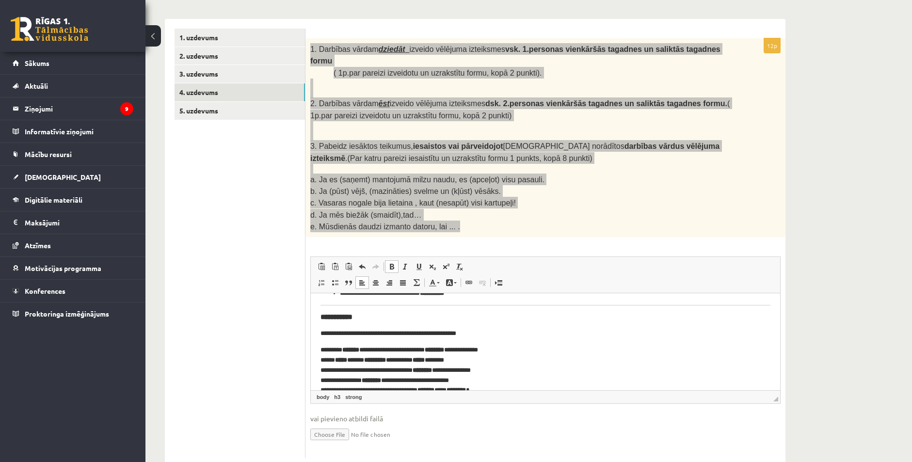
click at [318, 316] on html "**********" at bounding box center [545, 300] width 469 height 209
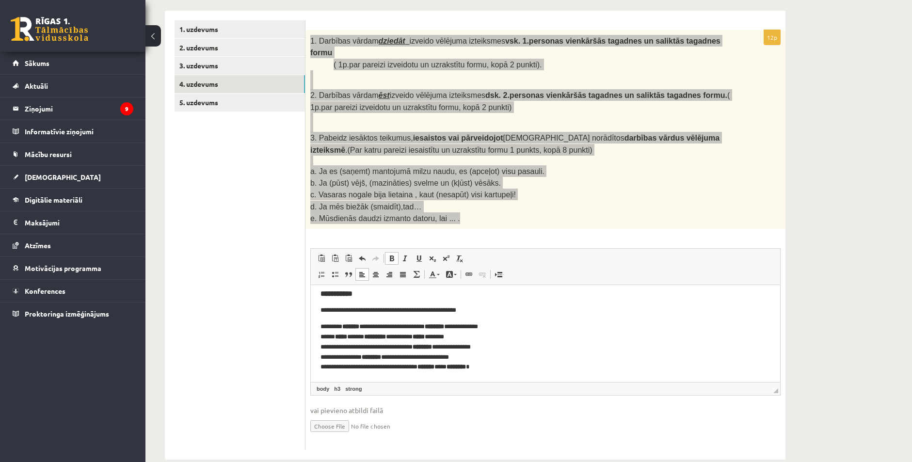
scroll to position [155, 0]
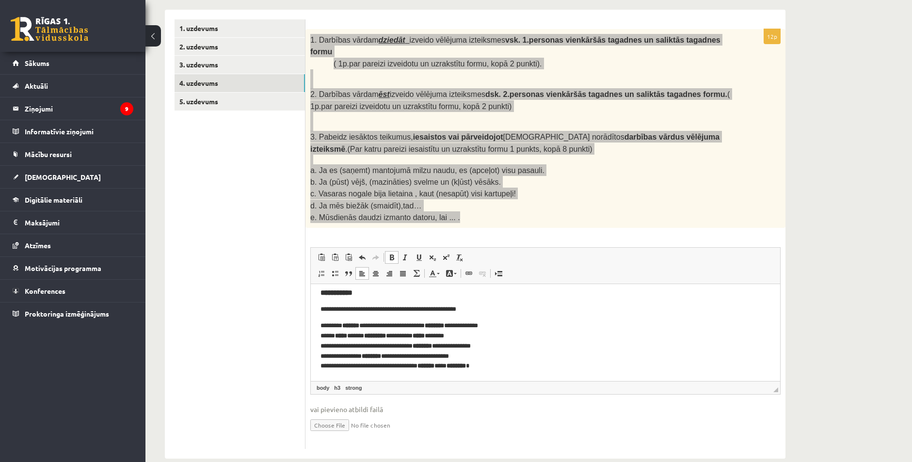
click at [488, 344] on p "**********" at bounding box center [542, 346] width 443 height 50
click at [397, 355] on p "**********" at bounding box center [542, 346] width 443 height 50
click at [460, 355] on p "**********" at bounding box center [542, 346] width 443 height 50
click at [466, 365] on strong "********" at bounding box center [456, 366] width 19 height 6
click at [444, 326] on strong "********" at bounding box center [434, 325] width 19 height 6
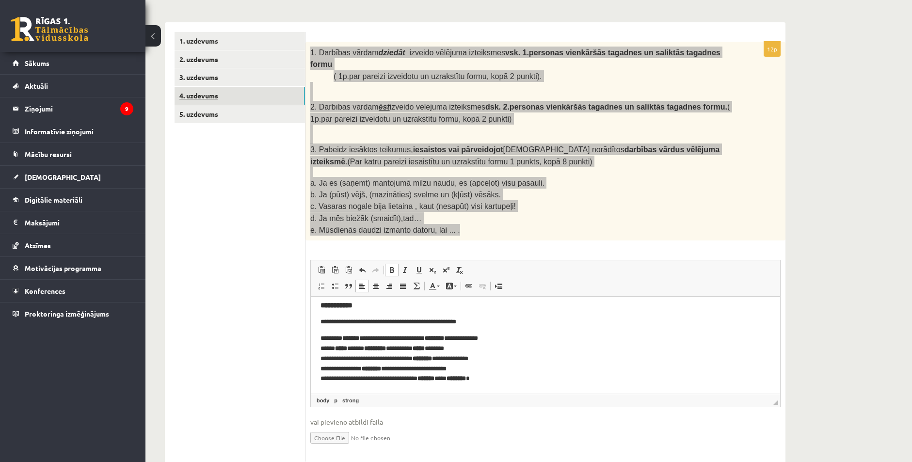
scroll to position [106, 0]
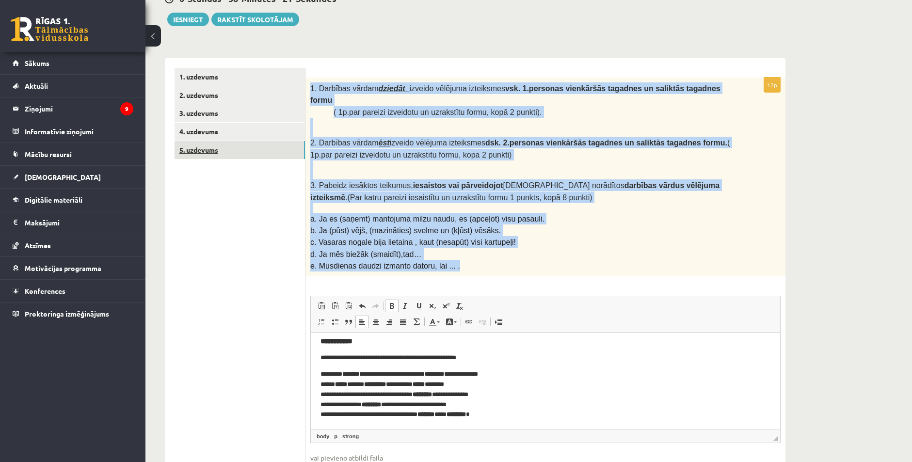
click at [221, 150] on link "5. uzdevums" at bounding box center [240, 150] width 130 height 18
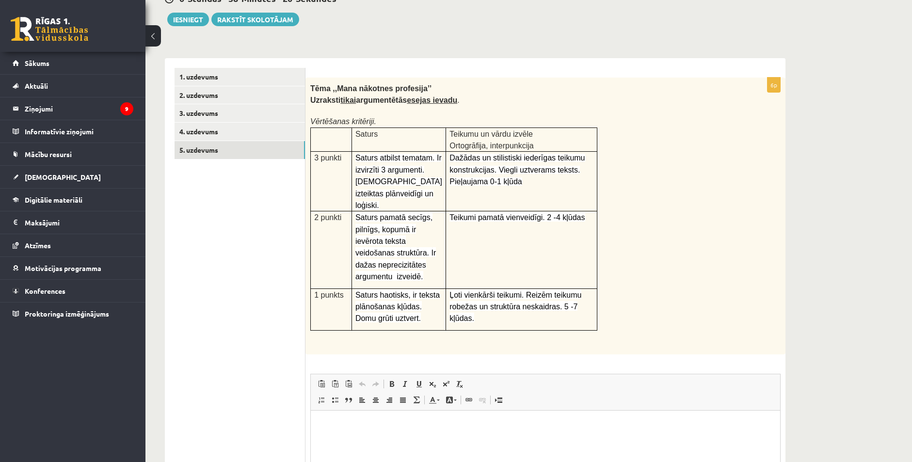
scroll to position [0, 0]
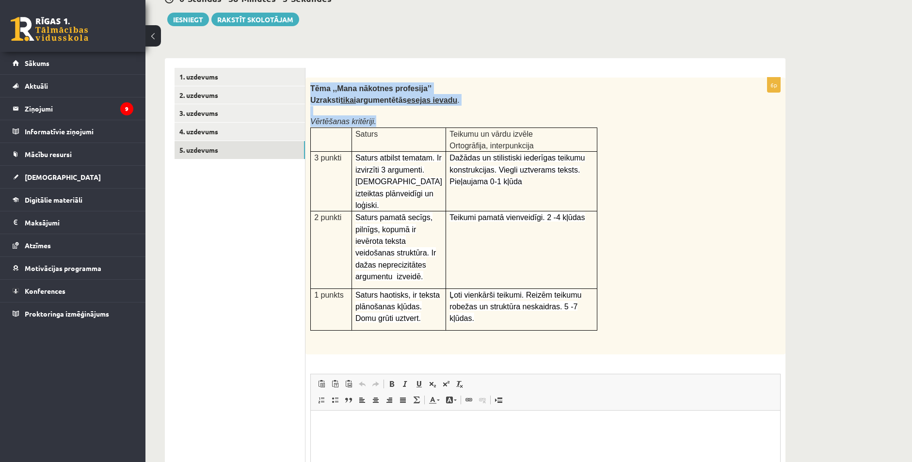
drag, startPoint x: 316, startPoint y: 89, endPoint x: 603, endPoint y: 318, distance: 367.2
click at [603, 318] on div "Tēma ,,Mana nākotnes profesija’’ Uzraksti tikai argumentētās esejas ievadu . Vē…" at bounding box center [545, 216] width 480 height 277
copy div "Tēma ,,Mana nākotnes profesija’’ Uzraksti tikai argumentētās esejas ievadu . Vē…"
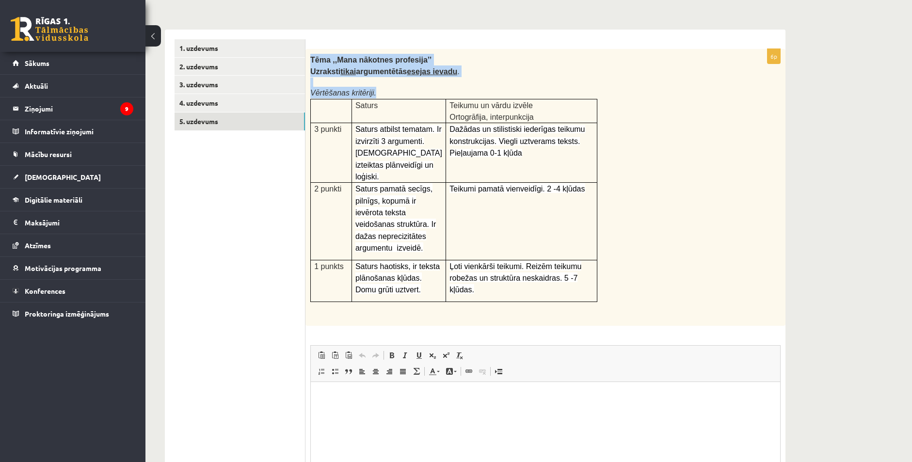
scroll to position [241, 0]
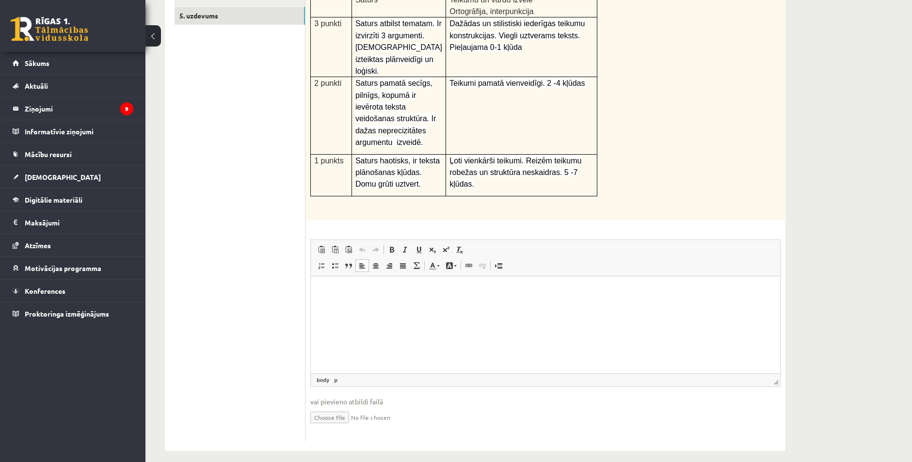
click at [353, 295] on p "Bagātinātā teksta redaktors, wiswyg-editor-user-answer-47024841525980" at bounding box center [546, 291] width 450 height 10
drag, startPoint x: 353, startPoint y: 295, endPoint x: 664, endPoint y: 562, distance: 410.6
click at [372, 294] on span "Ielīmēt" at bounding box center [378, 294] width 27 height 14
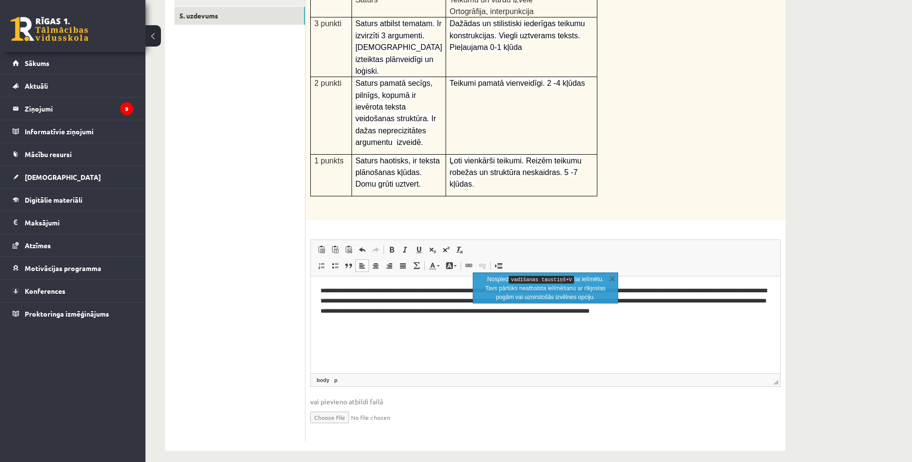
click at [458, 326] on html "**********" at bounding box center [545, 300] width 469 height 49
click at [612, 276] on link "X" at bounding box center [613, 278] width 10 height 10
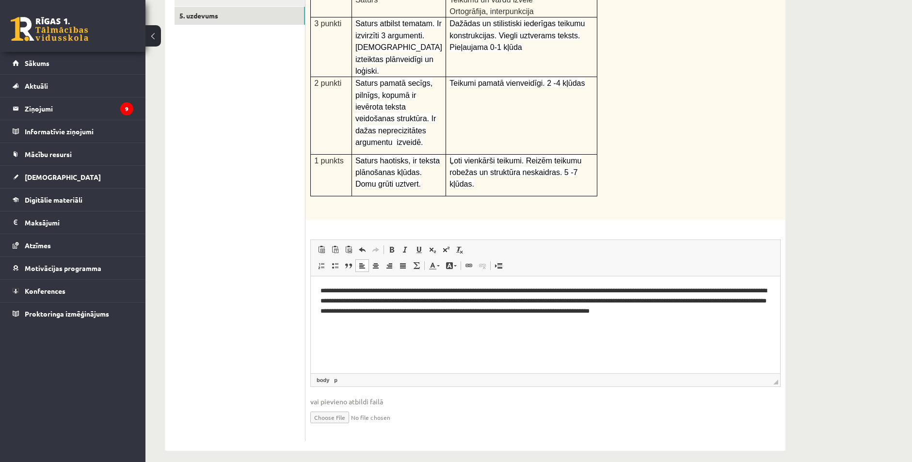
click at [319, 289] on html "**********" at bounding box center [545, 300] width 469 height 49
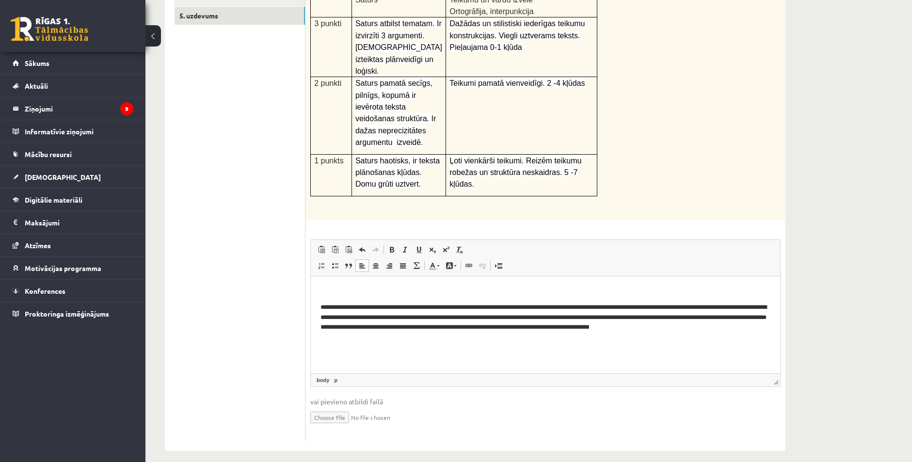
click at [327, 290] on p "Bagātinātā teksta redaktors, wiswyg-editor-user-answer-47024841525980" at bounding box center [546, 291] width 450 height 10
click at [483, 327] on p "**********" at bounding box center [546, 318] width 450 height 30
click at [441, 306] on p "**********" at bounding box center [546, 318] width 450 height 30
click at [431, 306] on p "**********" at bounding box center [546, 323] width 450 height 40
click at [432, 307] on p "**********" at bounding box center [546, 323] width 450 height 40
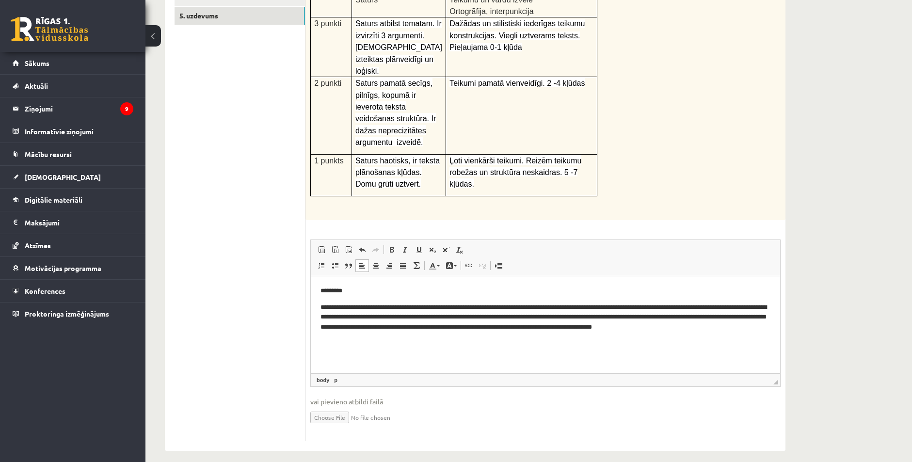
click at [631, 306] on p "**********" at bounding box center [546, 323] width 450 height 40
click at [404, 327] on p "**********" at bounding box center [546, 323] width 450 height 40
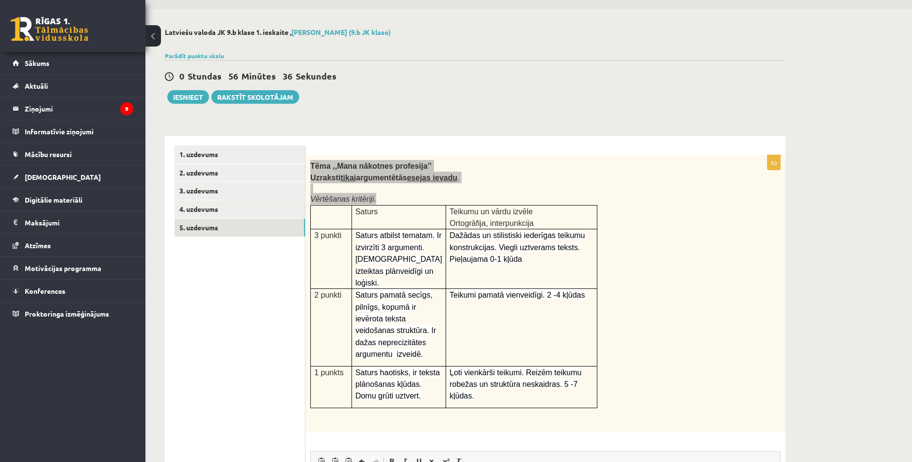
scroll to position [0, 0]
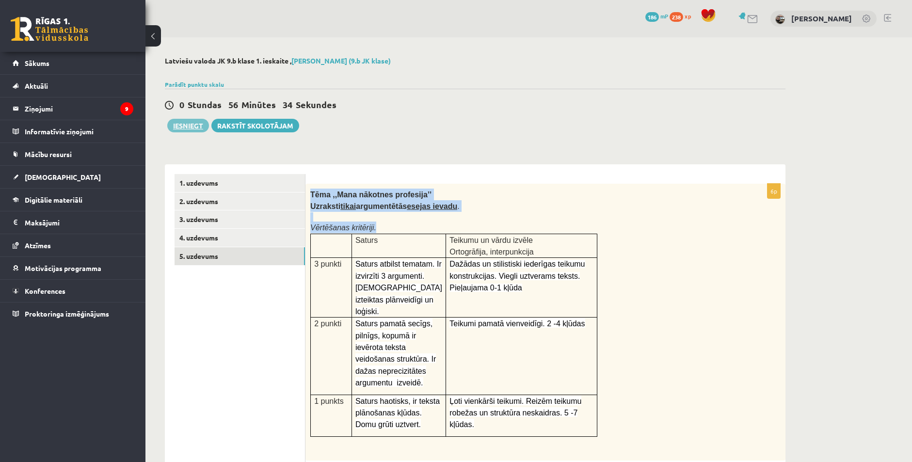
click at [190, 127] on button "Iesniegt" at bounding box center [188, 126] width 42 height 14
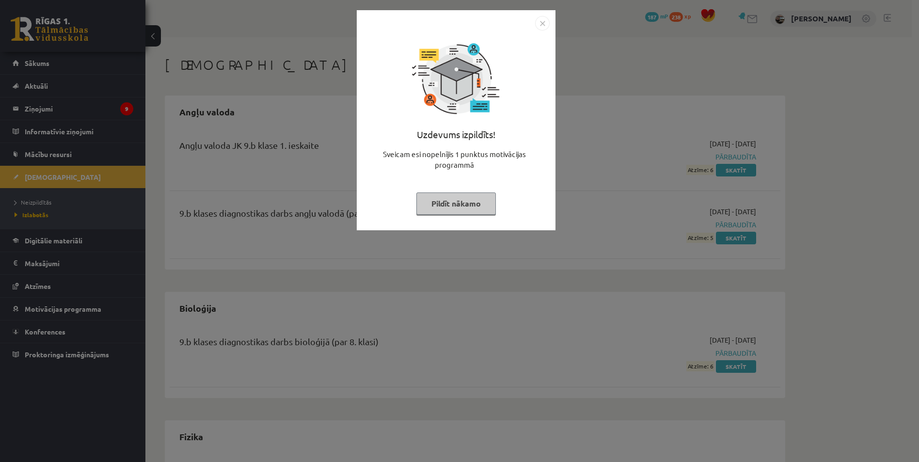
click at [544, 24] on img "Close" at bounding box center [542, 23] width 15 height 15
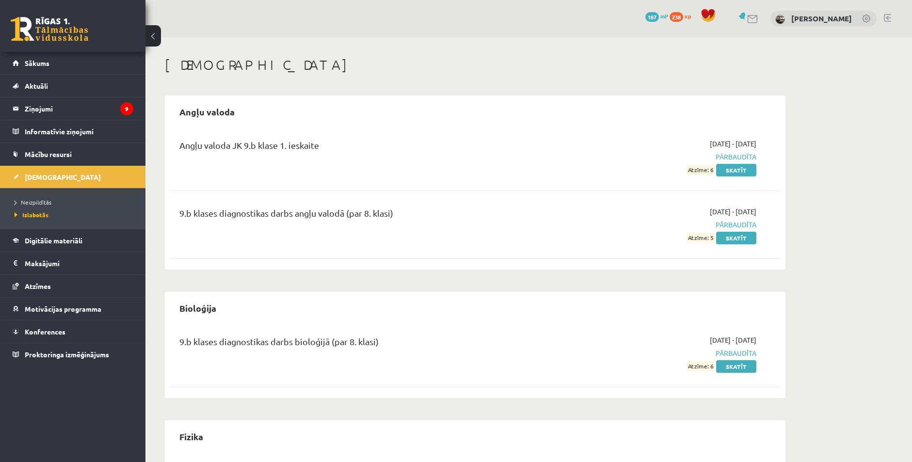
click at [540, 29] on div "0 Dāvanas 187 mP 238 xp [PERSON_NAME]" at bounding box center [528, 18] width 767 height 37
